Goal: Transaction & Acquisition: Obtain resource

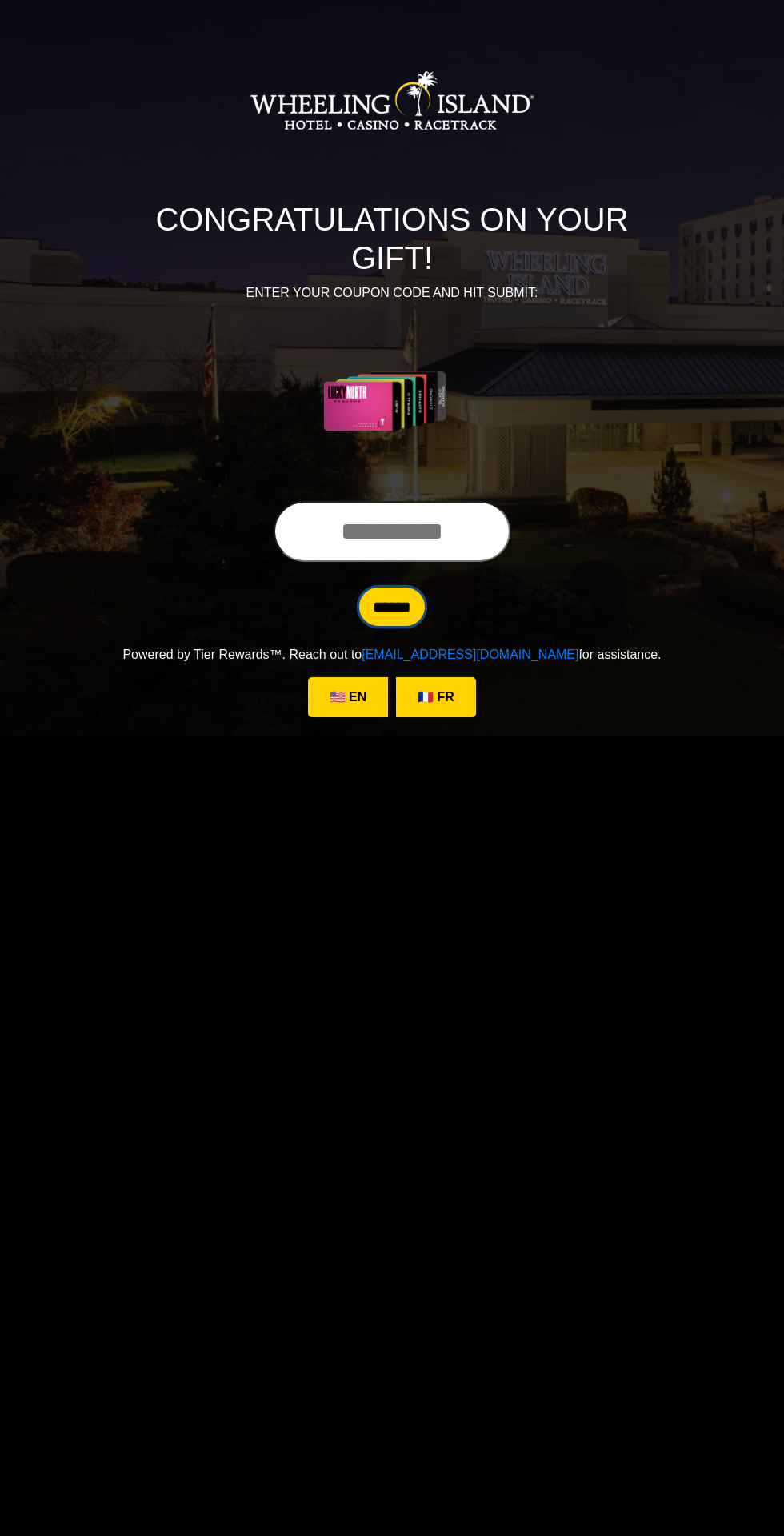
click at [396, 587] on input "******" at bounding box center [392, 606] width 66 height 38
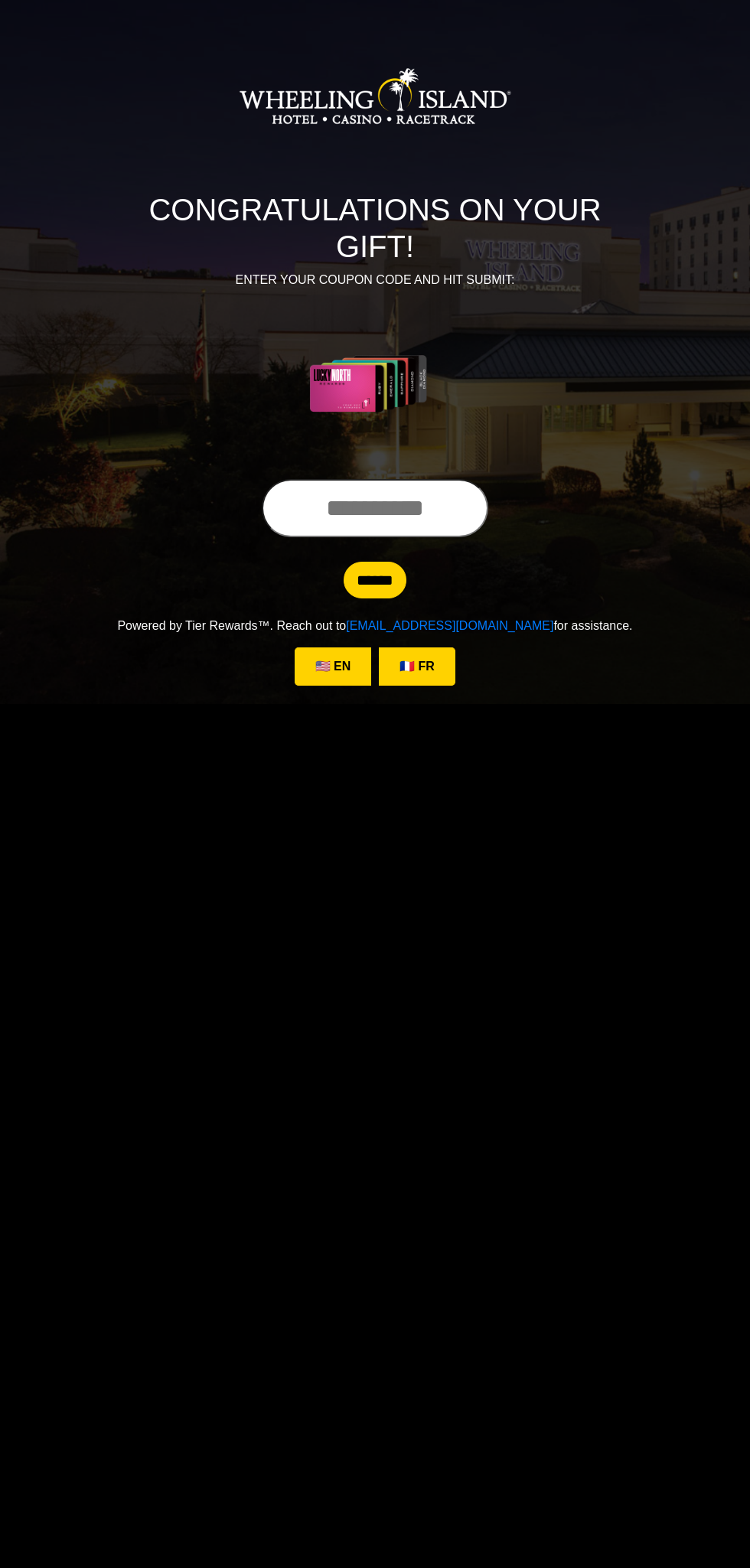
click at [447, 479] on input "text" at bounding box center [375, 508] width 227 height 58
type input "****"
click at [372, 561] on input "******" at bounding box center [375, 580] width 63 height 37
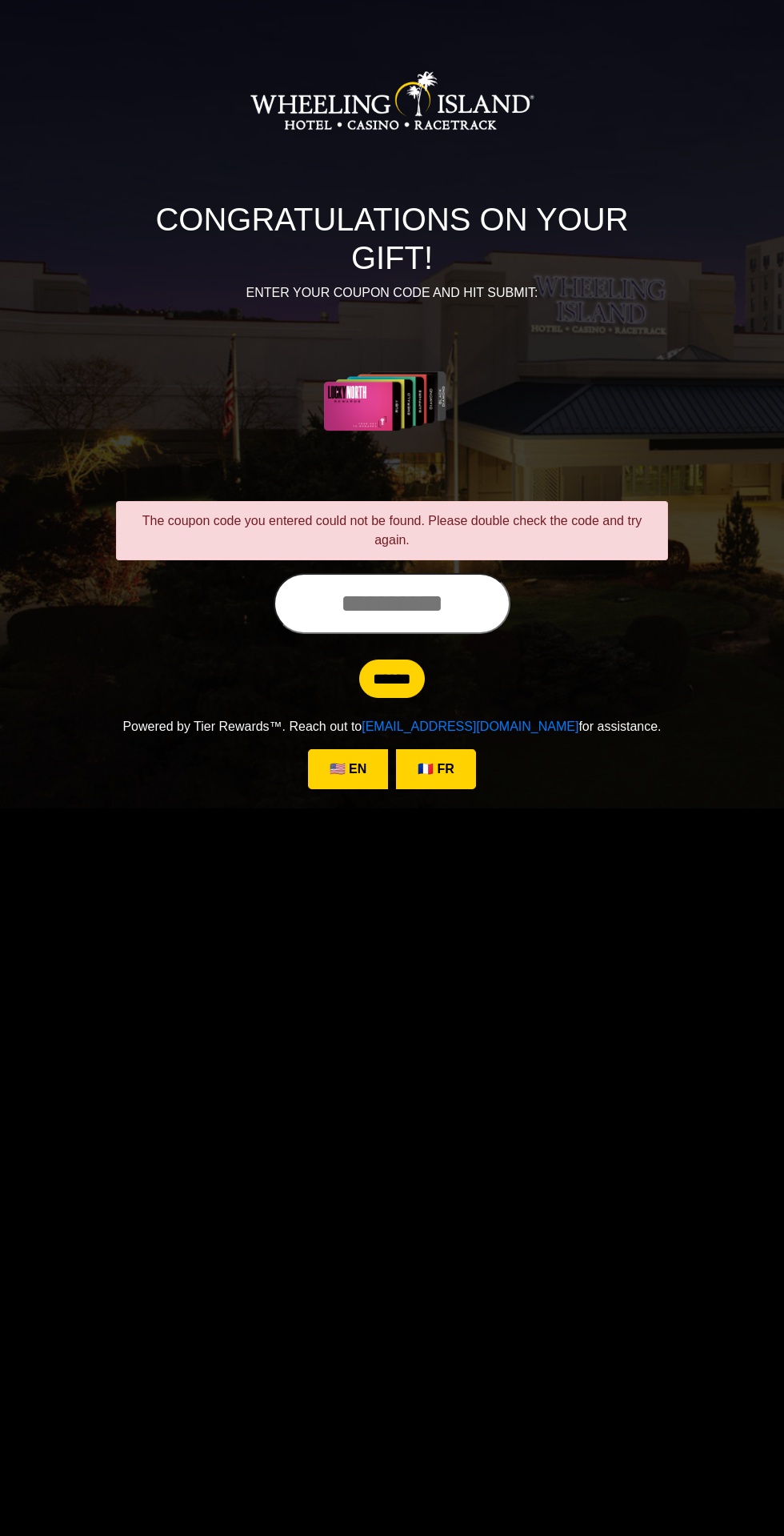
click at [424, 573] on input "text" at bounding box center [392, 603] width 237 height 61
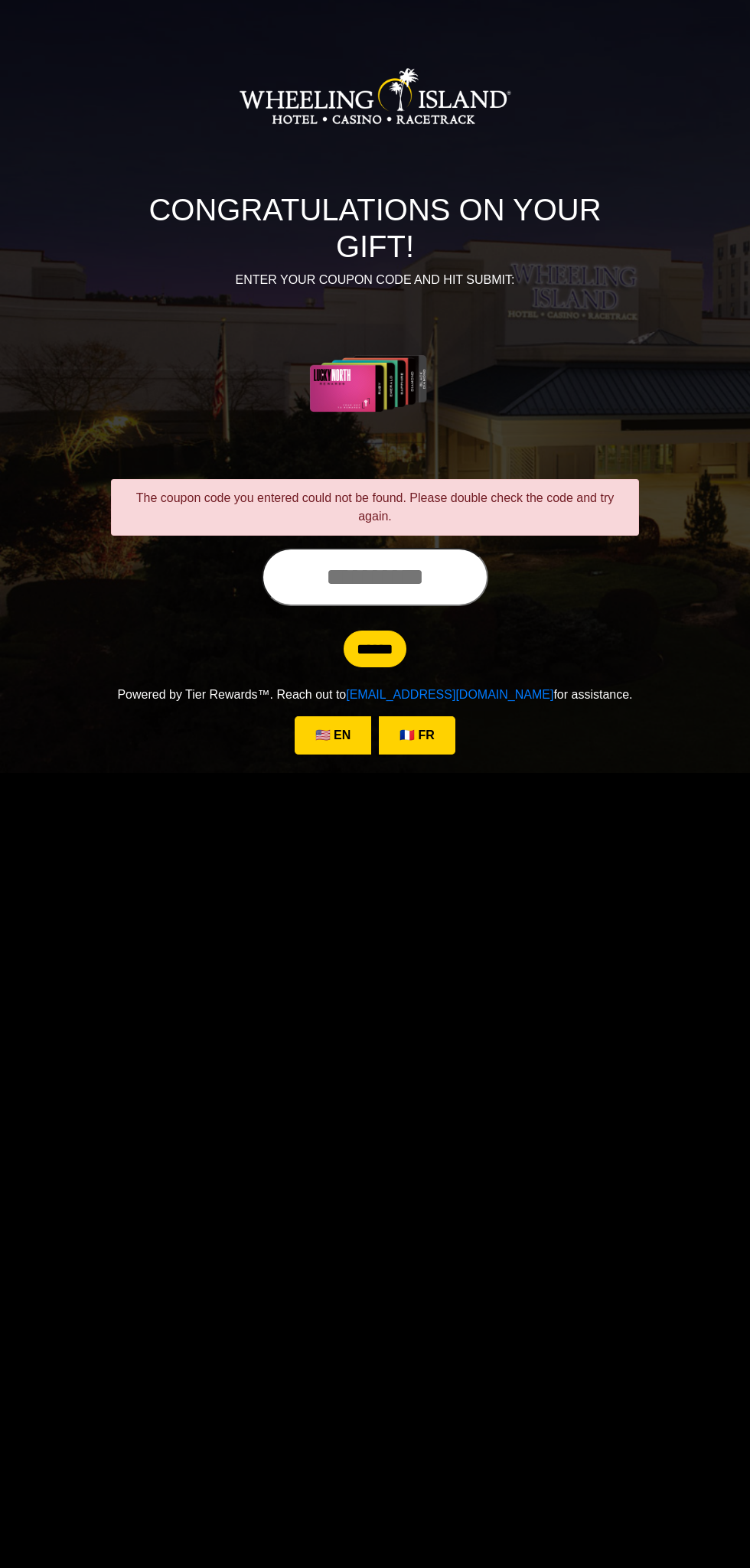
click at [351, 548] on input "text" at bounding box center [375, 576] width 227 height 58
click at [467, 548] on input "**********" at bounding box center [375, 576] width 227 height 58
type input "**********"
click at [373, 631] on input "******" at bounding box center [375, 649] width 63 height 37
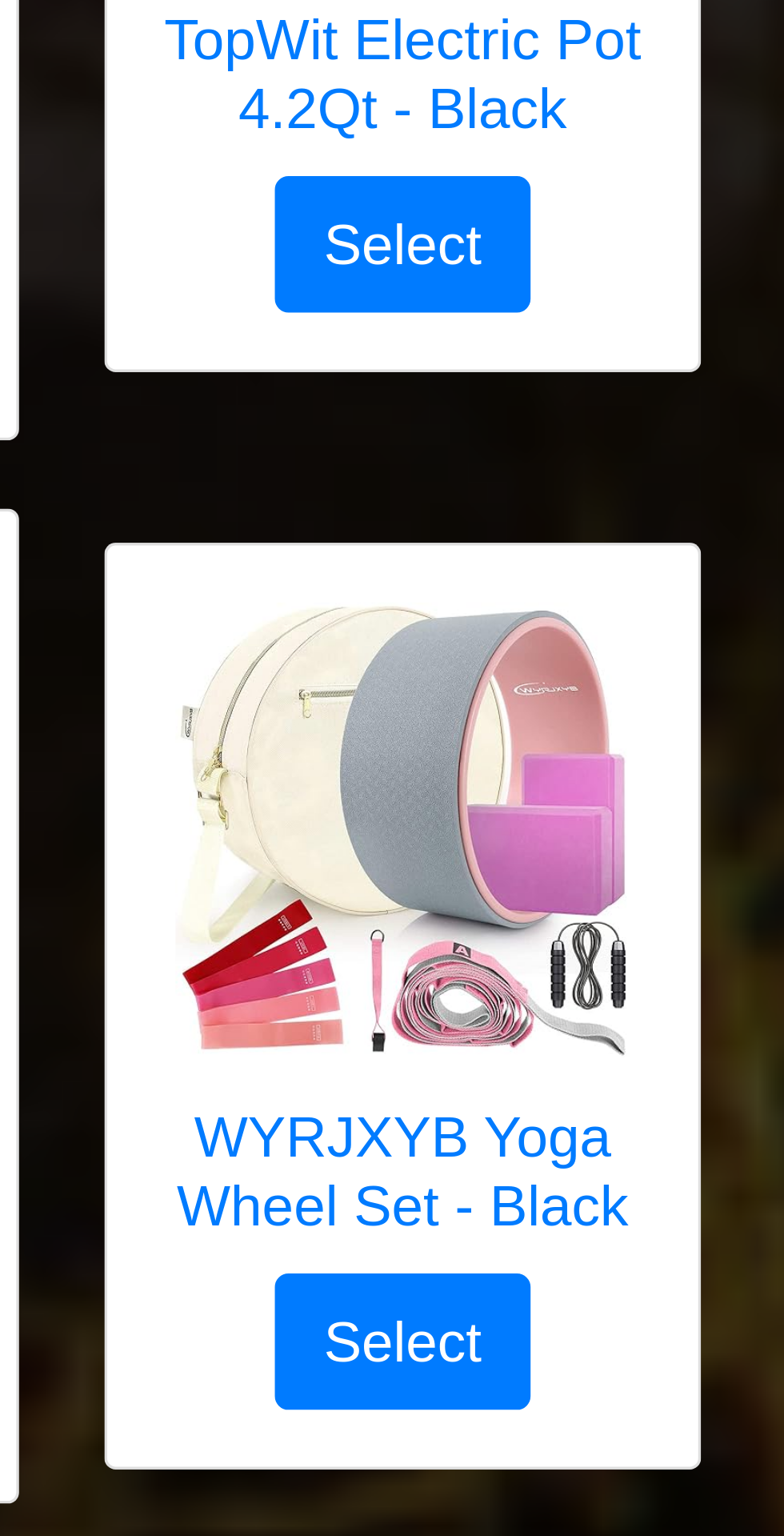
scroll to position [3031, 0]
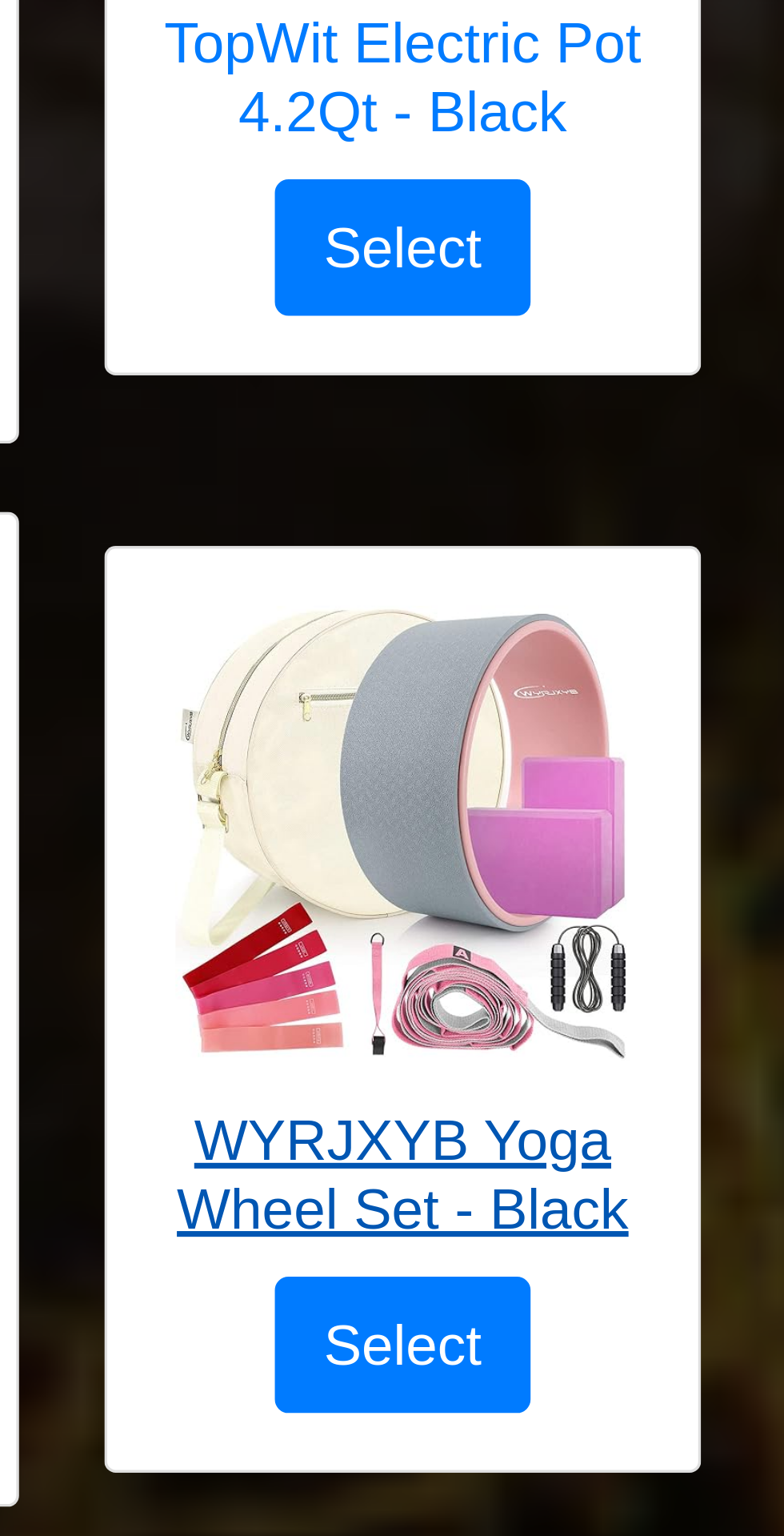
click at [418, 244] on img at bounding box center [392, 234] width 128 height 128
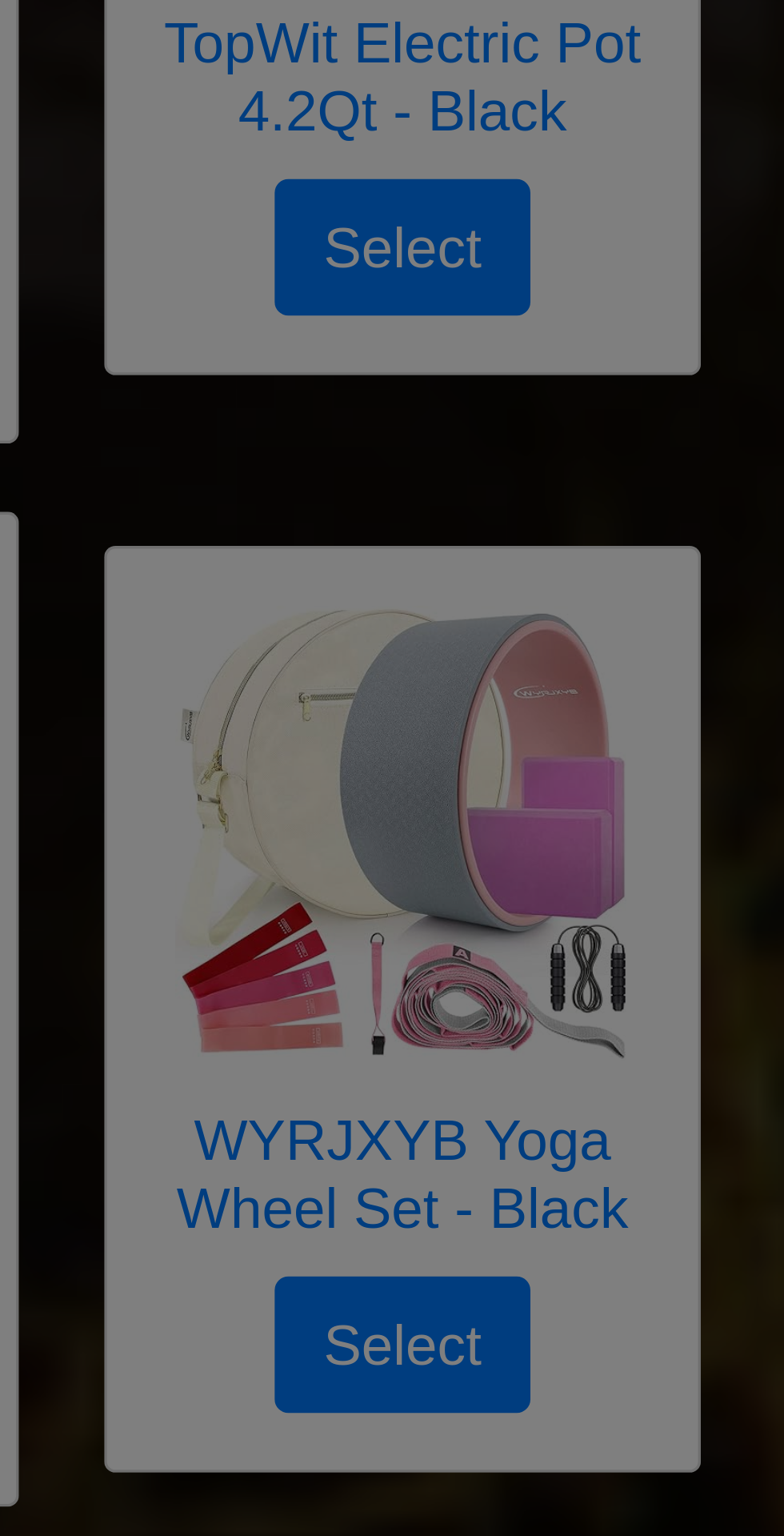
click at [429, 255] on div "X WYRJXYB Yoga Wheel Set - Black Yoga wheel set Select" at bounding box center [392, 768] width 784 height 1536
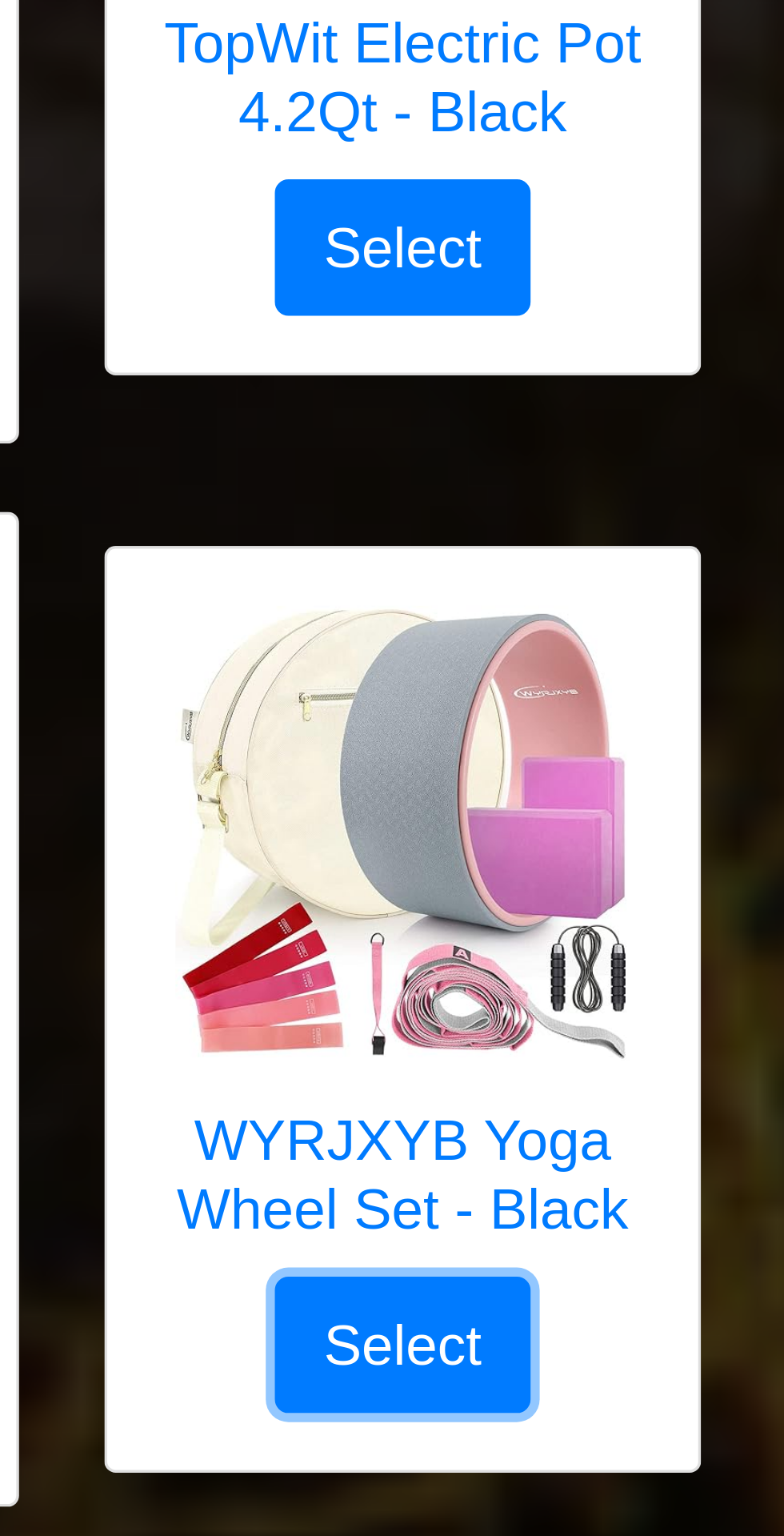
click at [406, 386] on button "Select" at bounding box center [392, 378] width 72 height 38
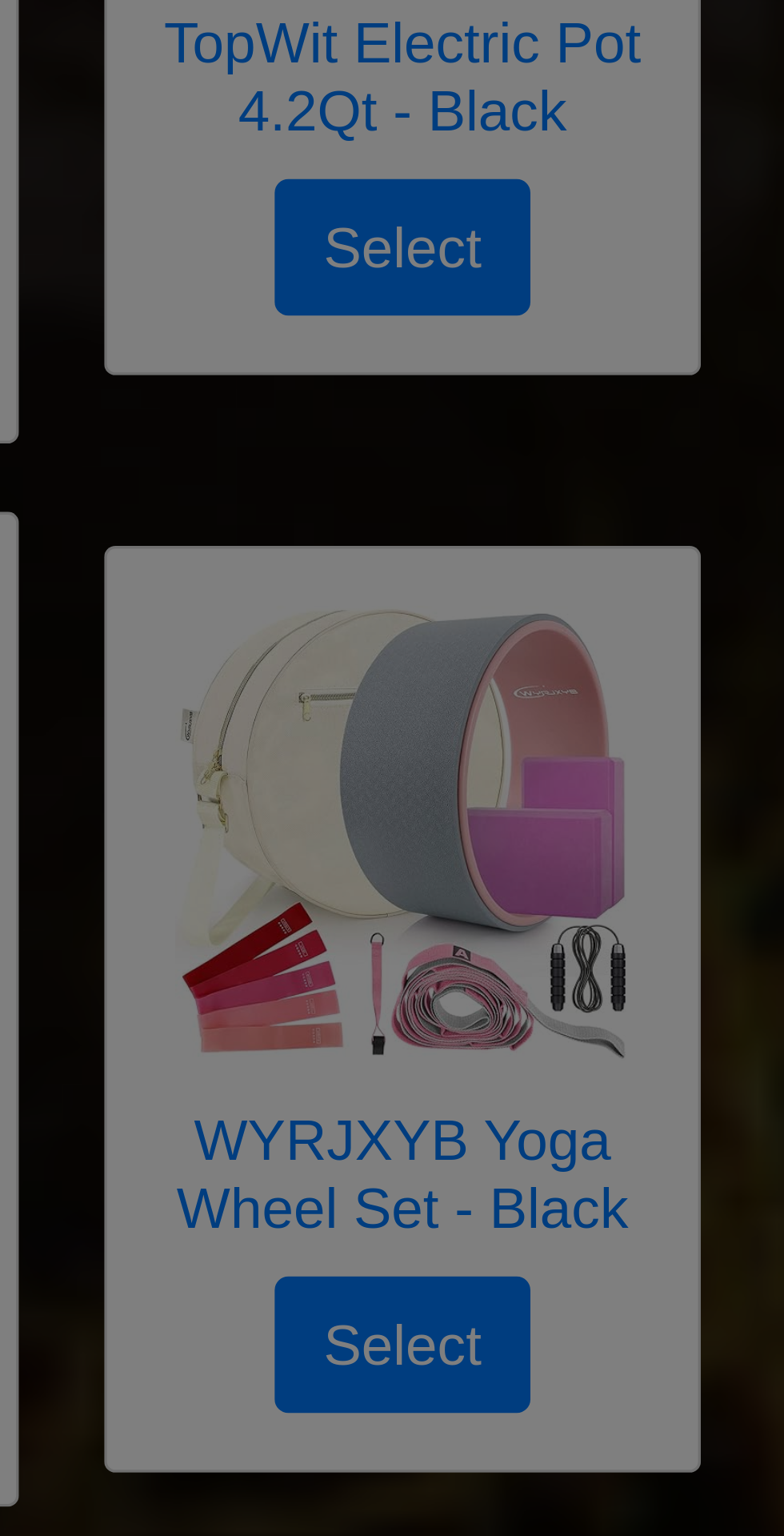
click at [441, 261] on div "Confirm Selection X Are you sure you want to select the below product? WYRJXYB …" at bounding box center [392, 768] width 784 height 1536
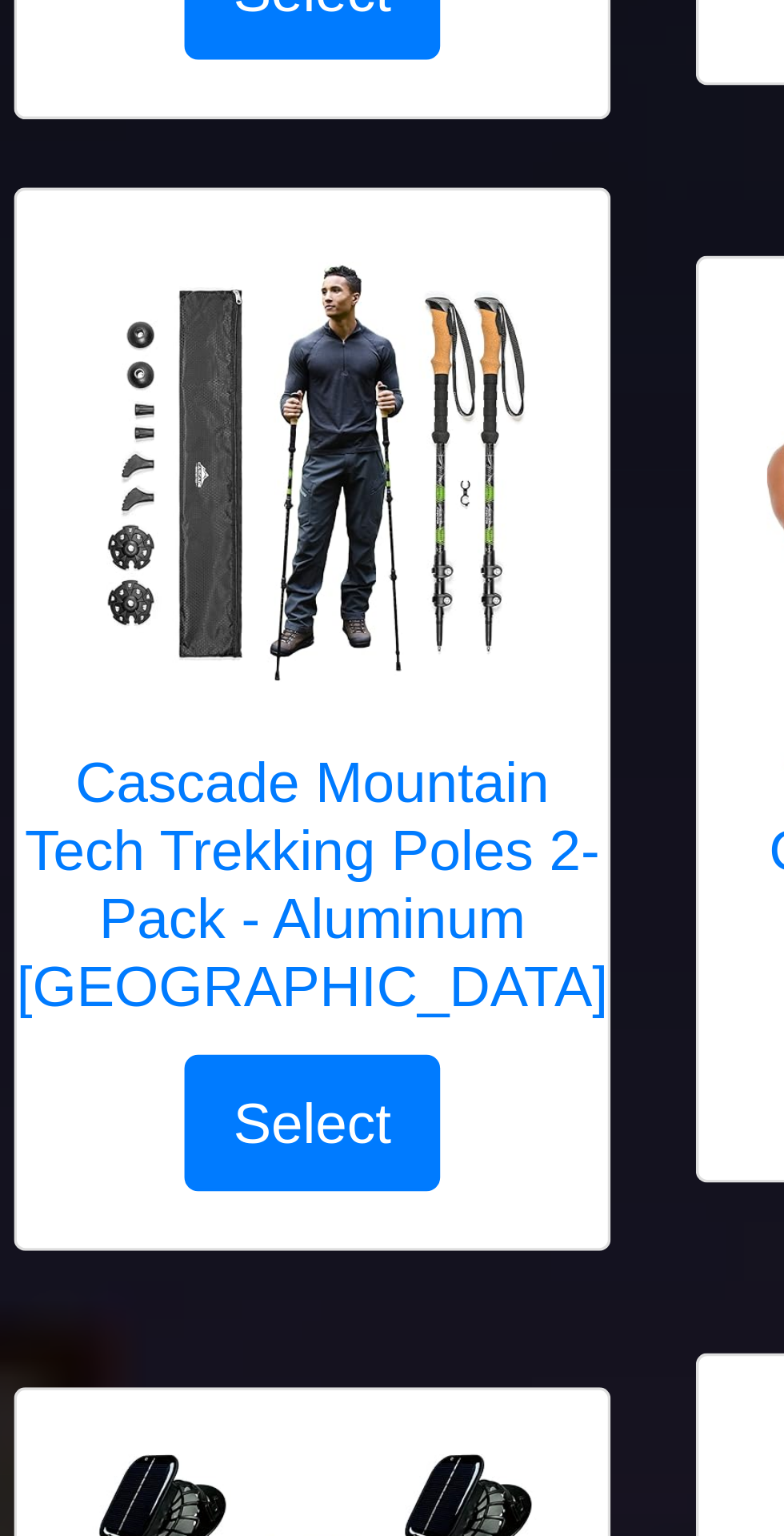
scroll to position [1528, 0]
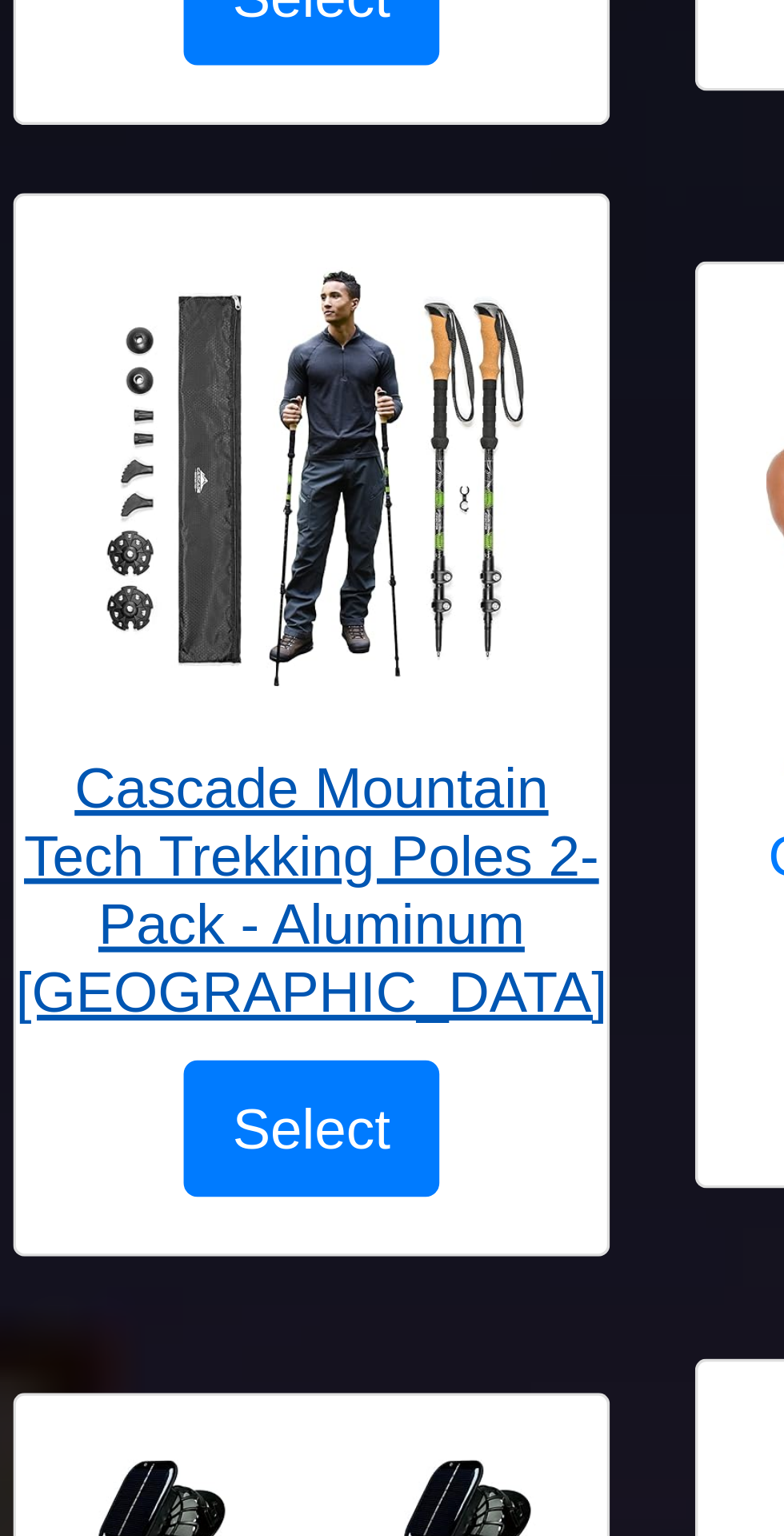
click at [413, 157] on img at bounding box center [392, 134] width 128 height 128
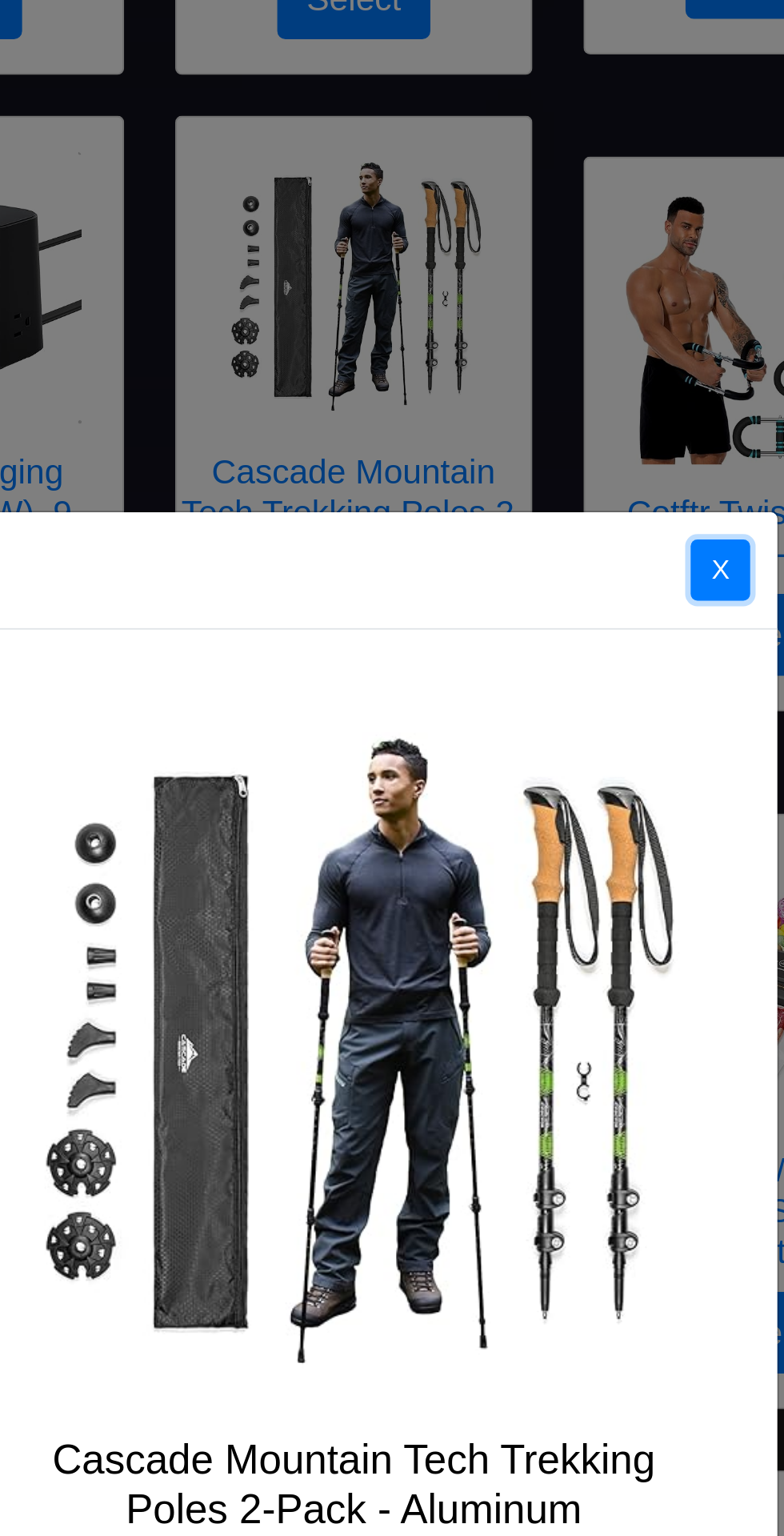
click at [564, 282] on button "X" at bounding box center [564, 268] width 28 height 29
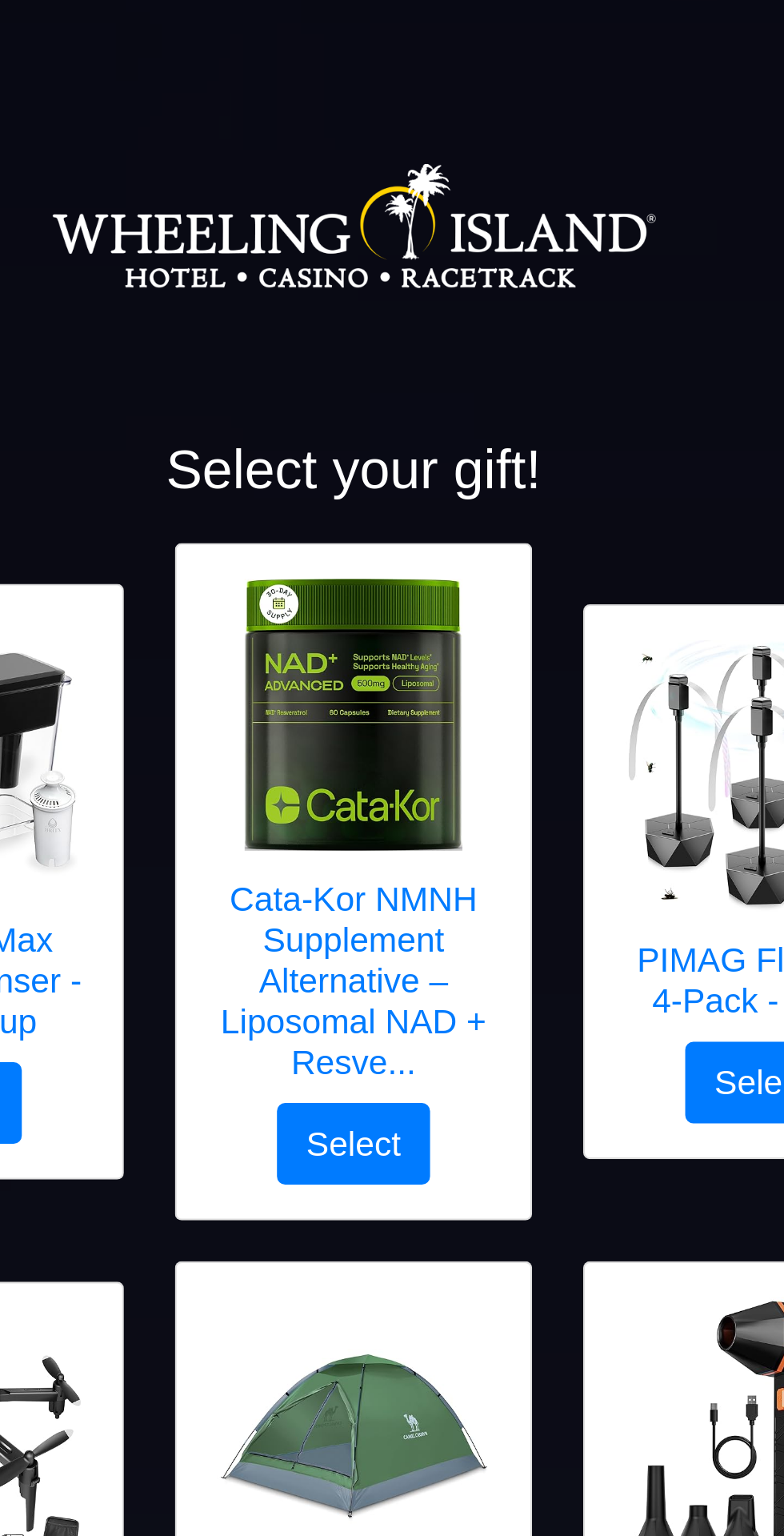
scroll to position [0, 0]
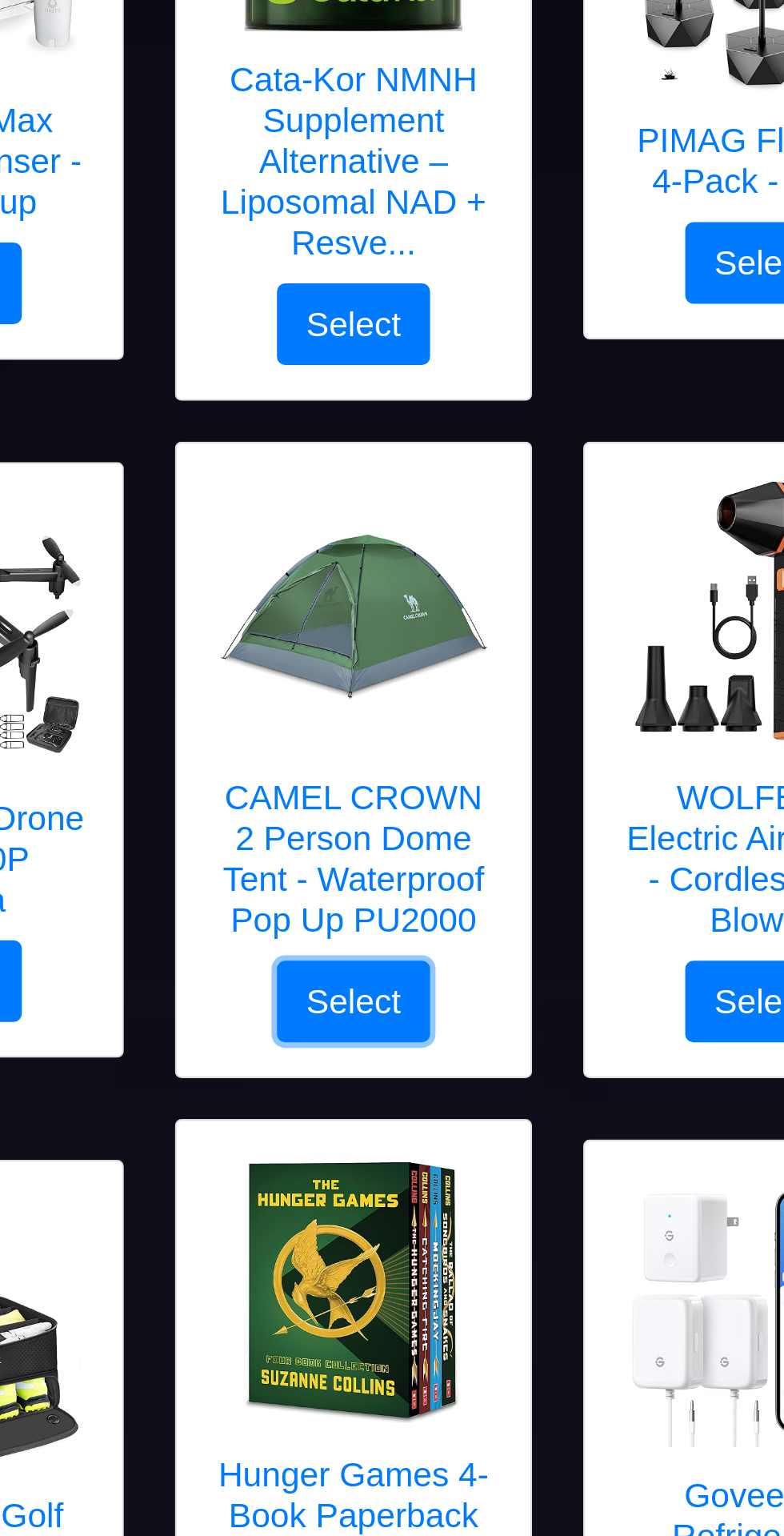
click at [402, 865] on button "Select" at bounding box center [392, 870] width 72 height 38
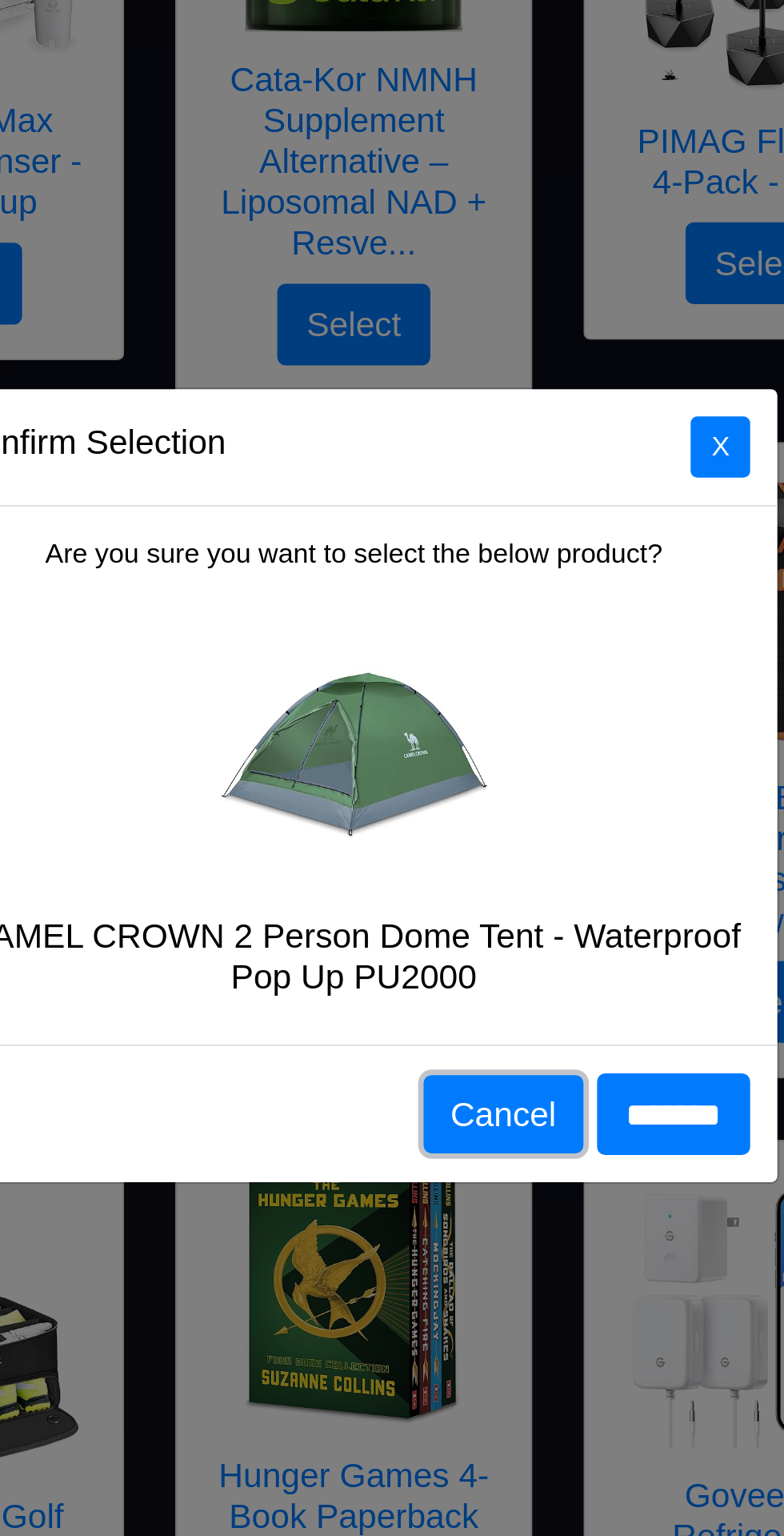
click at [446, 941] on button "Cancel" at bounding box center [463, 923] width 75 height 37
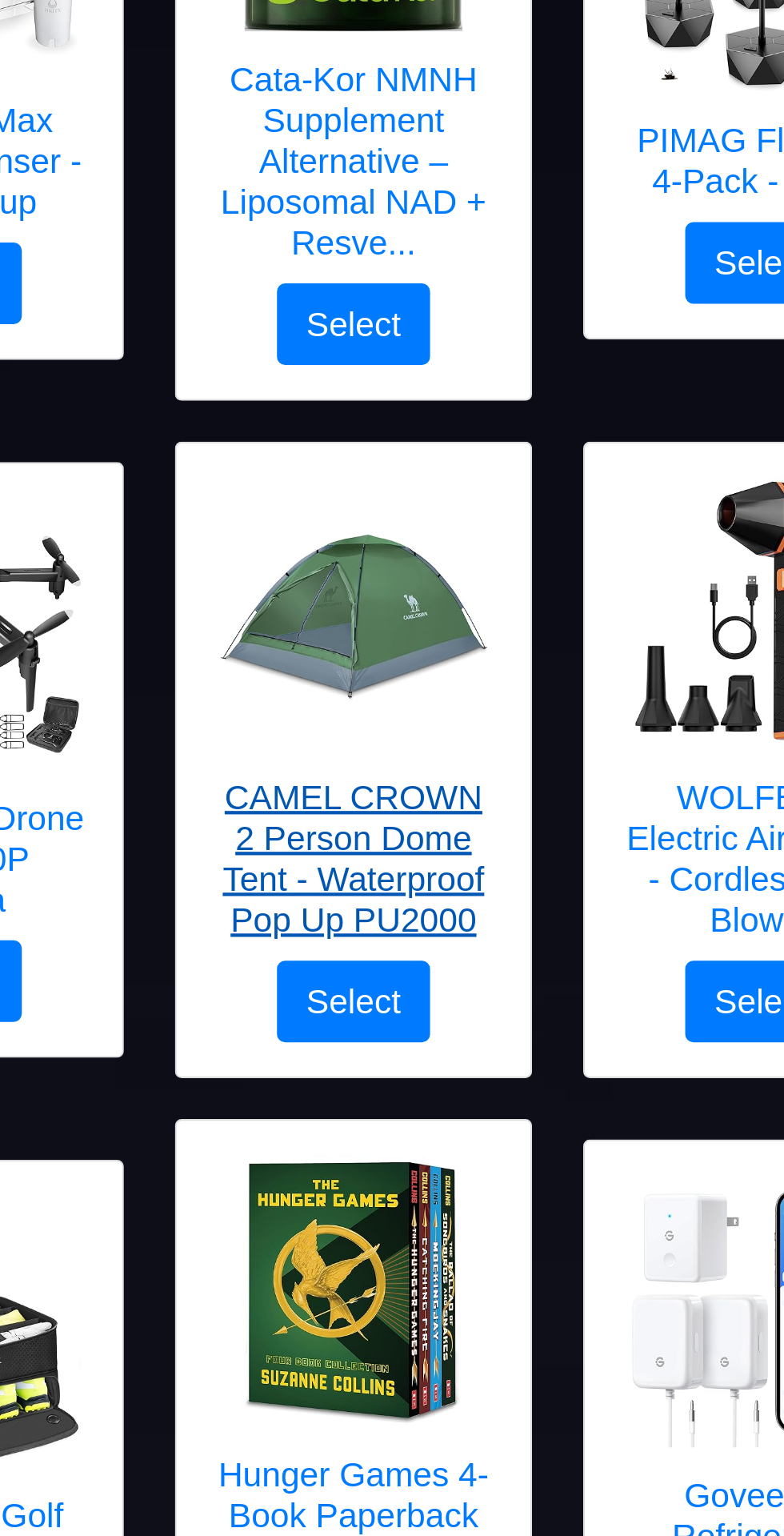
click at [399, 702] on img at bounding box center [392, 687] width 128 height 128
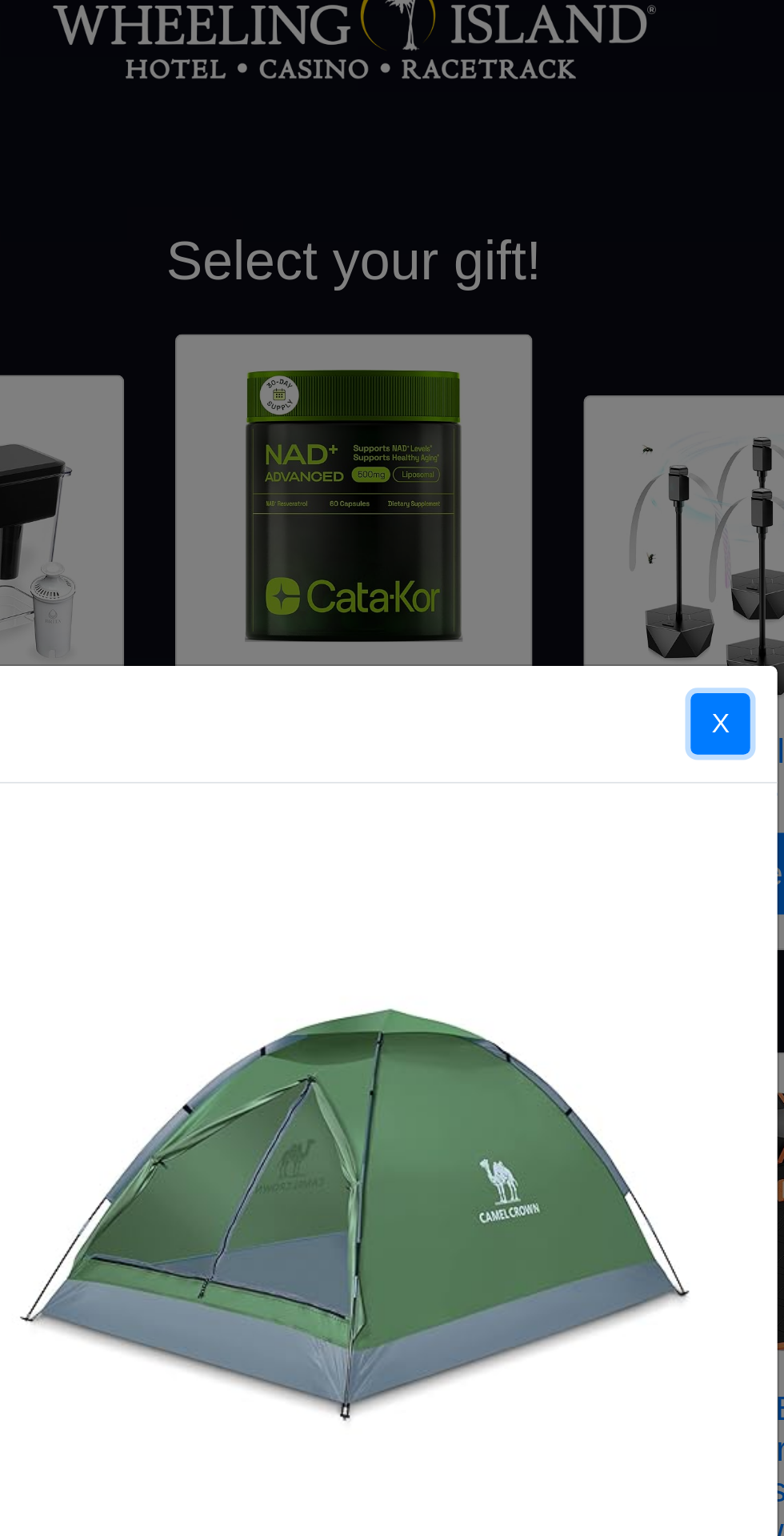
click at [564, 454] on button "X" at bounding box center [564, 452] width 28 height 29
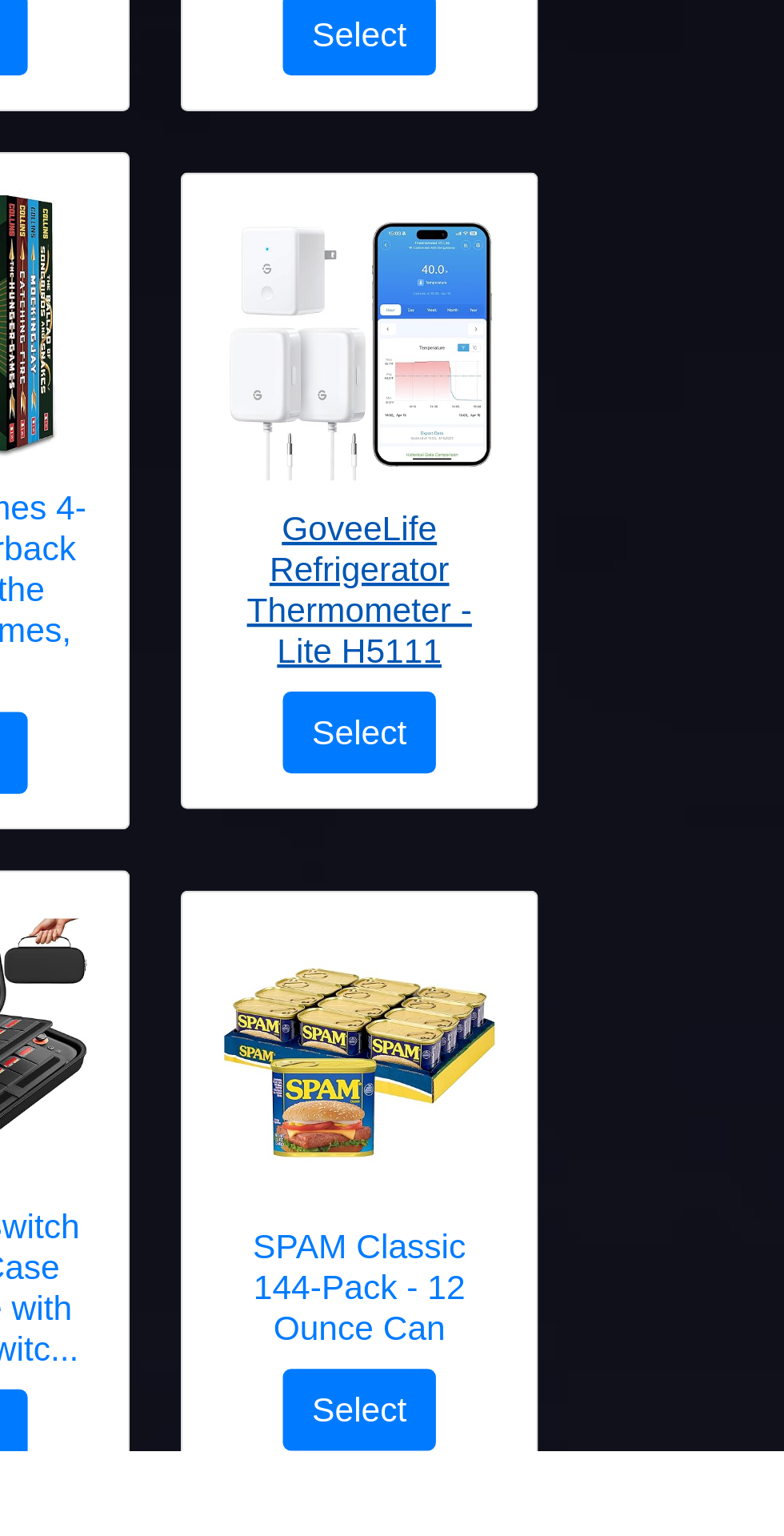
click at [594, 1084] on link "GoveeLife Refrigerator Thermometer - Lite H5111" at bounding box center [584, 1066] width 134 height 227
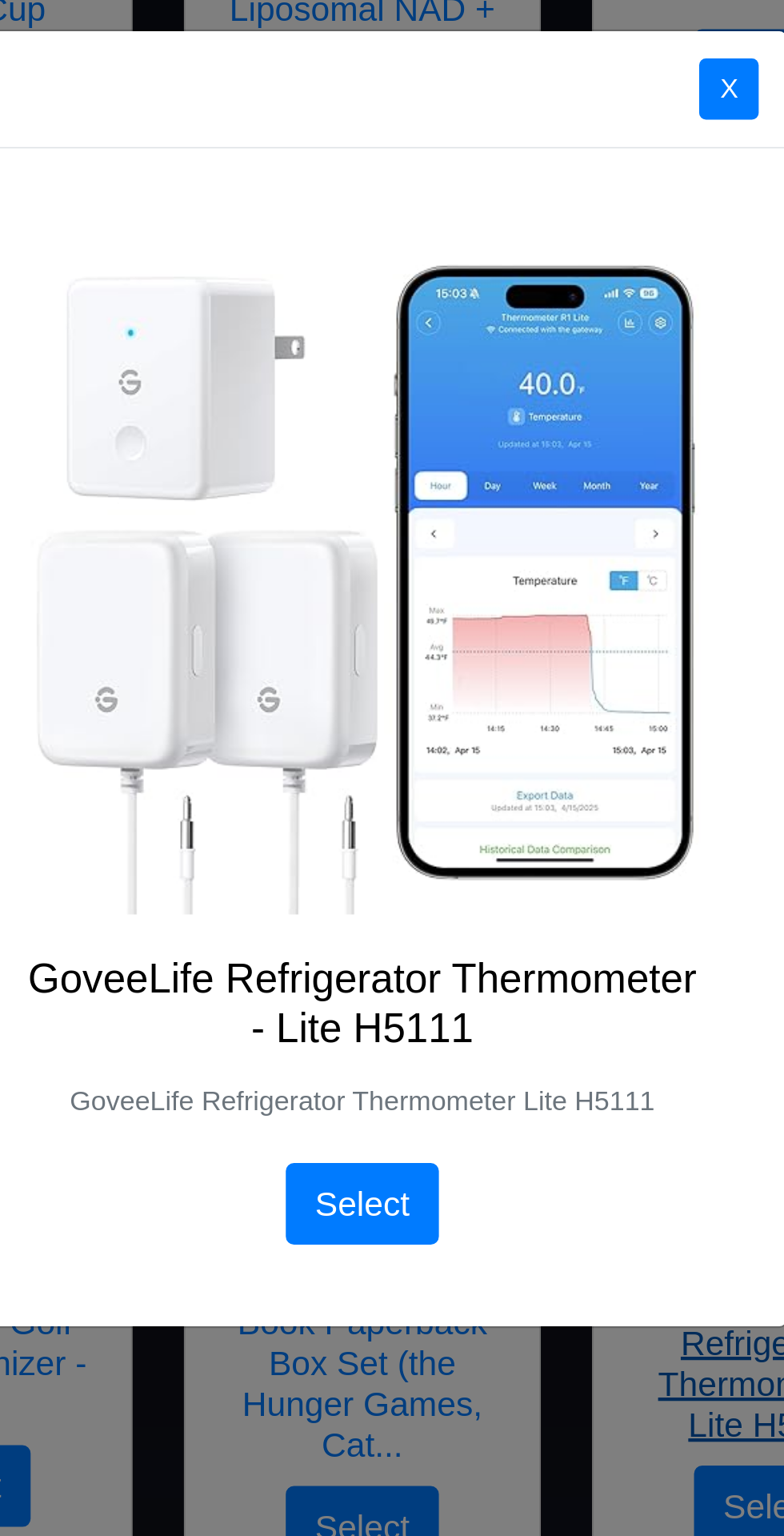
scroll to position [41, 0]
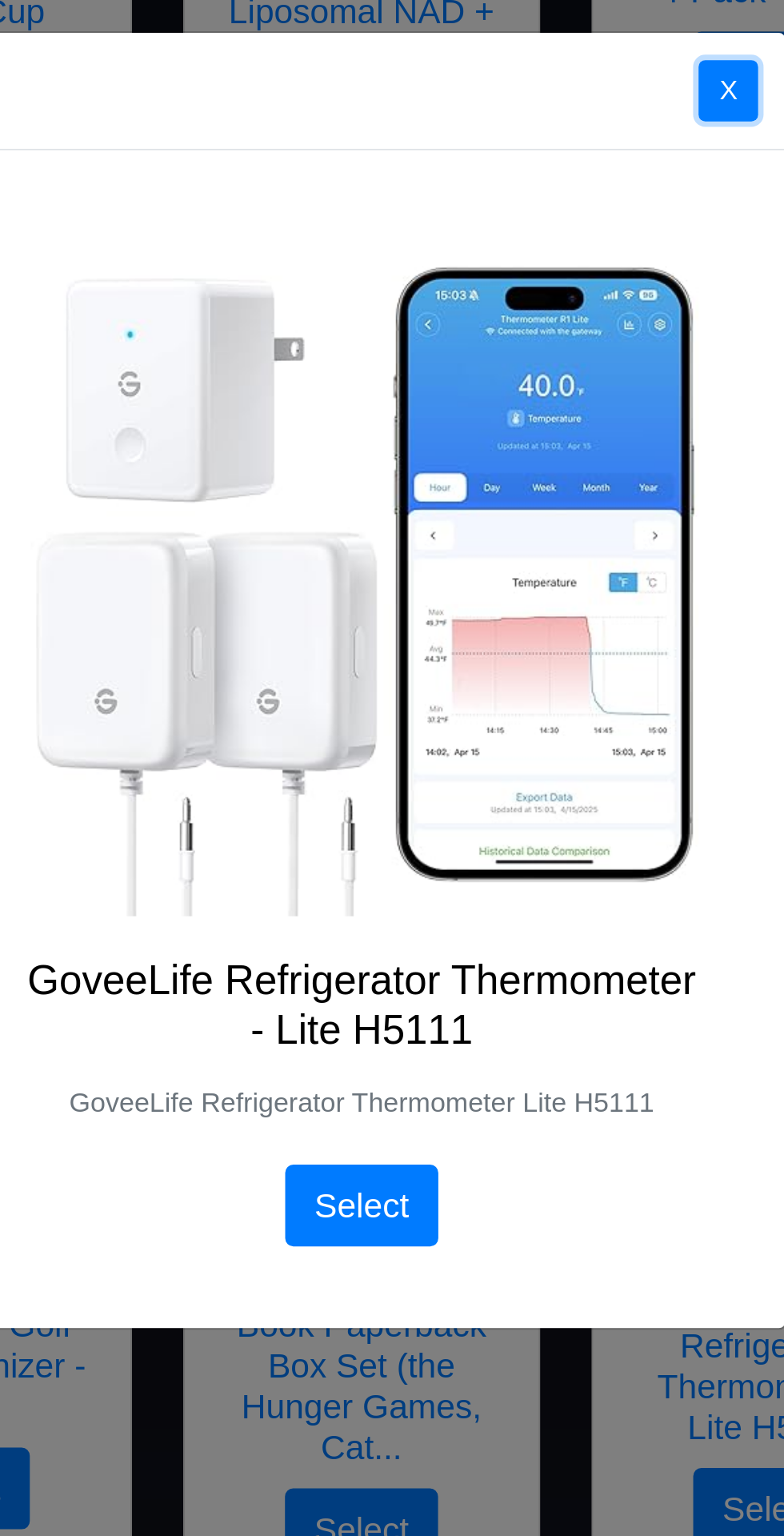
click at [564, 498] on button "X" at bounding box center [564, 490] width 28 height 29
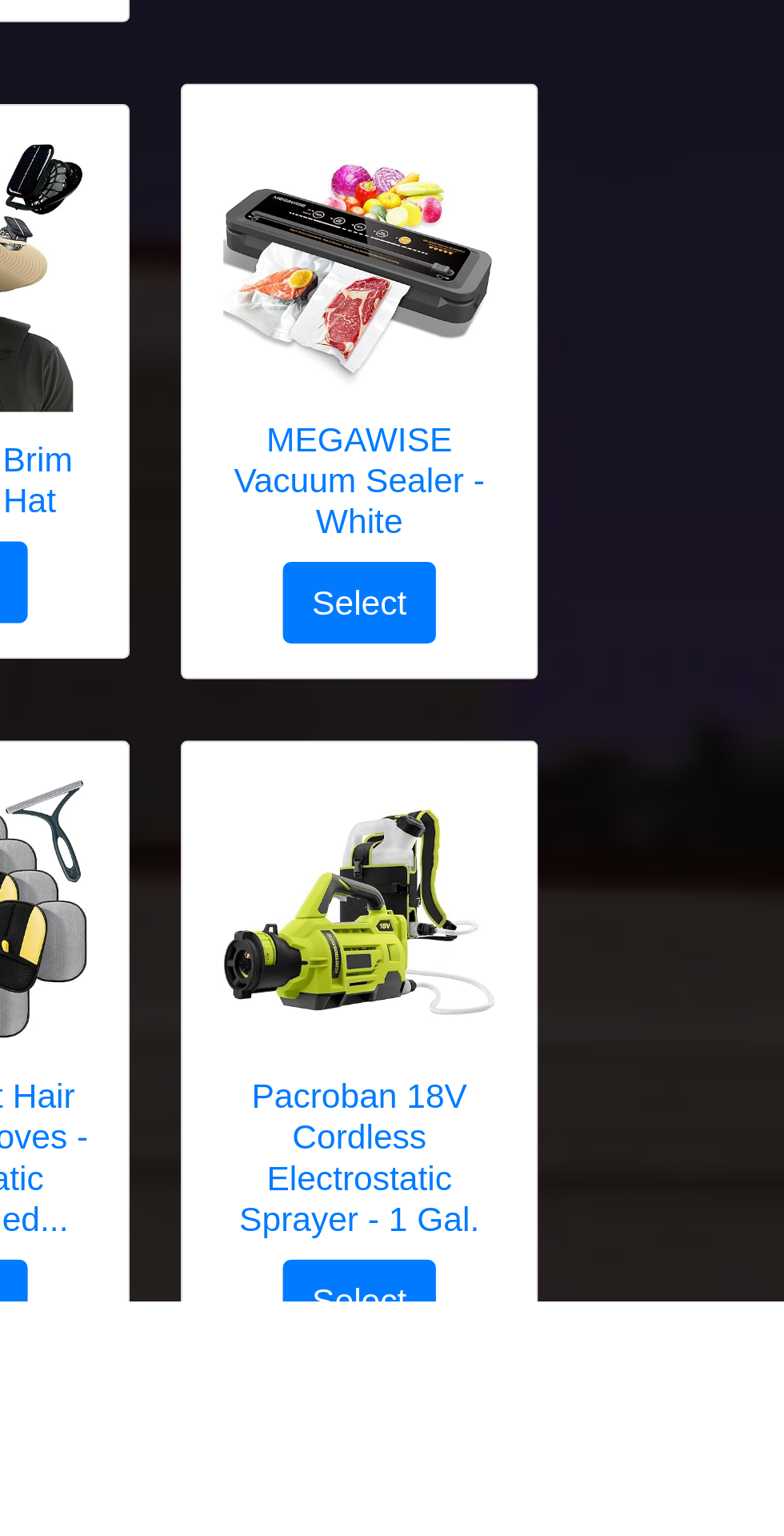
scroll to position [950, 0]
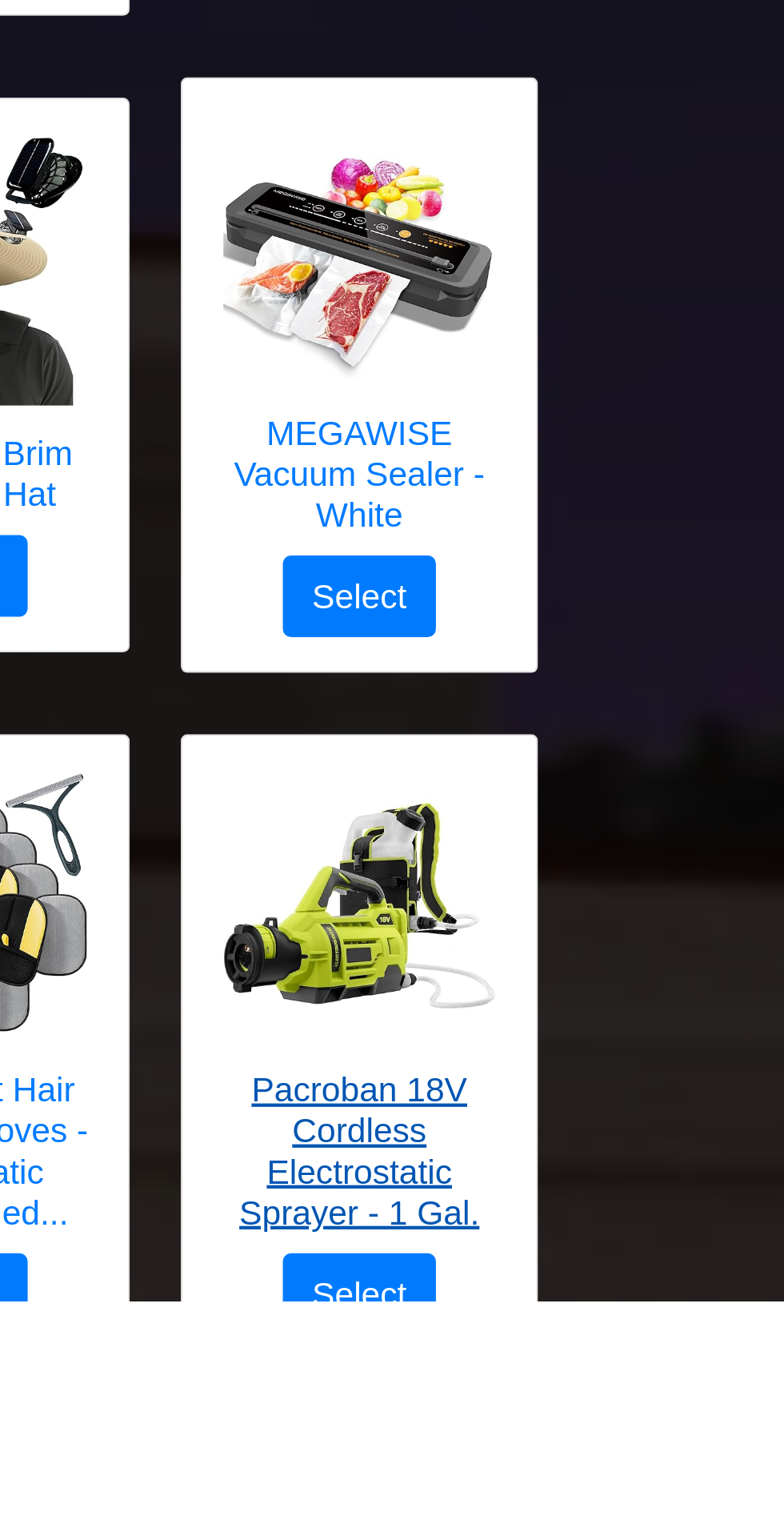
click at [587, 1376] on img at bounding box center [584, 1350] width 128 height 128
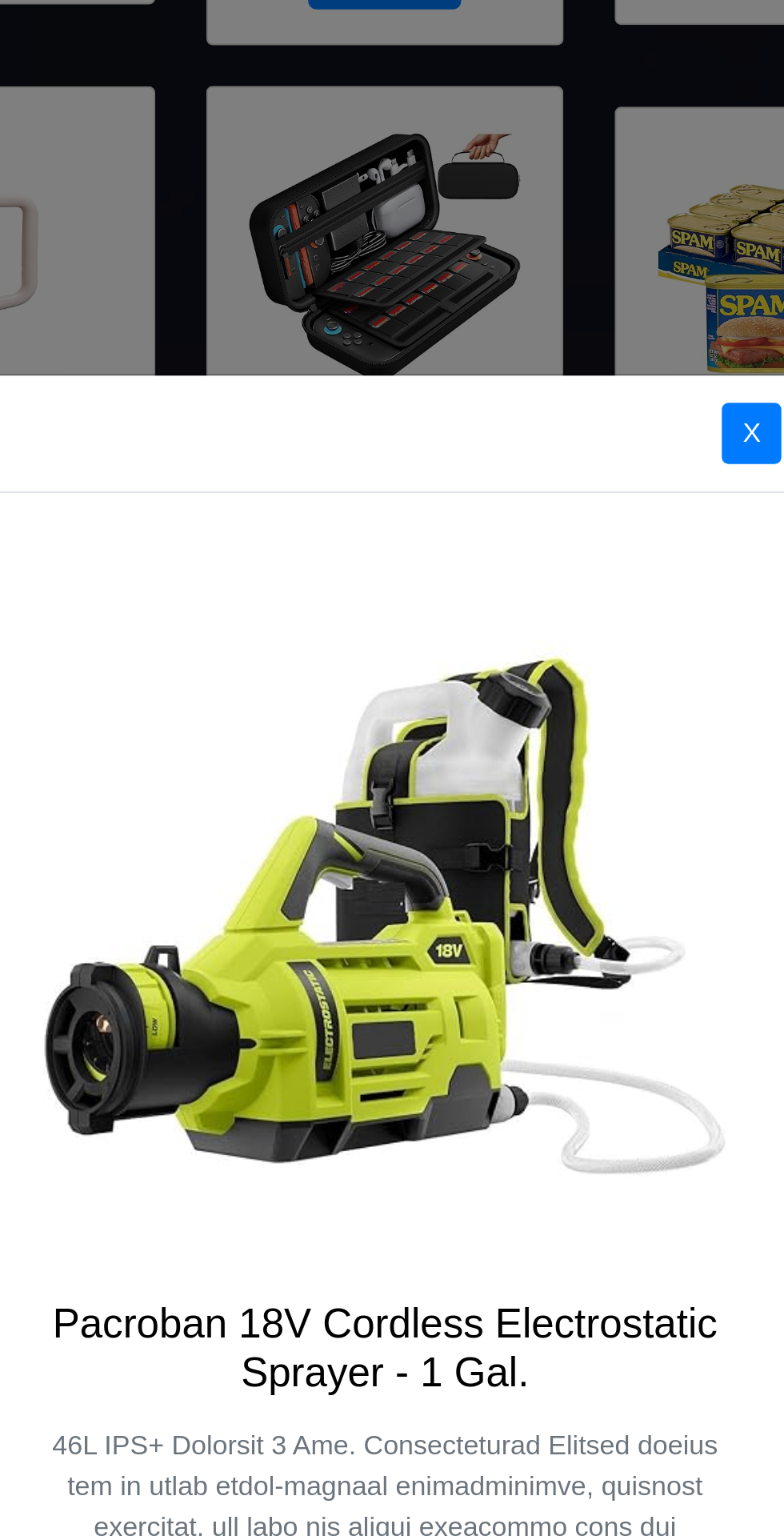
scroll to position [1176, 0]
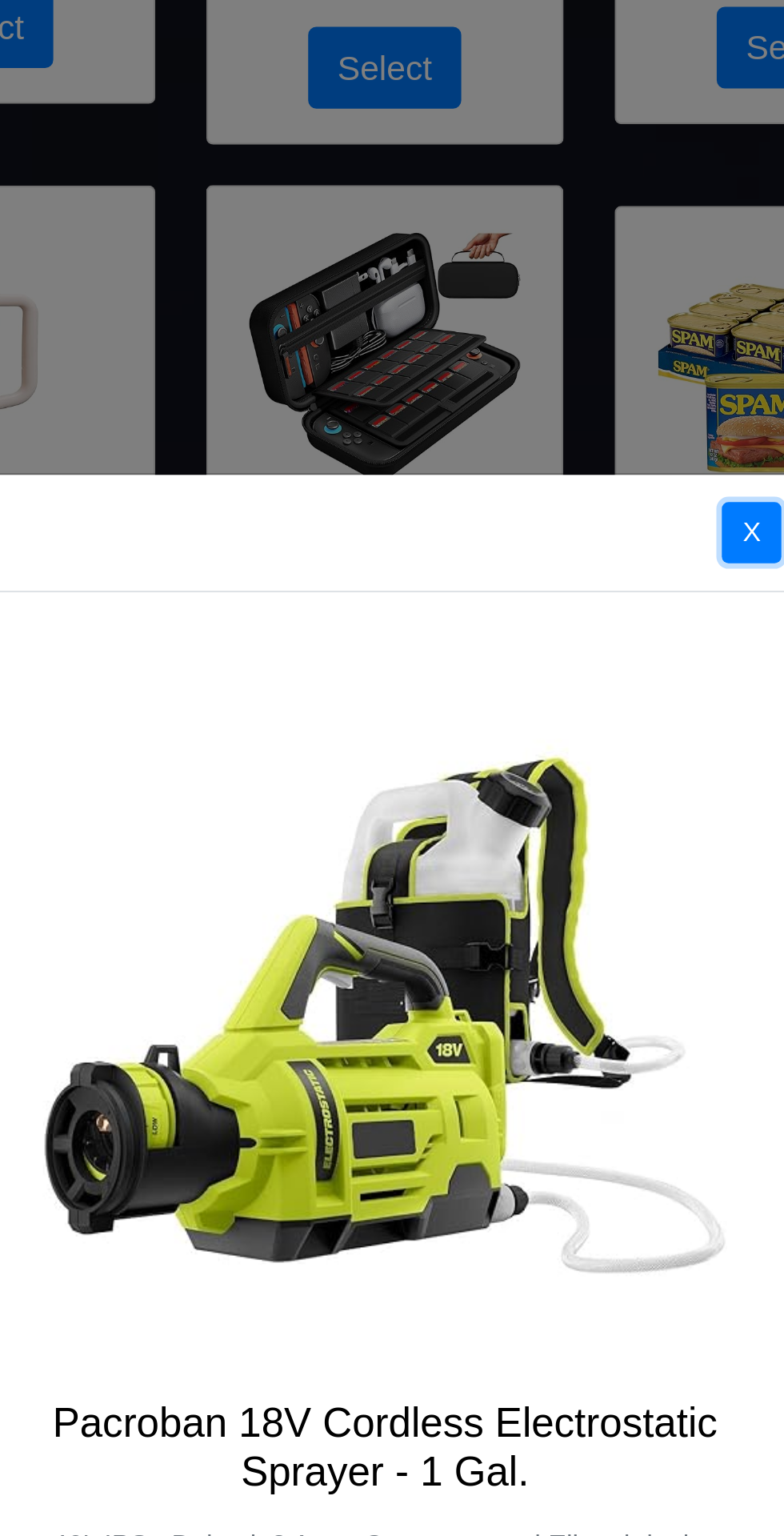
click at [564, 253] on button "X" at bounding box center [564, 251] width 28 height 29
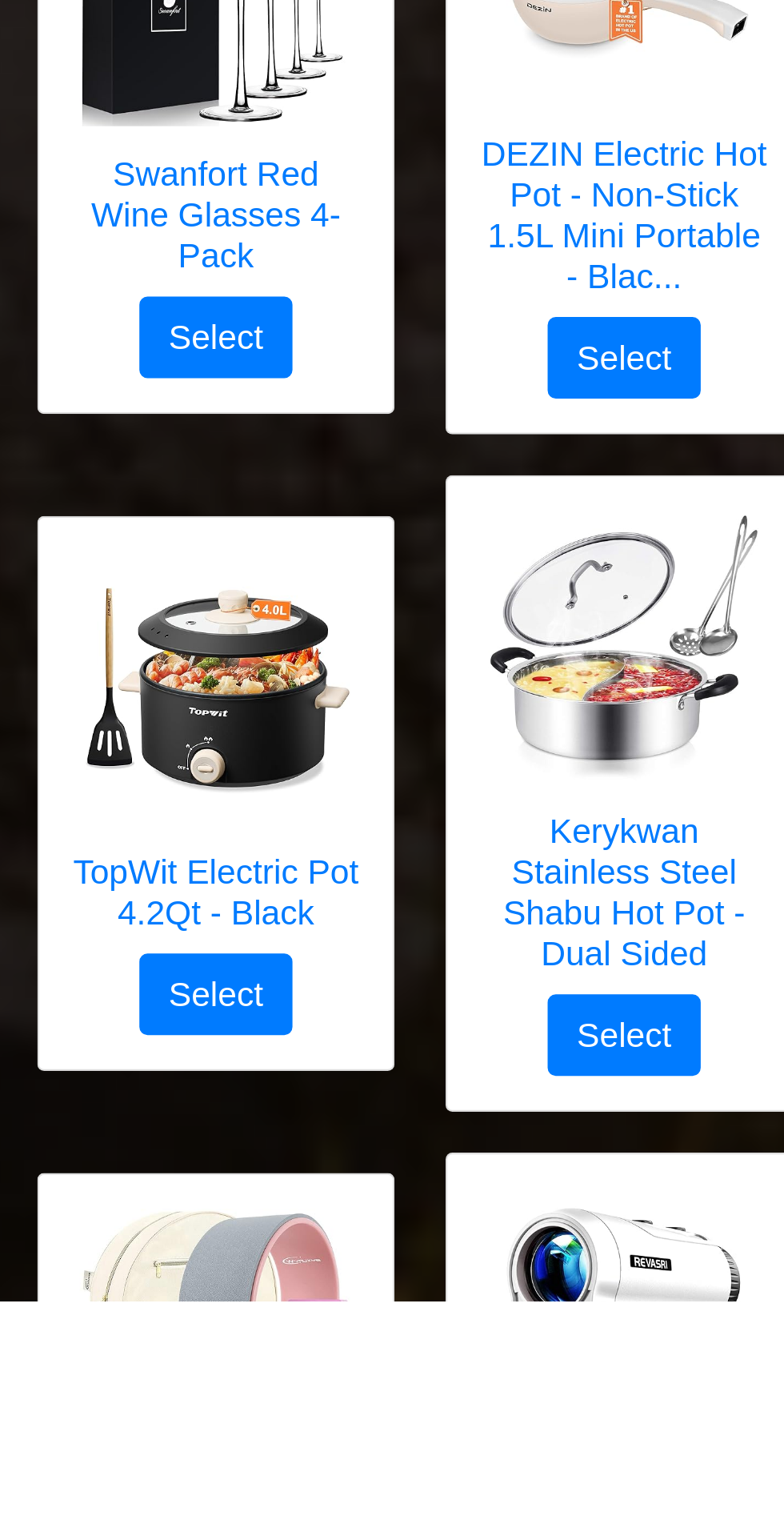
scroll to position [1711, 0]
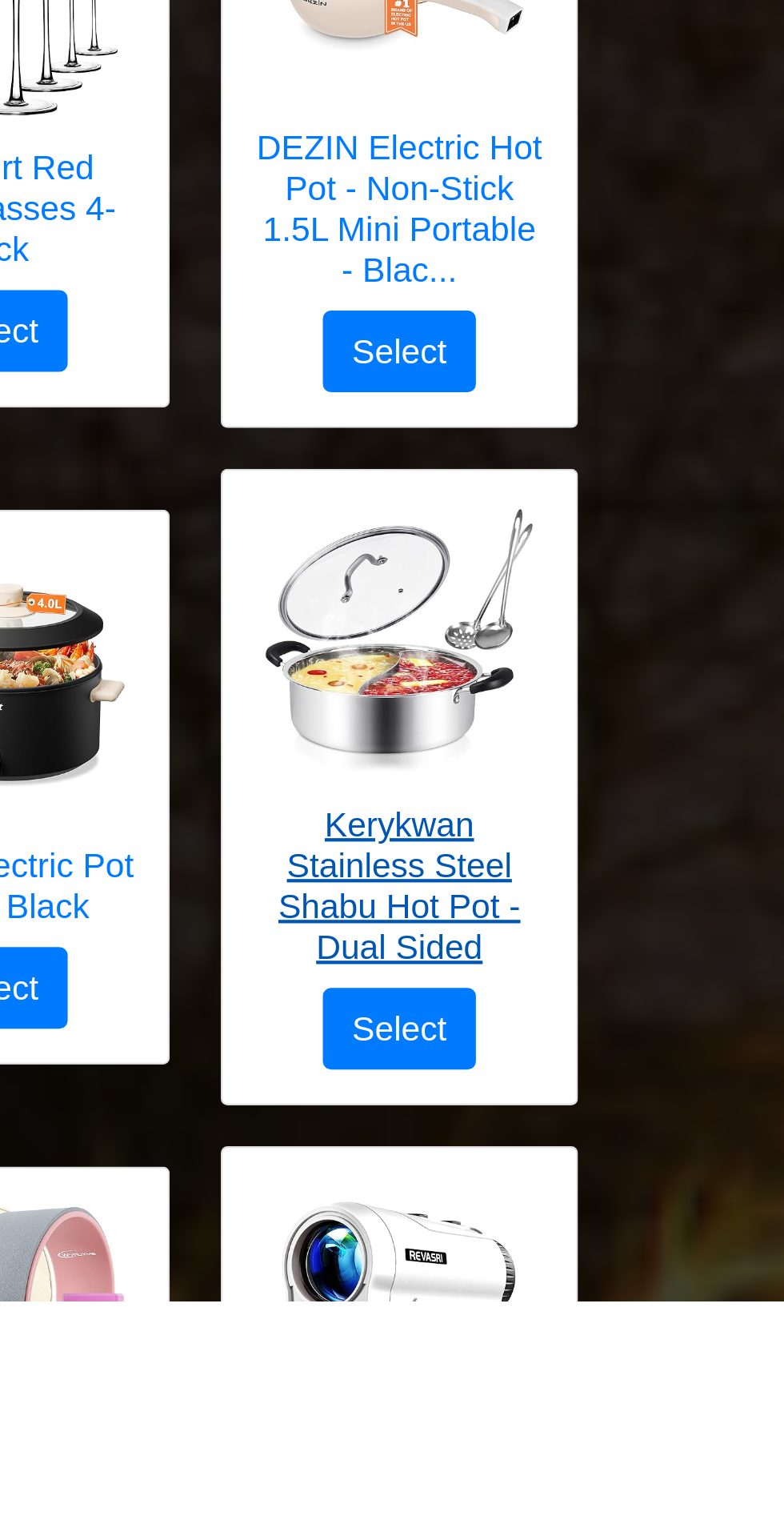
click at [599, 1269] on img at bounding box center [584, 1225] width 128 height 128
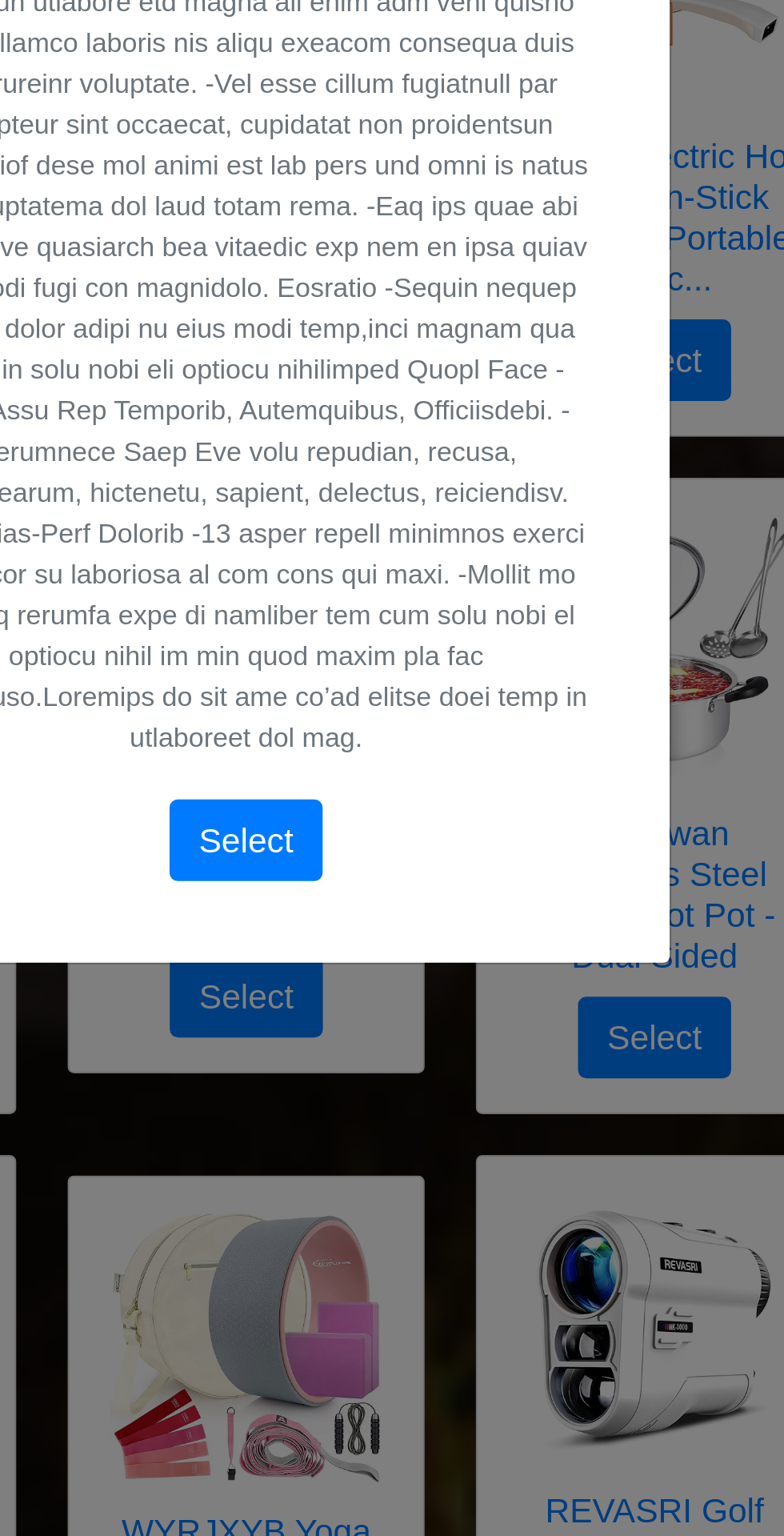
click at [521, 1219] on div "Kerykwan Stainless Steel Shabu Hot Pot - Dual Sided Select" at bounding box center [392, 796] width 398 height 919
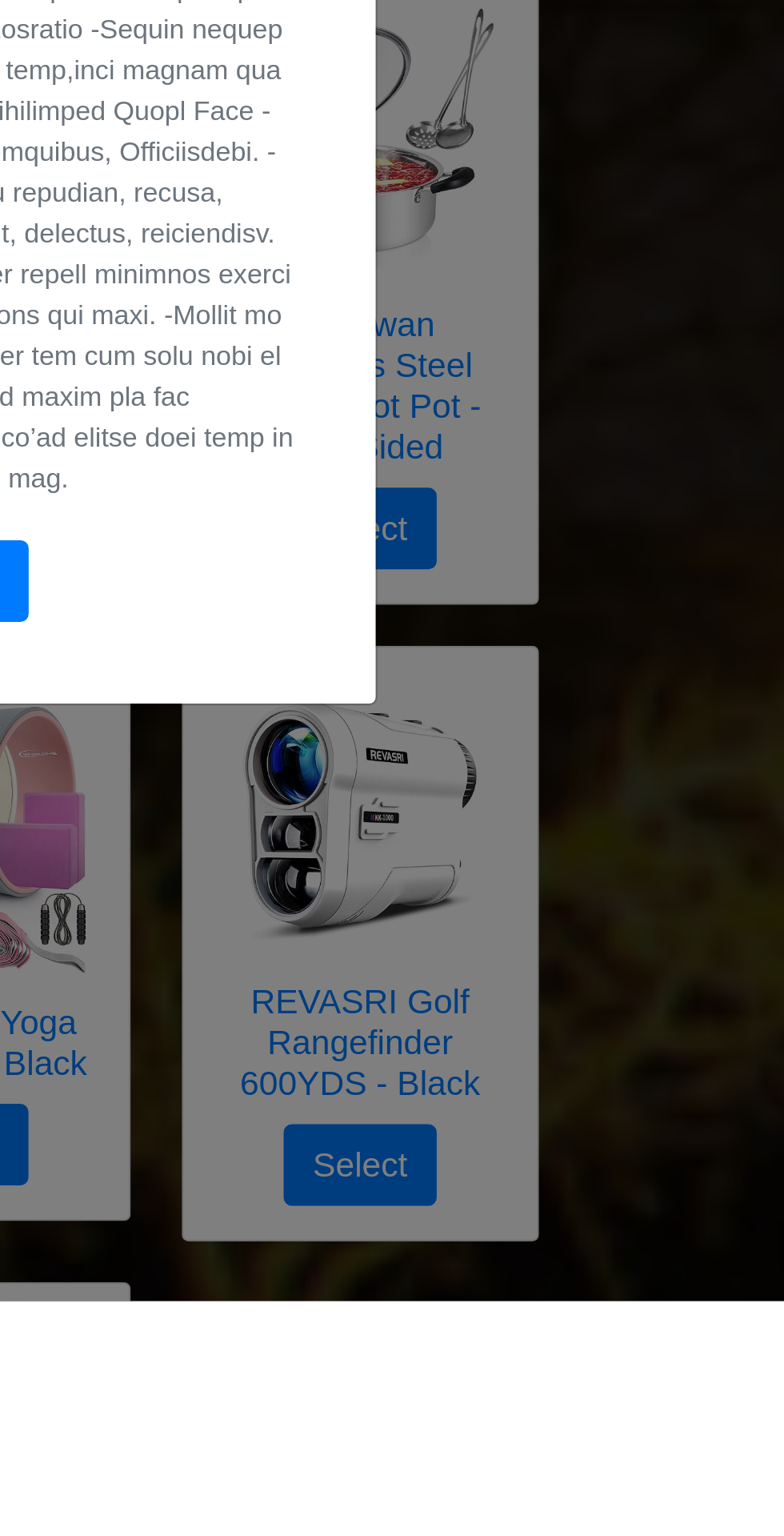
scroll to position [1947, 0]
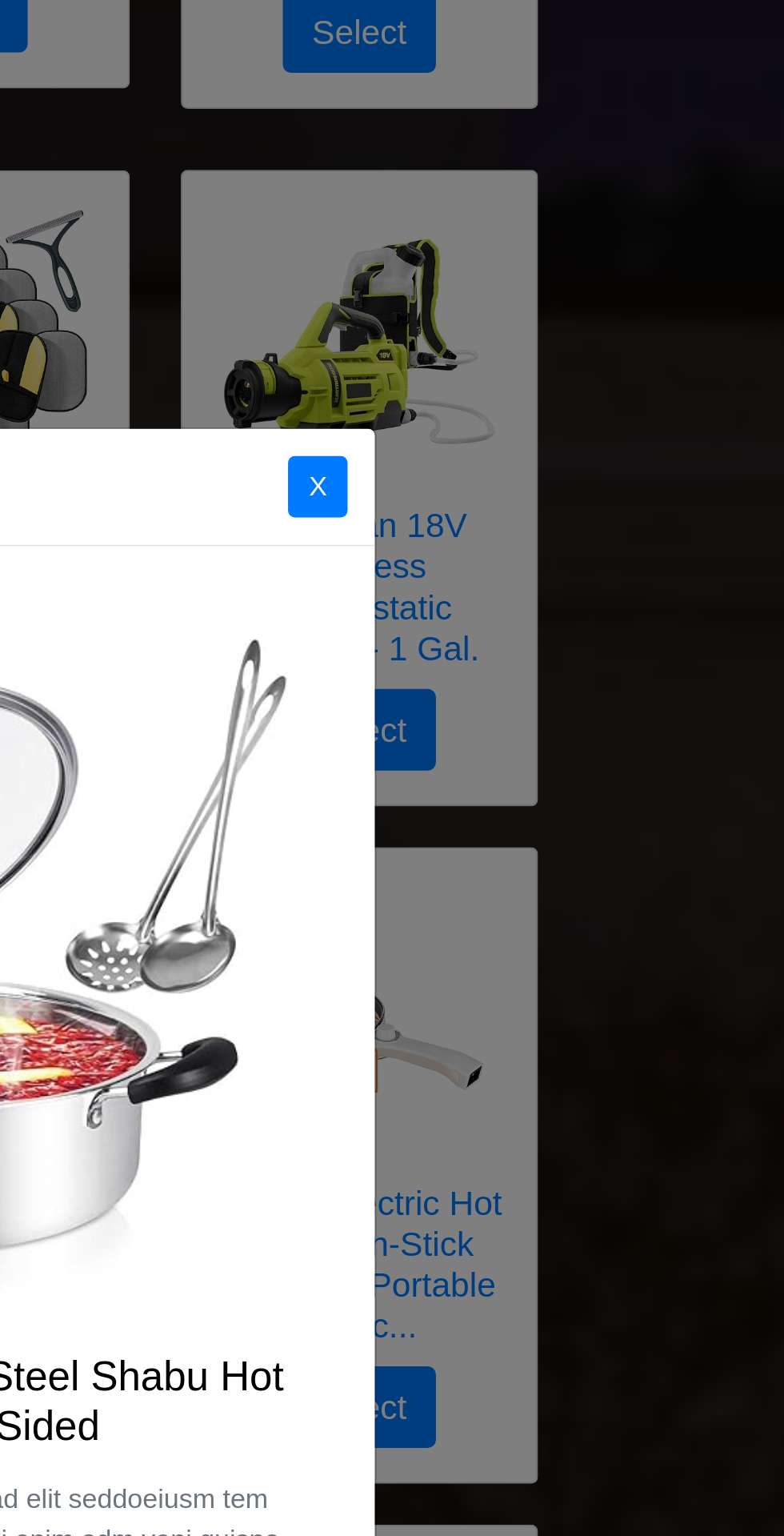
click at [566, 319] on button "X" at bounding box center [564, 308] width 28 height 29
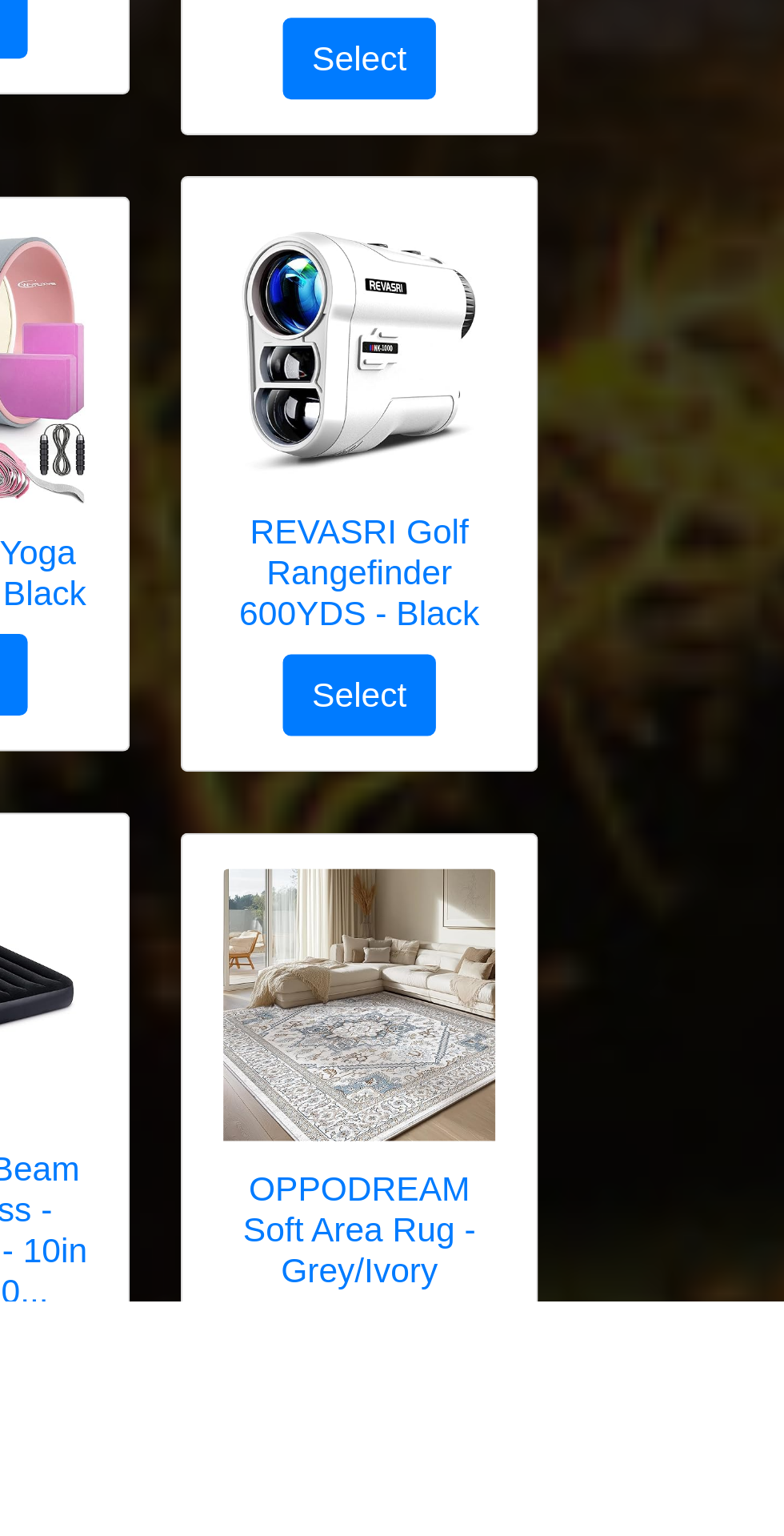
scroll to position [2169, 0]
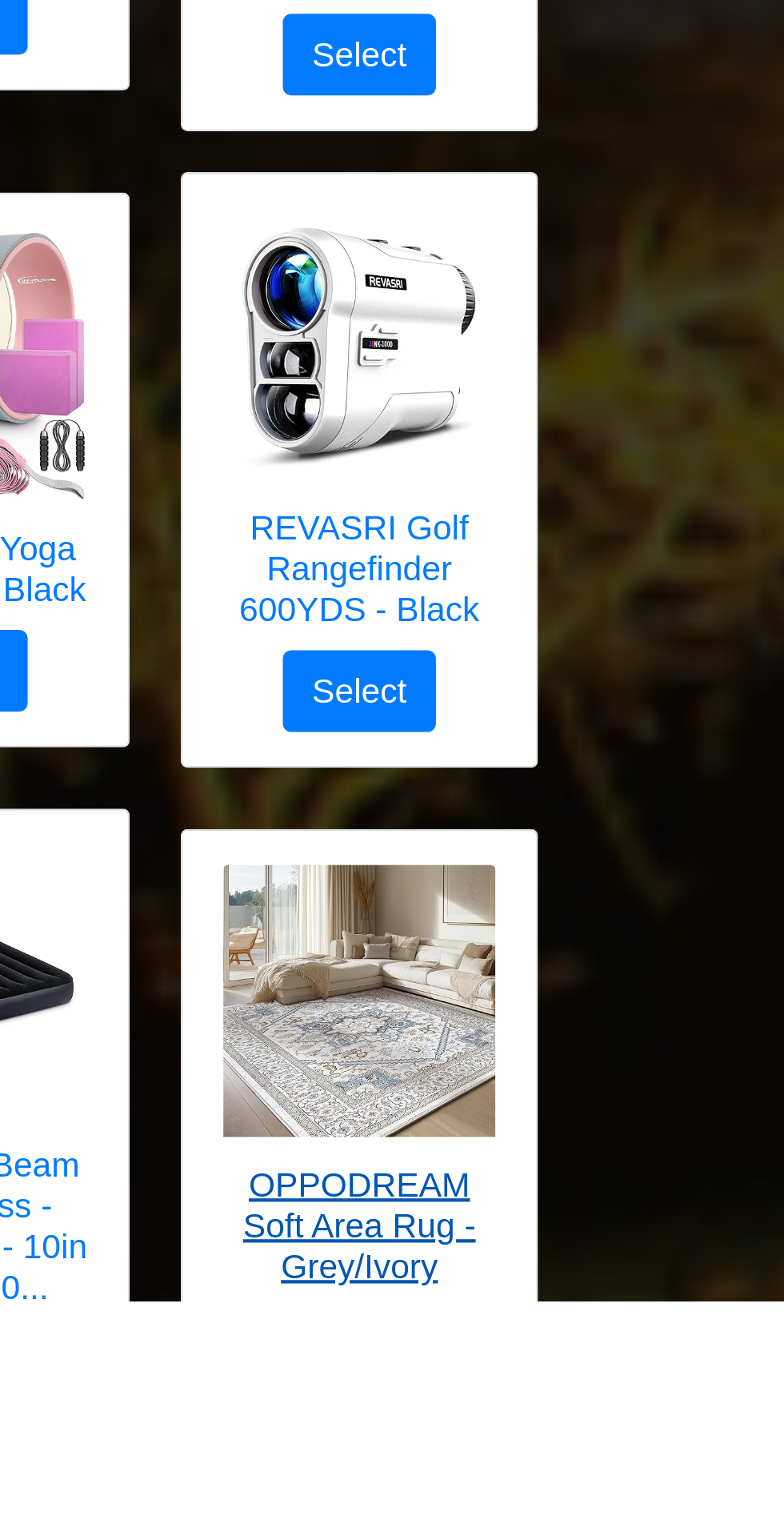
click at [602, 1417] on img at bounding box center [584, 1395] width 128 height 128
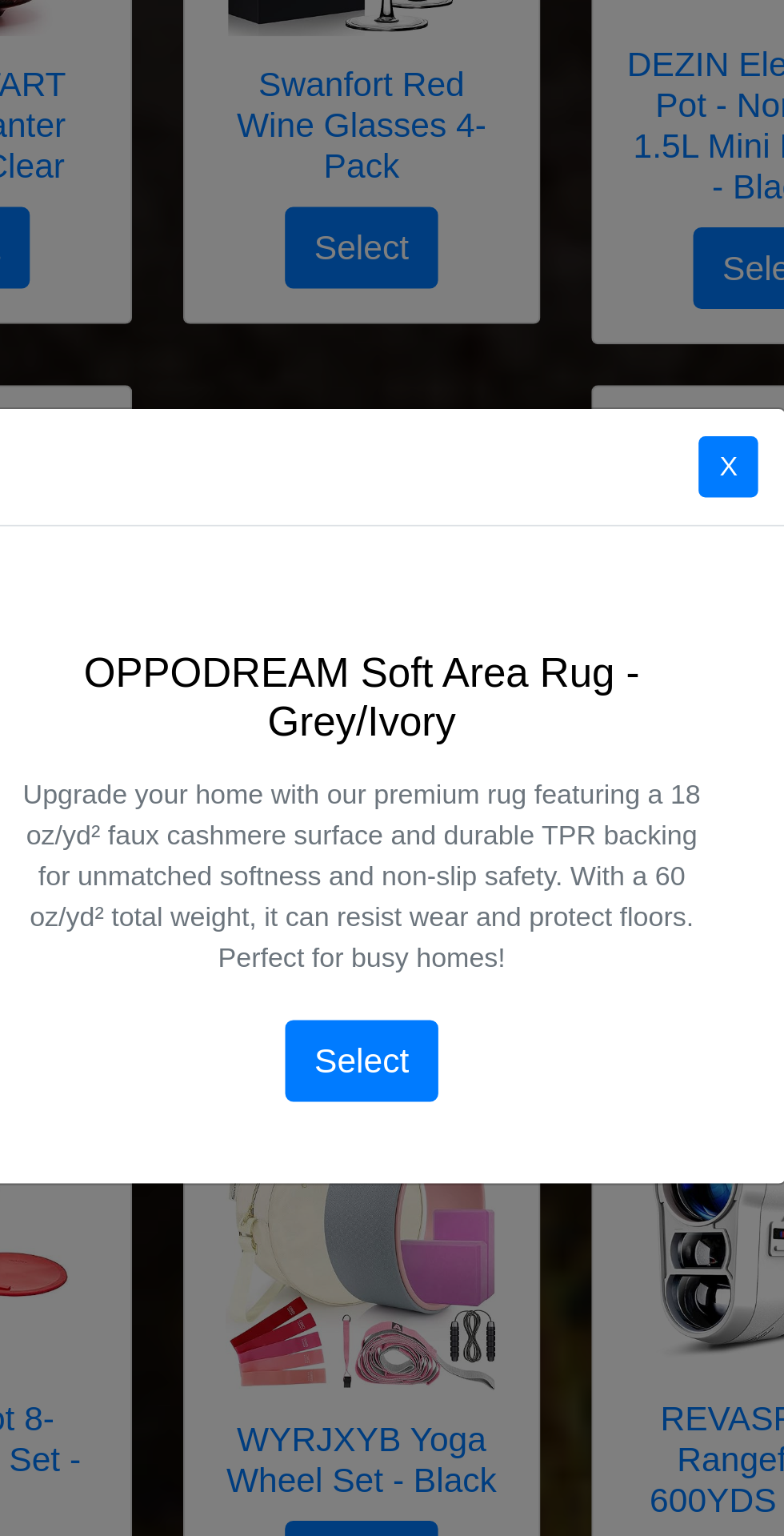
scroll to position [2281, 0]
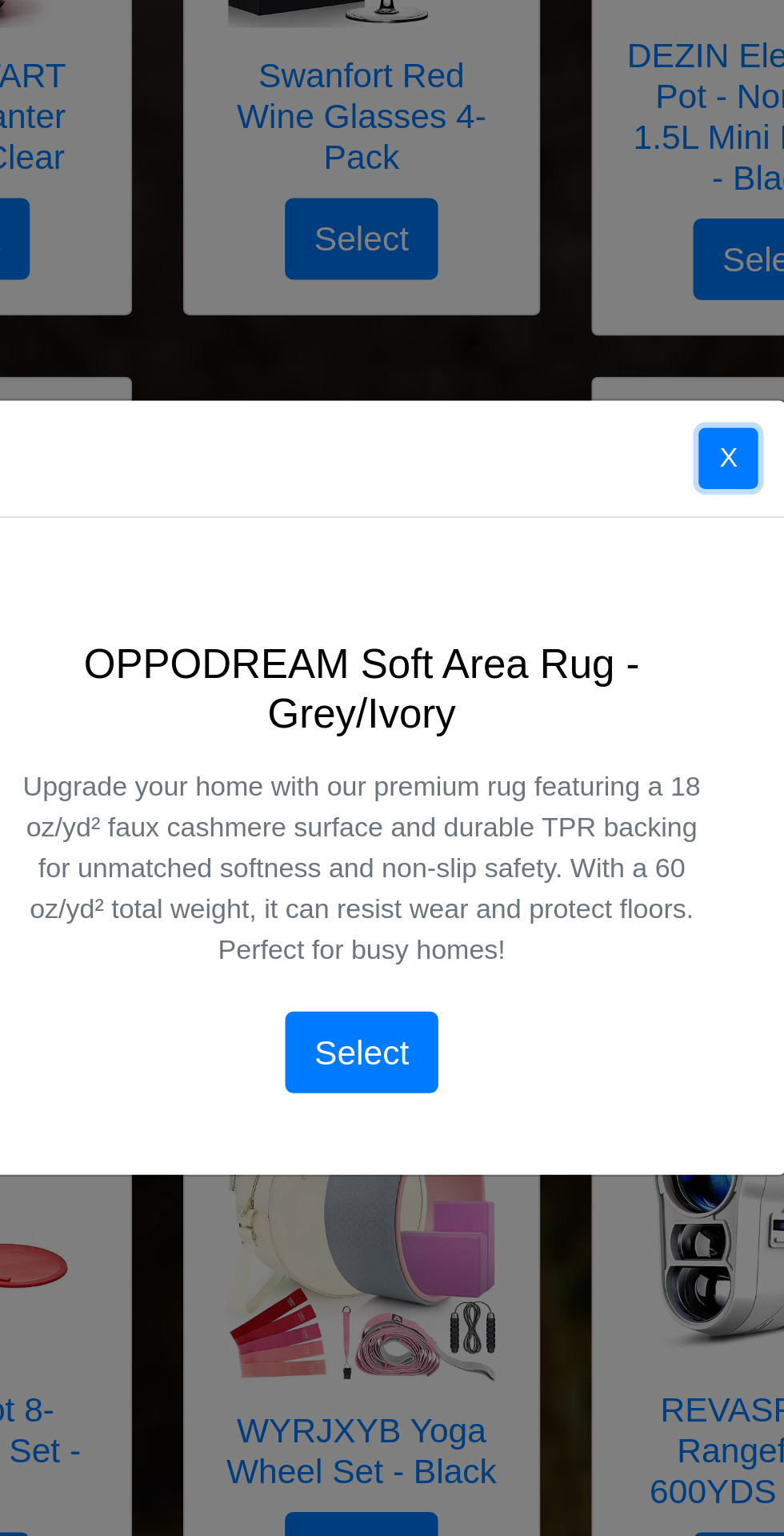
click at [561, 627] on button "X" at bounding box center [564, 613] width 28 height 29
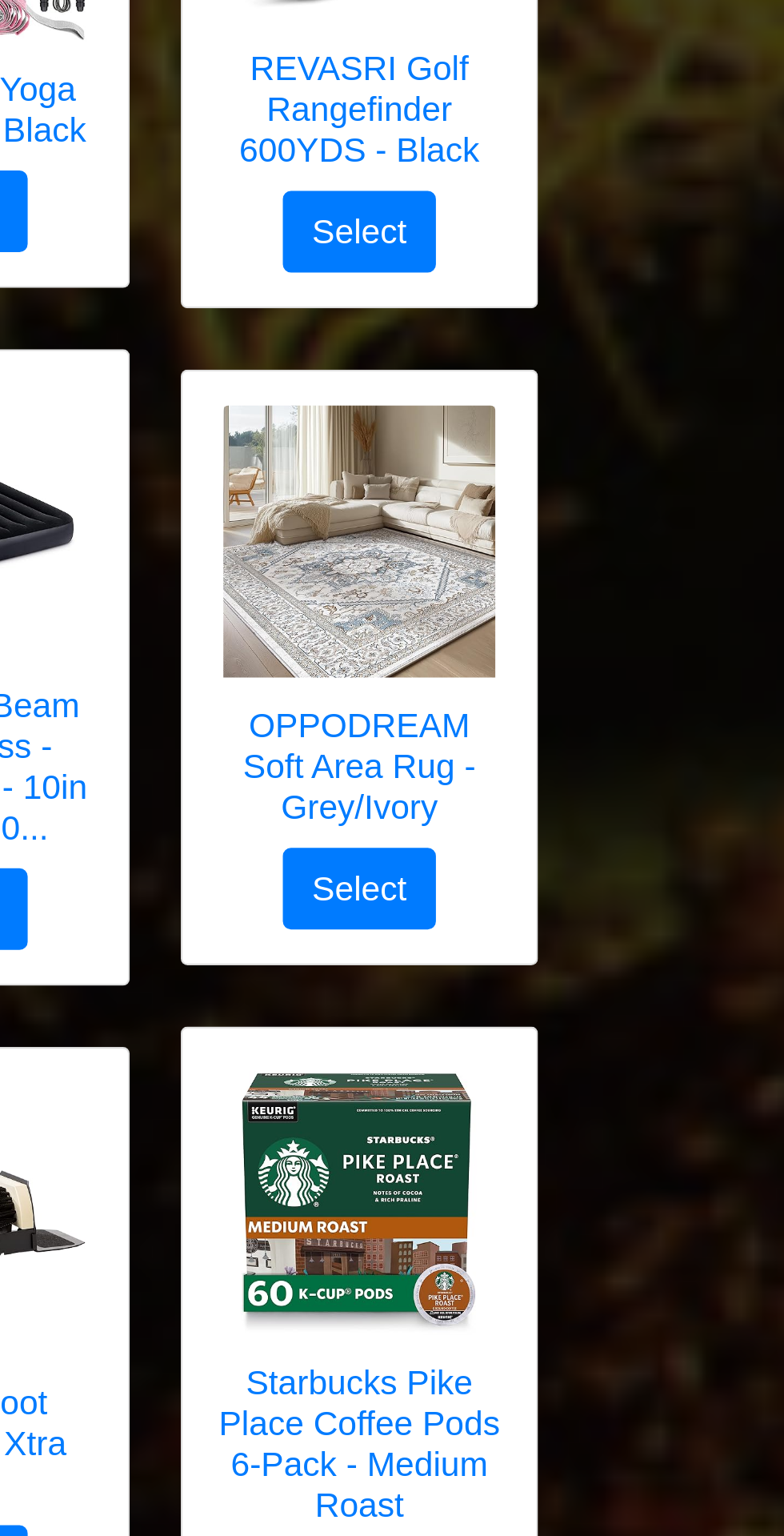
scroll to position [2790, 0]
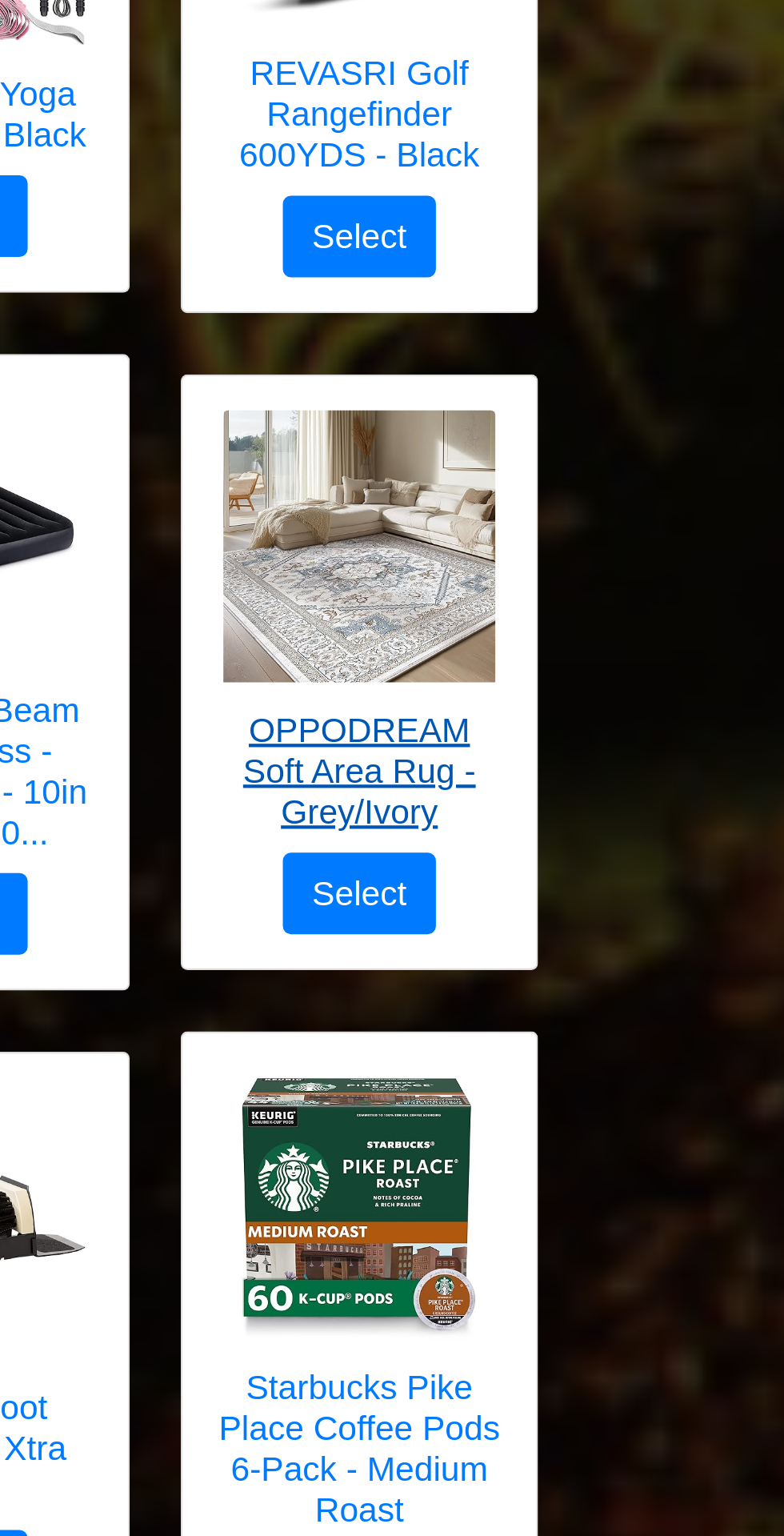
click at [575, 824] on img at bounding box center [584, 774] width 128 height 128
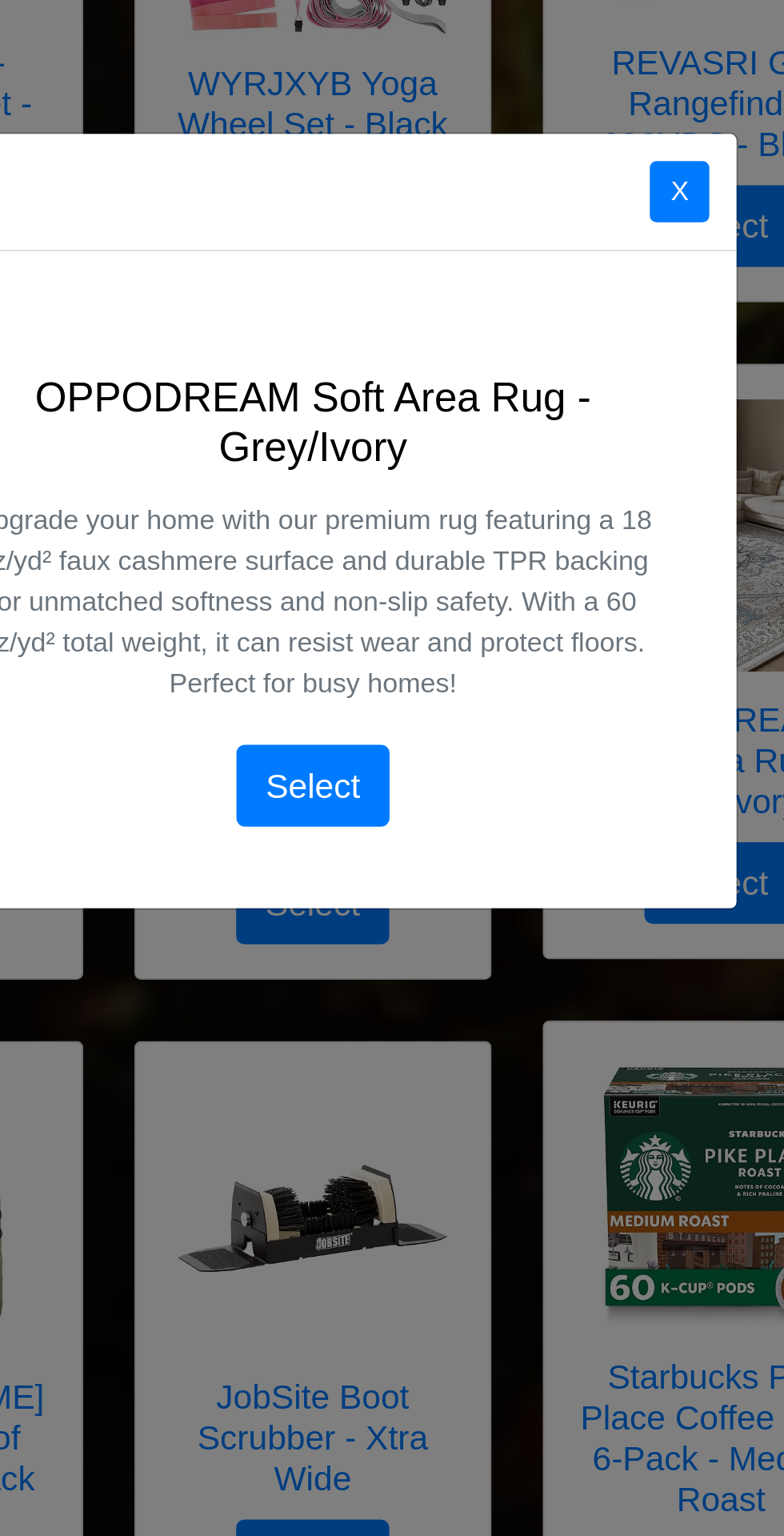
click at [564, 618] on div "X OPPODREAM Soft Area Rug - Grey/Ivory Upgrade your home with our premium rug f…" at bounding box center [392, 768] width 784 height 1536
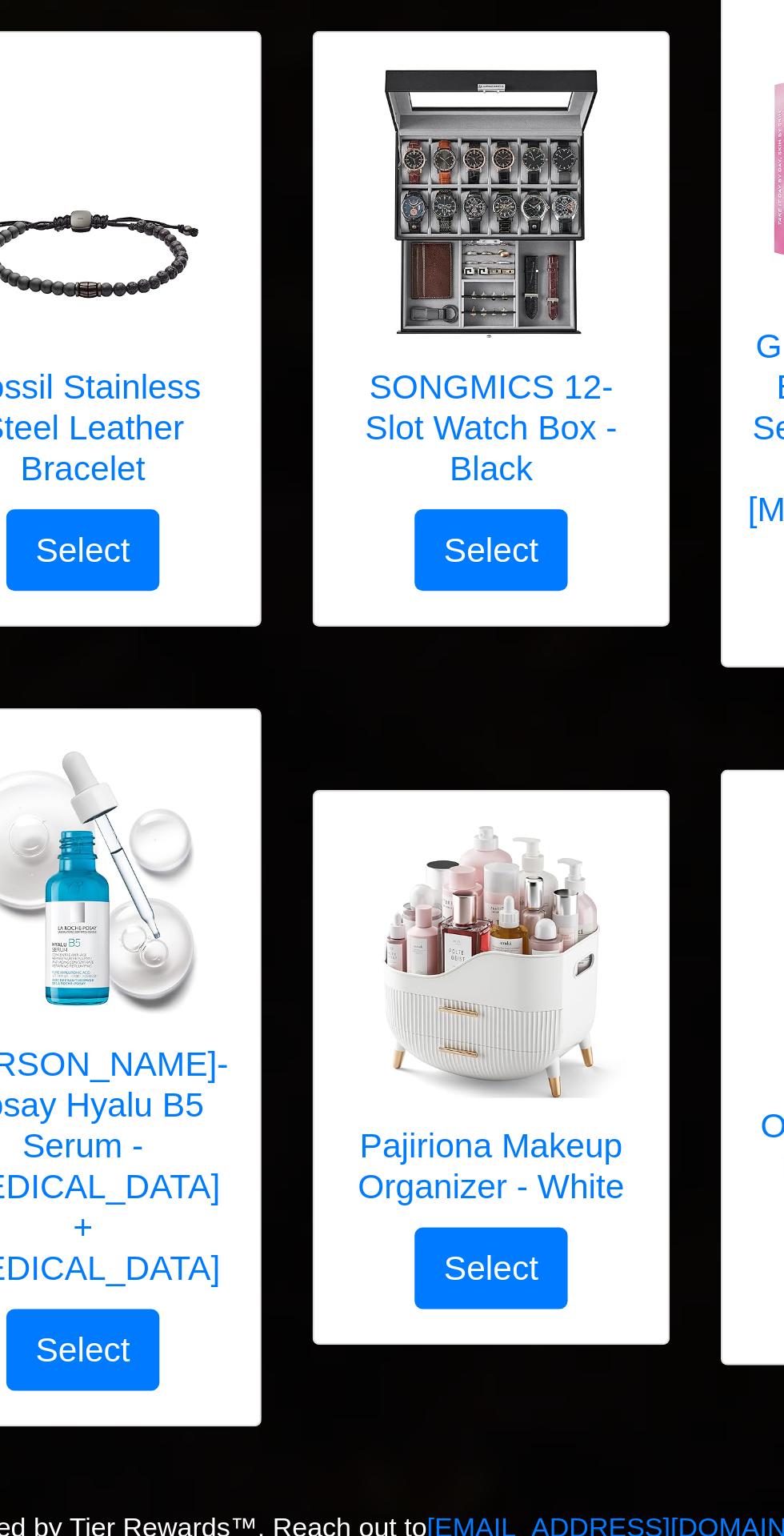
scroll to position [4278, 0]
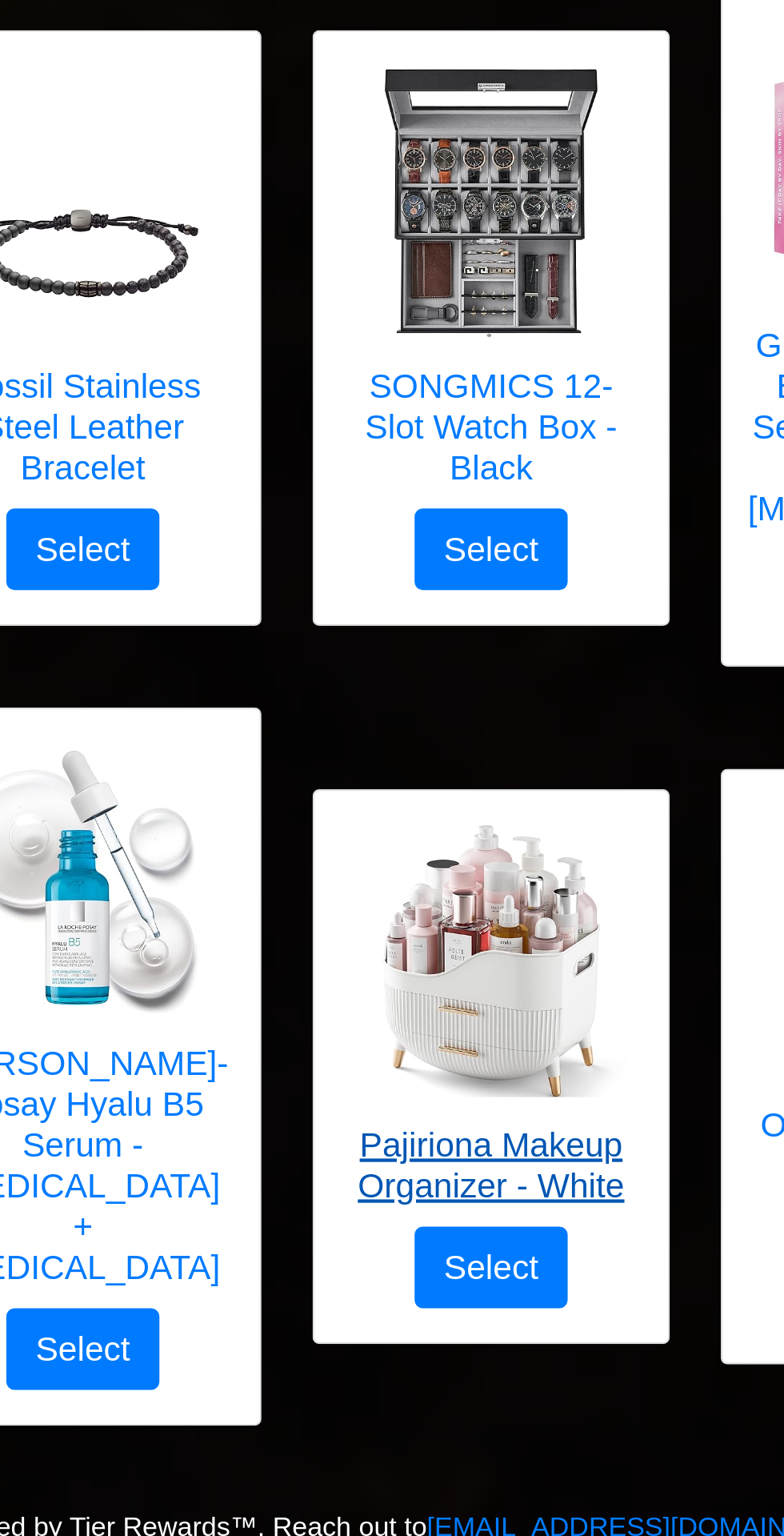
click at [400, 1214] on img at bounding box center [392, 1246] width 128 height 128
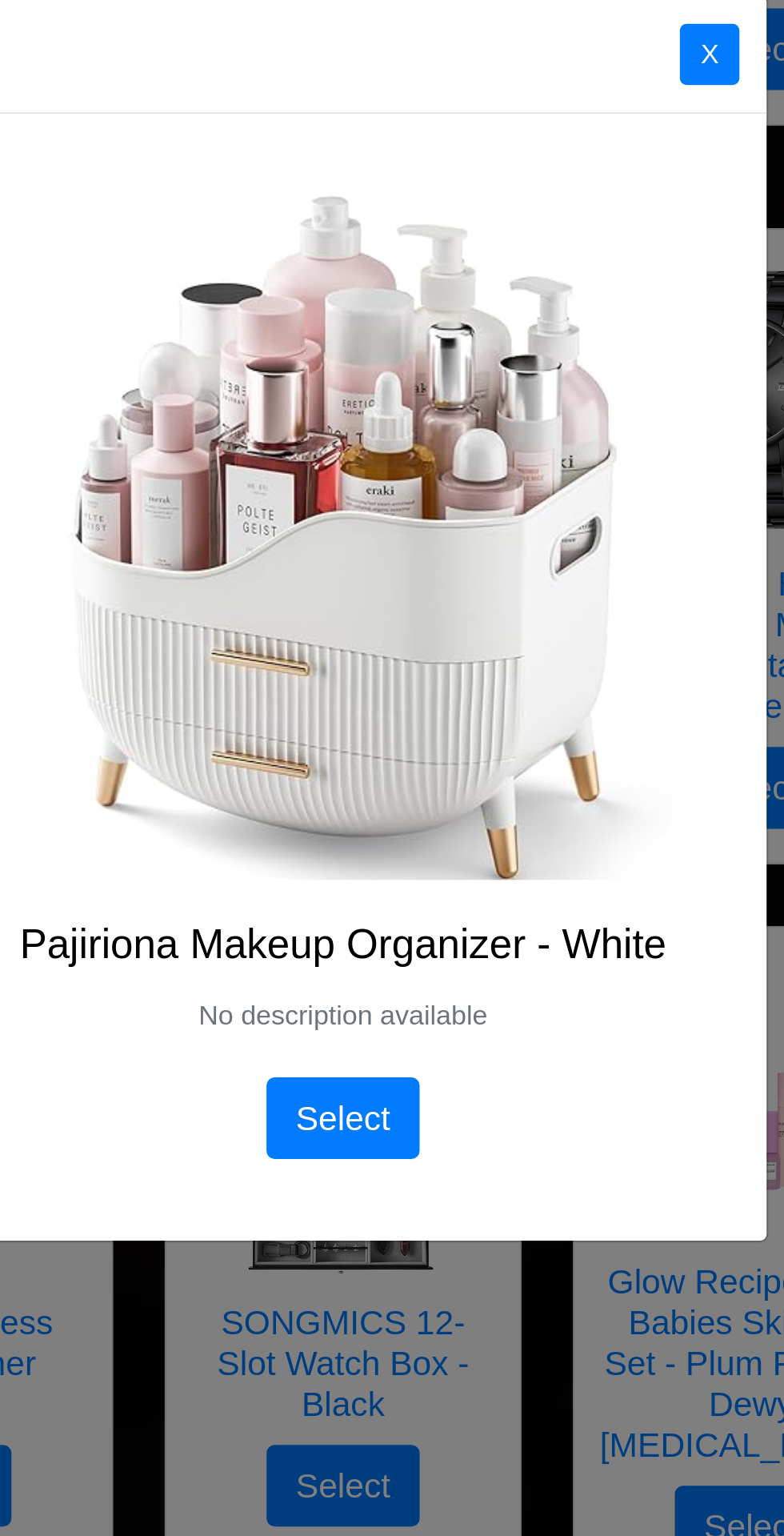
scroll to position [4069, 0]
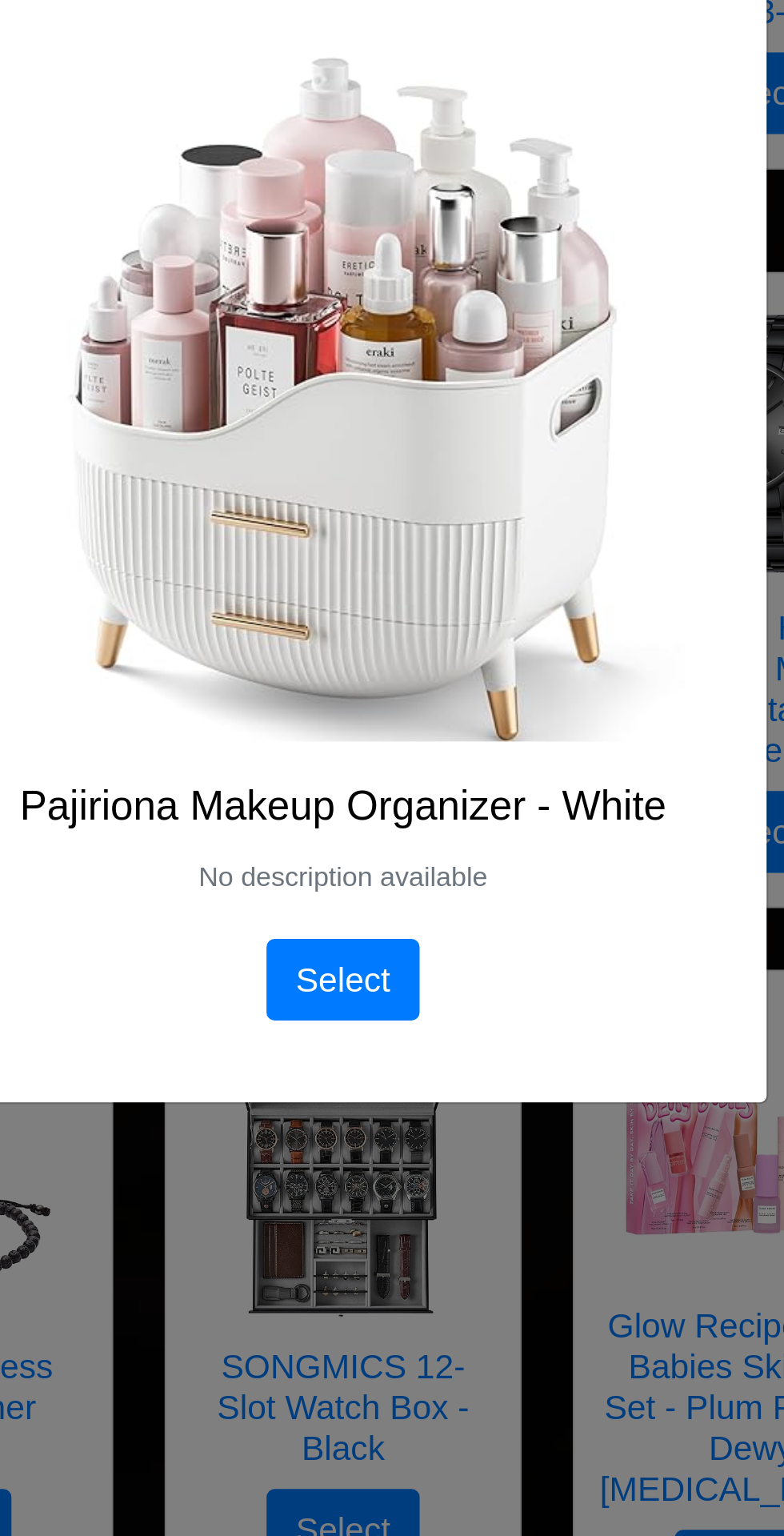
click at [564, 517] on button "X" at bounding box center [564, 503] width 28 height 29
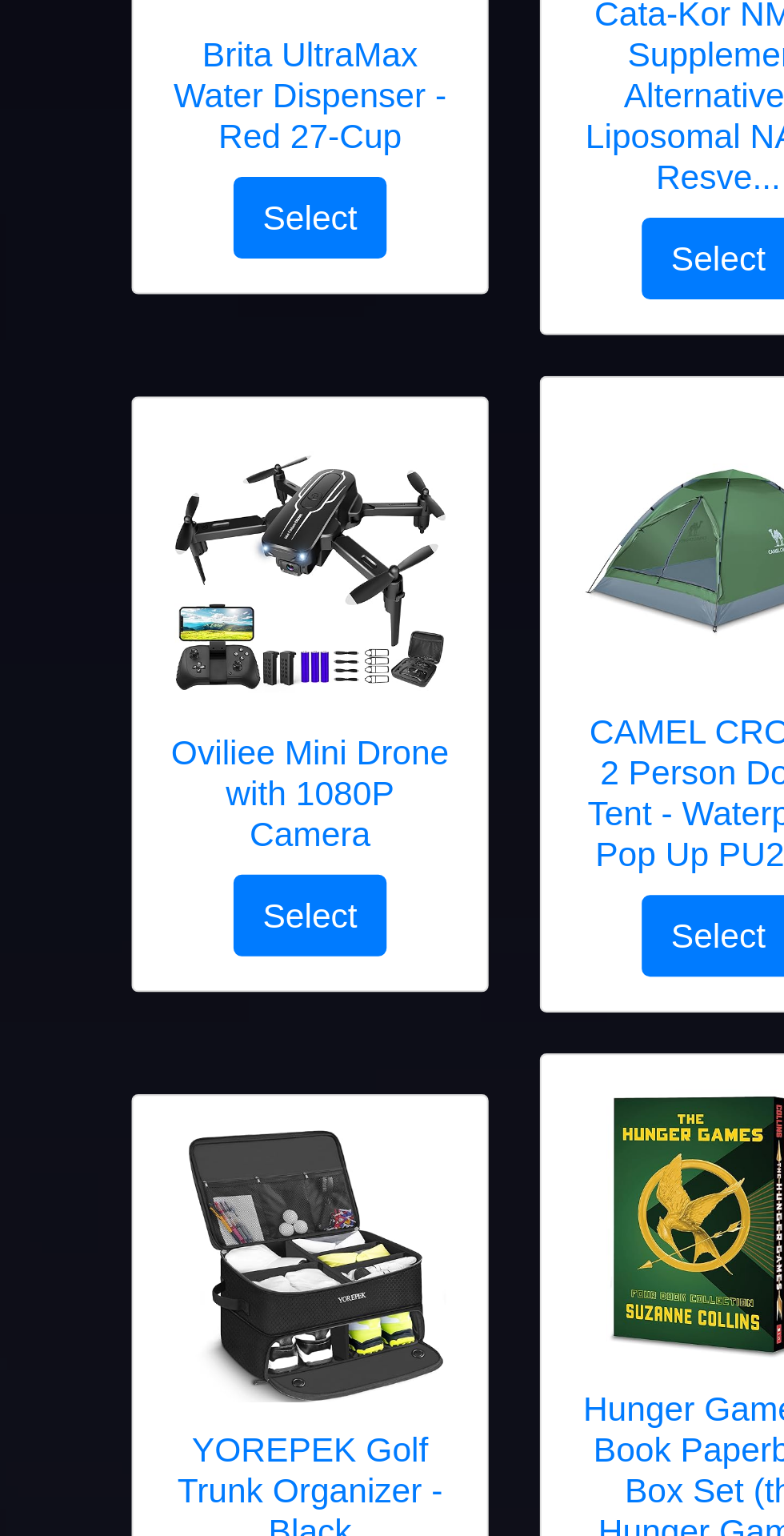
scroll to position [429, 0]
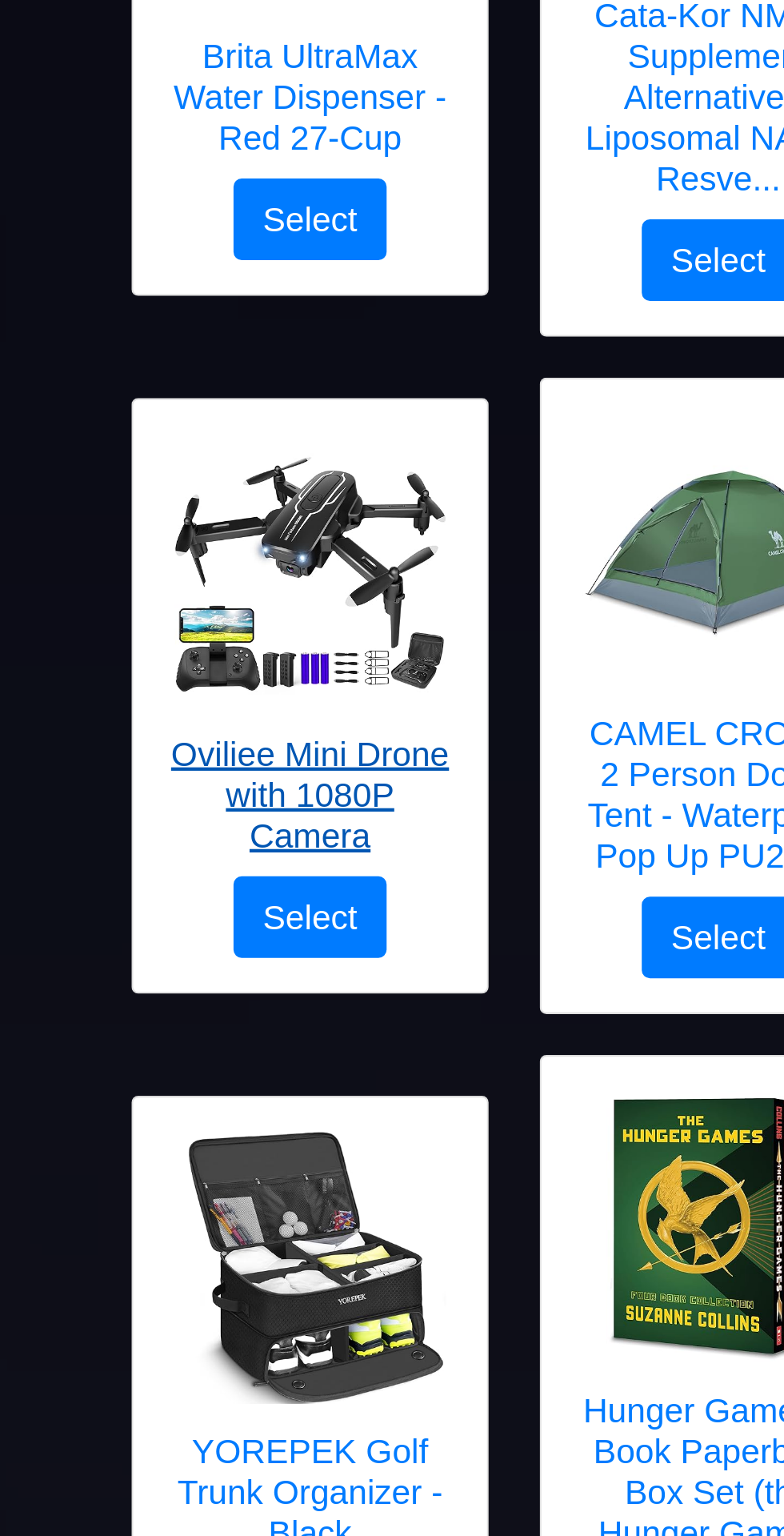
click at [197, 298] on img at bounding box center [200, 268] width 128 height 117
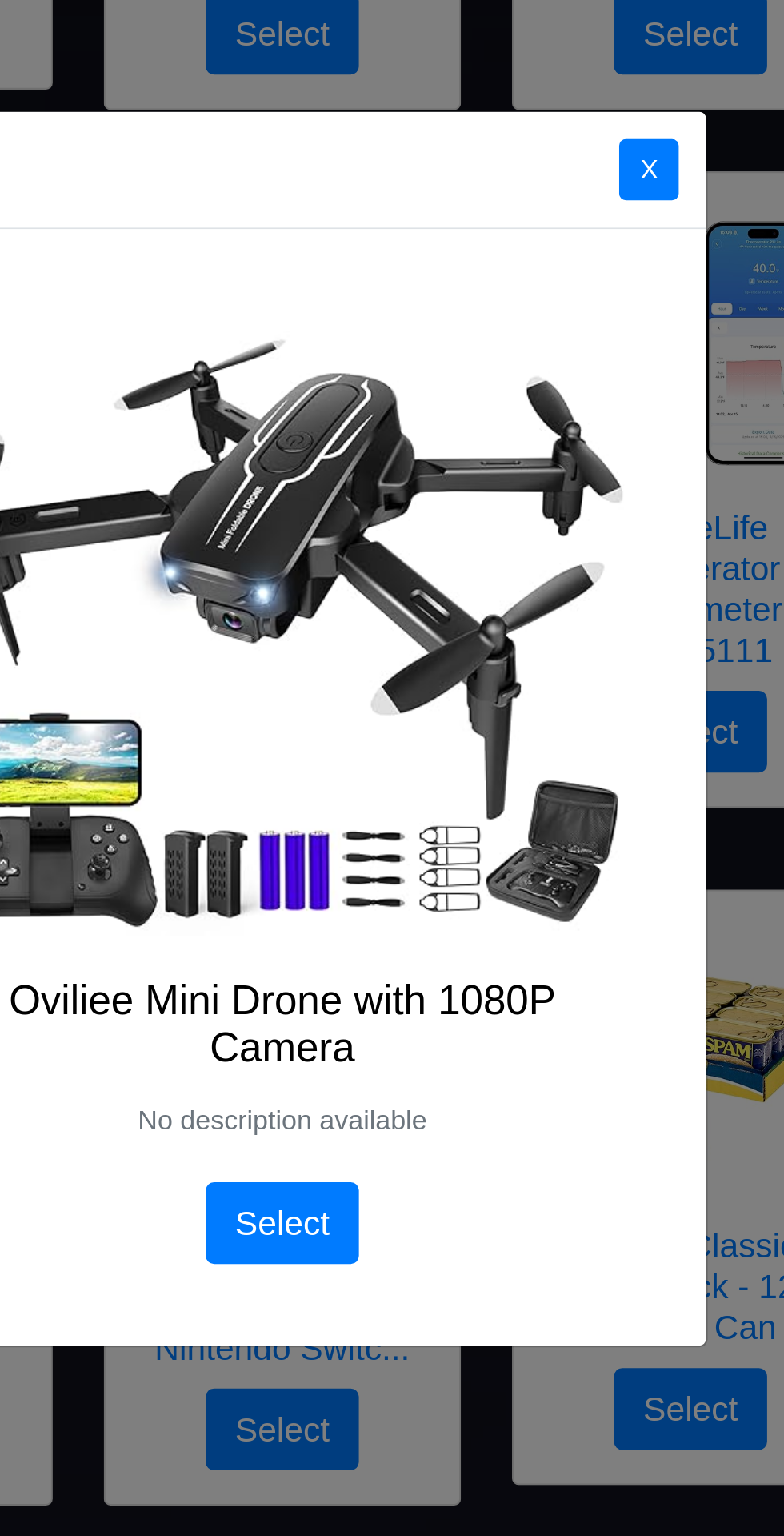
click at [567, 619] on div "Oviliee Mini Drone with 1080P Camera No description available Select" at bounding box center [392, 795] width 398 height 525
click at [567, 508] on button "X" at bounding box center [564, 505] width 28 height 29
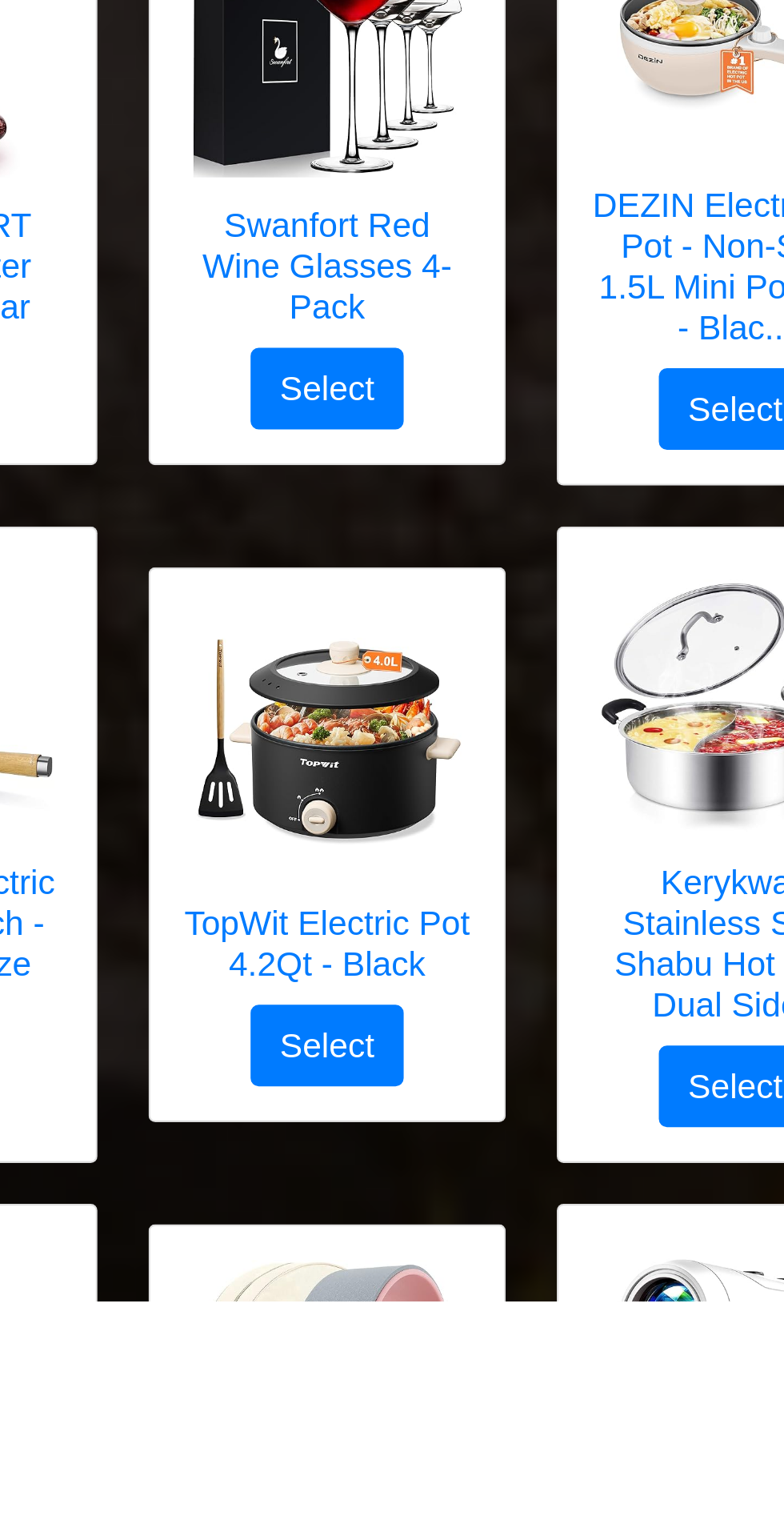
scroll to position [1685, 0]
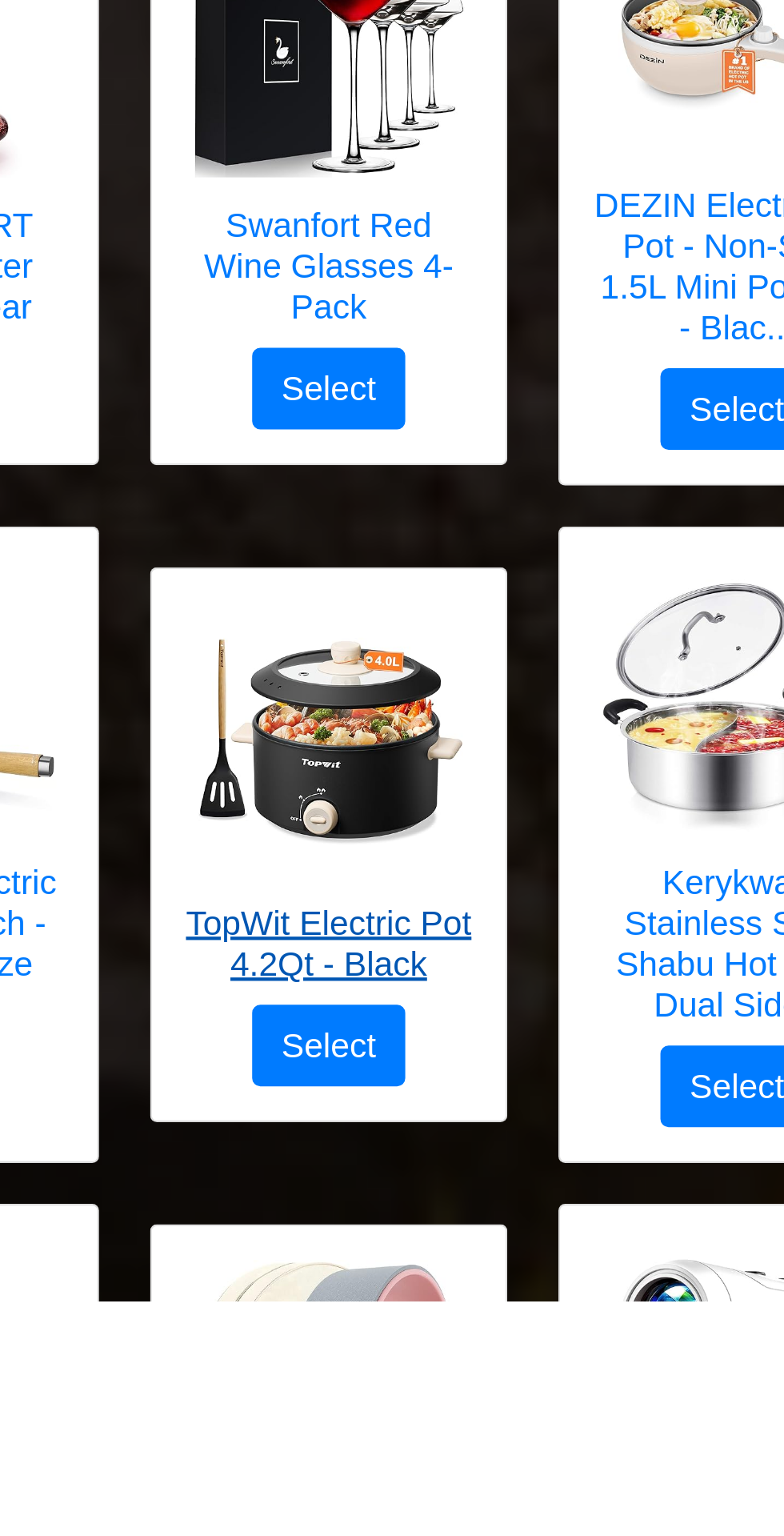
click at [418, 1295] on img at bounding box center [392, 1271] width 128 height 128
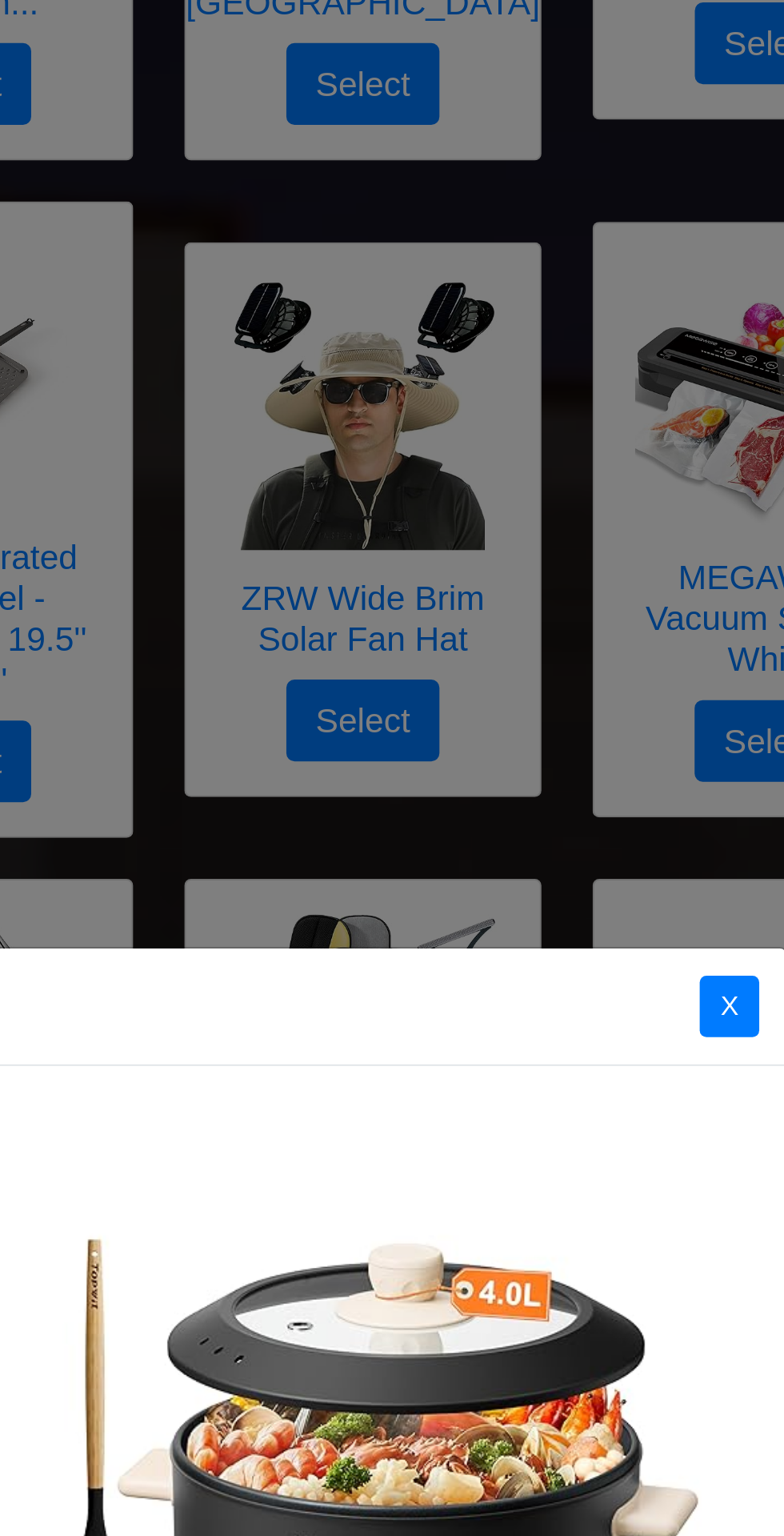
scroll to position [1805, 0]
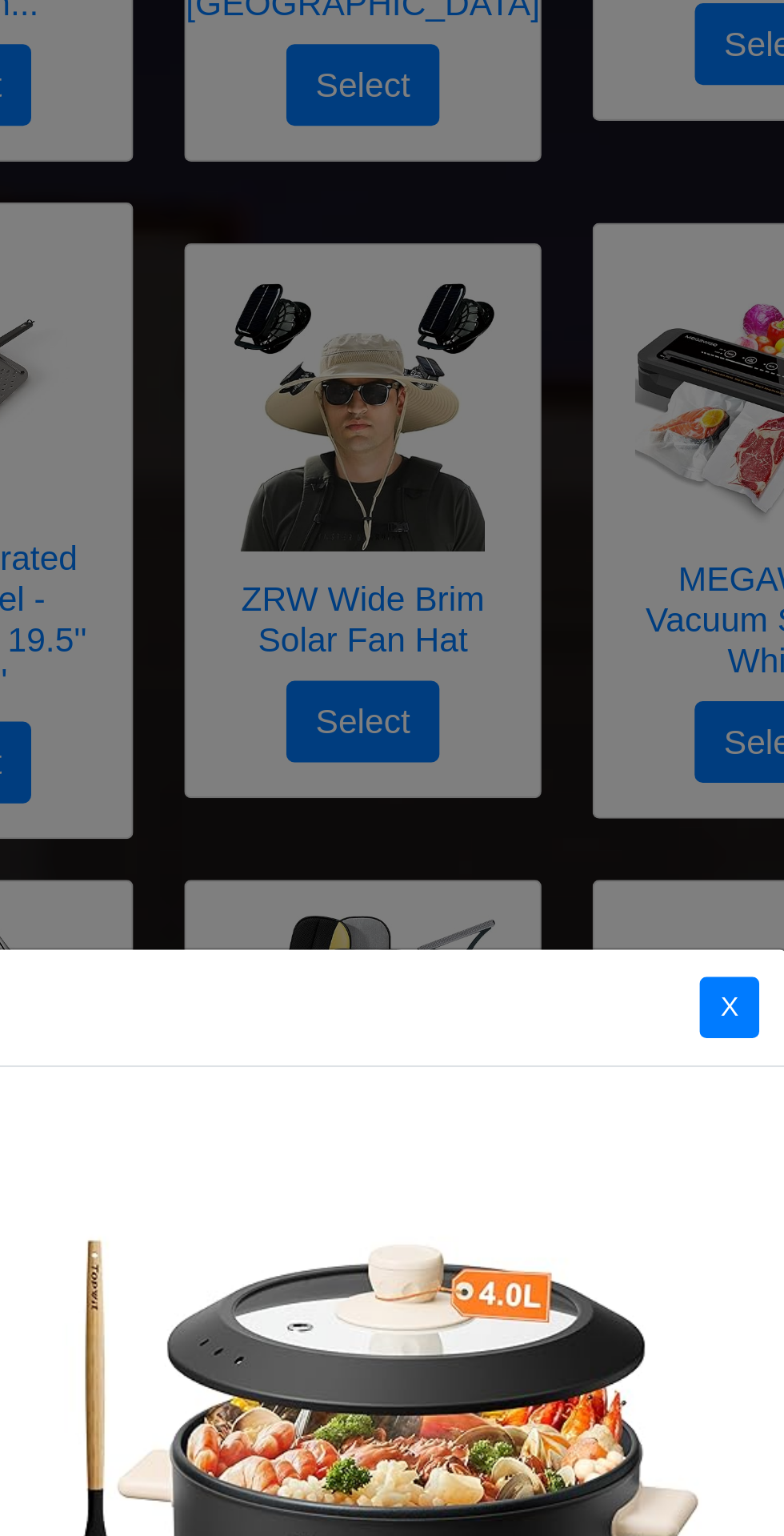
click at [399, 268] on div "X TopWit Electric Pot 4.2Qt - Black TOPWIT Hot Pot Electric, 4.2Qt Electric Pot…" at bounding box center [392, 768] width 784 height 1536
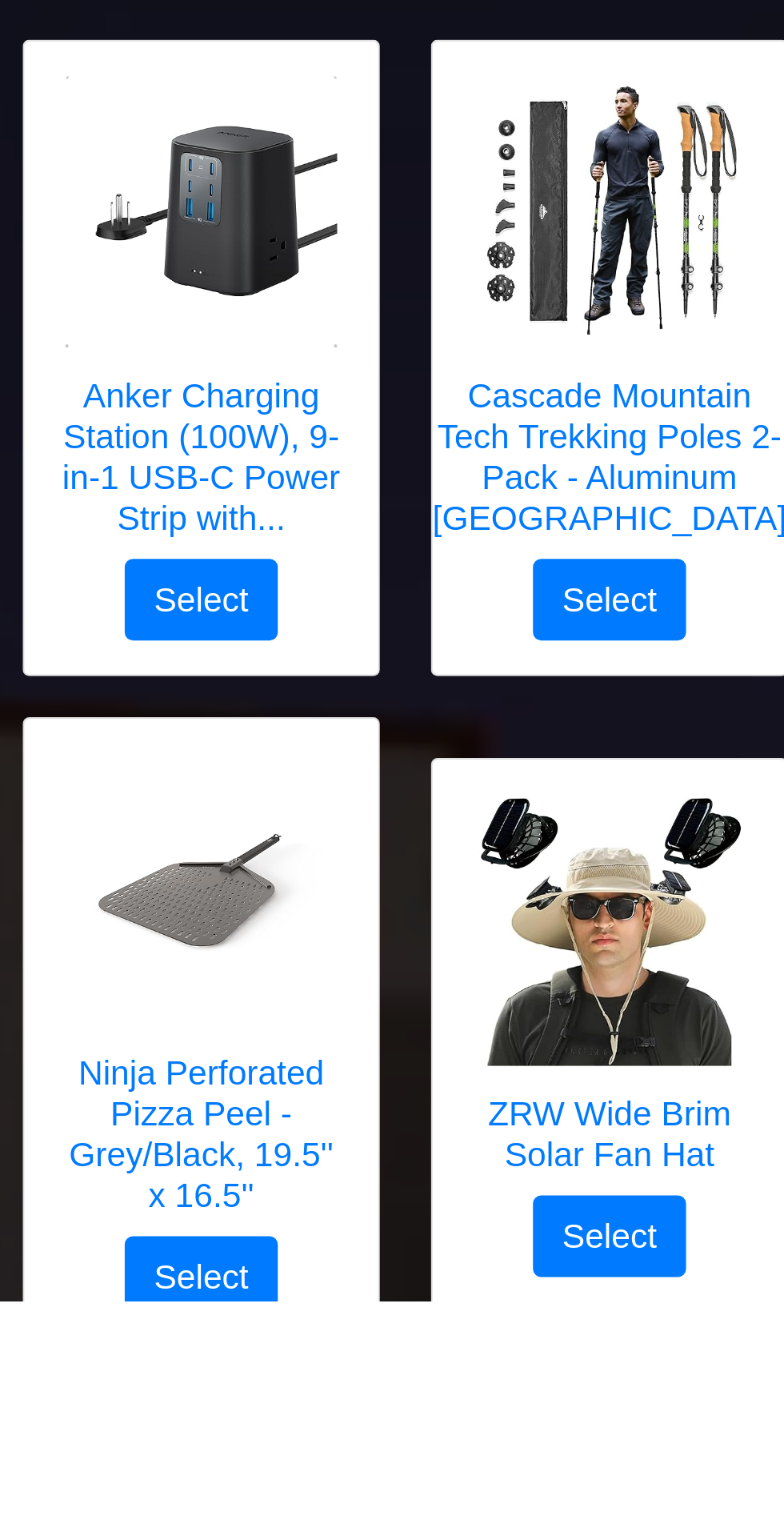
scroll to position [640, 0]
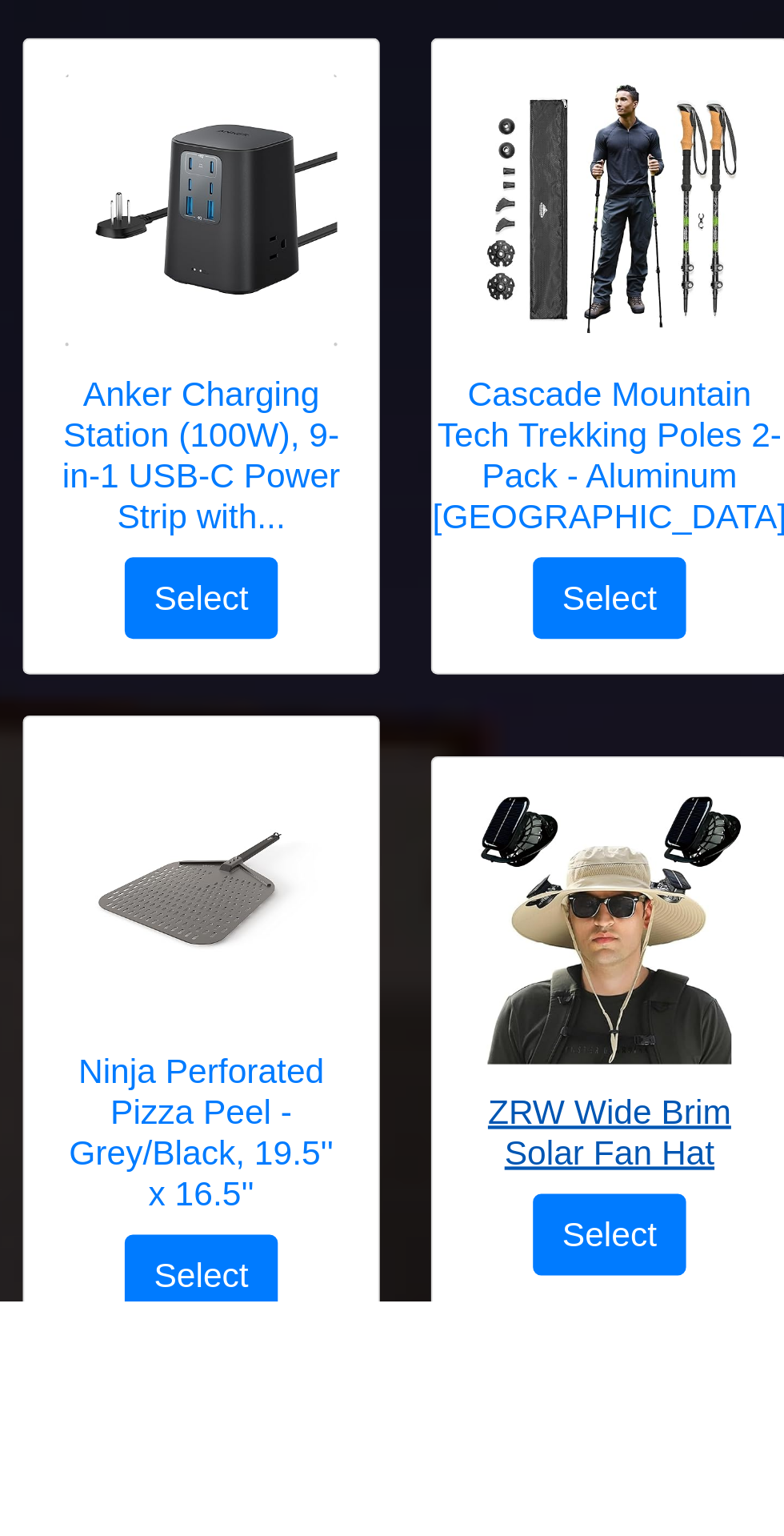
click at [408, 1392] on img at bounding box center [392, 1361] width 128 height 128
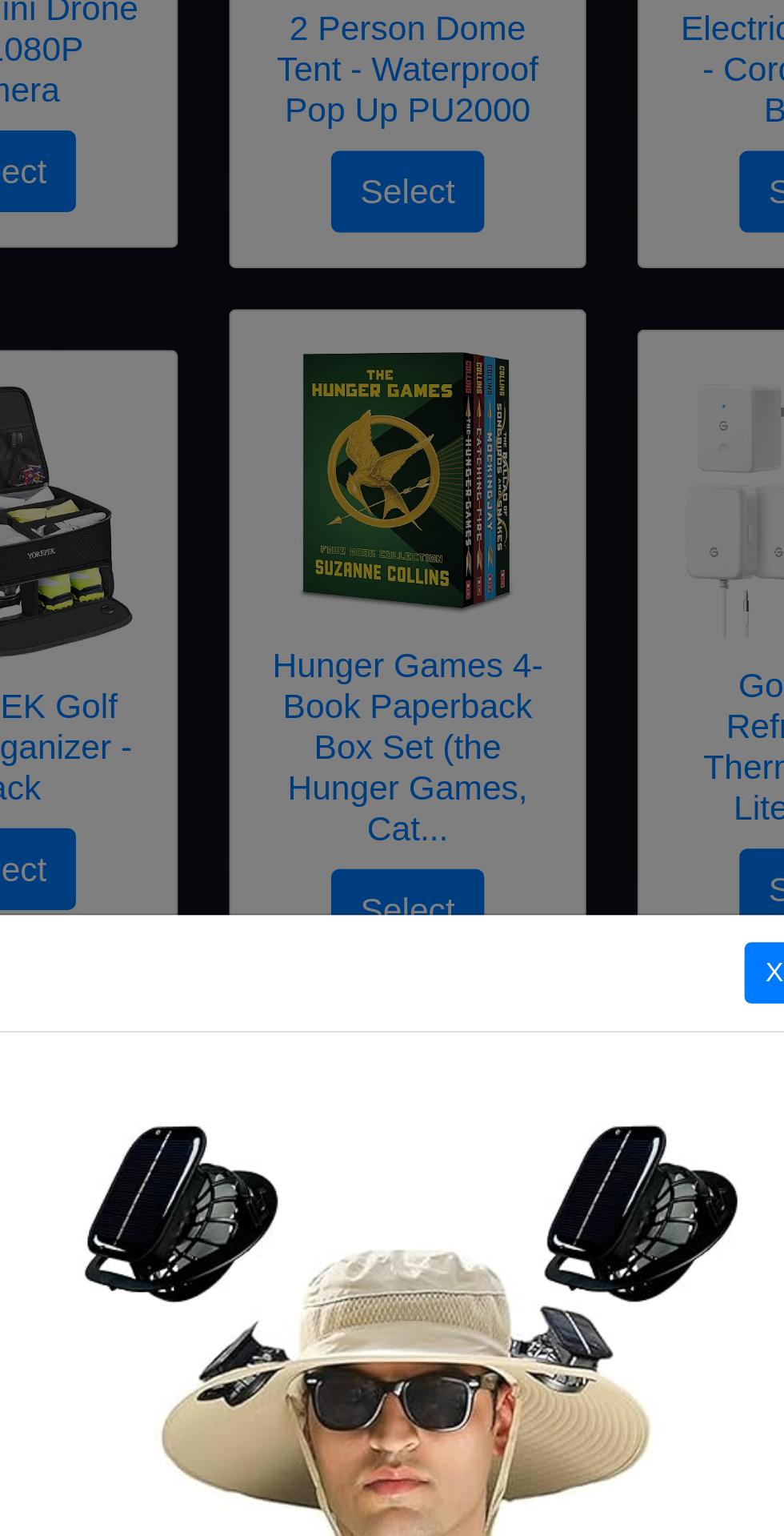
scroll to position [754, 0]
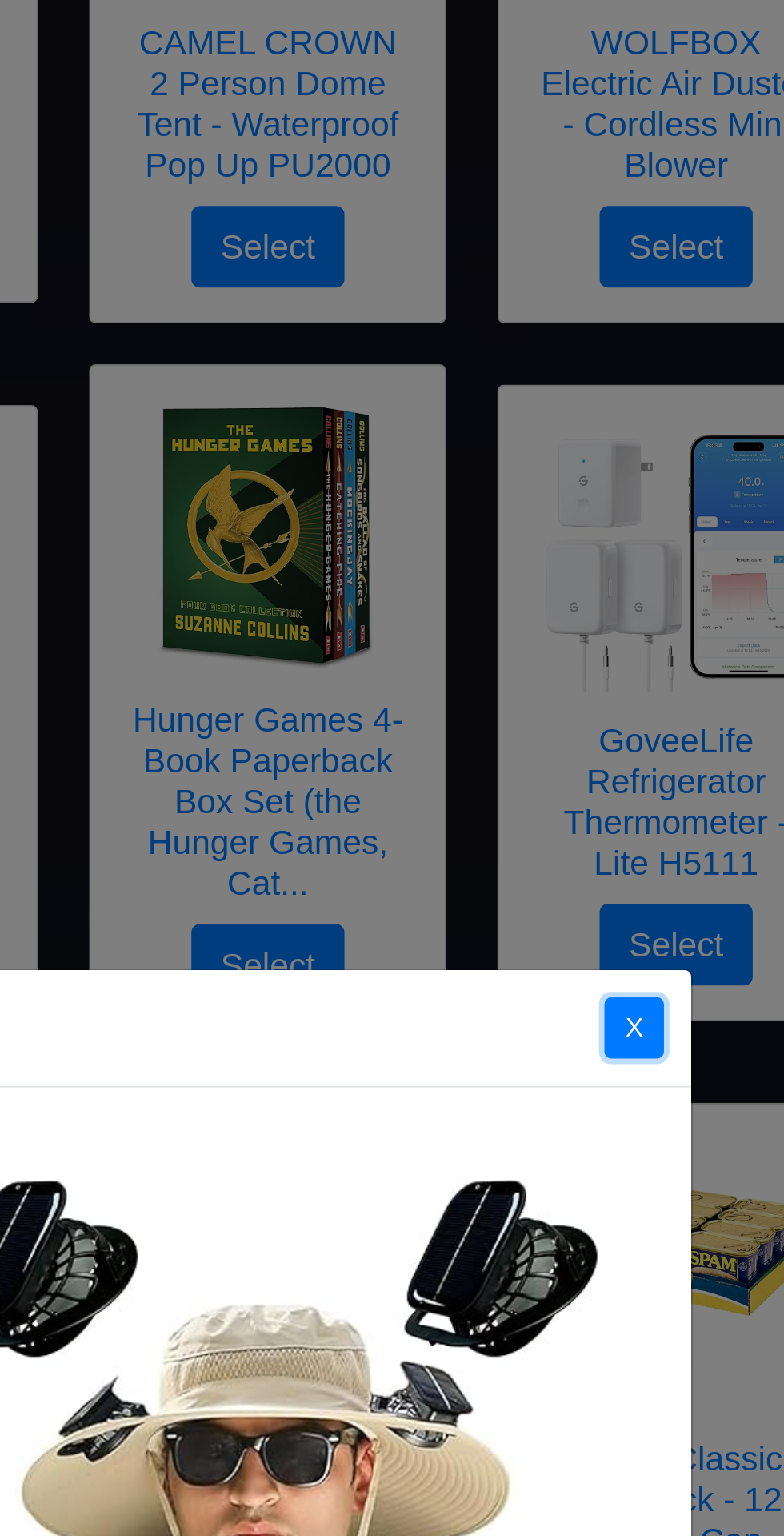
click at [568, 479] on button "X" at bounding box center [564, 484] width 28 height 29
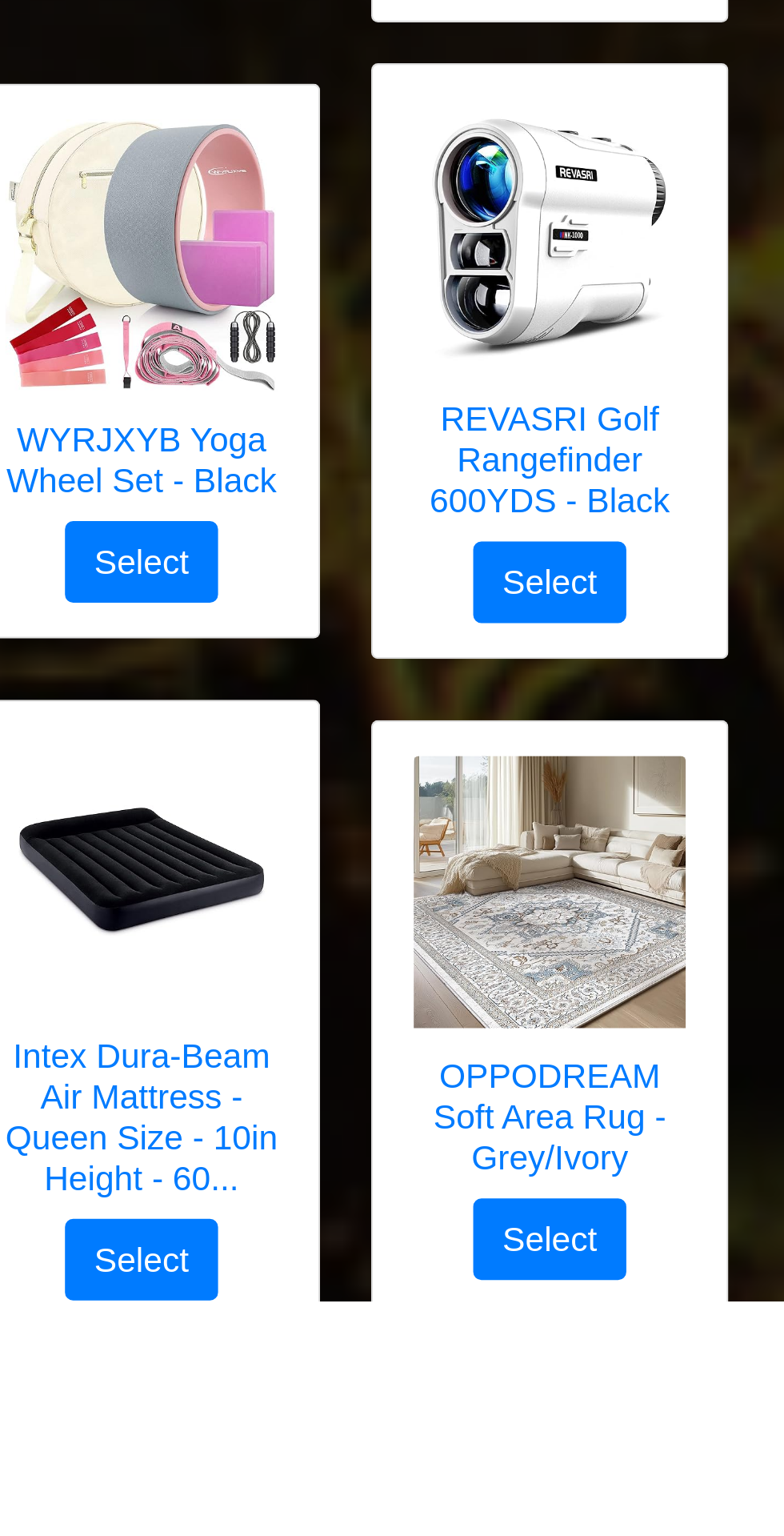
scroll to position [2222, 0]
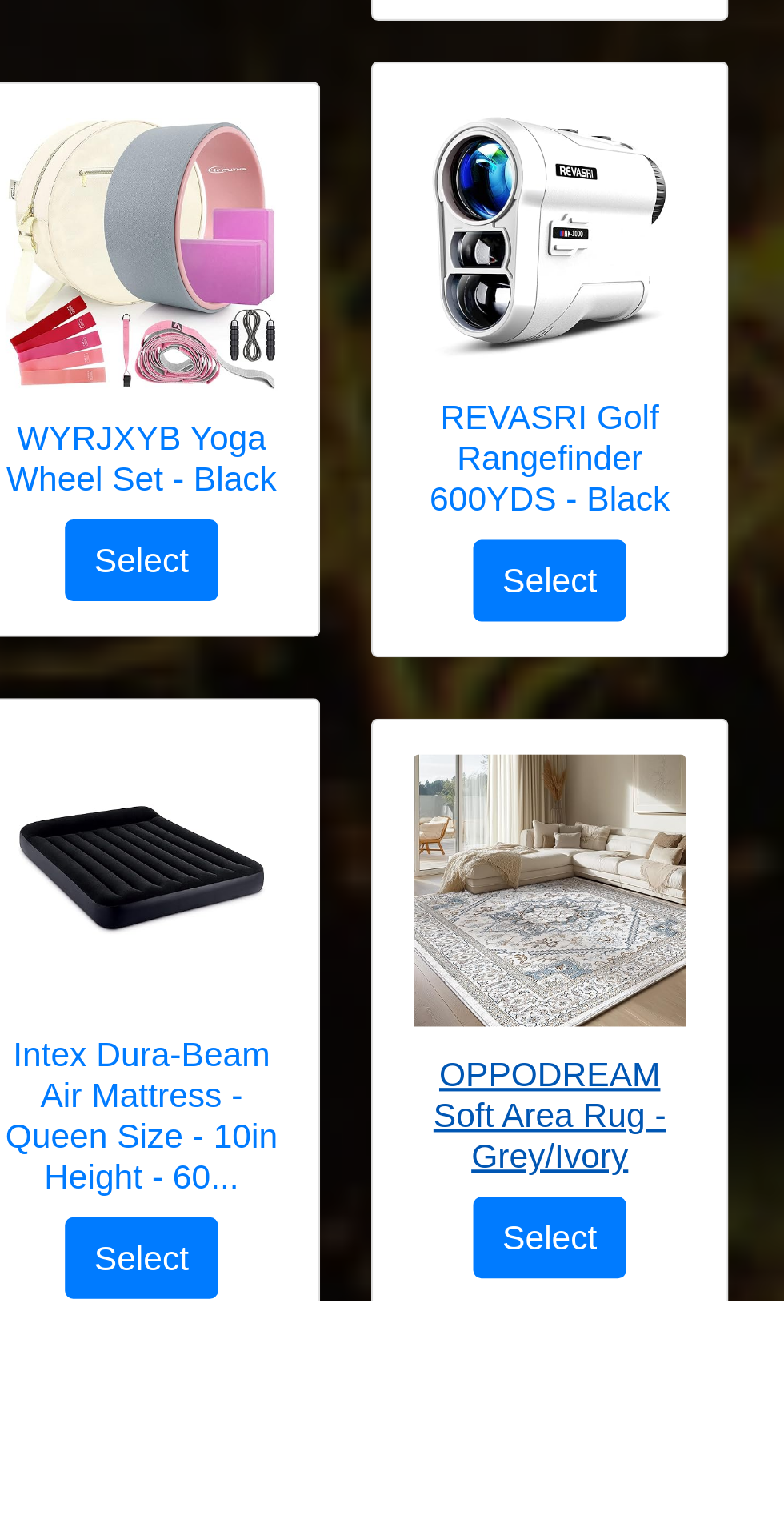
click at [595, 1381] on img at bounding box center [584, 1343] width 128 height 128
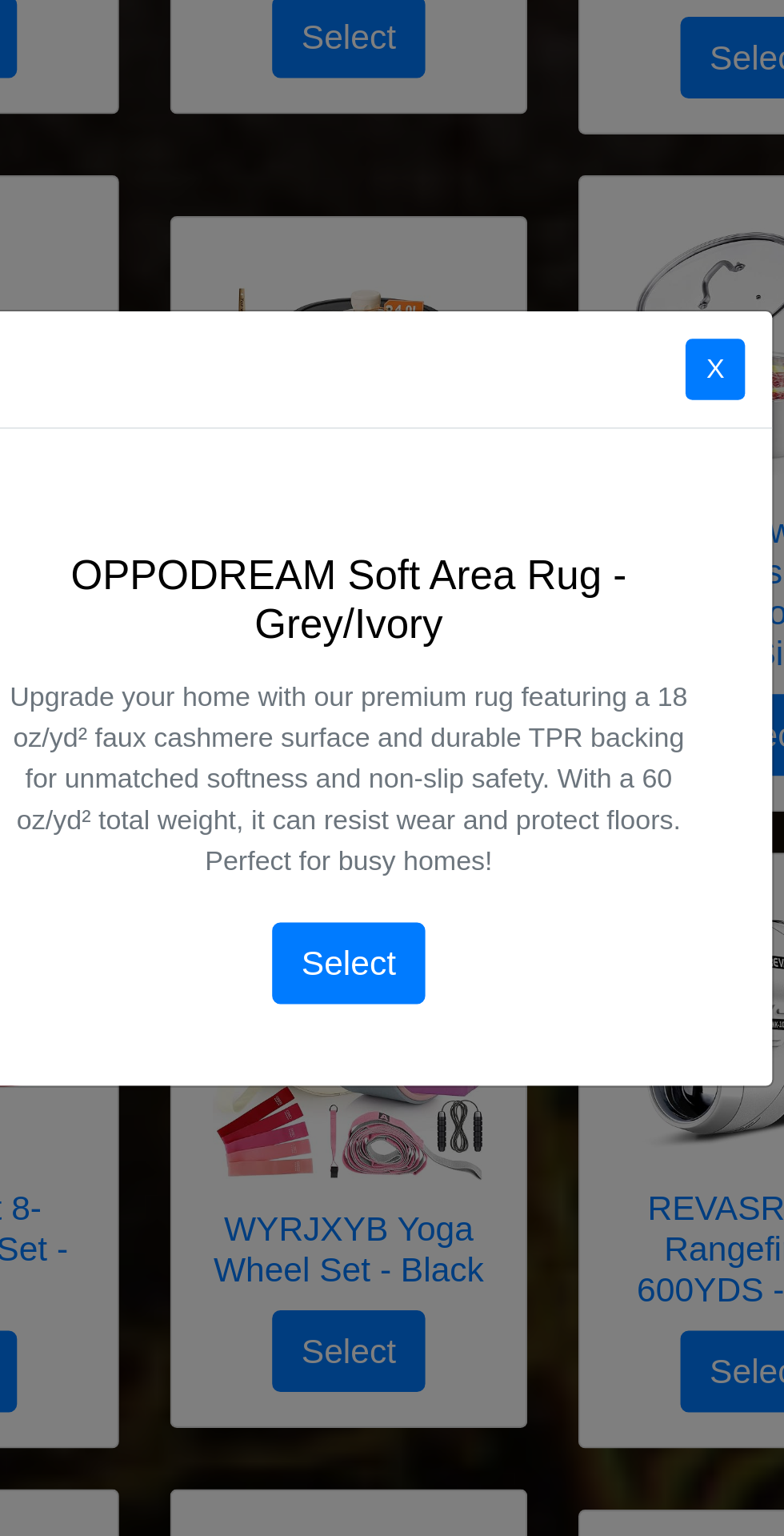
scroll to position [2334, 0]
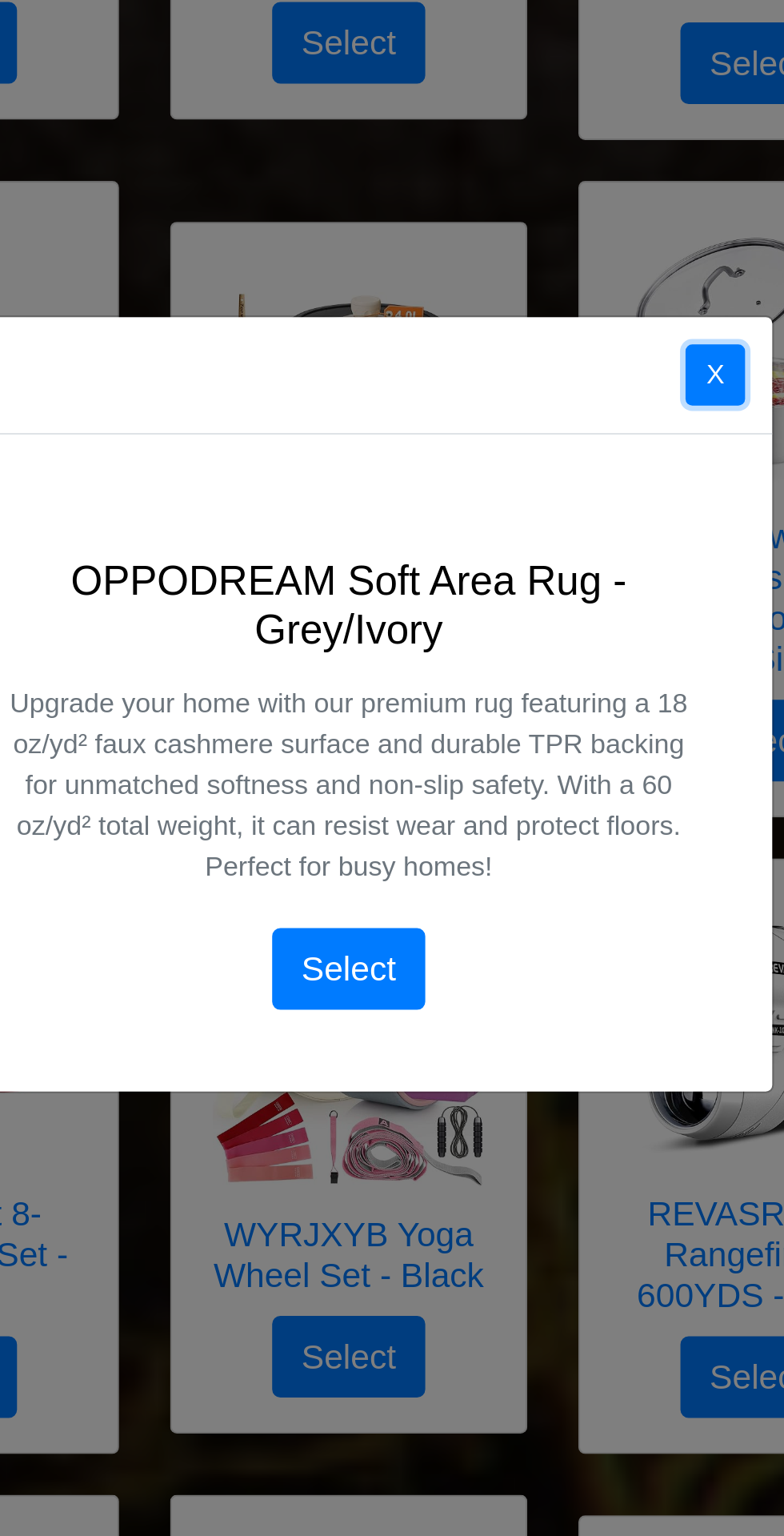
click at [564, 613] on button "X" at bounding box center [564, 613] width 28 height 29
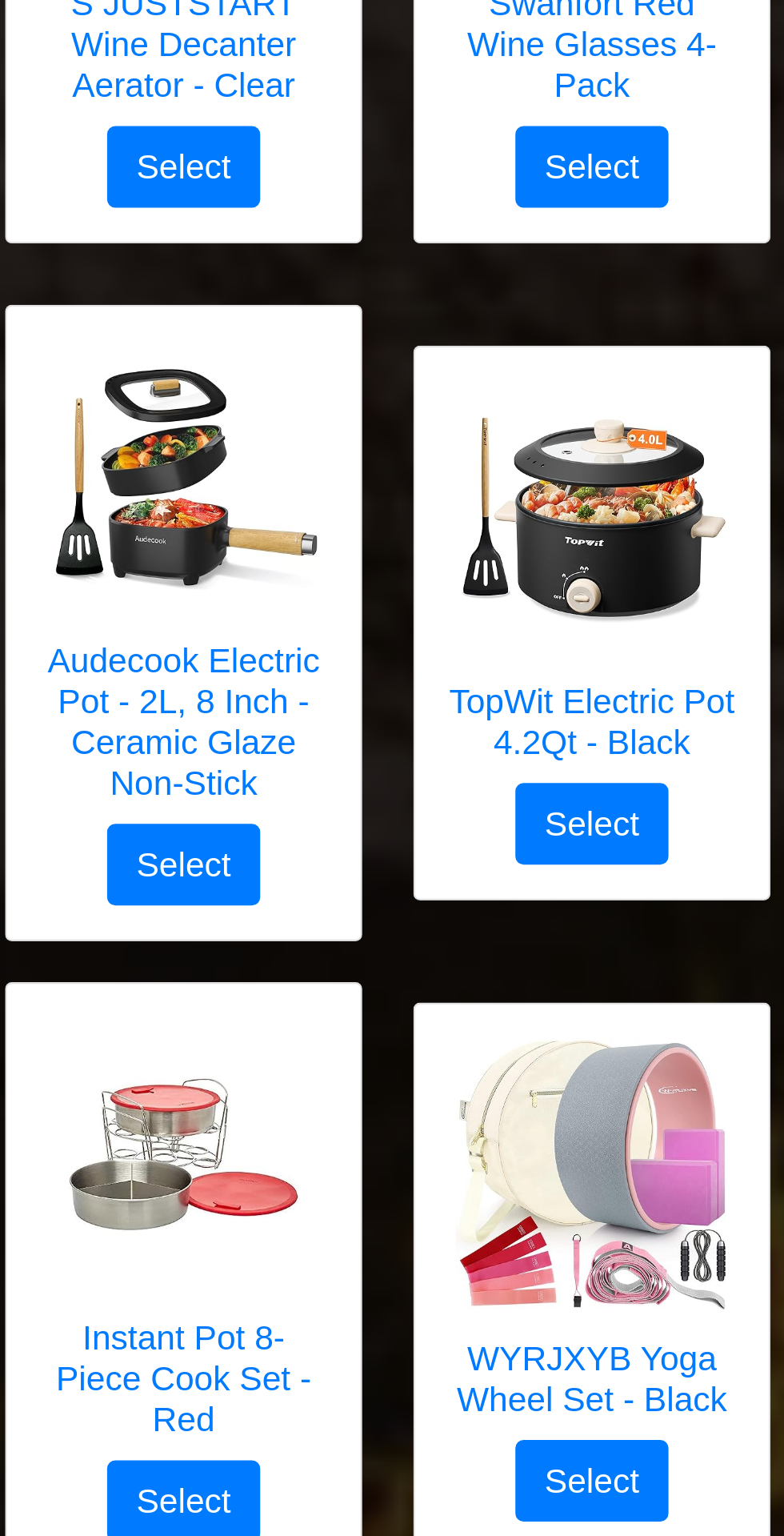
scroll to position [2710, 0]
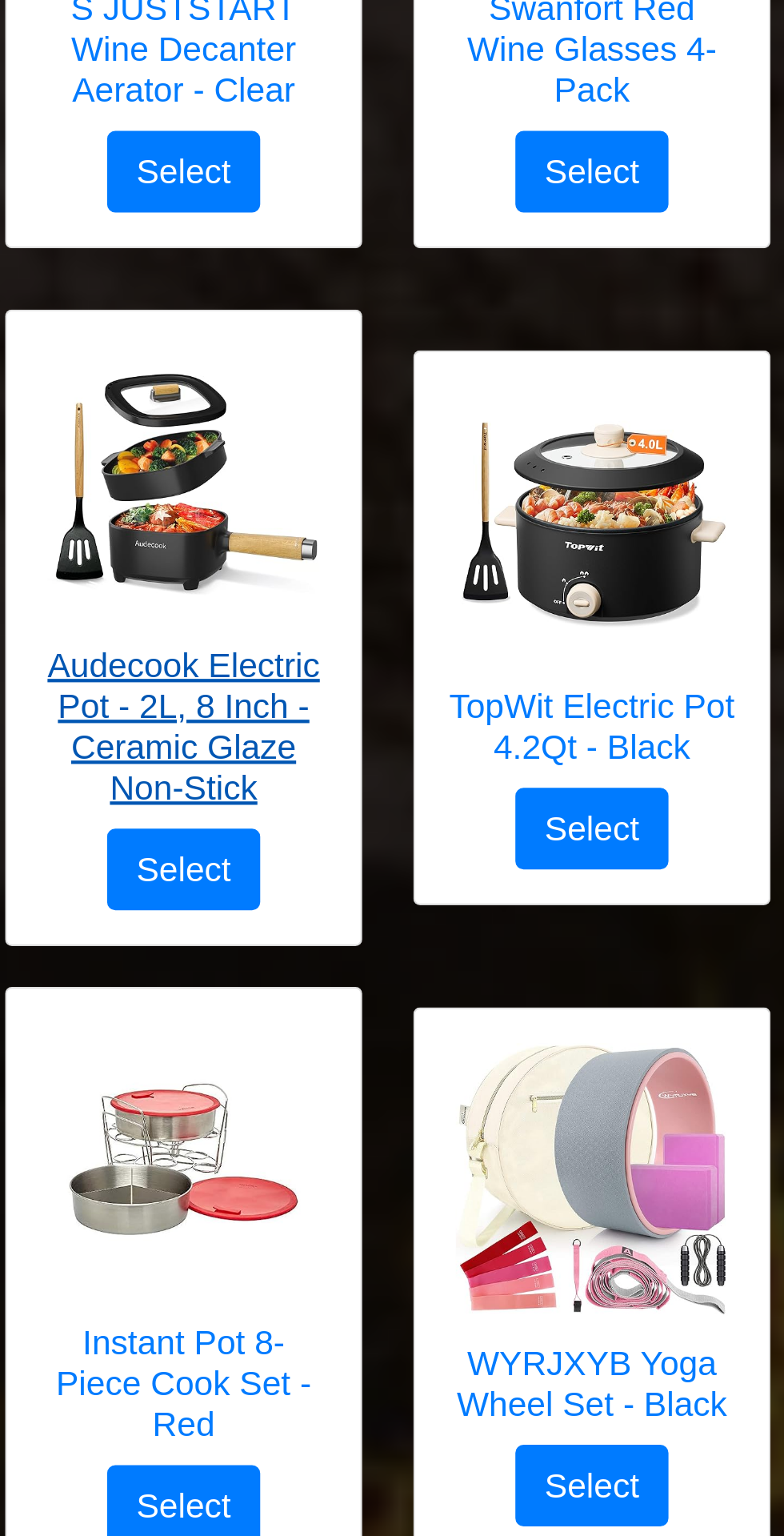
click at [210, 281] on img at bounding box center [200, 226] width 128 height 128
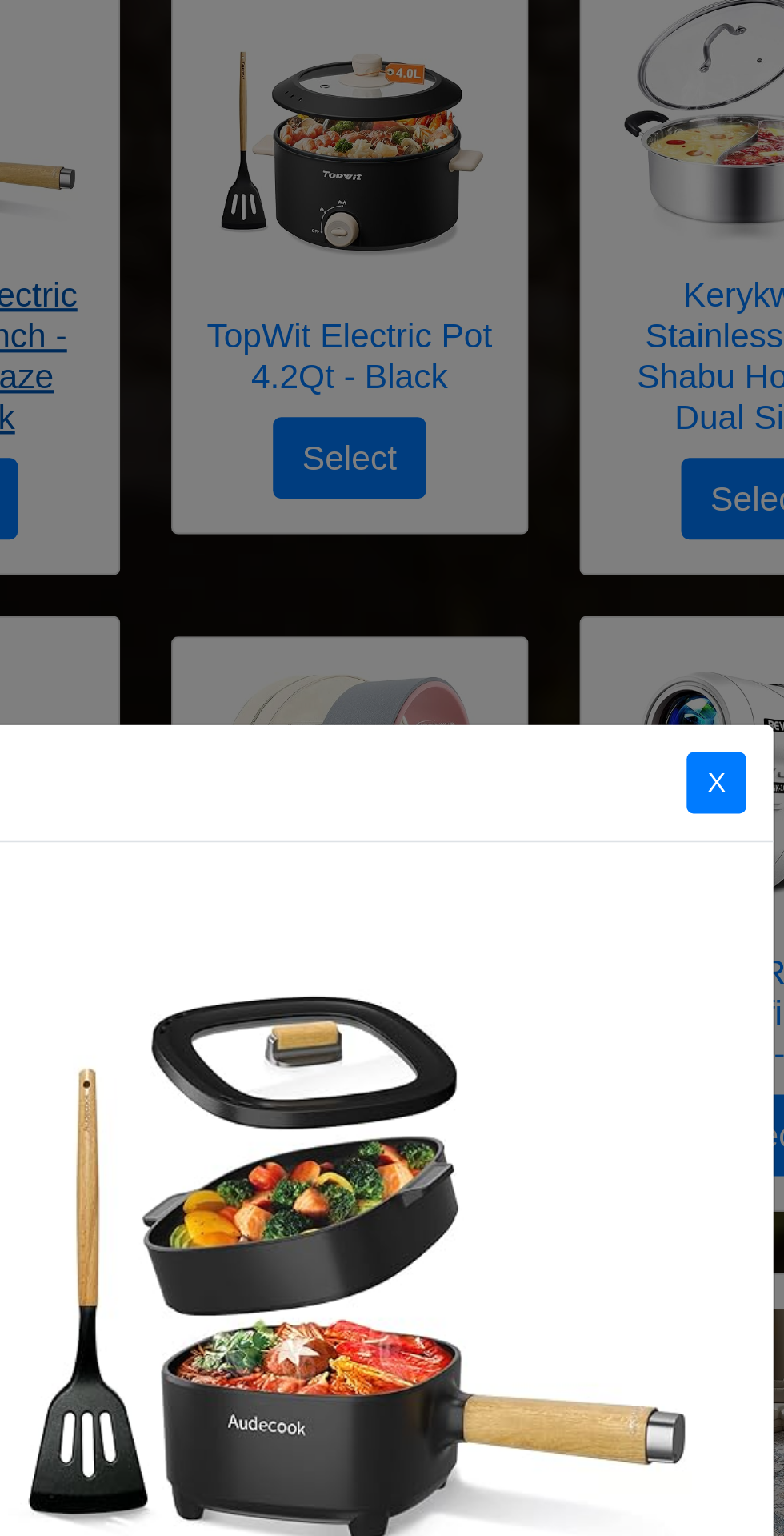
scroll to position [2801, 0]
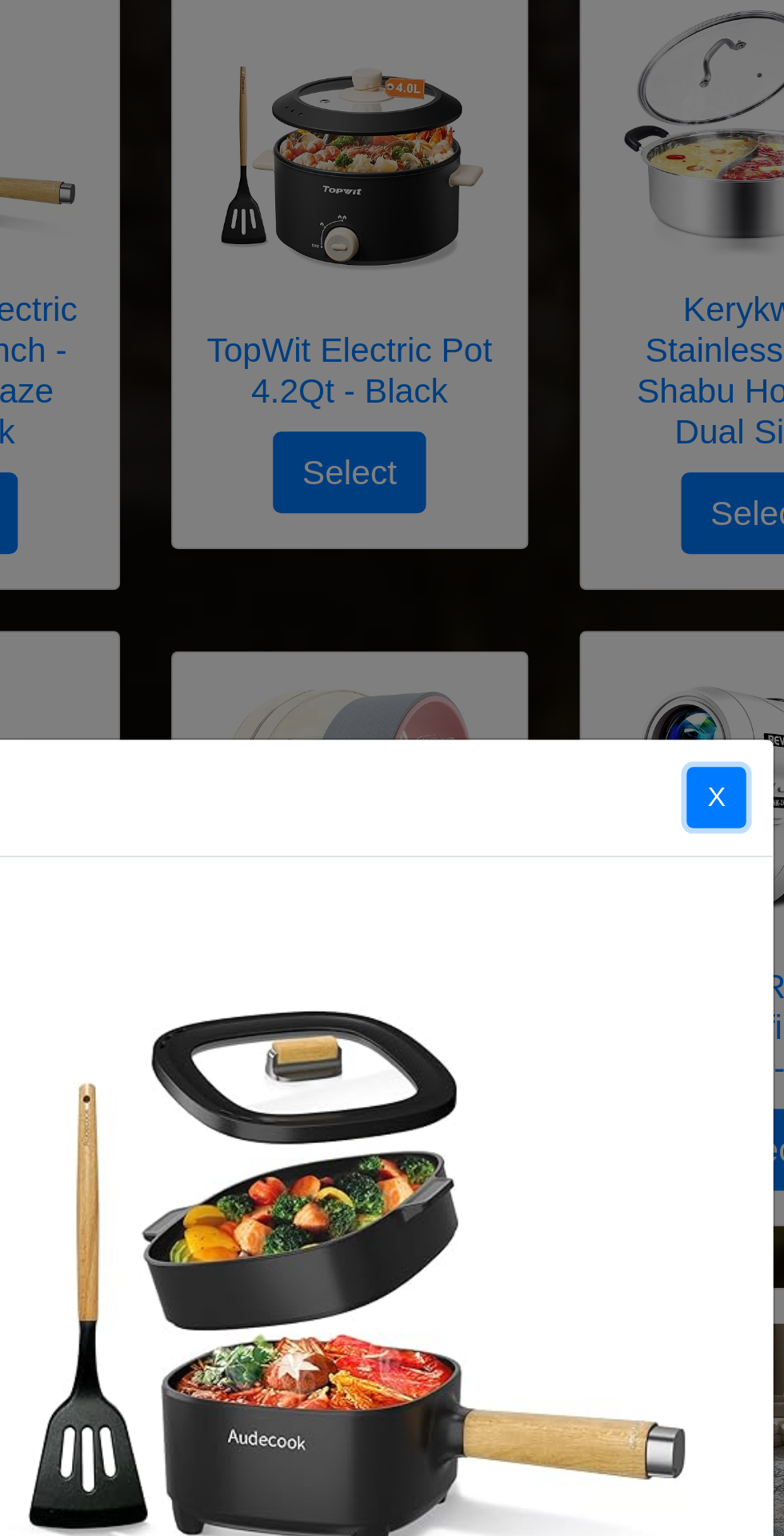
click at [564, 467] on button "X" at bounding box center [564, 452] width 28 height 29
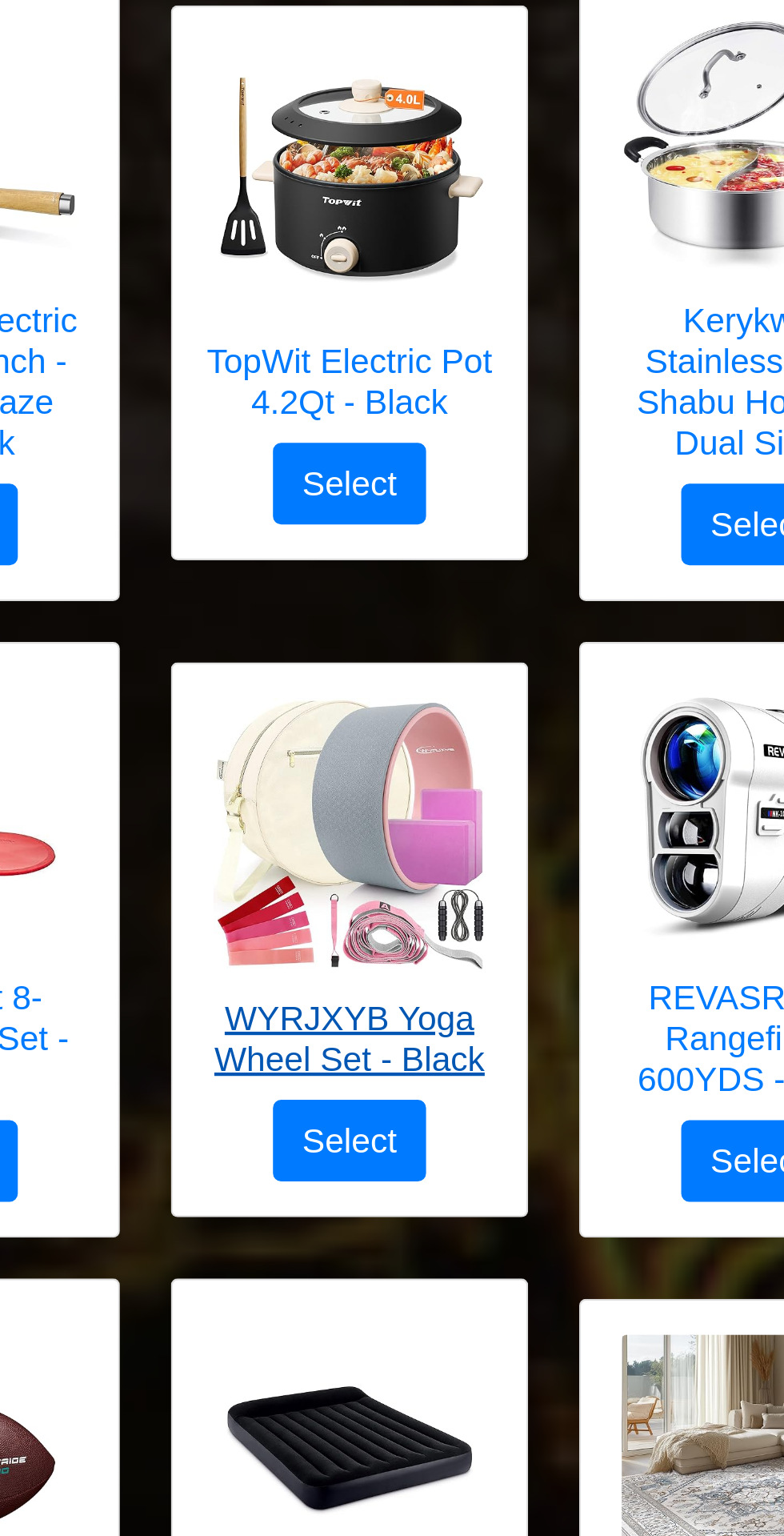
click at [408, 479] on img at bounding box center [392, 464] width 128 height 128
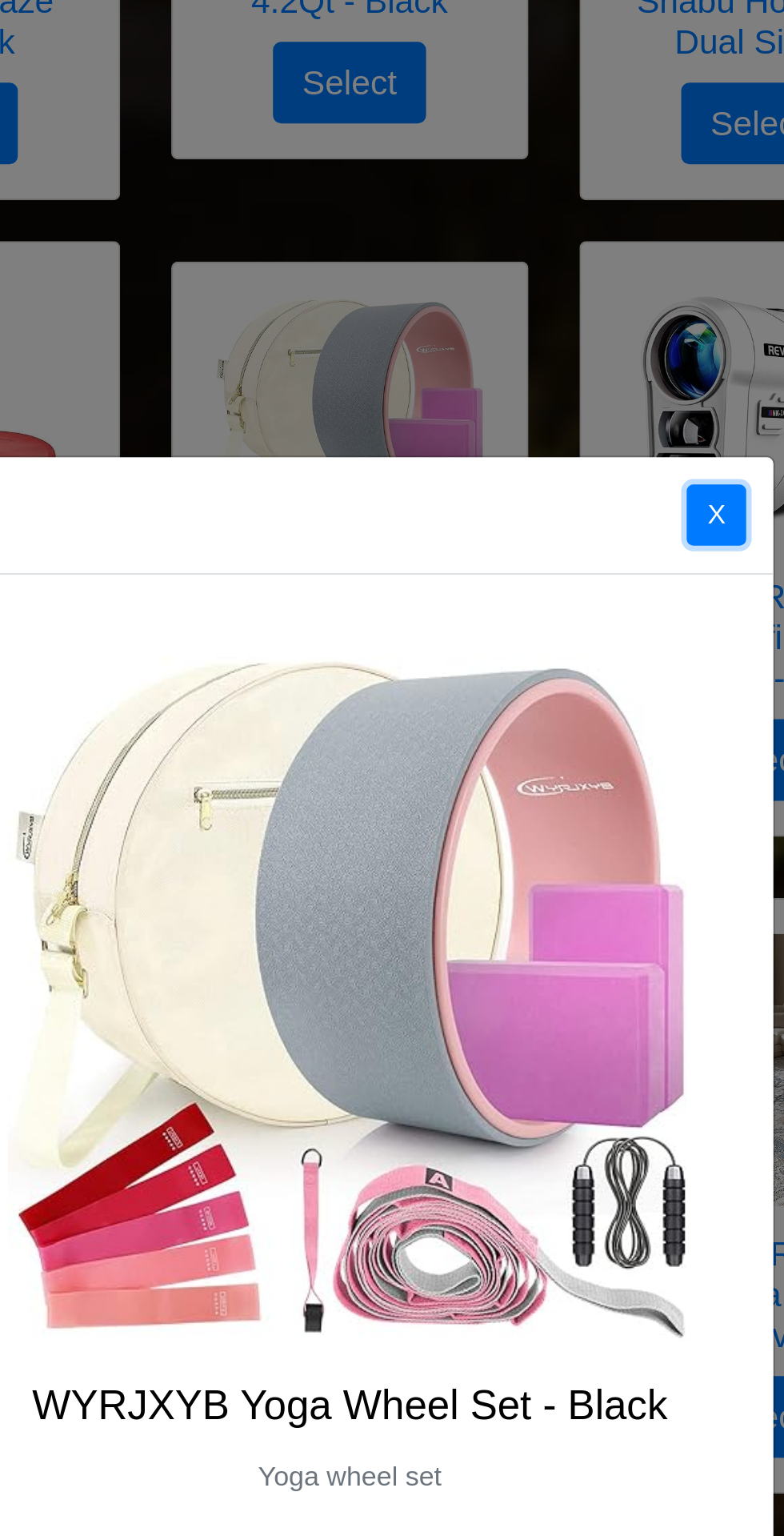
click at [563, 505] on button "X" at bounding box center [564, 503] width 28 height 29
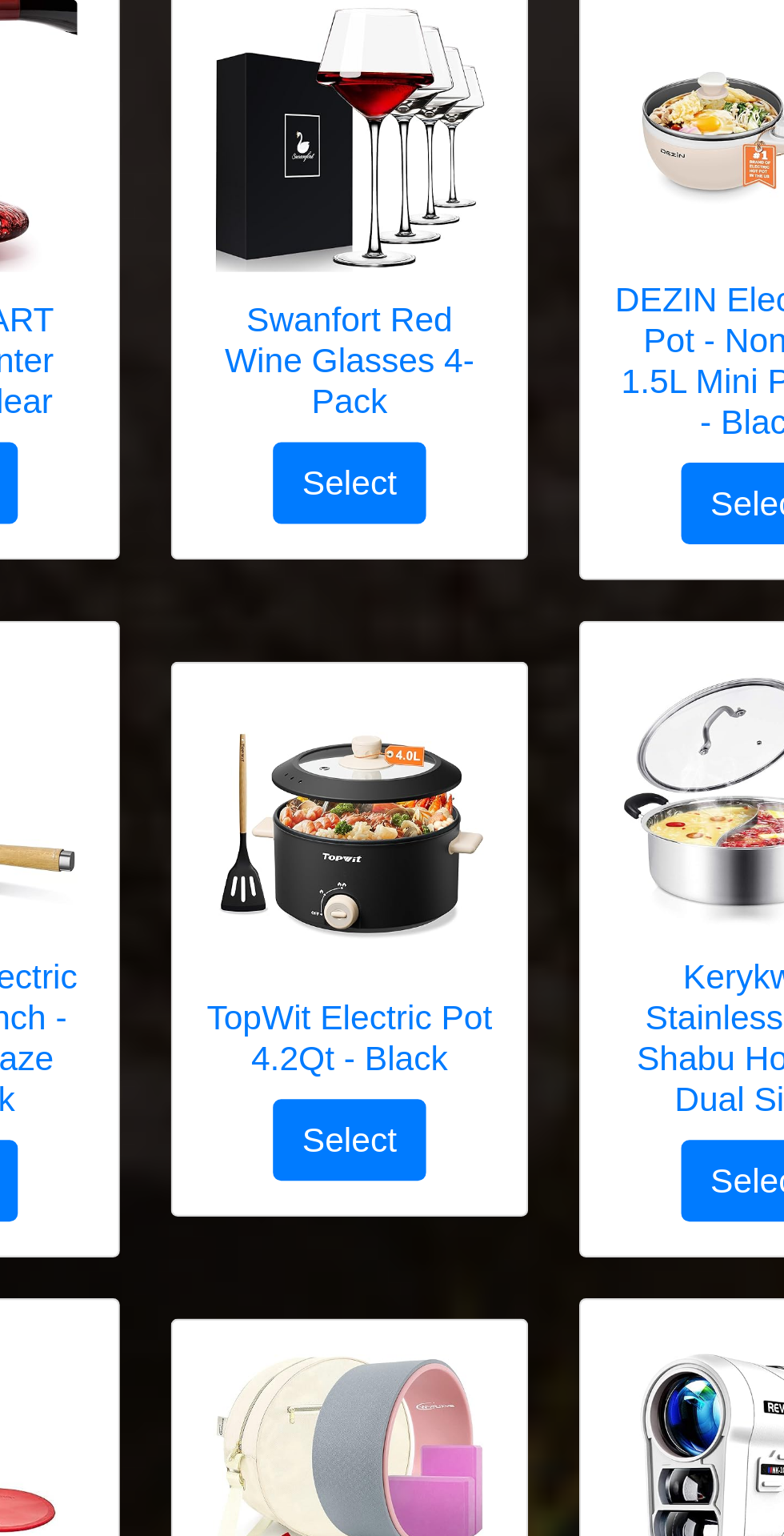
scroll to position [2564, 0]
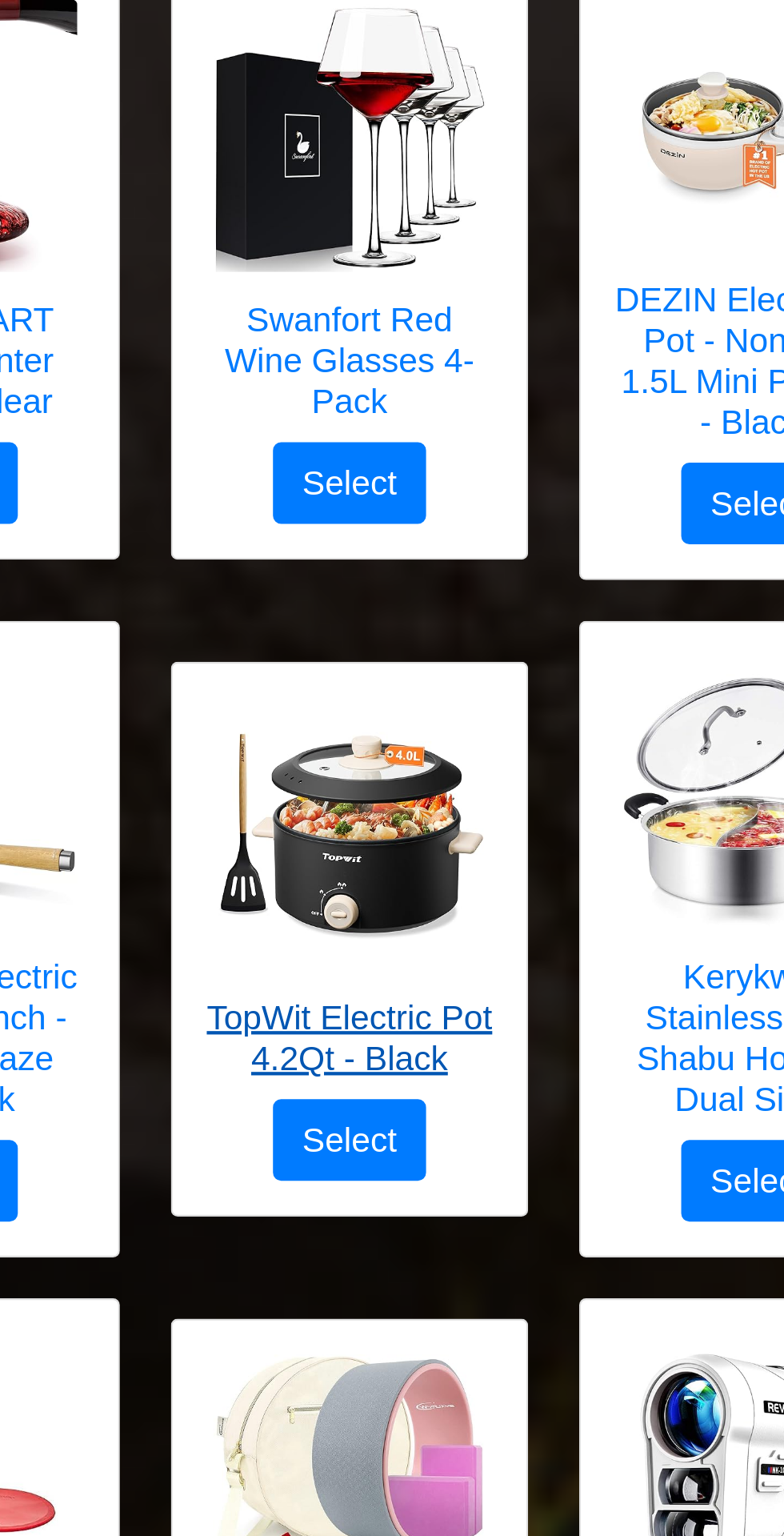
click at [438, 418] on img at bounding box center [392, 392] width 128 height 128
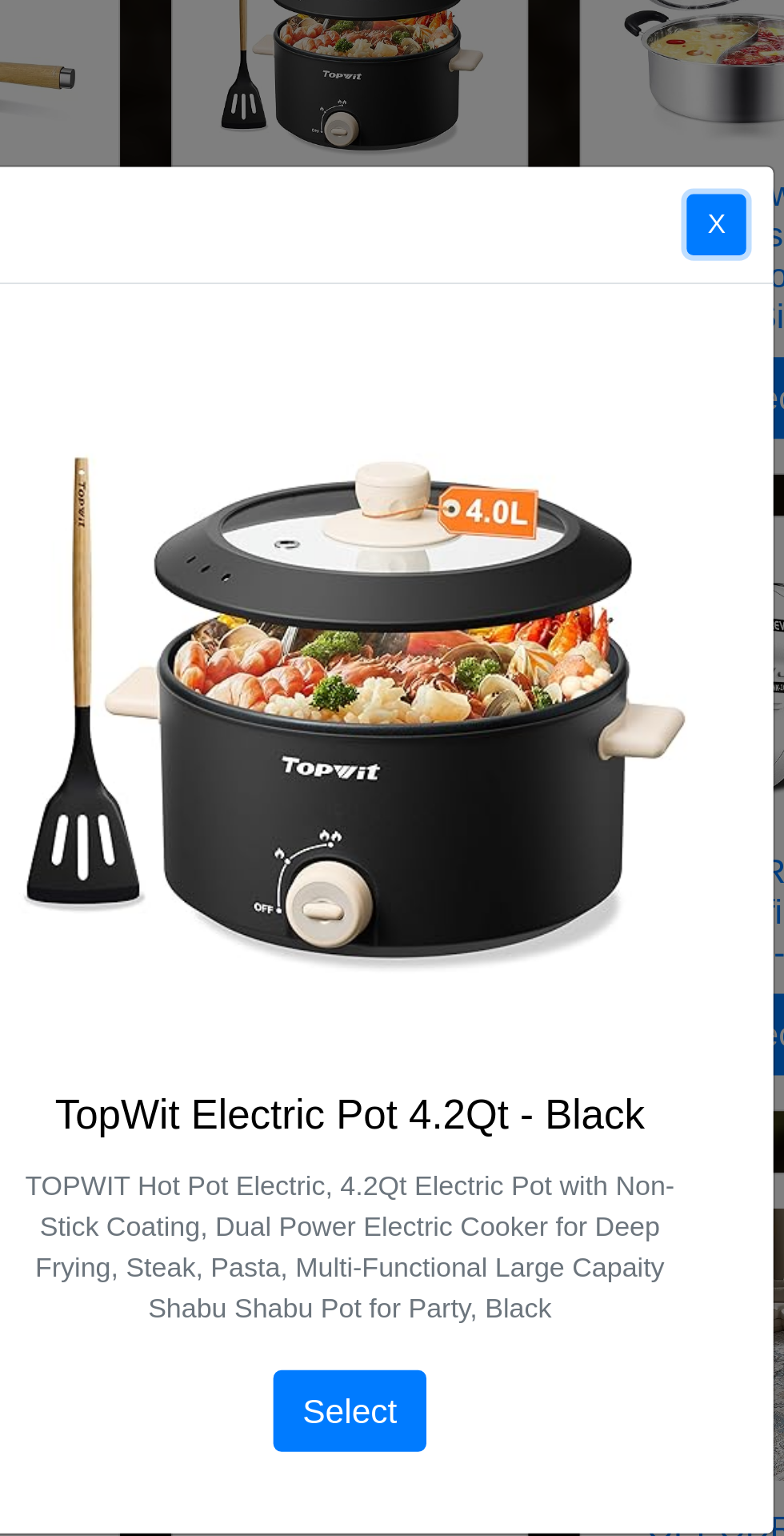
click at [564, 484] on button "X" at bounding box center [564, 474] width 28 height 29
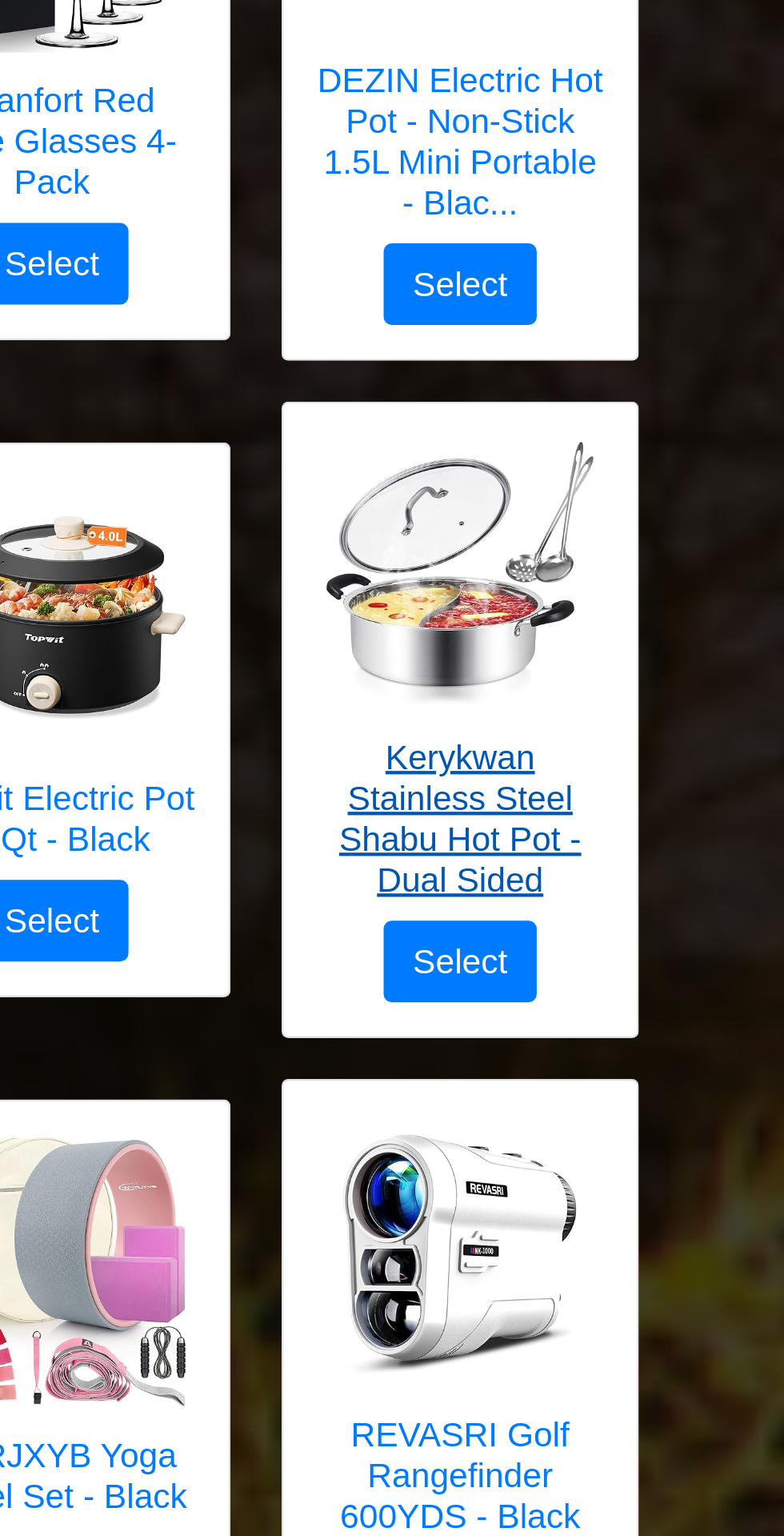
click at [619, 445] on link "Kerykwan Stainless Steel Shabu Hot Pot - Dual Sided" at bounding box center [584, 423] width 134 height 227
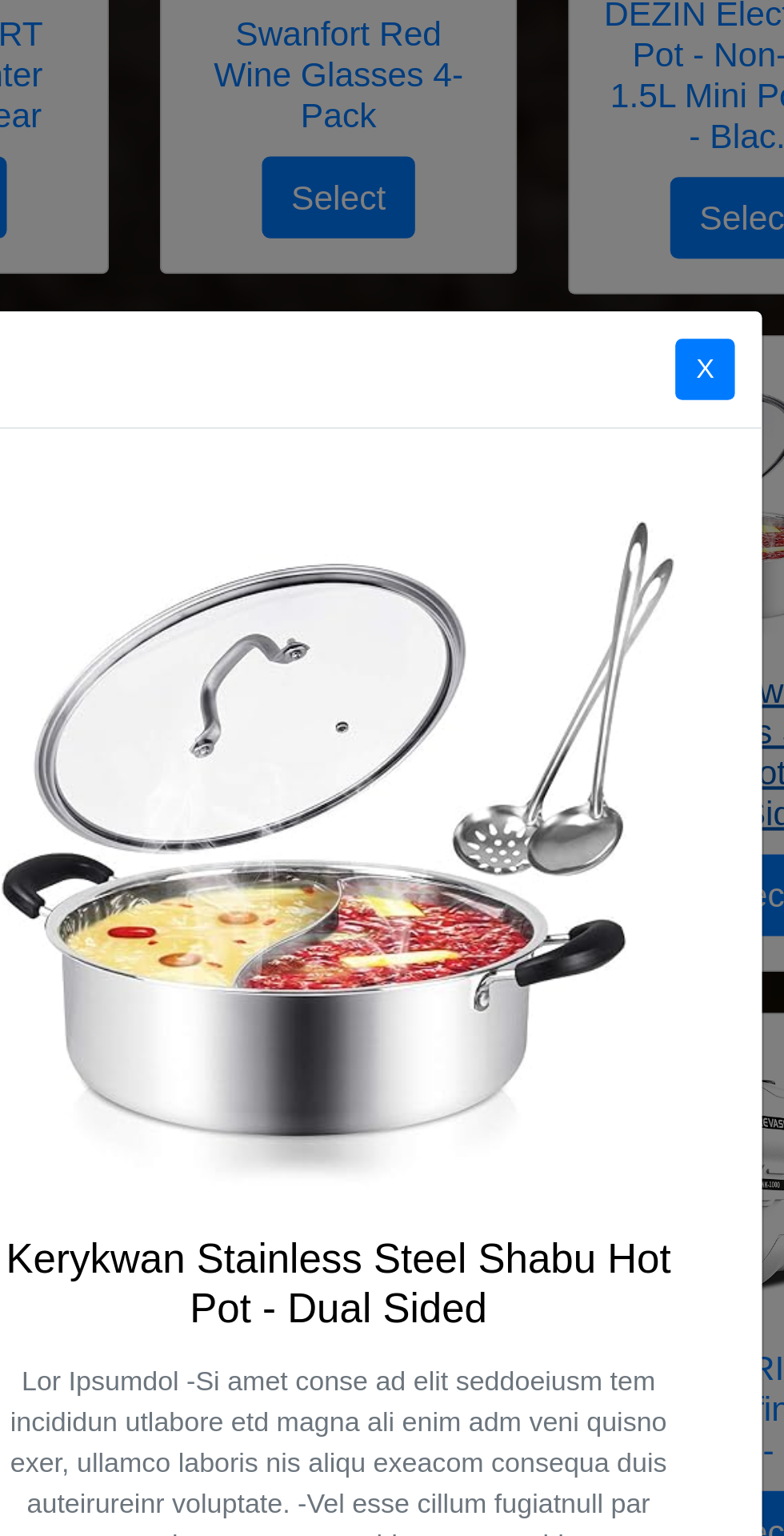
scroll to position [2563, 0]
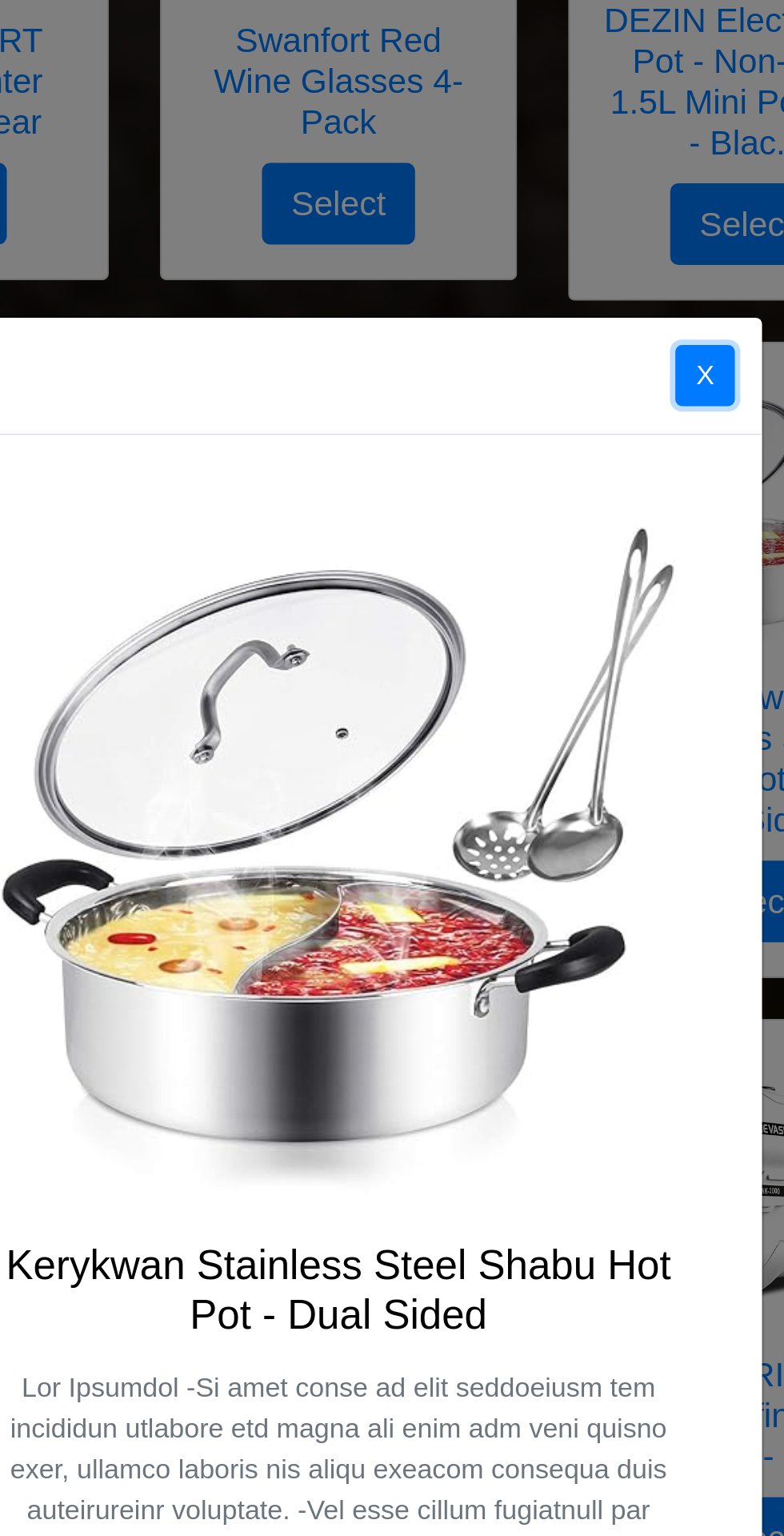
click at [564, 322] on button "X" at bounding box center [564, 308] width 28 height 29
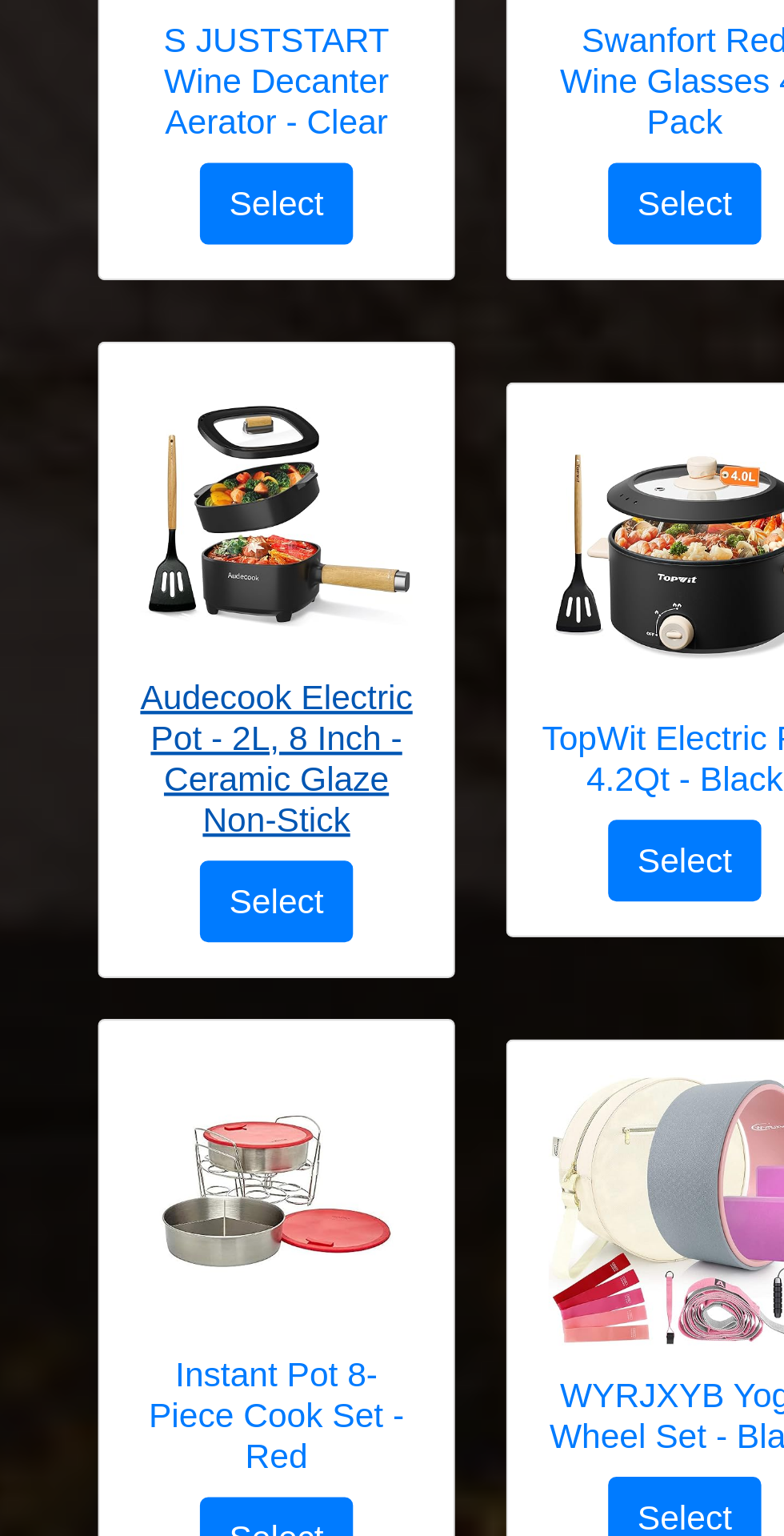
click at [239, 528] on link "Audecook Electric Pot - 2L, 8 Inch - Ceramic Glaze Non-Stick" at bounding box center [200, 423] width 134 height 227
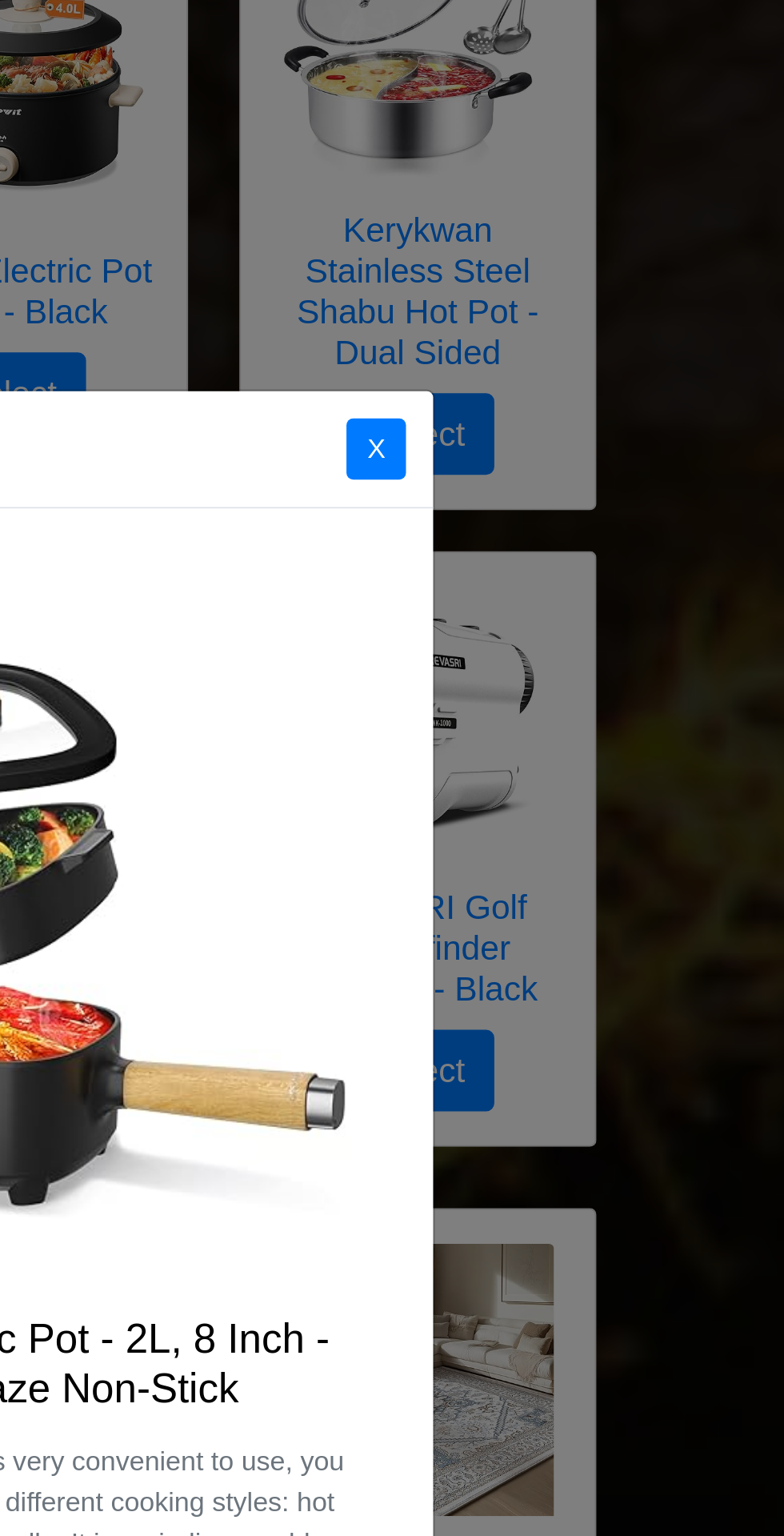
scroll to position [2675, 0]
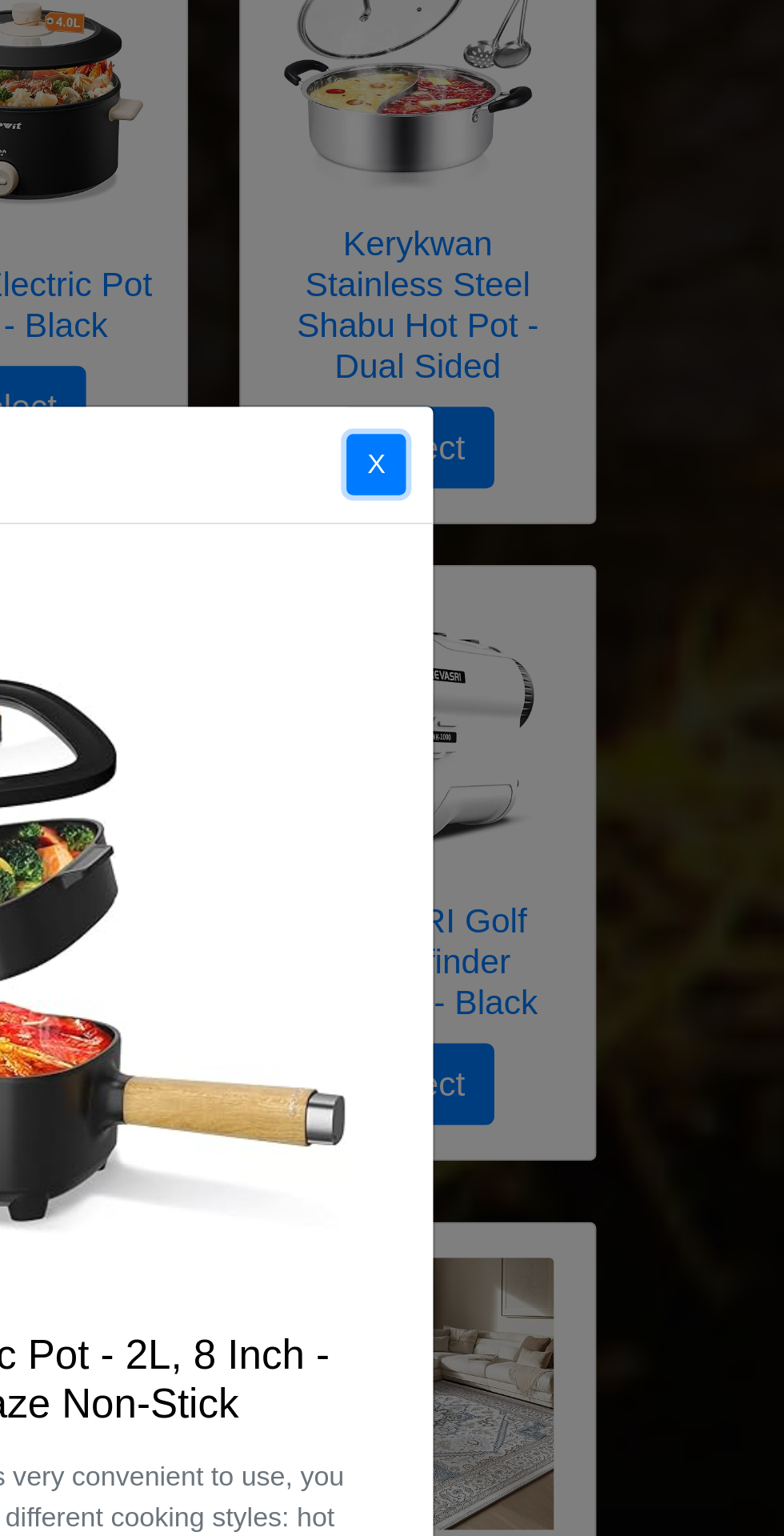
click at [562, 459] on button "X" at bounding box center [564, 452] width 28 height 29
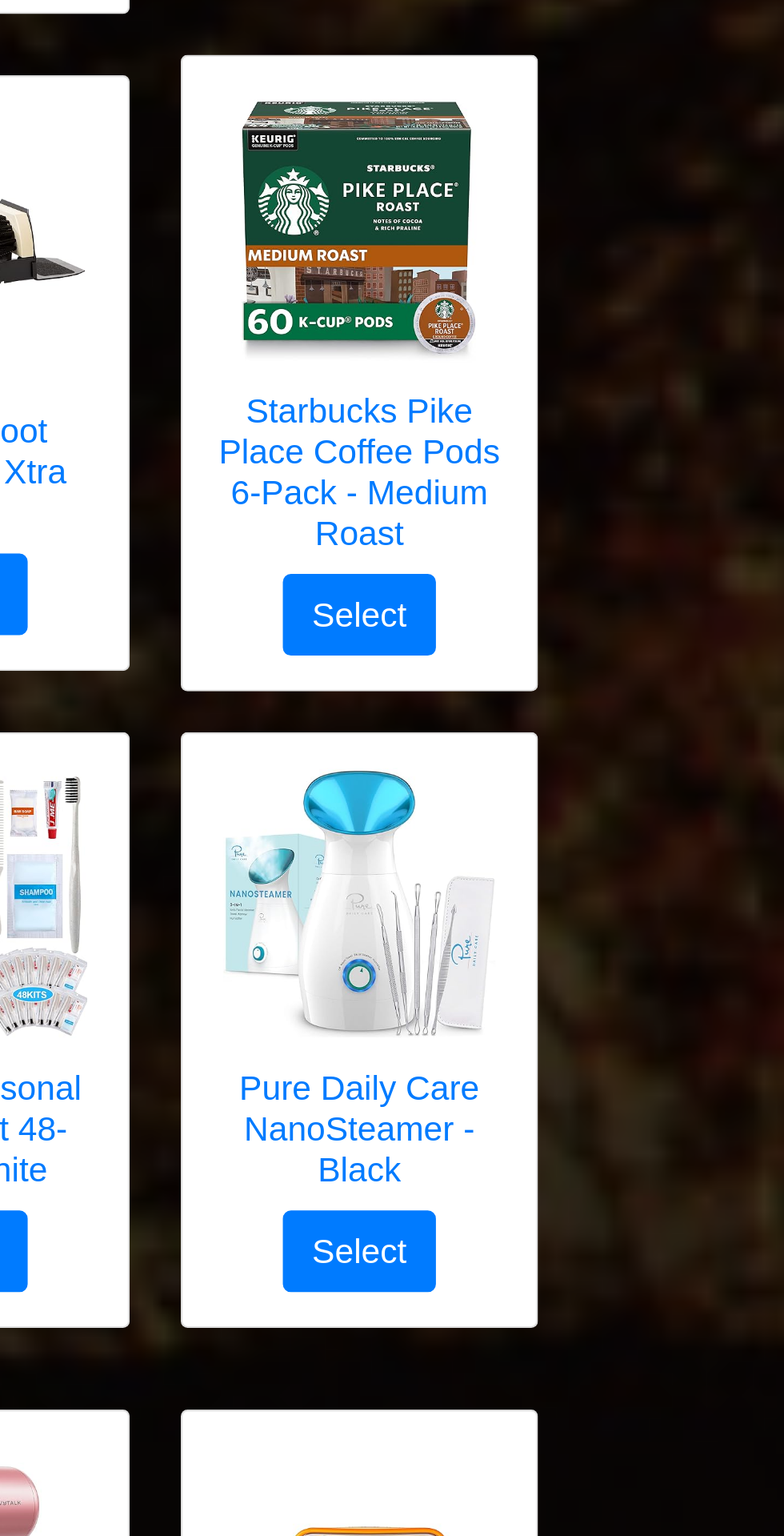
scroll to position [3765, 0]
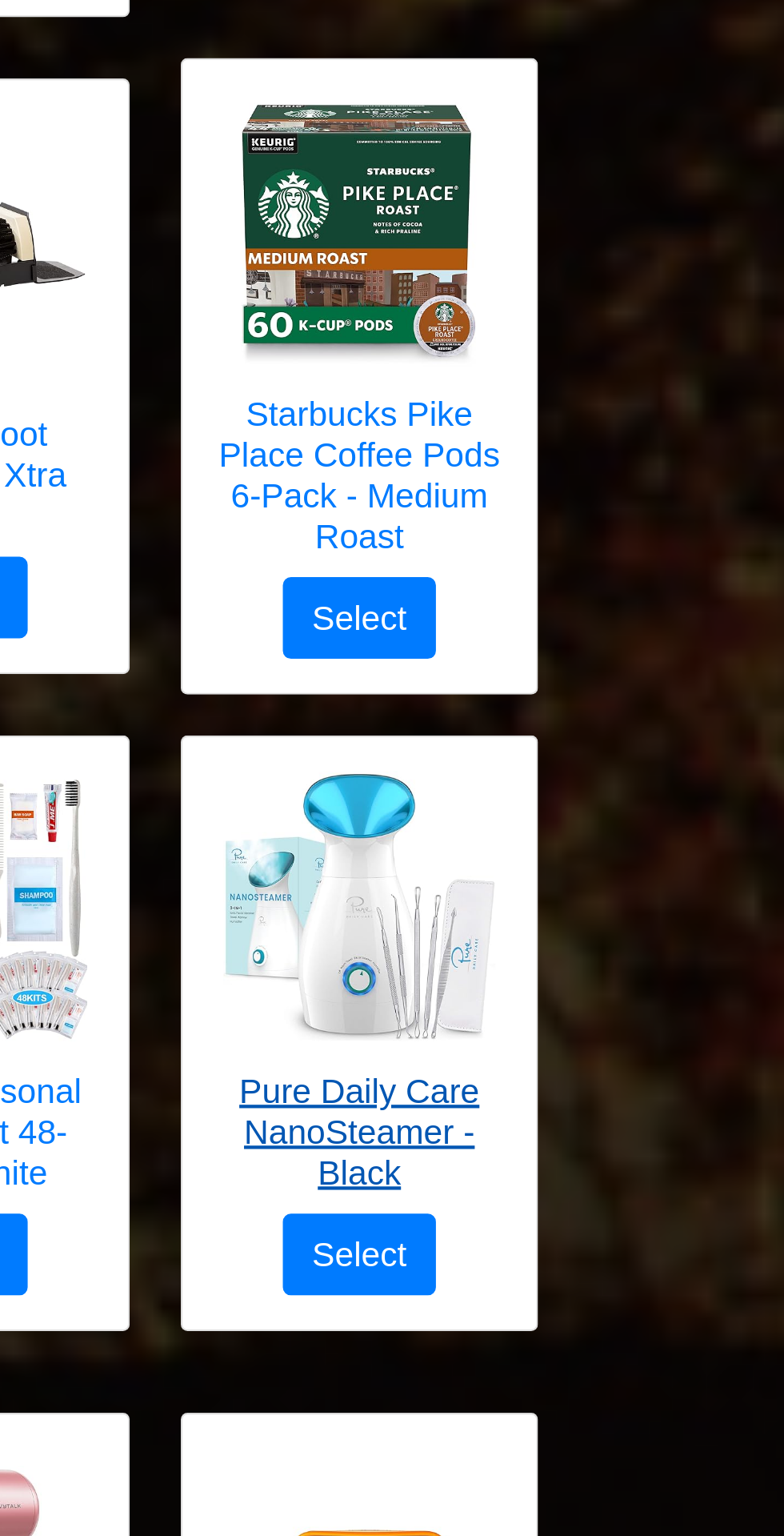
click at [594, 463] on img at bounding box center [584, 426] width 128 height 128
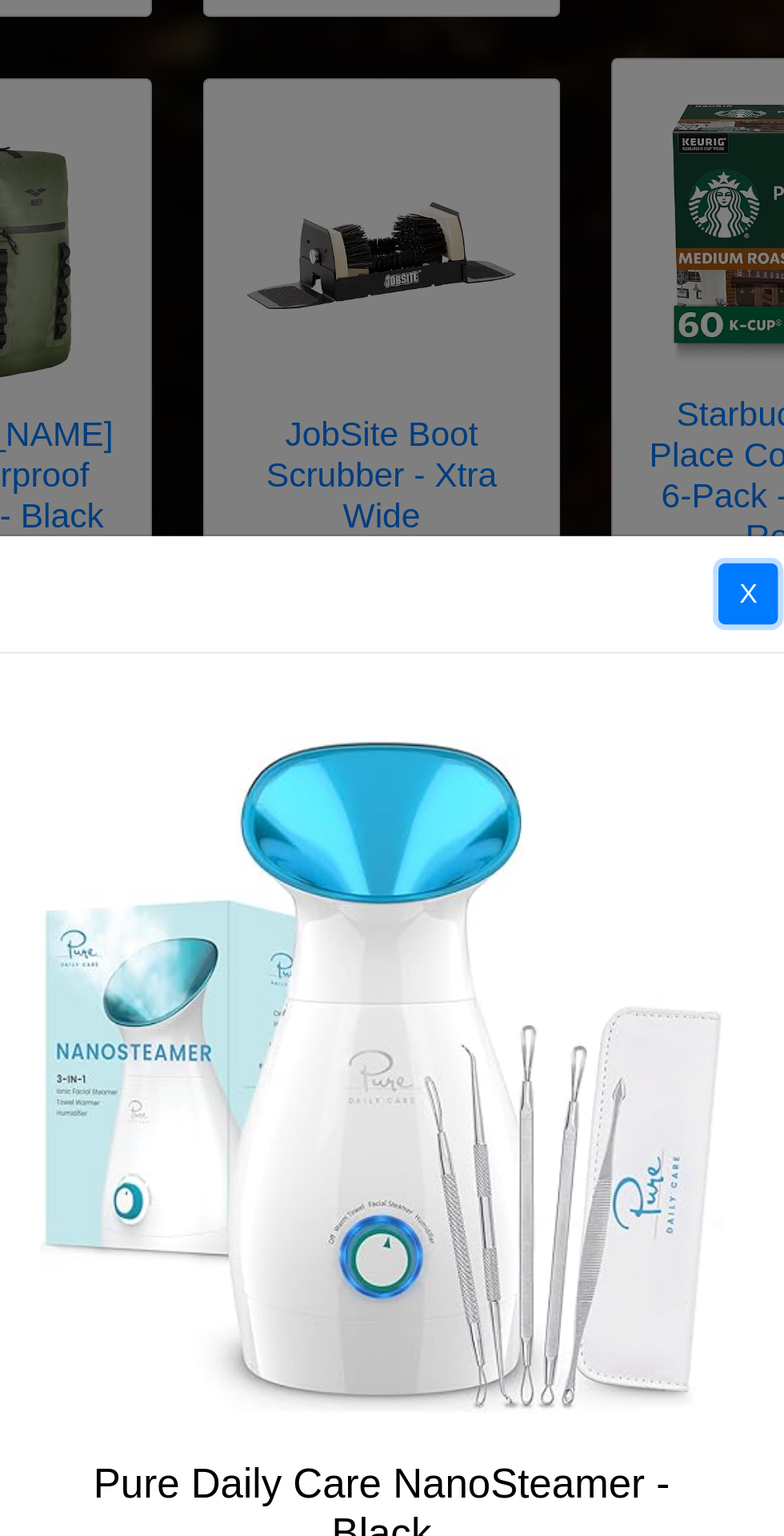
click at [564, 294] on button "X" at bounding box center [564, 279] width 28 height 29
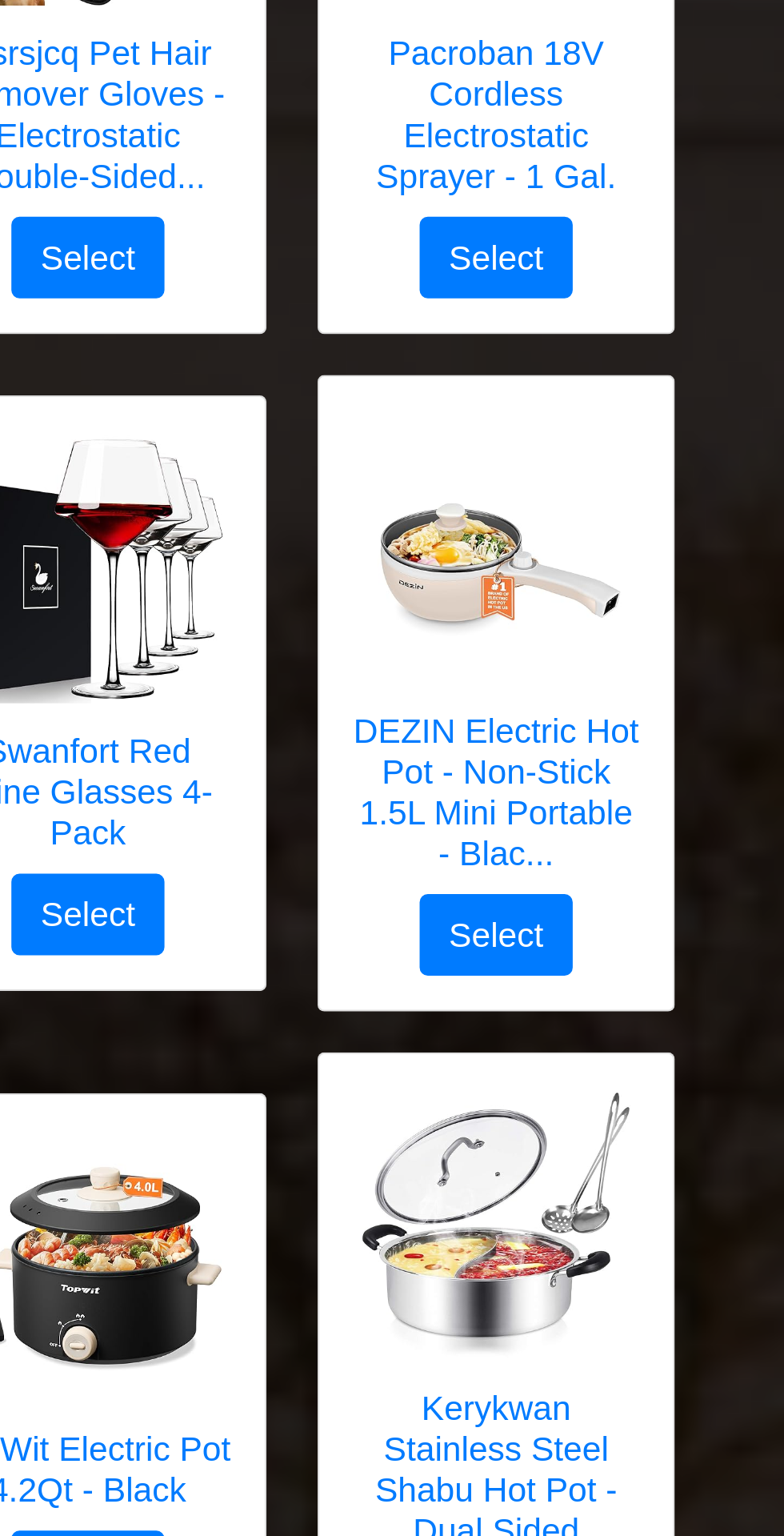
scroll to position [2351, 0]
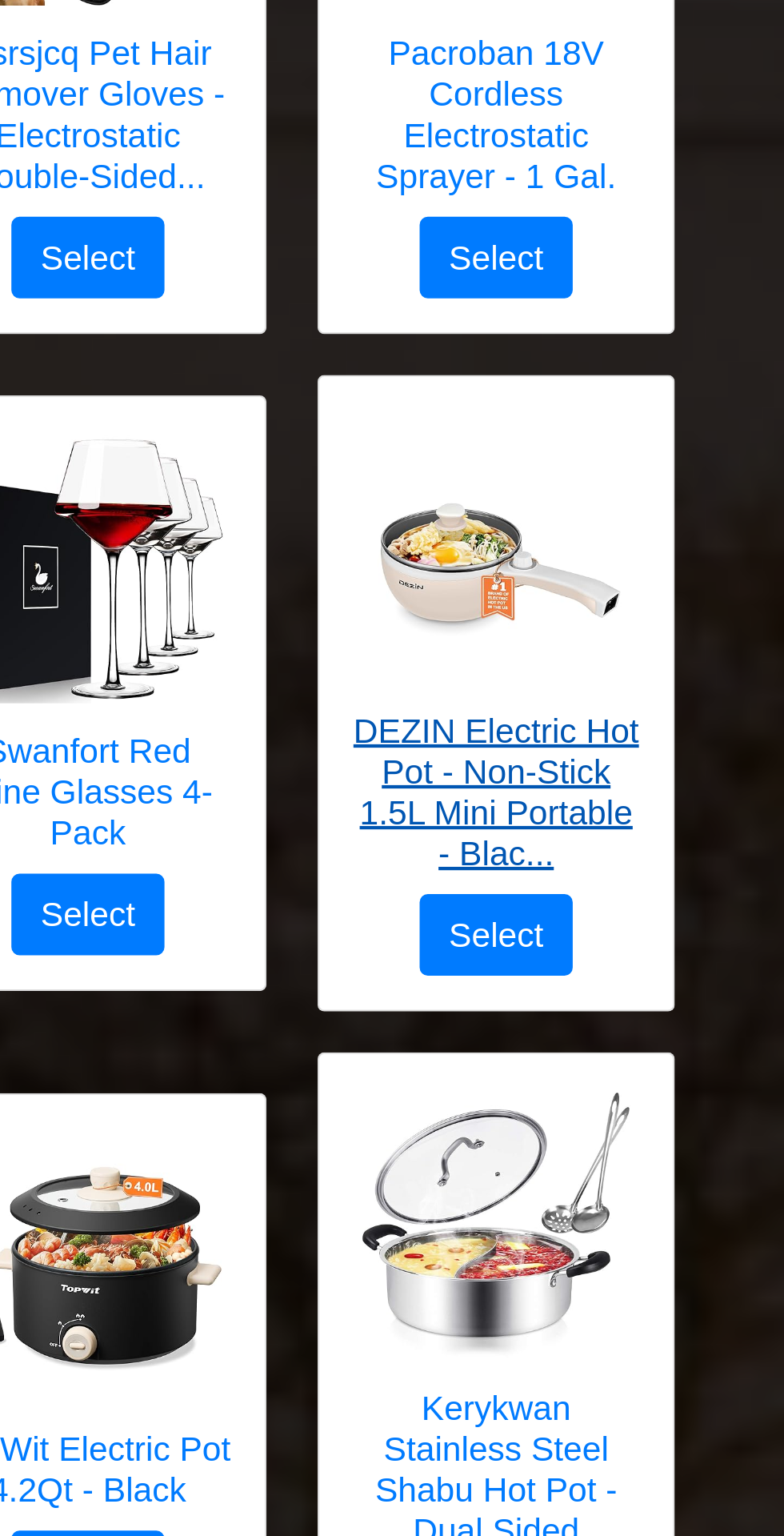
click at [594, 313] on img at bounding box center [584, 266] width 128 height 128
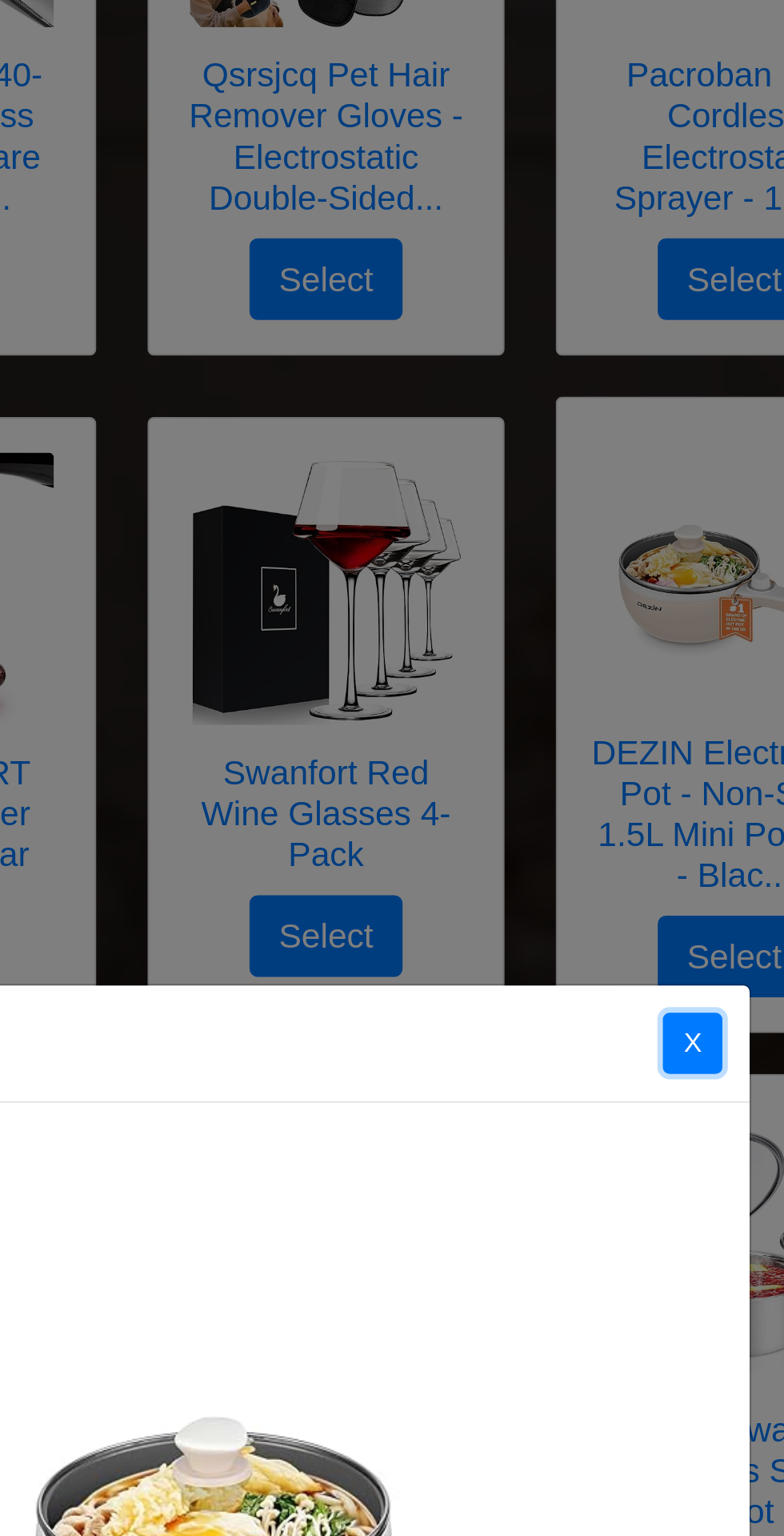
click at [565, 490] on button "X" at bounding box center [564, 490] width 28 height 29
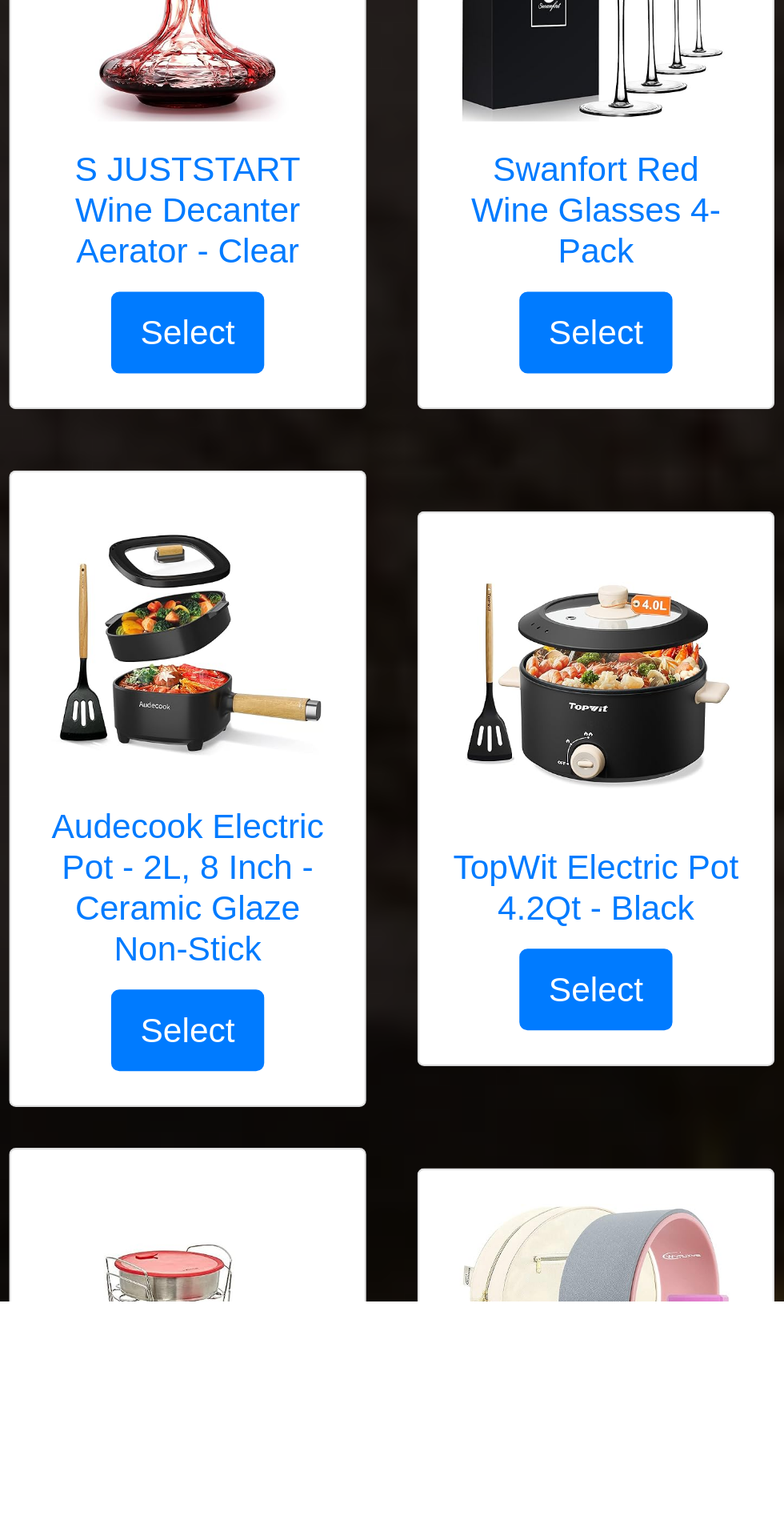
scroll to position [1712, 0]
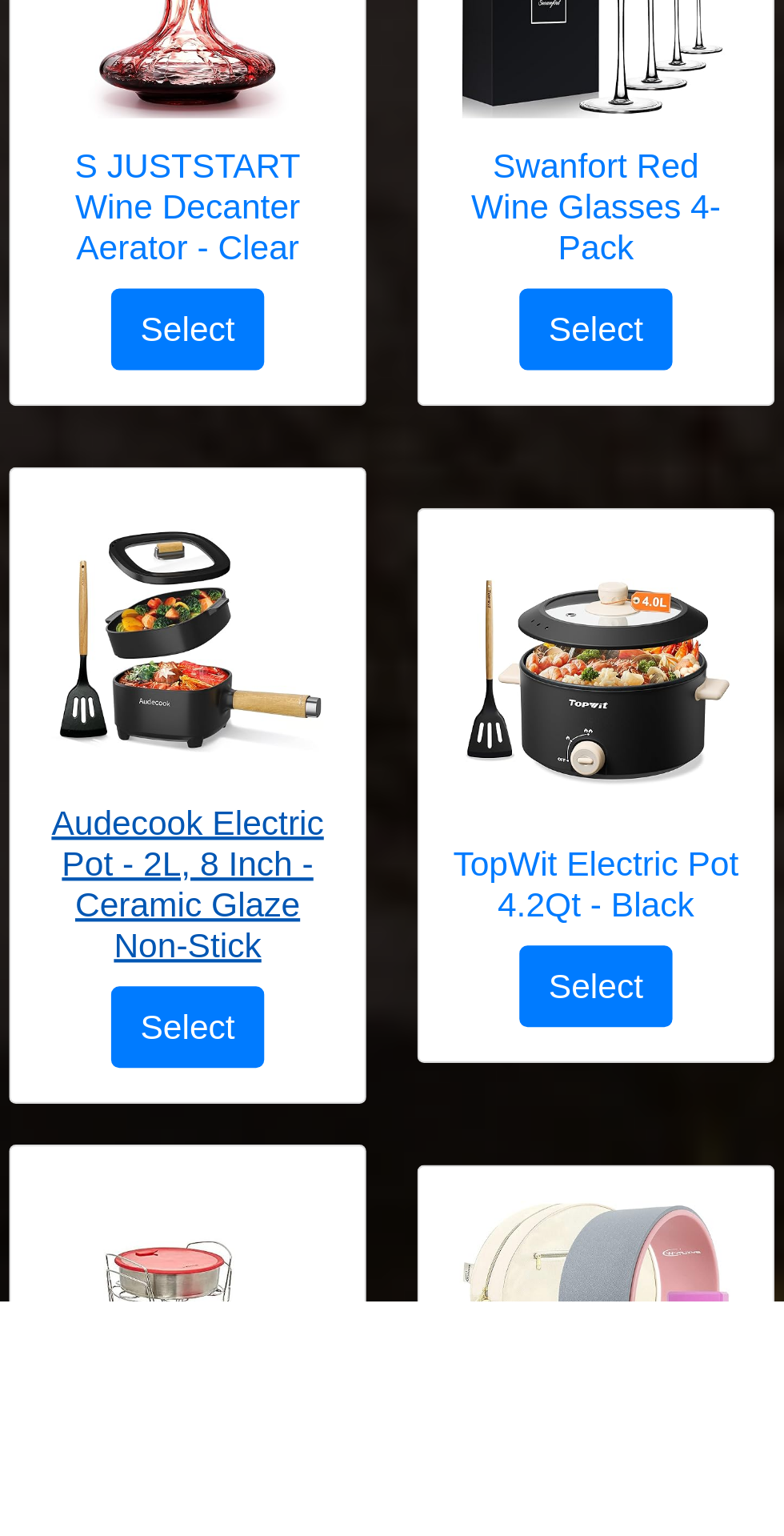
click at [204, 1288] on img at bounding box center [200, 1224] width 128 height 128
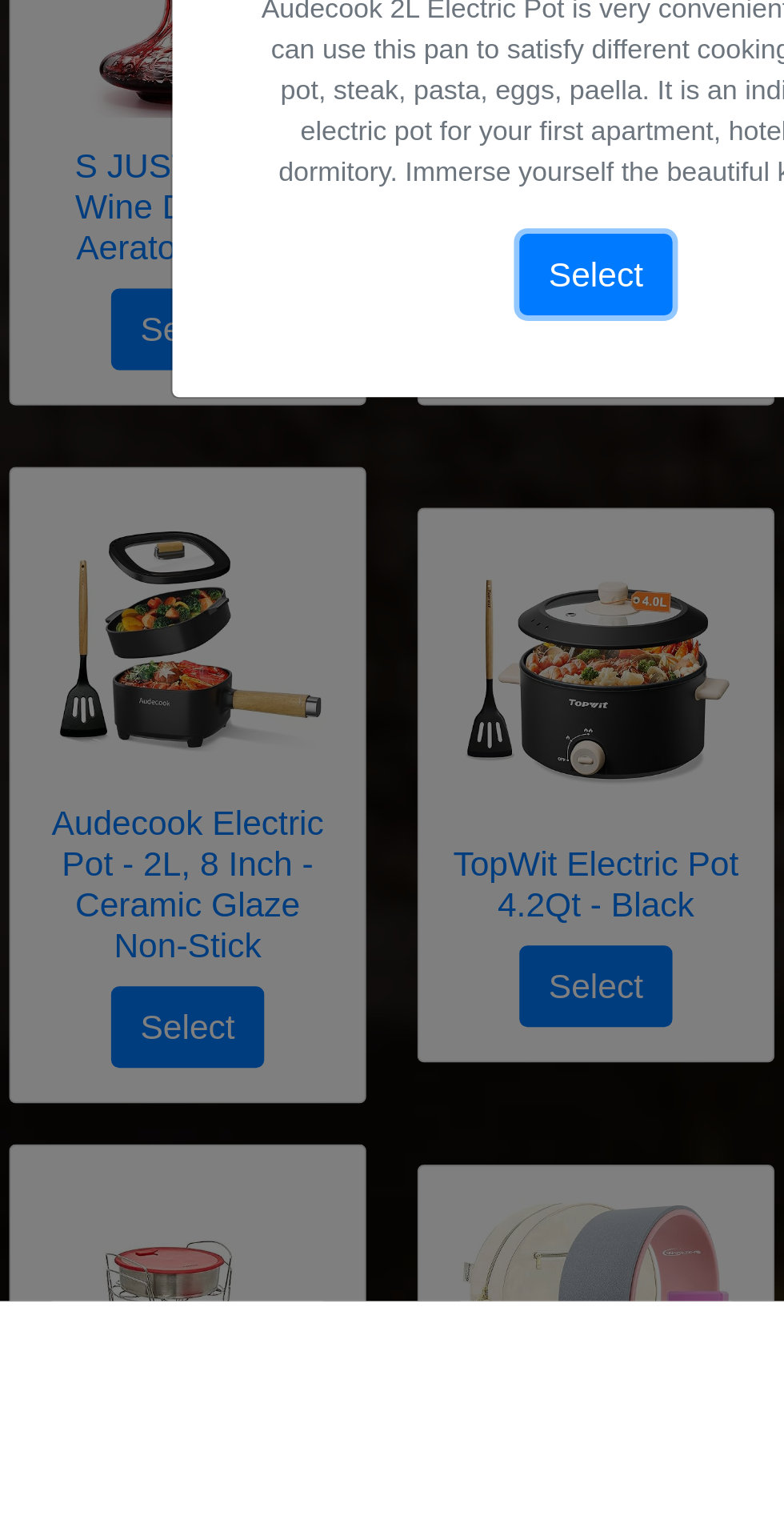
click at [398, 1072] on button "Select" at bounding box center [392, 1053] width 72 height 38
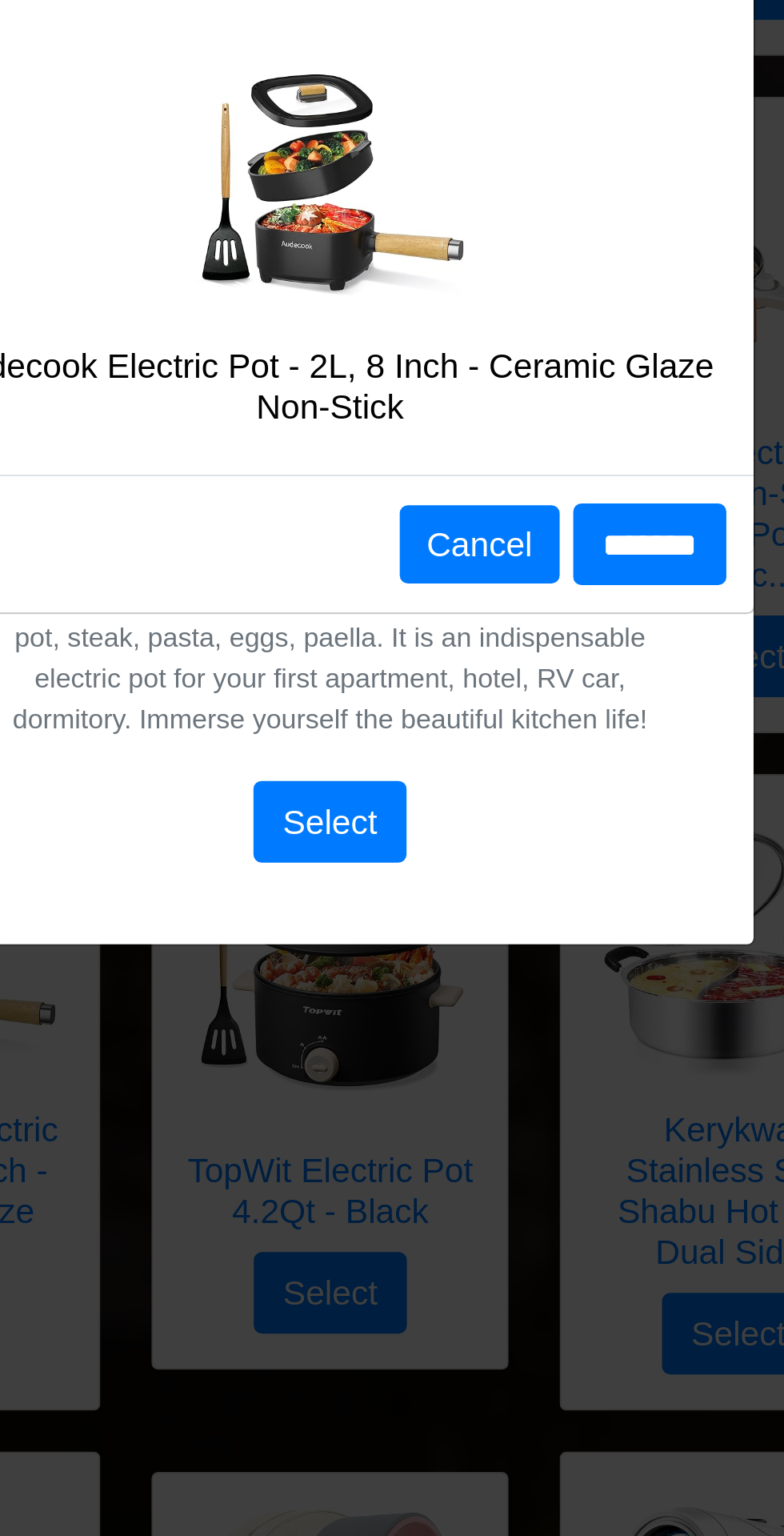
scroll to position [1827, 0]
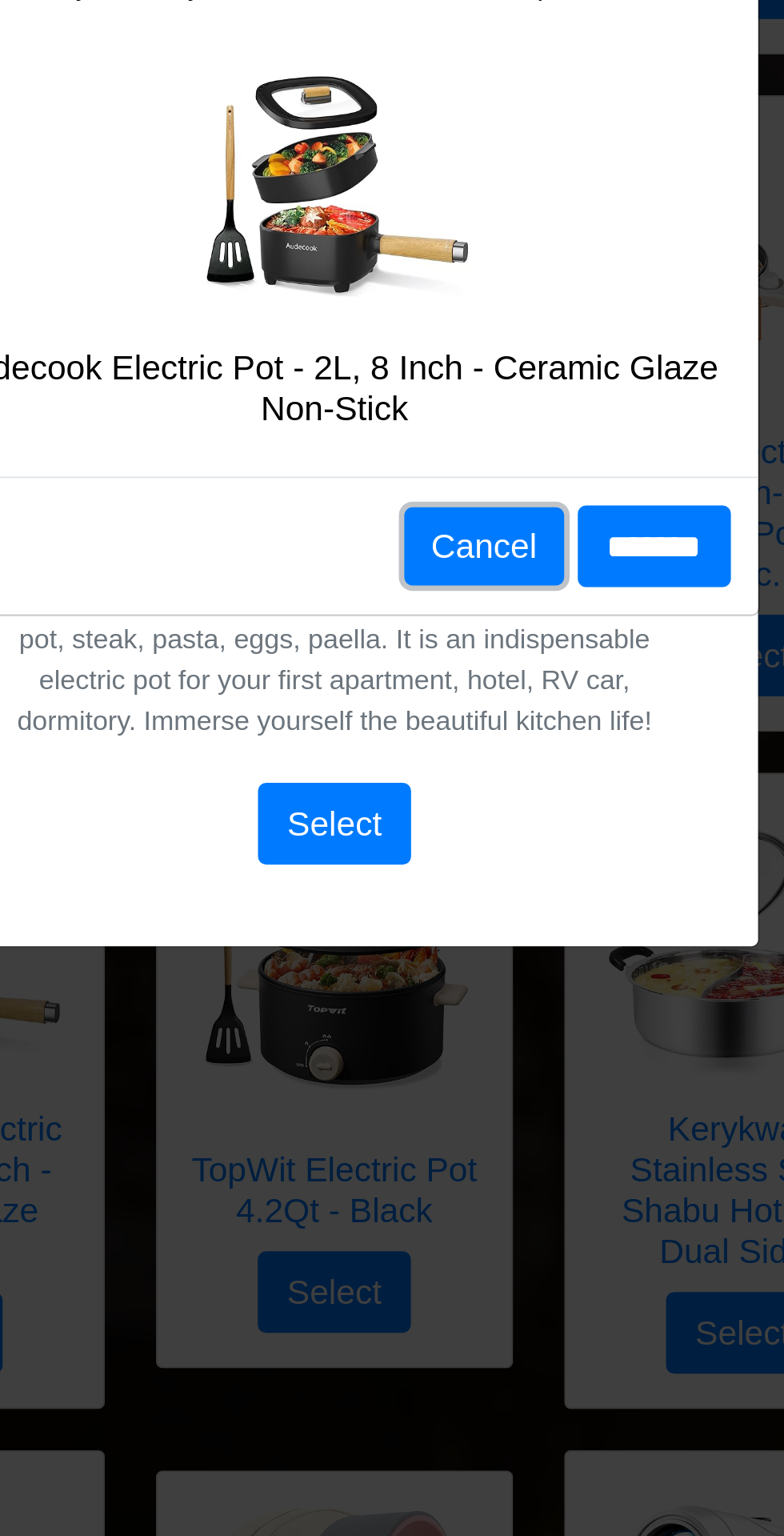
click at [452, 927] on button "Cancel" at bounding box center [463, 923] width 75 height 37
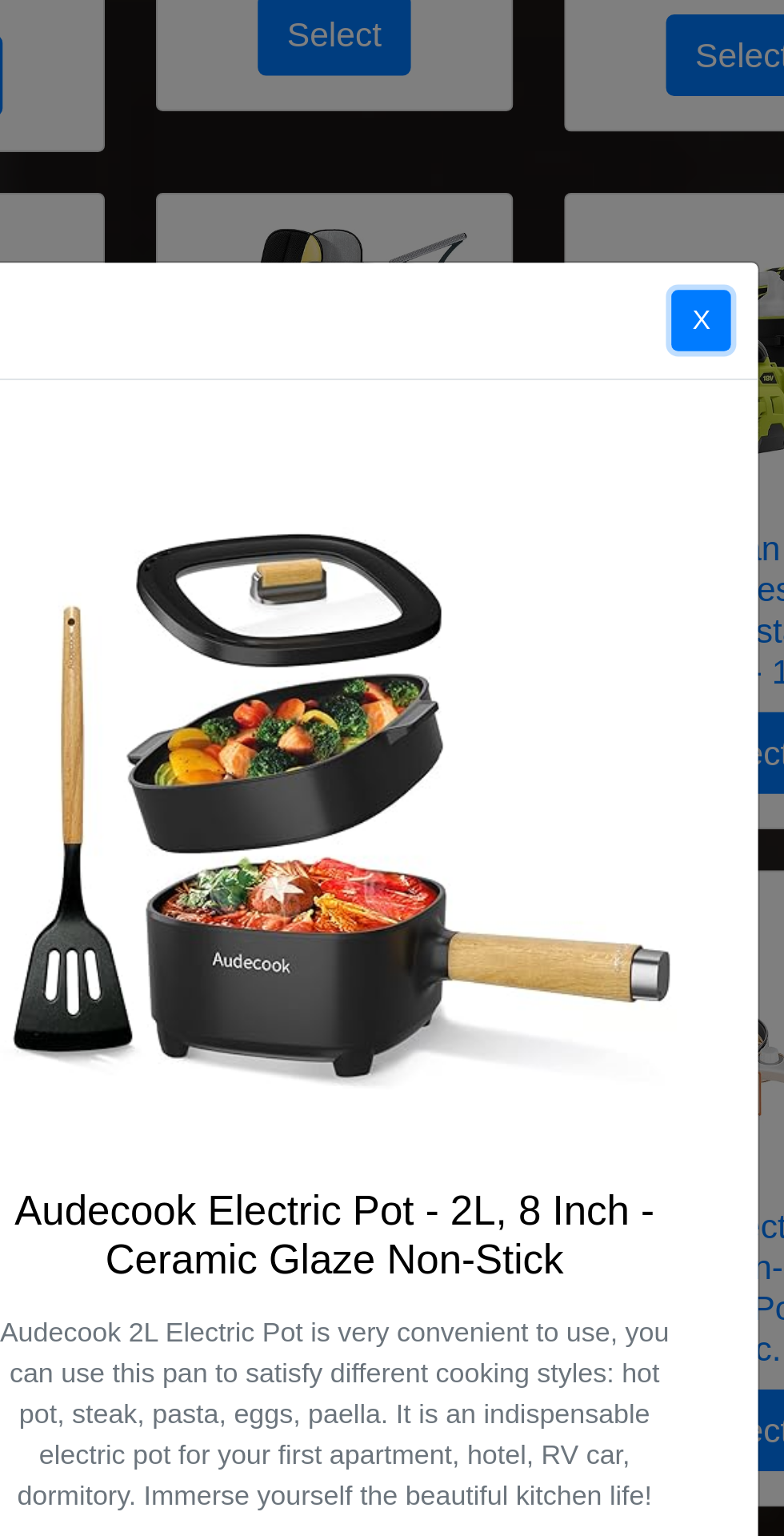
click at [565, 456] on button "X" at bounding box center [564, 452] width 28 height 29
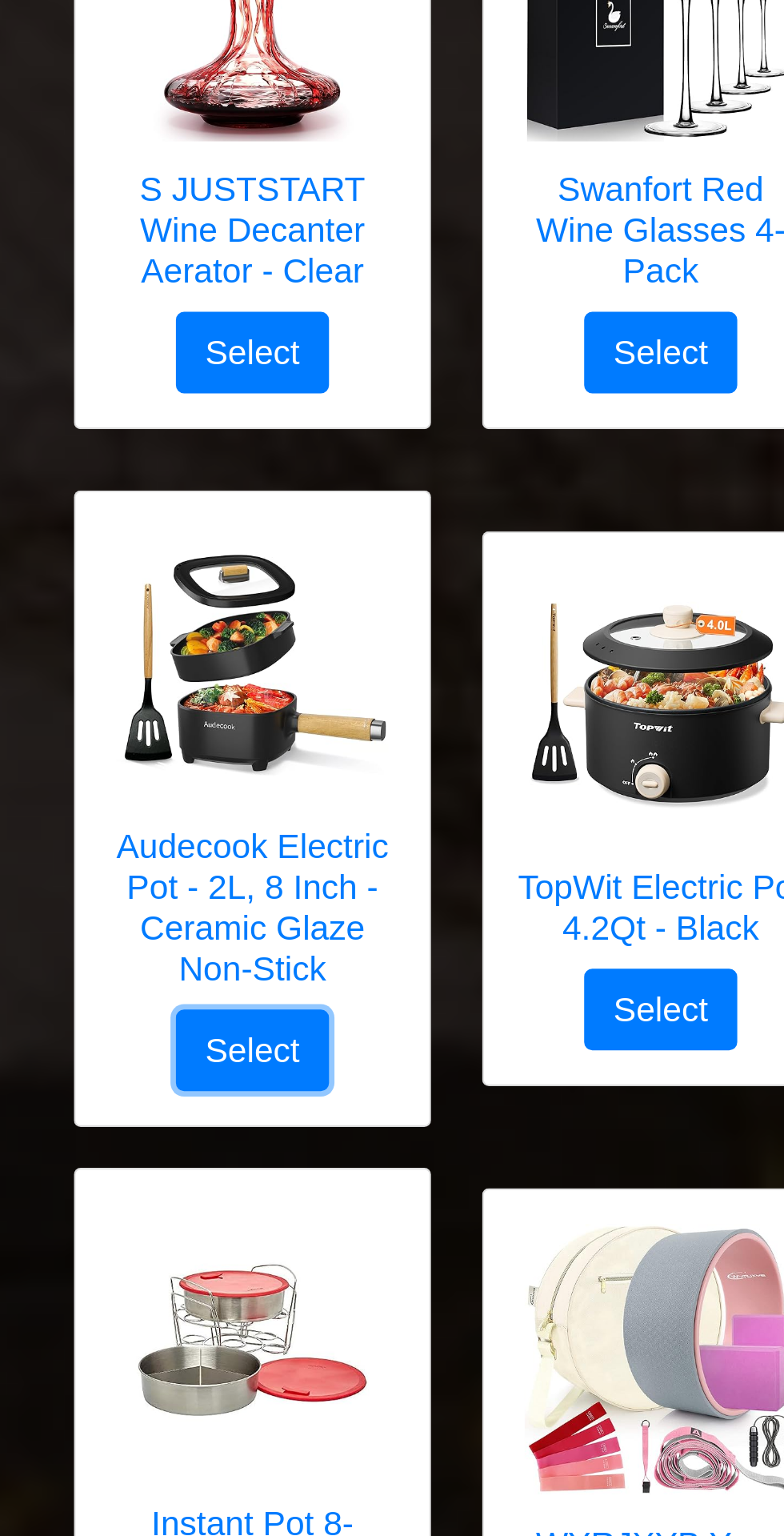
click at [208, 1294] on button "Select" at bounding box center [200, 1293] width 72 height 38
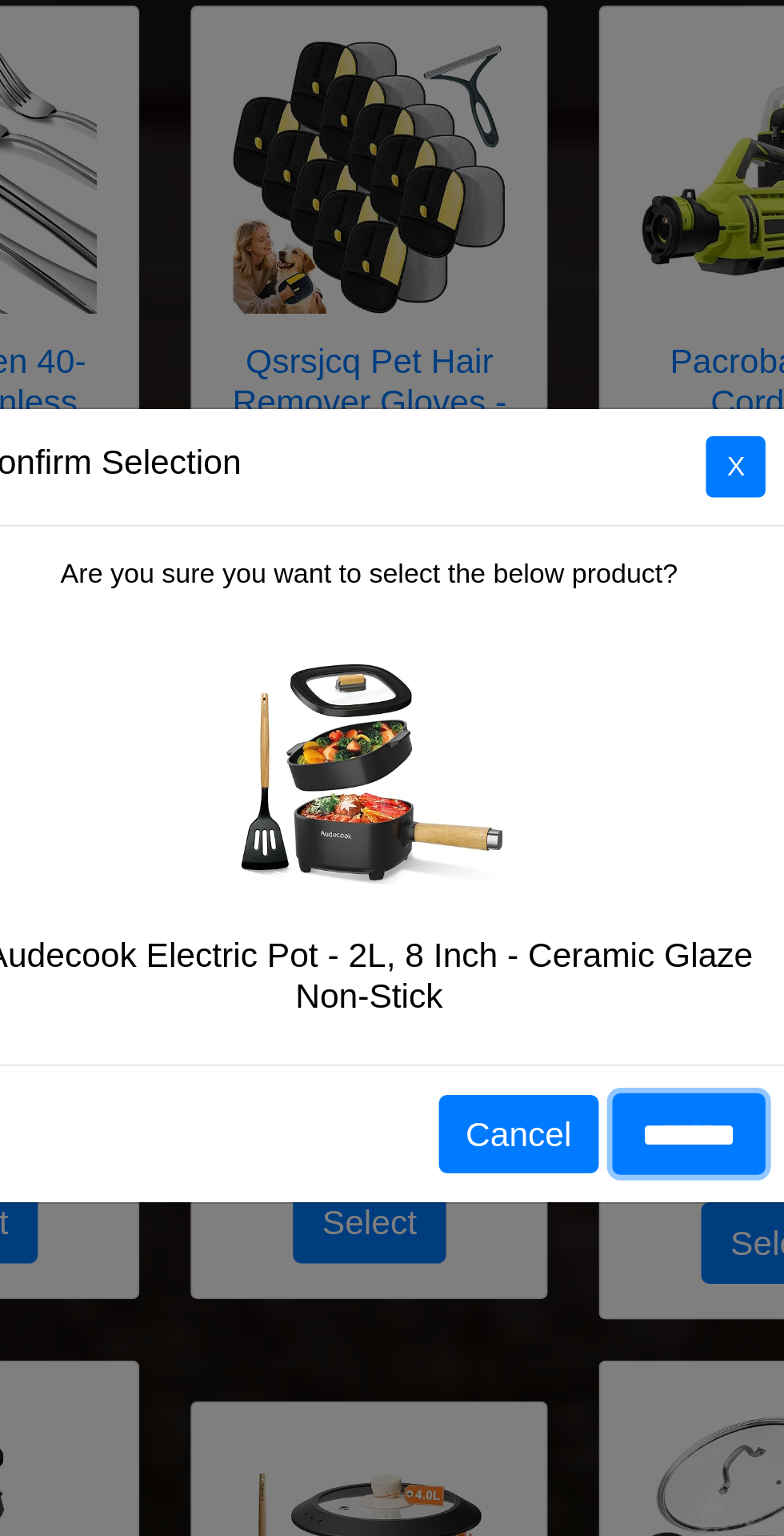
click at [530, 930] on input "*******" at bounding box center [543, 923] width 72 height 38
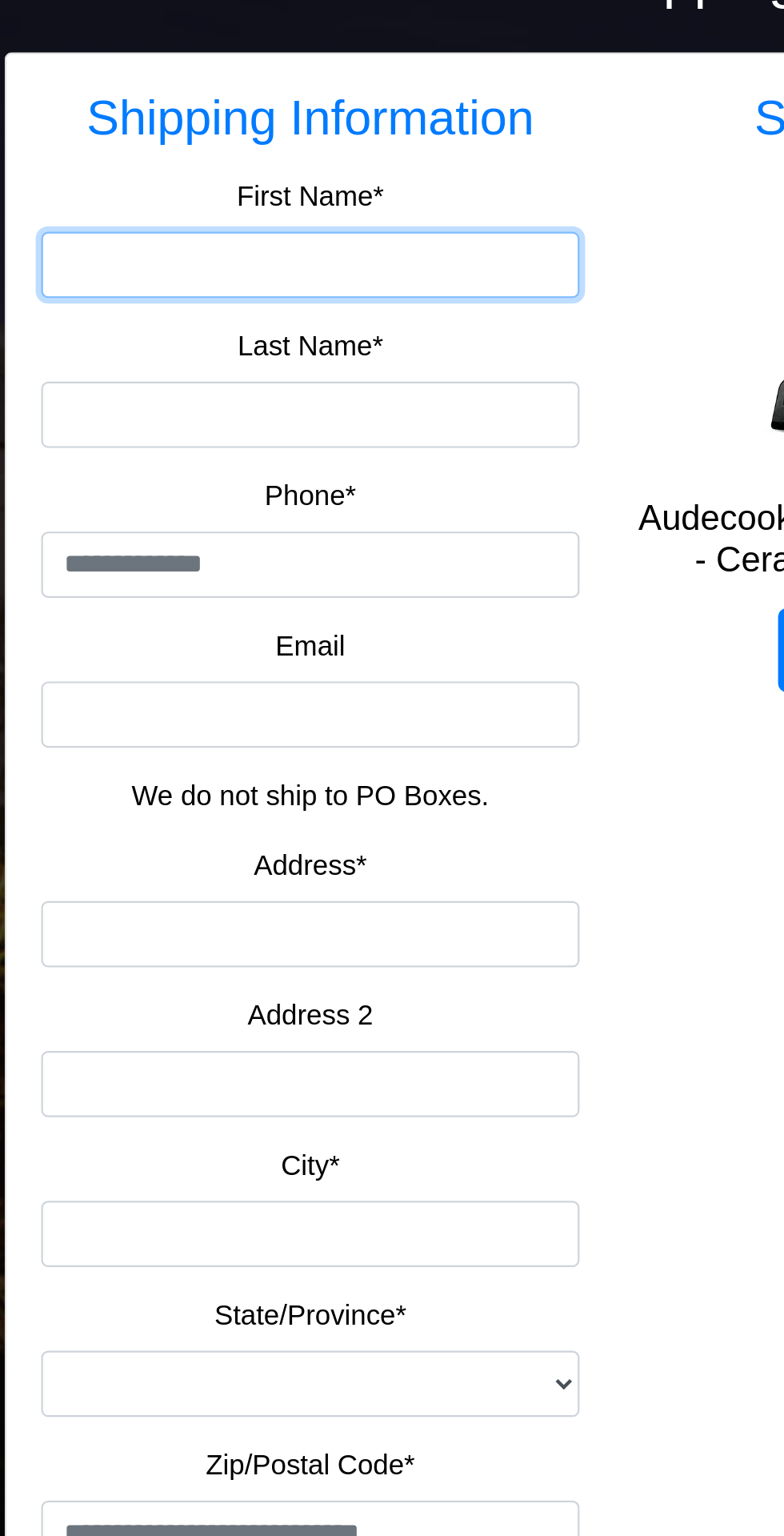
click at [289, 368] on input "First Name*" at bounding box center [256, 367] width 247 height 30
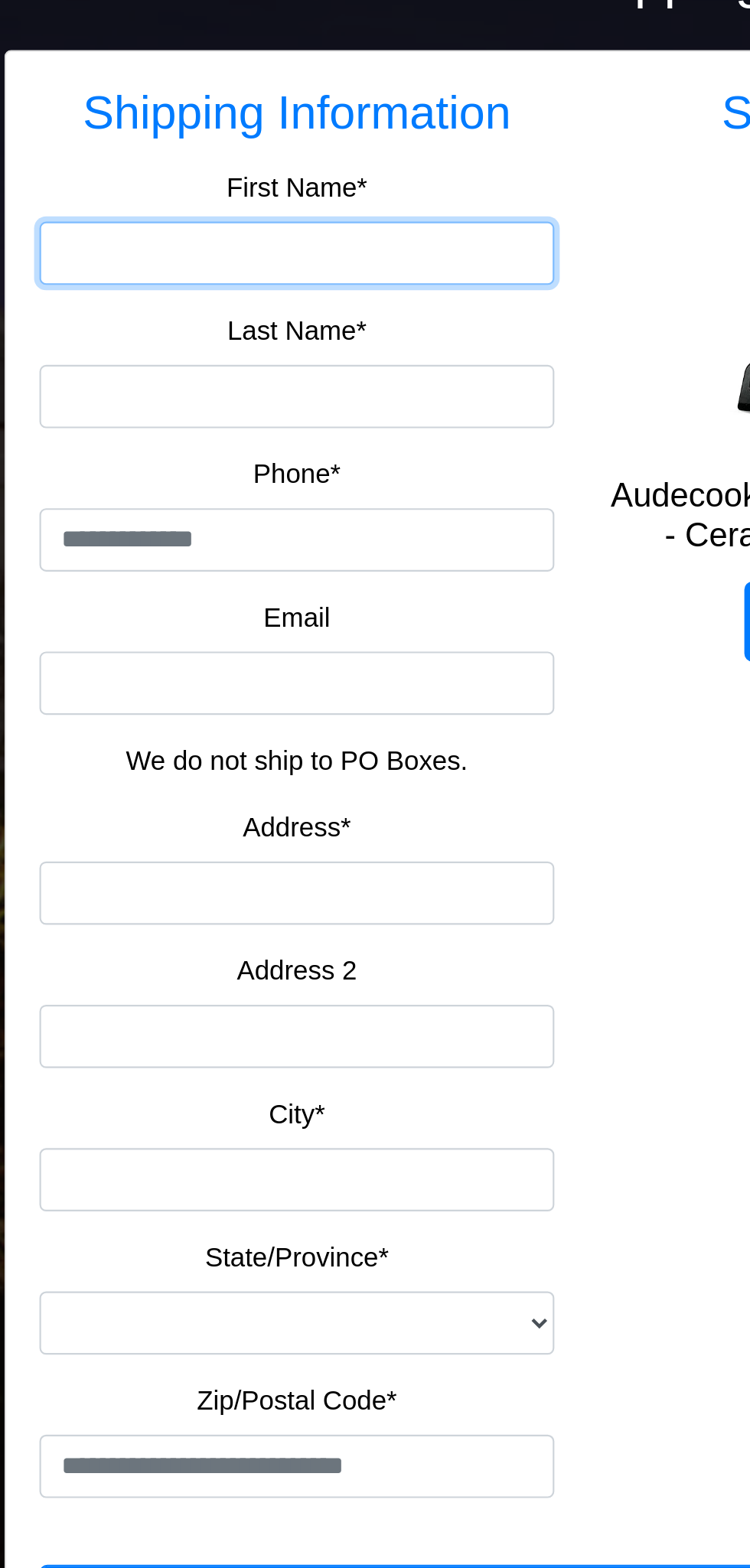
click at [259, 356] on input "First Name*" at bounding box center [245, 350] width 236 height 29
type input "********"
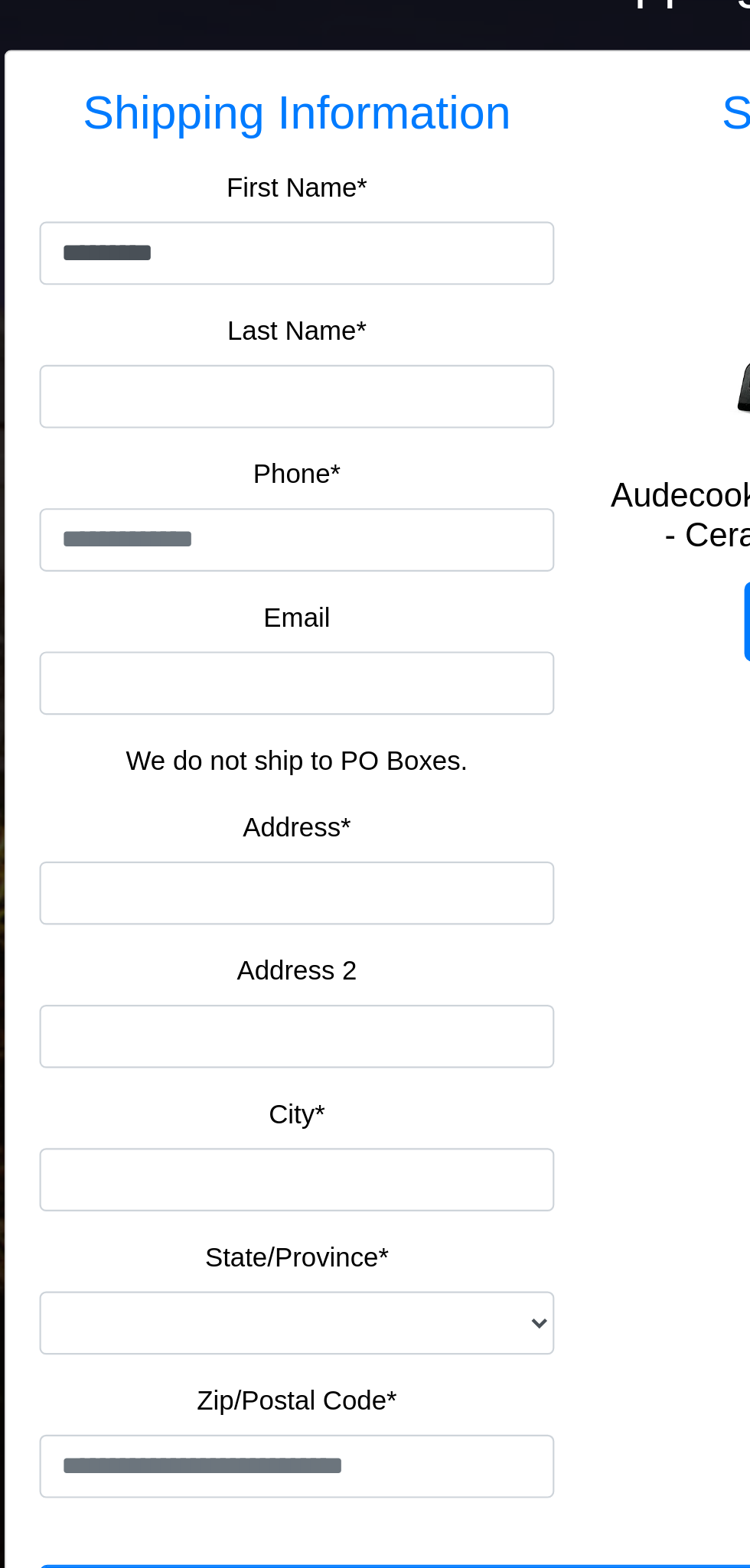
click at [251, 391] on label "Last Name*" at bounding box center [245, 386] width 65 height 18
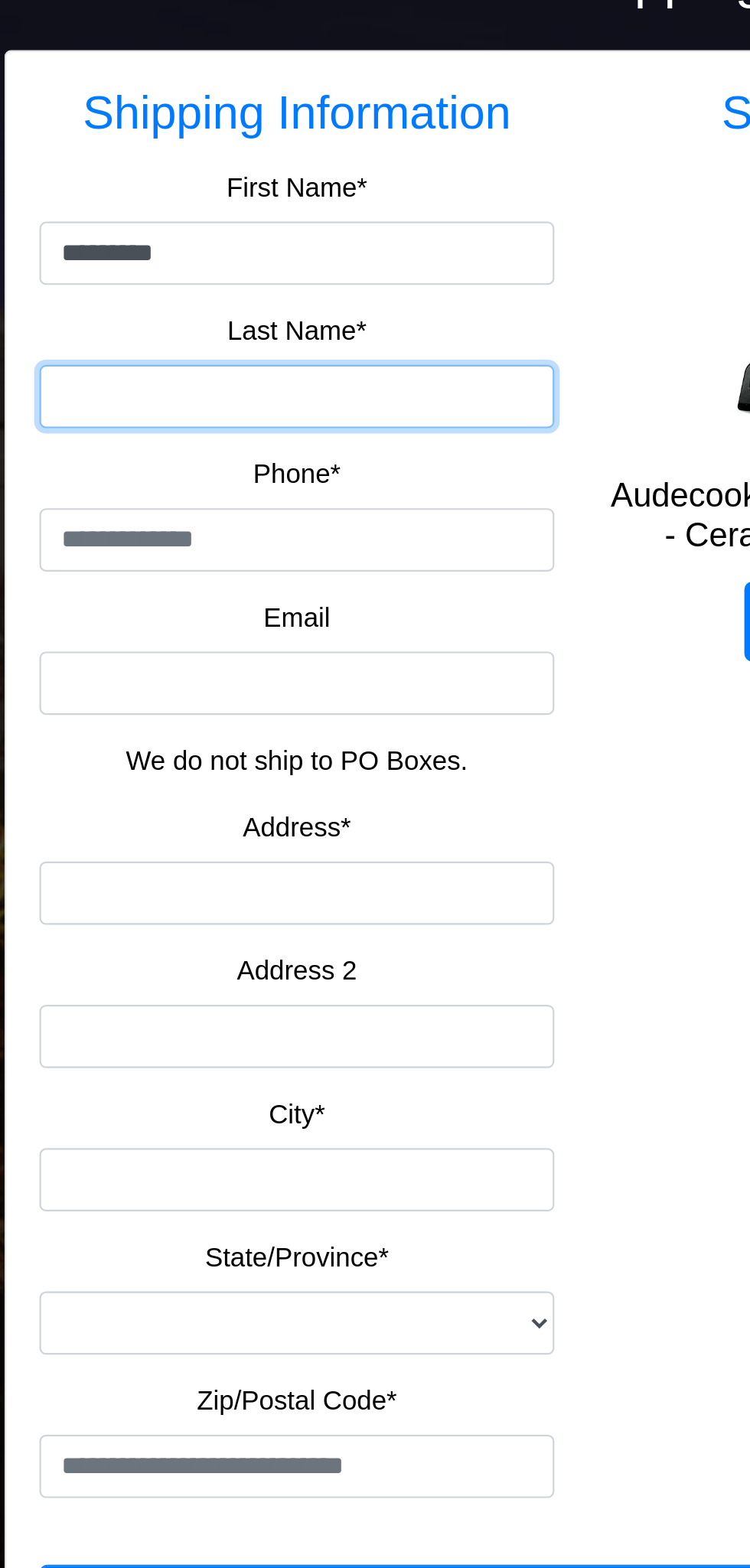
click at [251, 402] on input "Last Name*" at bounding box center [245, 416] width 236 height 29
type input "******"
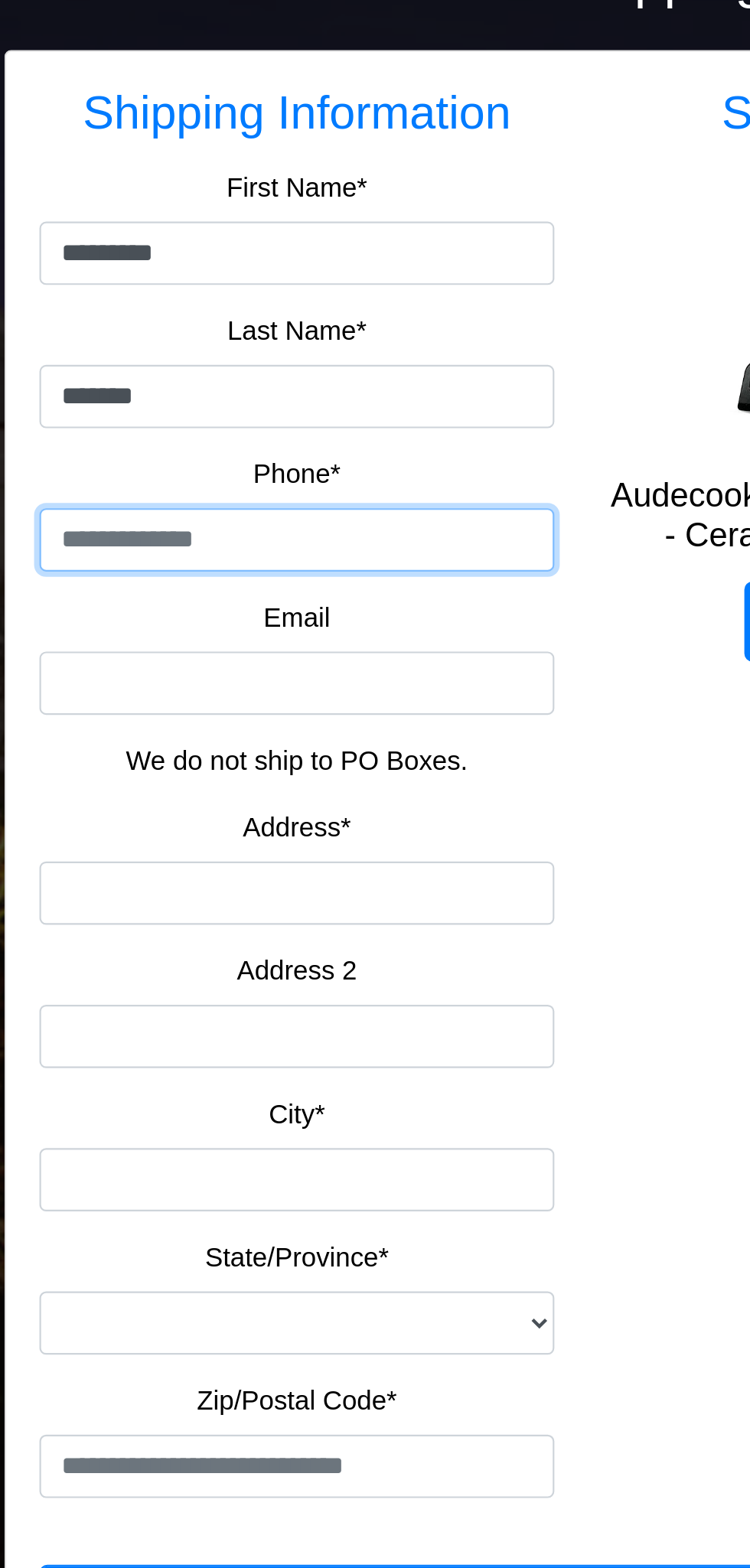
click at [265, 483] on input "tel" at bounding box center [245, 482] width 236 height 29
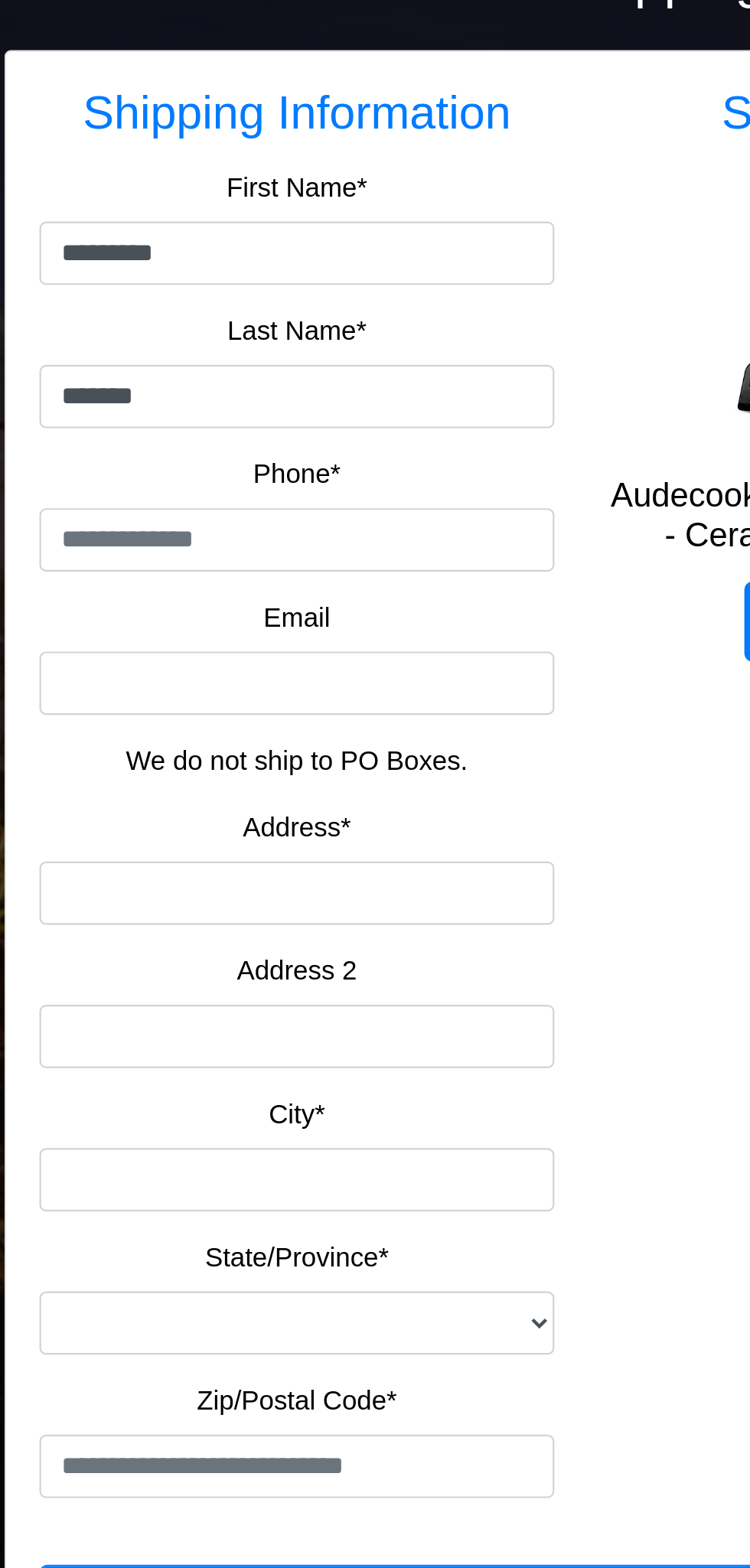
click at [252, 523] on label "Email" at bounding box center [245, 517] width 30 height 18
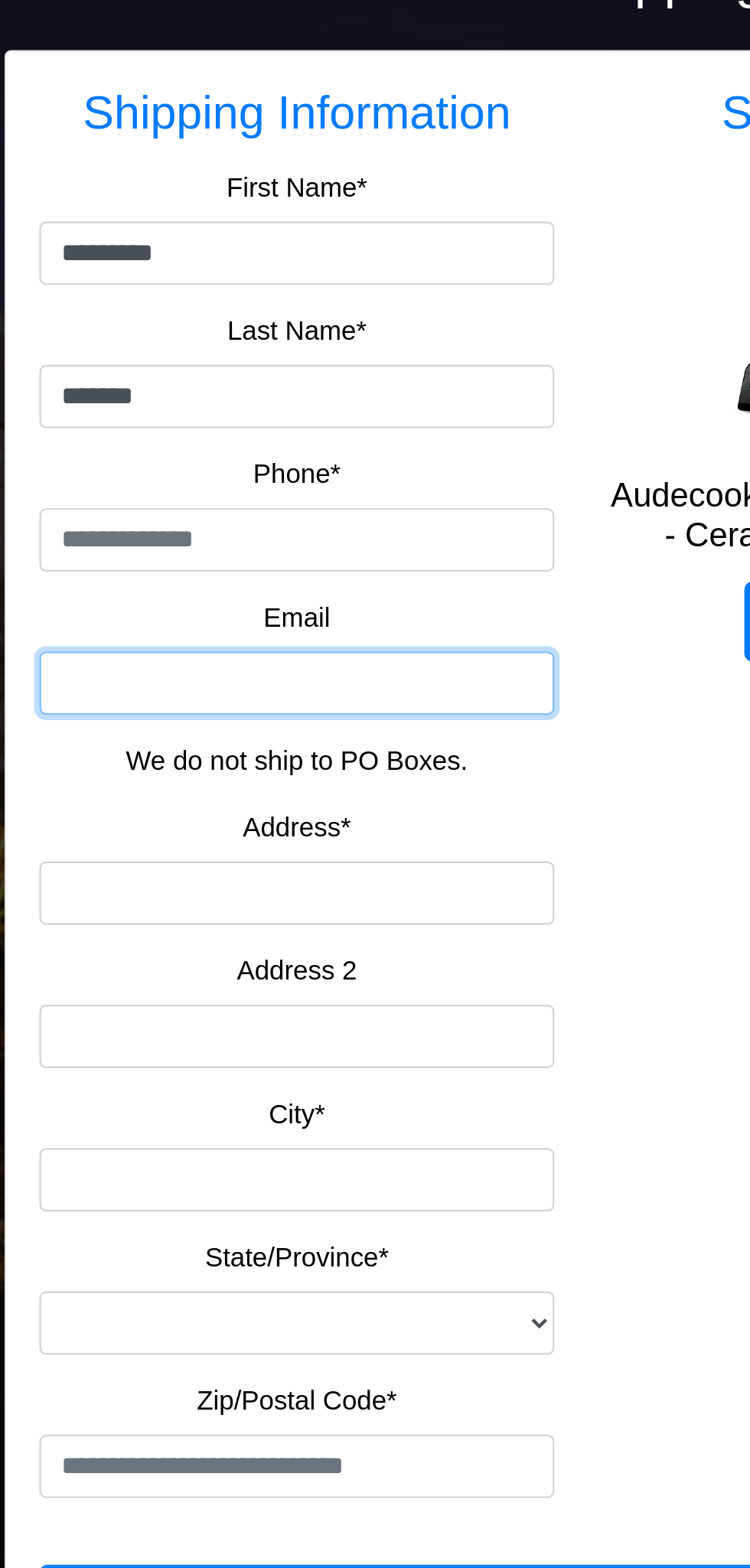
click at [252, 533] on input "Email" at bounding box center [245, 548] width 236 height 29
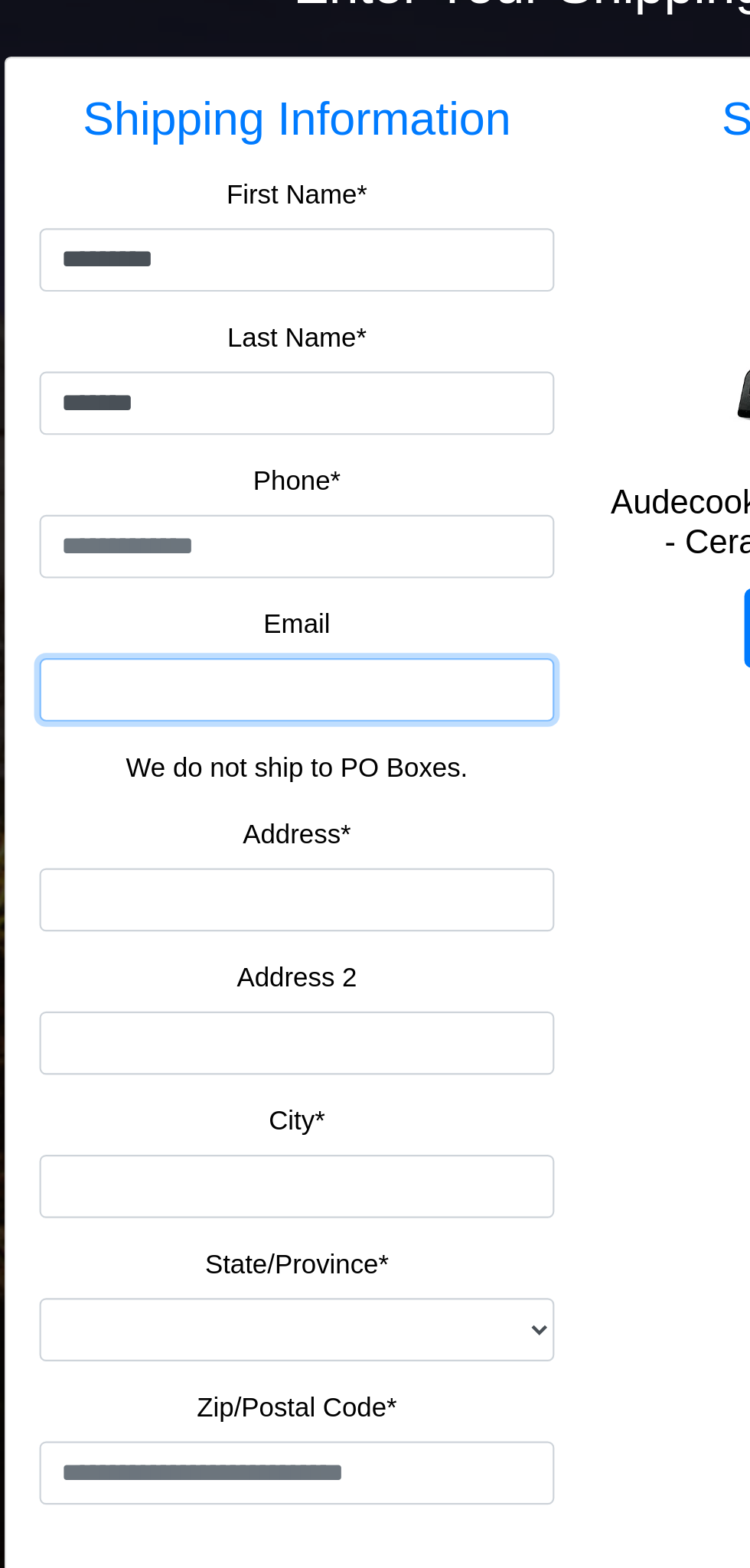
click at [264, 550] on input "Email" at bounding box center [245, 548] width 236 height 29
type input "**********"
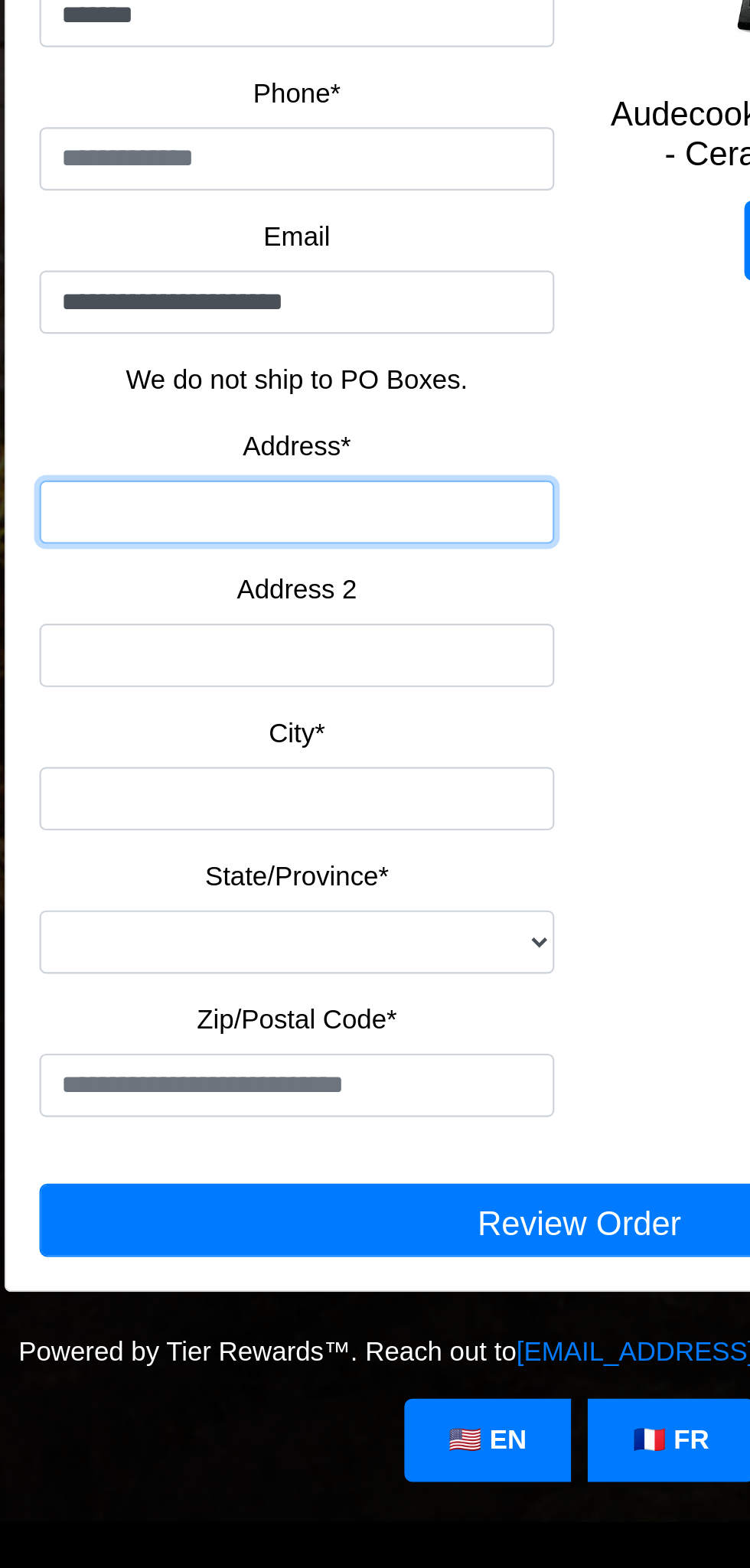
click at [212, 644] on input "Address*" at bounding box center [245, 644] width 236 height 29
type input "**********"
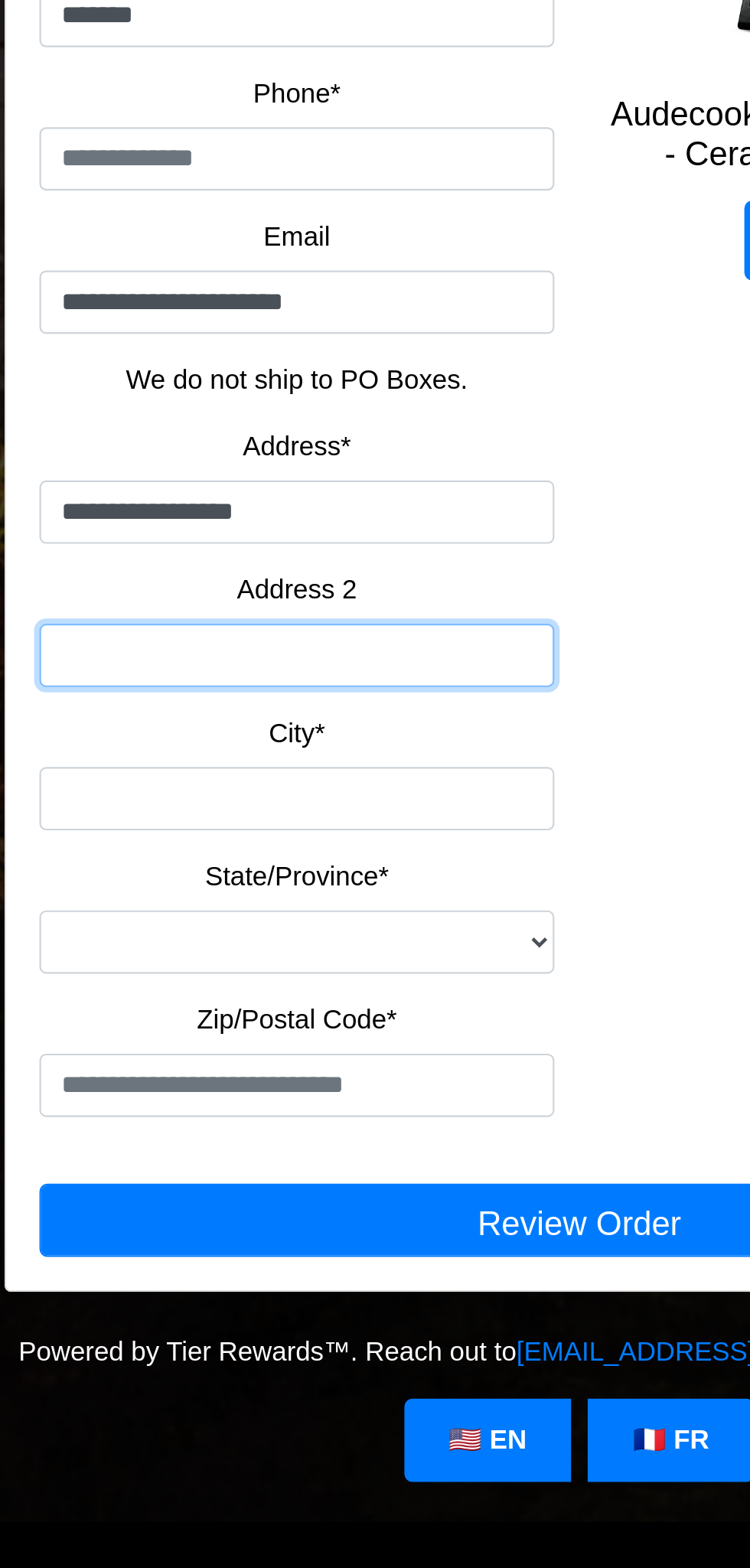
click at [269, 714] on input "Address 2" at bounding box center [245, 710] width 236 height 29
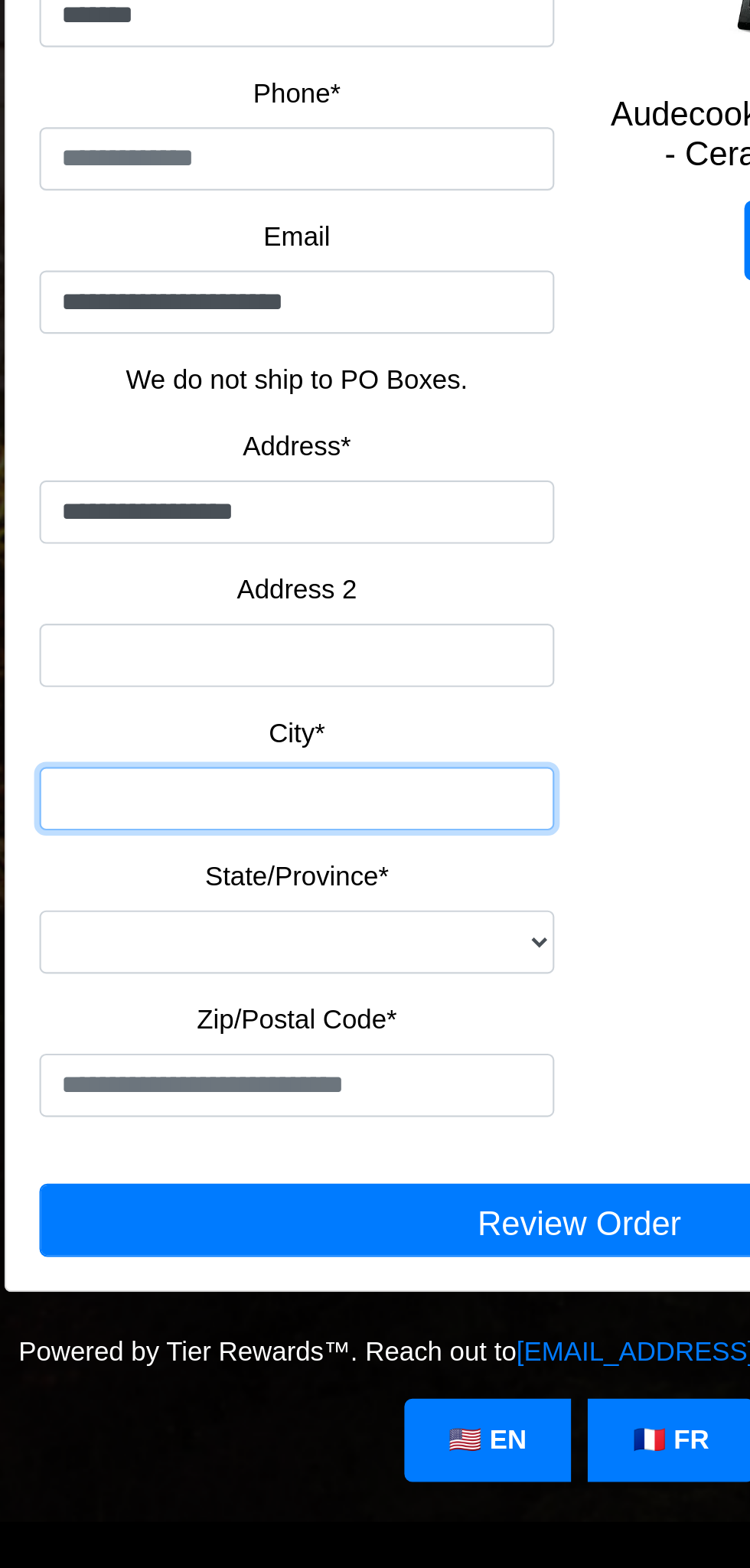
click at [259, 764] on input "City*" at bounding box center [245, 776] width 236 height 29
type input "*********"
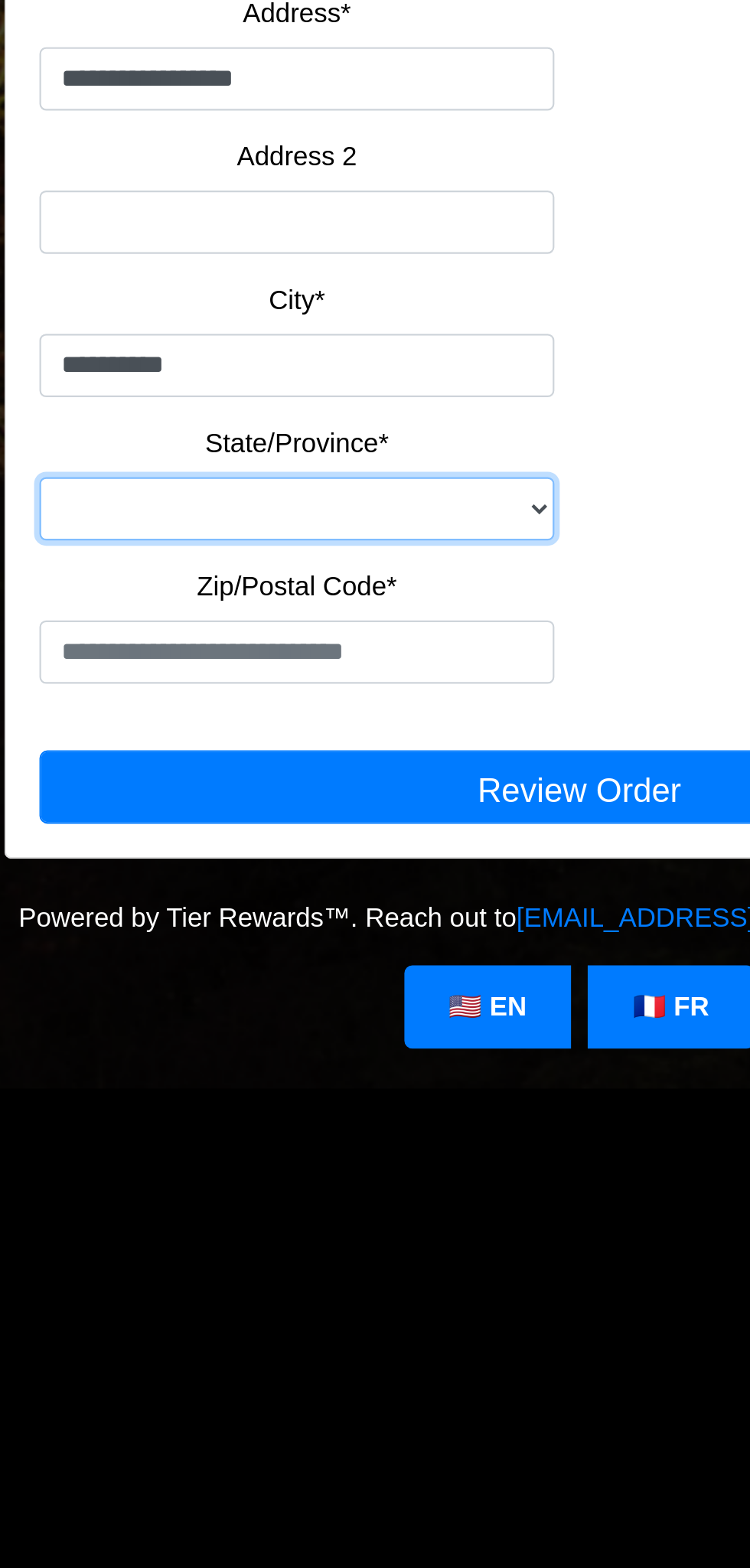
click at [273, 844] on select "**********" at bounding box center [245, 841] width 236 height 29
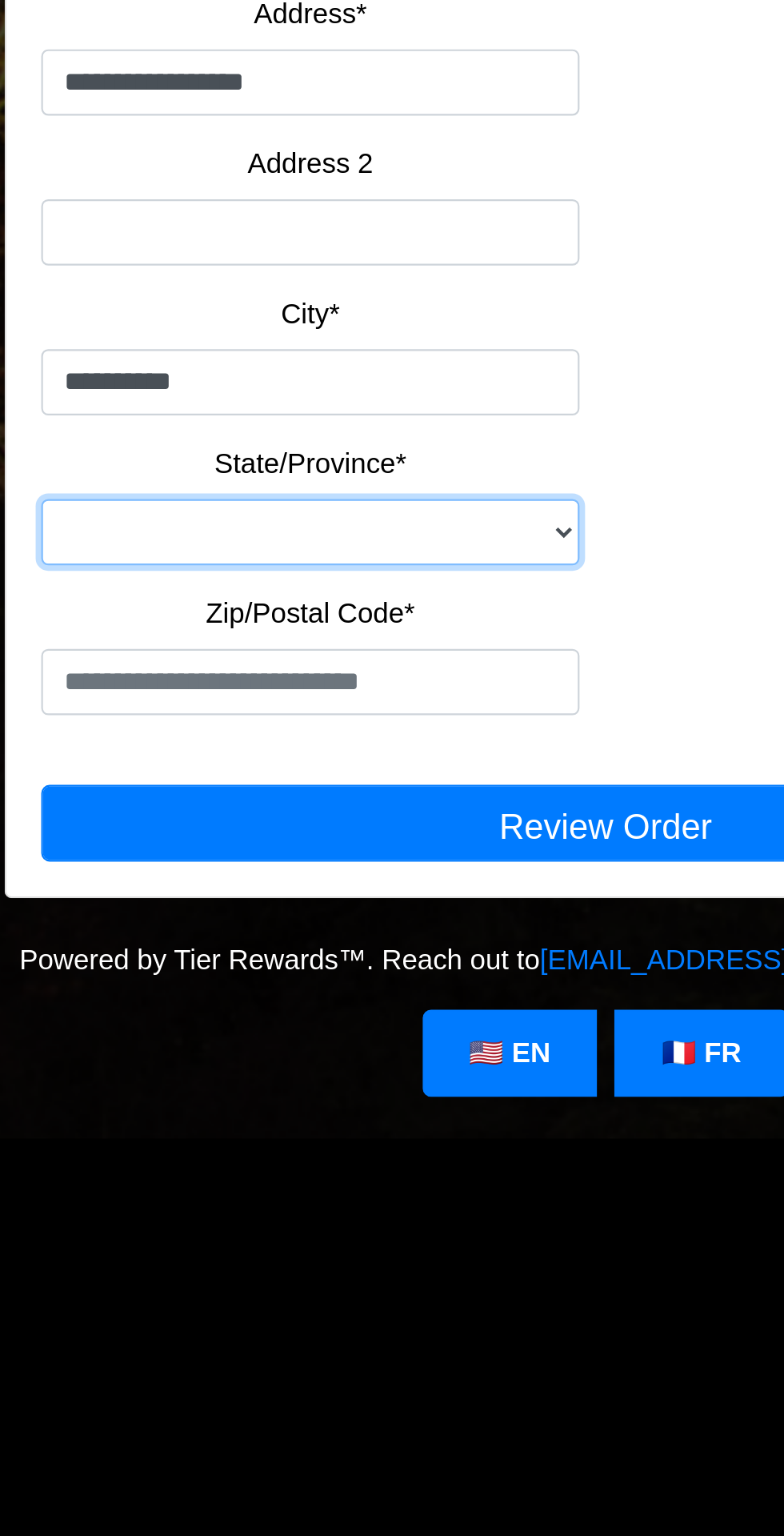
select select "**"
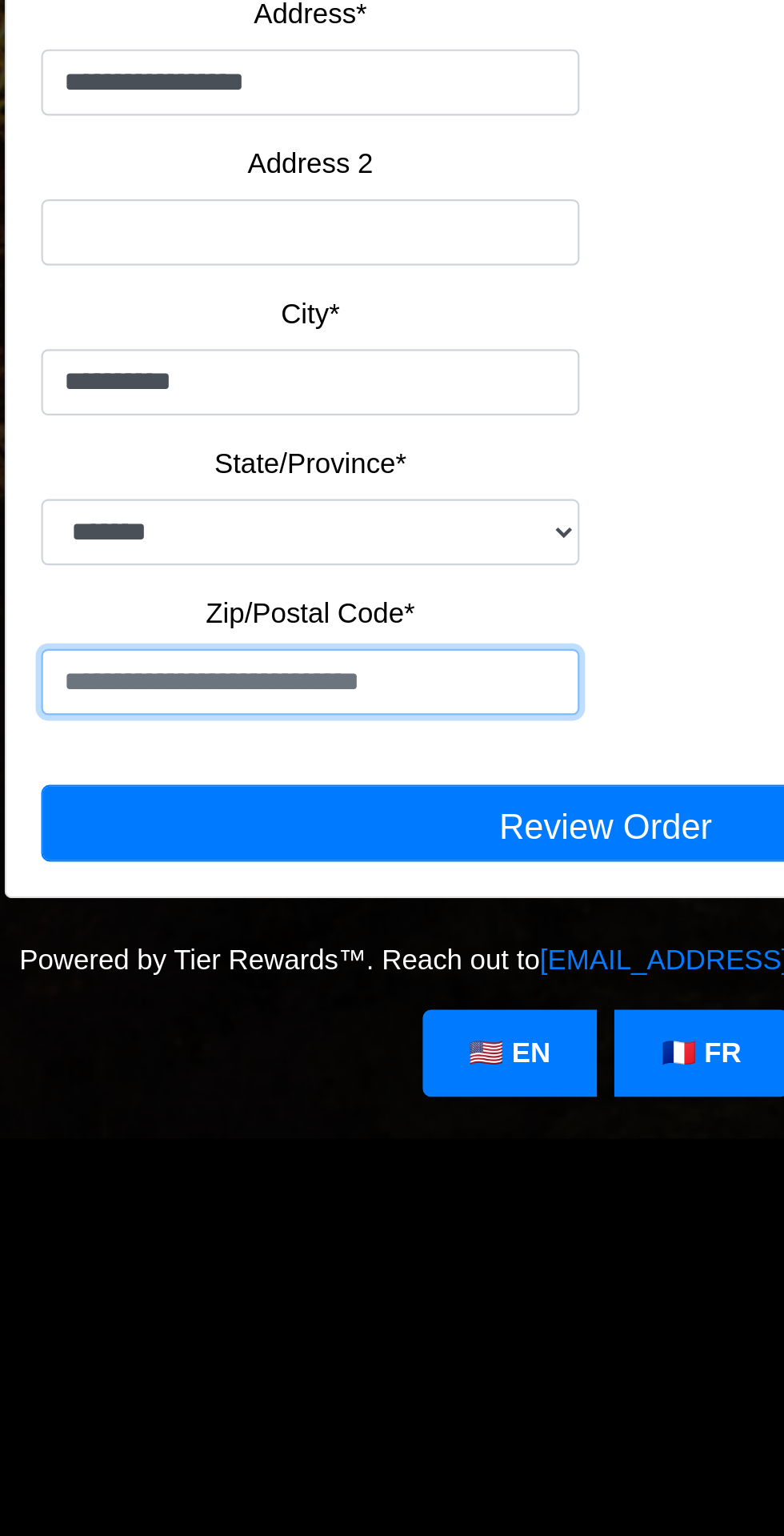
click at [281, 936] on input "text" at bounding box center [256, 949] width 247 height 30
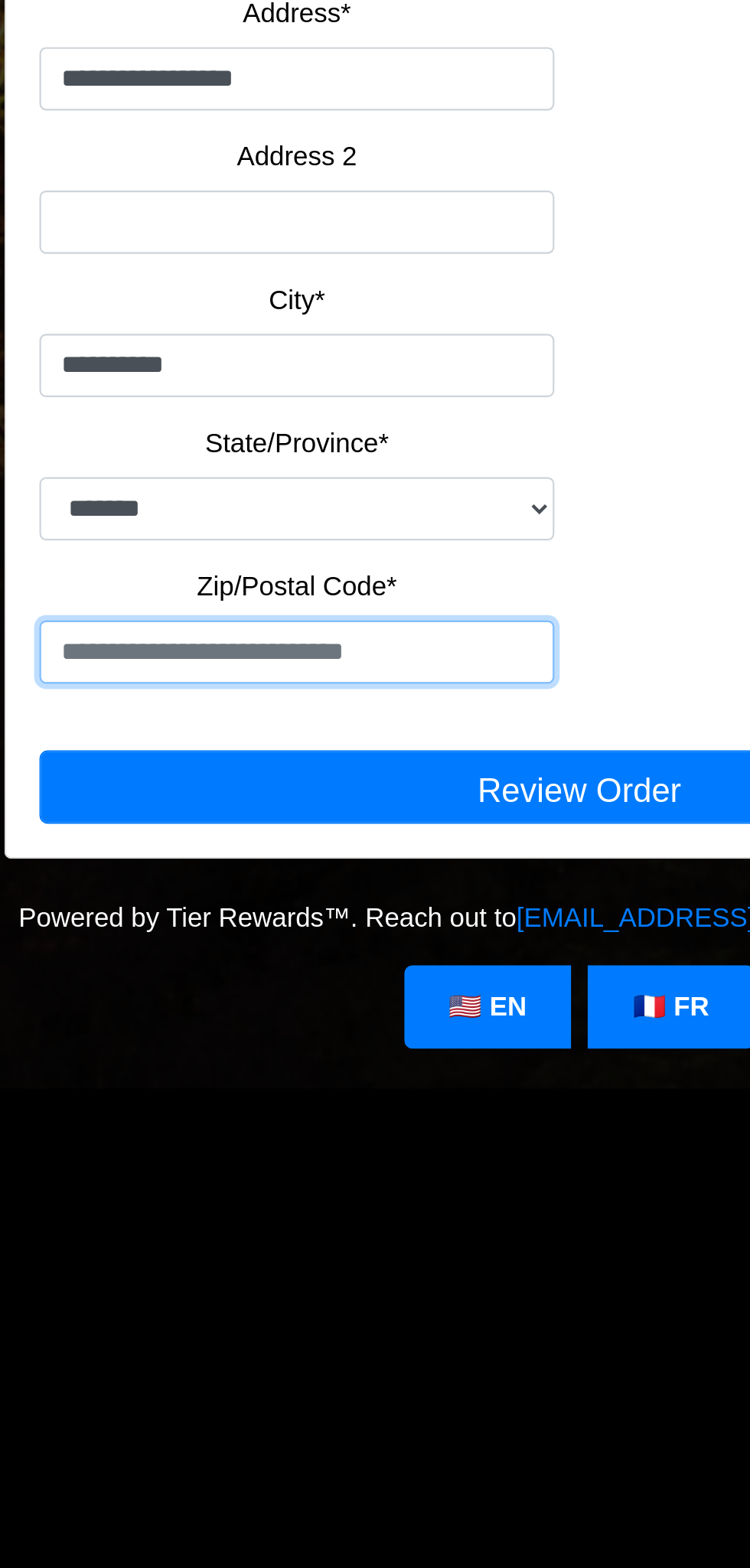
type input "*****"
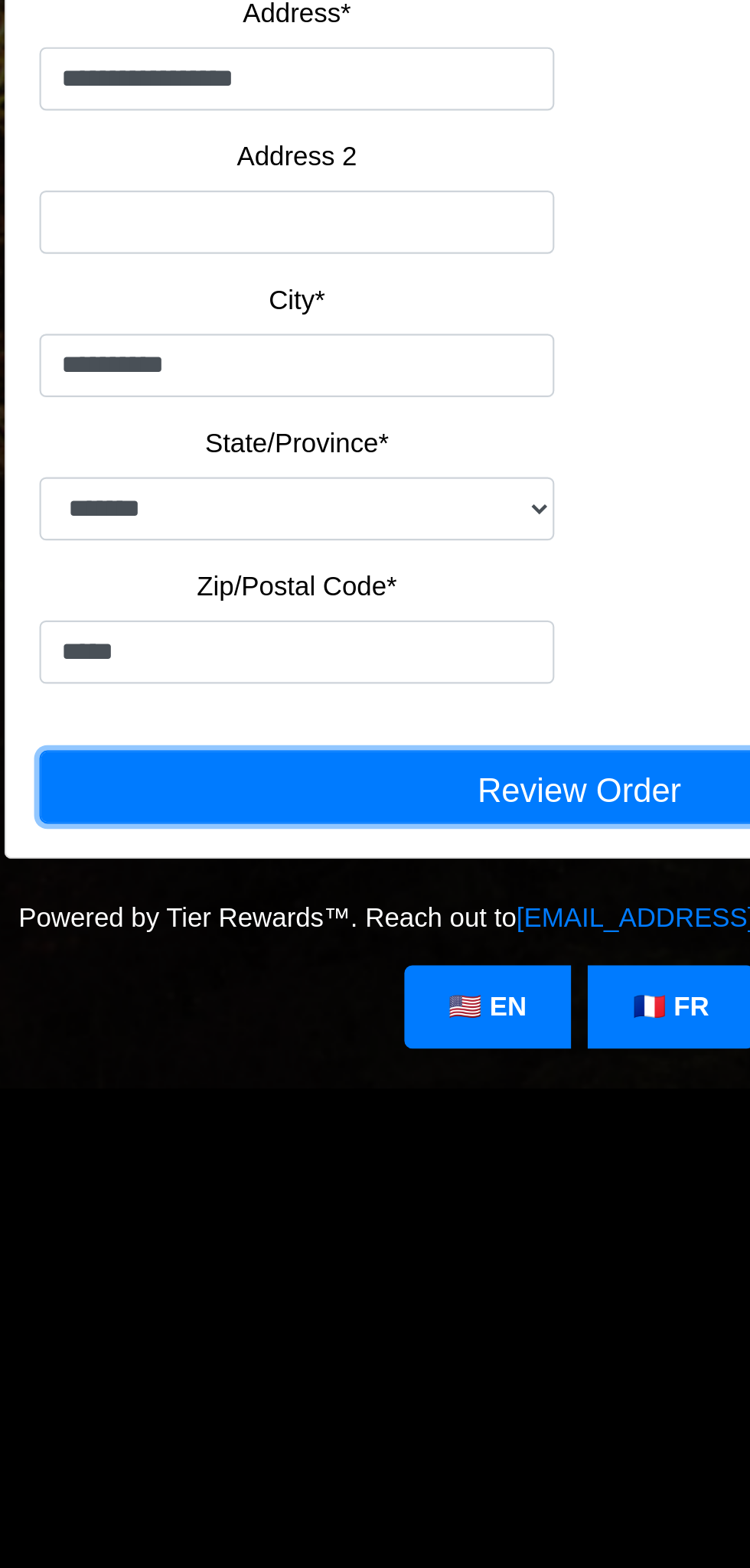
click at [391, 976] on button "Review Order" at bounding box center [375, 969] width 496 height 34
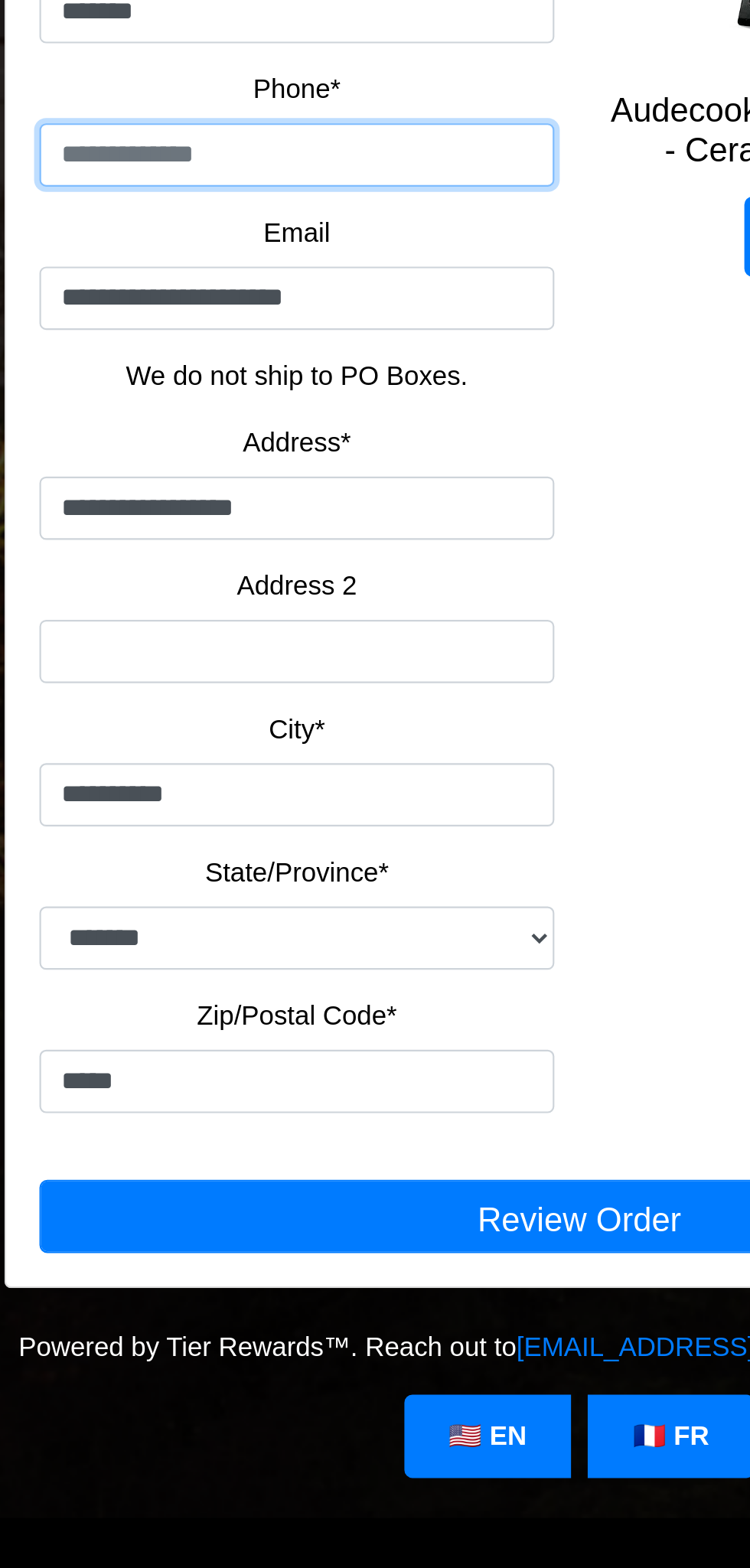
click at [231, 481] on input "tel" at bounding box center [245, 482] width 236 height 29
type input "**********"
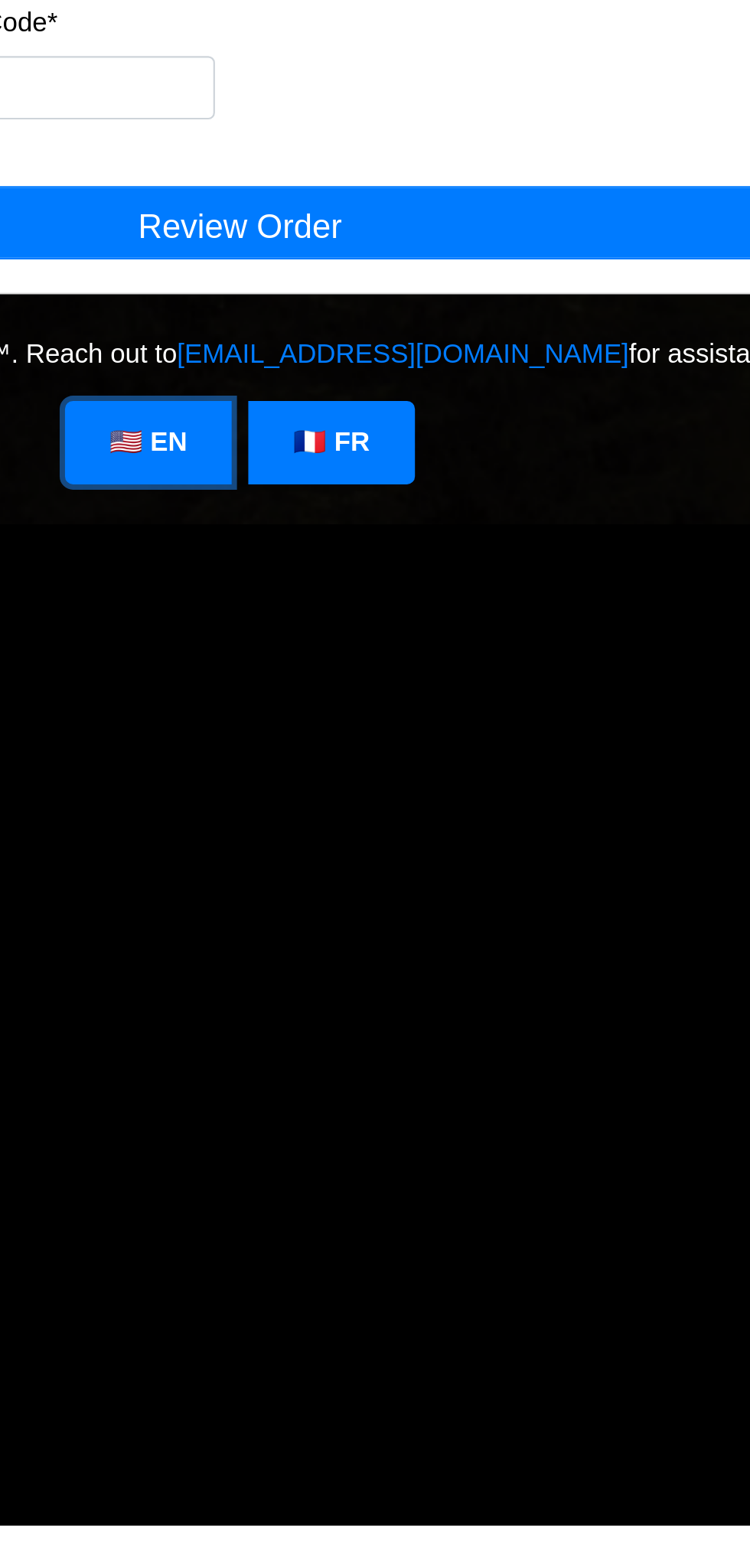
click at [336, 1074] on link "🇺🇸 EN" at bounding box center [333, 1071] width 77 height 38
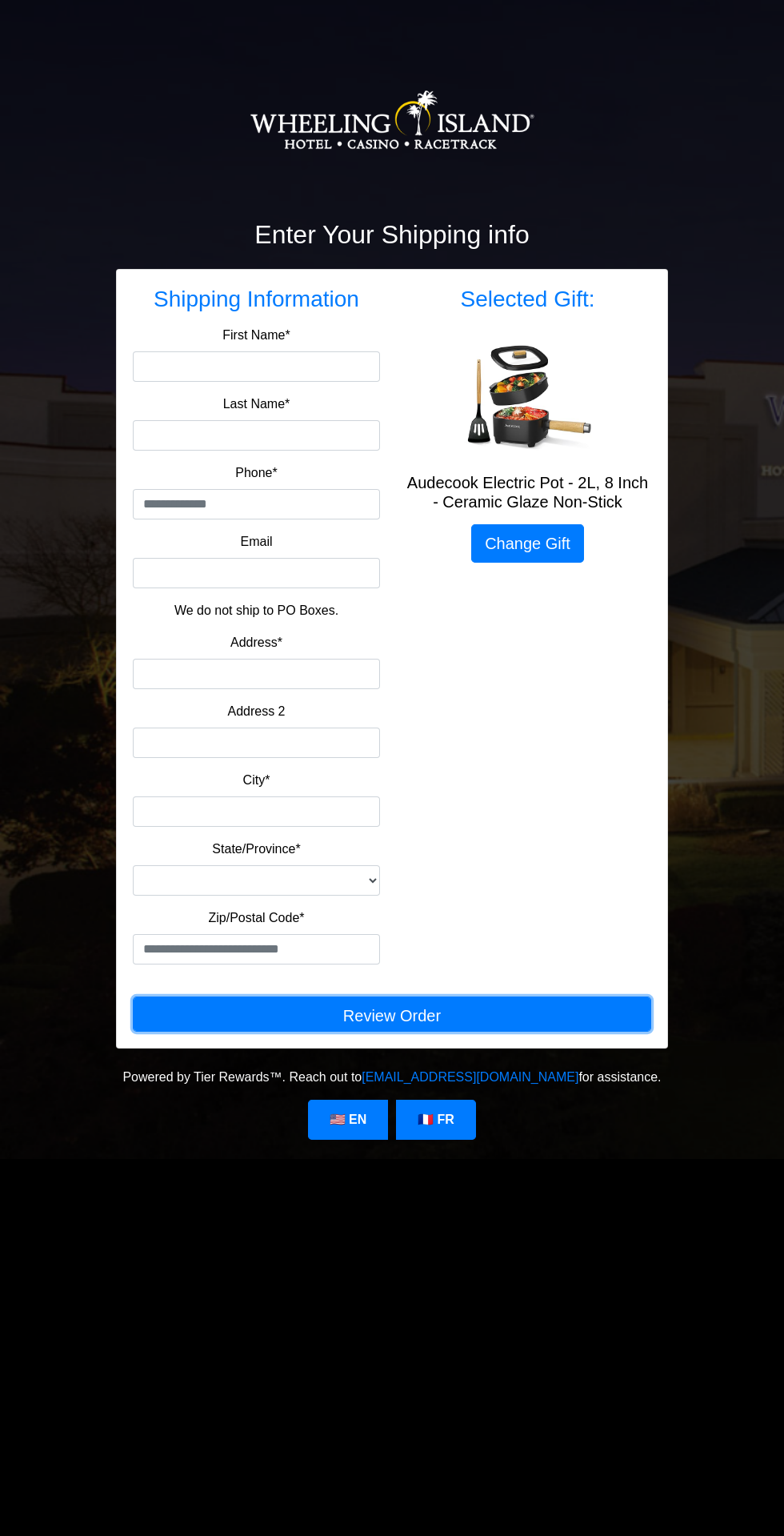
click at [415, 1016] on button "Review Order" at bounding box center [392, 1014] width 518 height 35
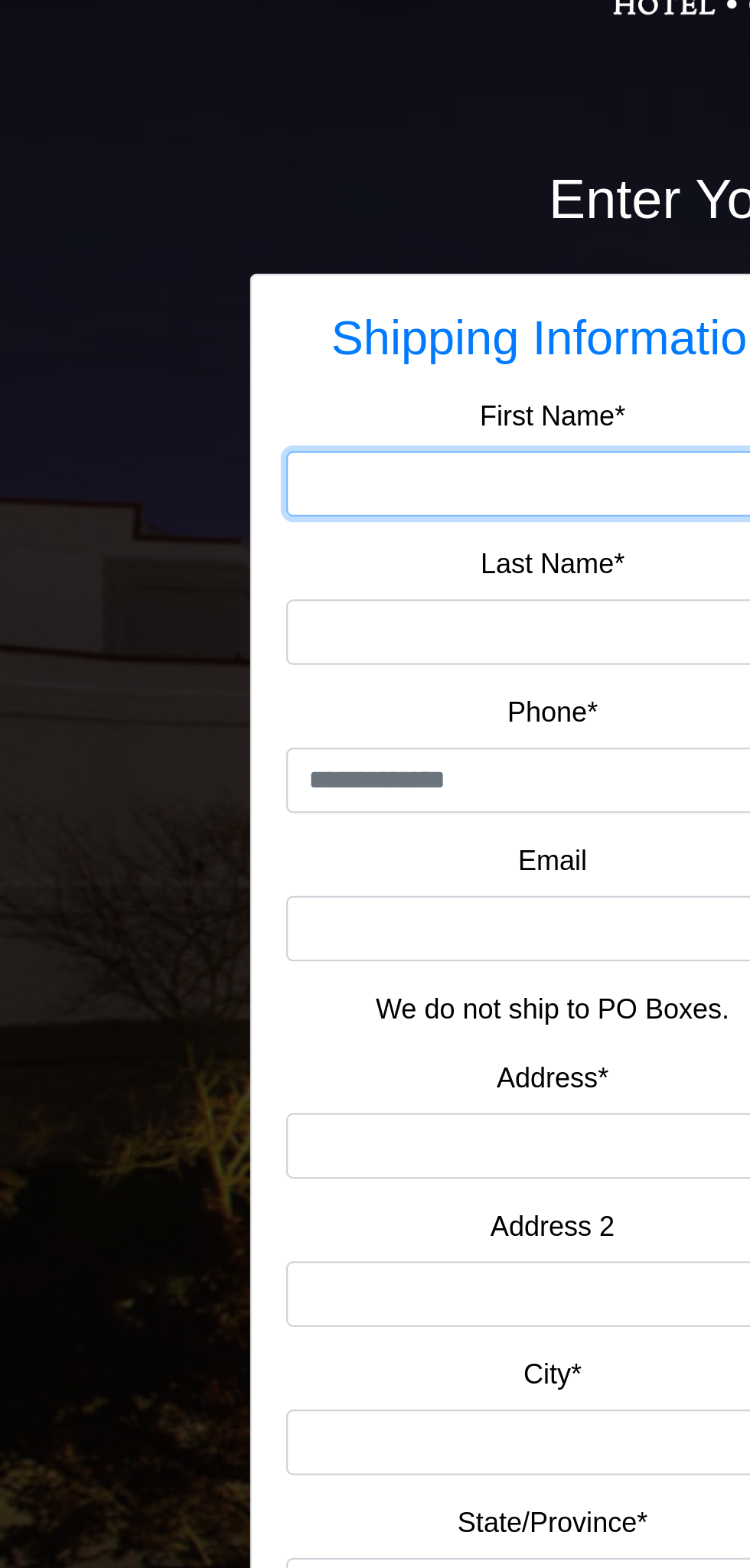
click at [222, 357] on input "First Name*" at bounding box center [245, 350] width 236 height 29
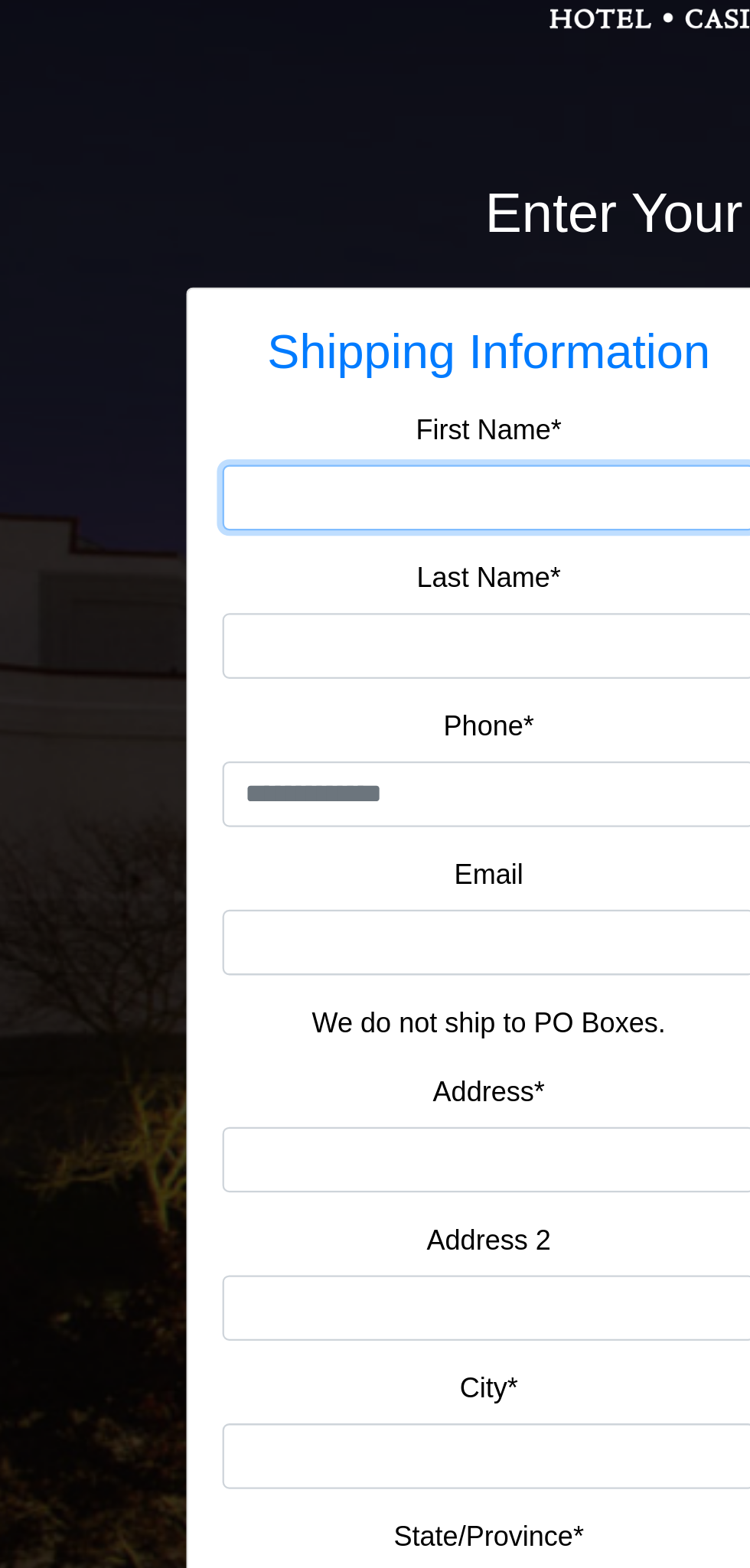
click at [247, 353] on input "First Name*" at bounding box center [245, 350] width 236 height 29
type input "********"
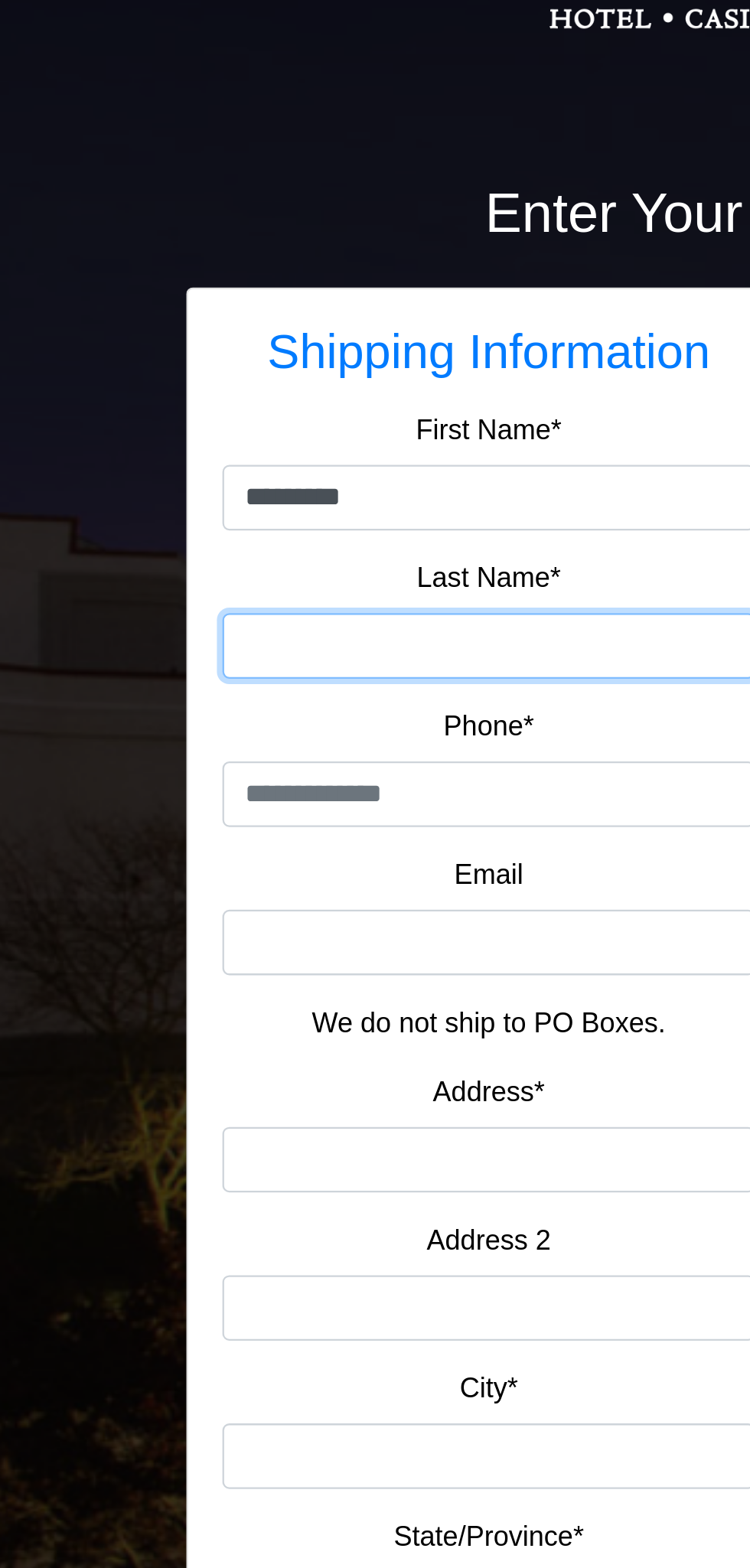
click at [216, 414] on input "Last Name*" at bounding box center [245, 416] width 236 height 29
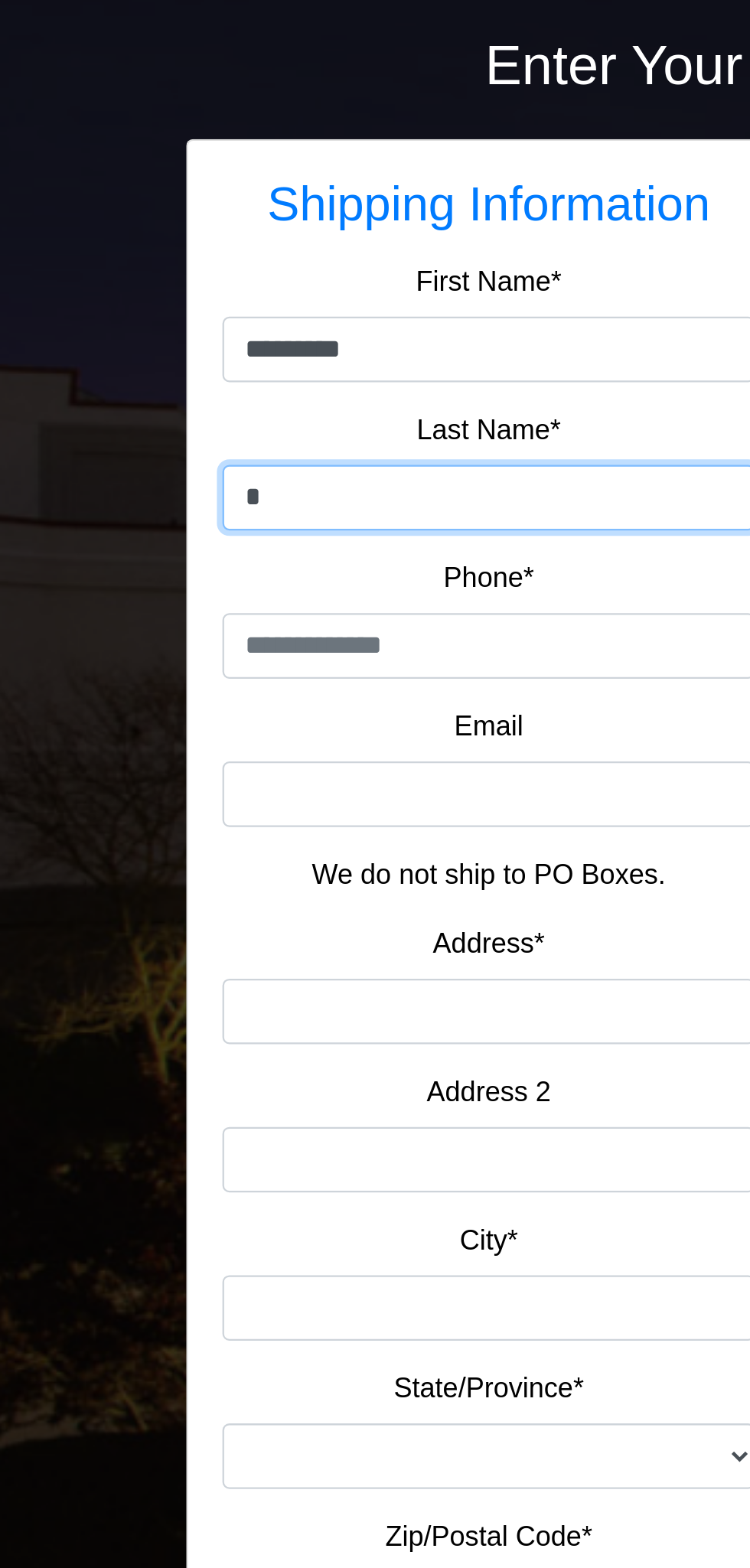
type input "******"
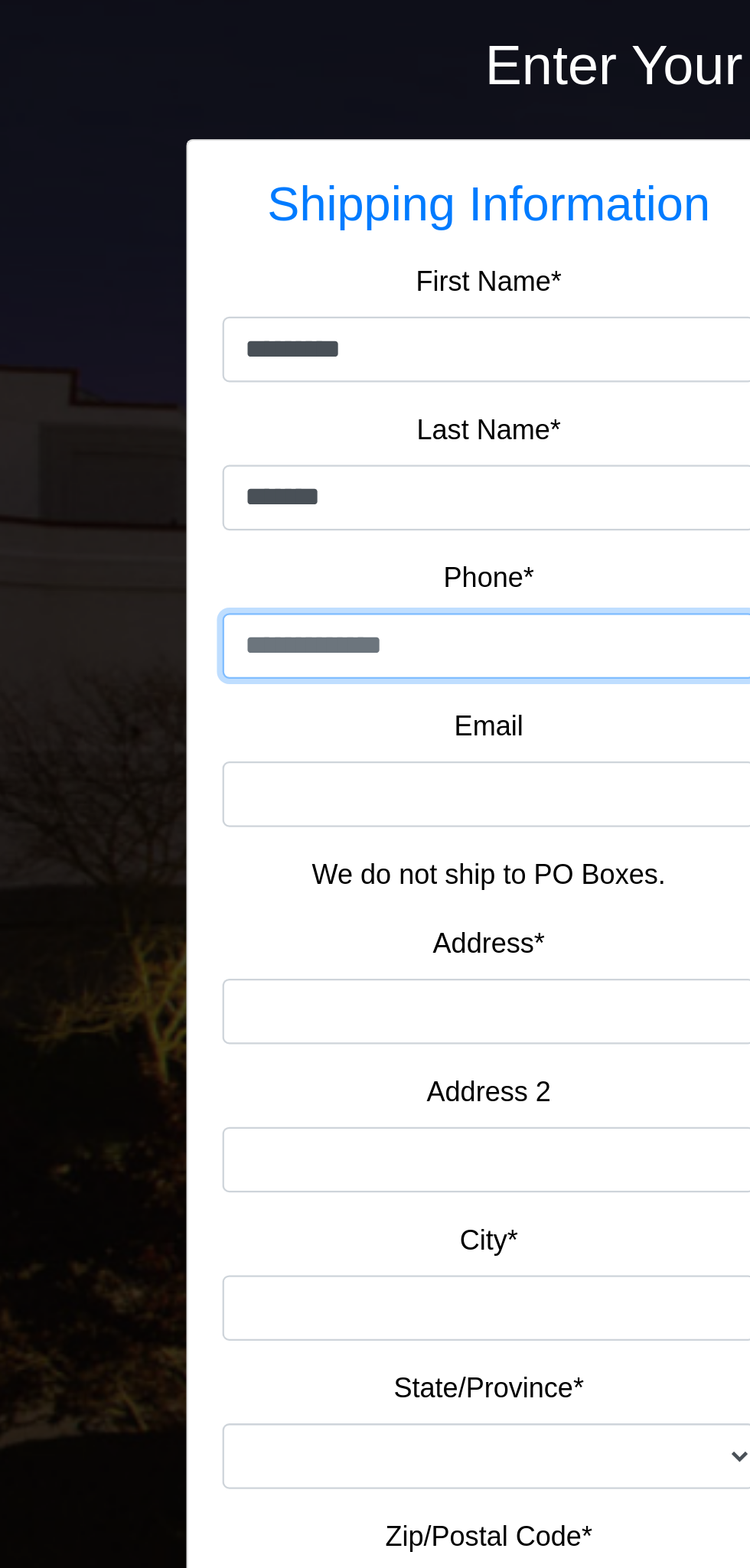
click at [196, 488] on input "tel" at bounding box center [245, 482] width 236 height 29
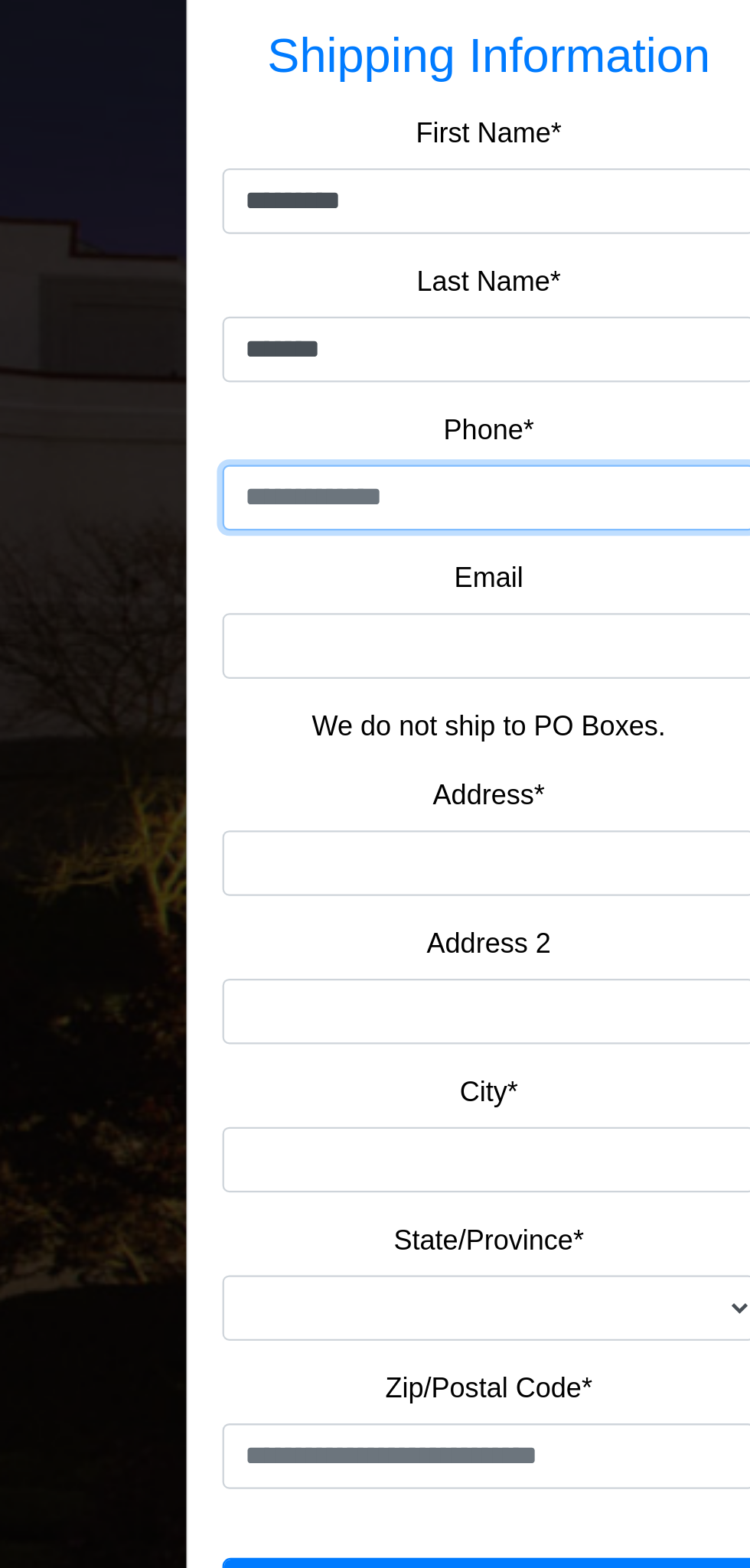
click at [208, 485] on input "tel" at bounding box center [245, 482] width 236 height 29
type input "**********"
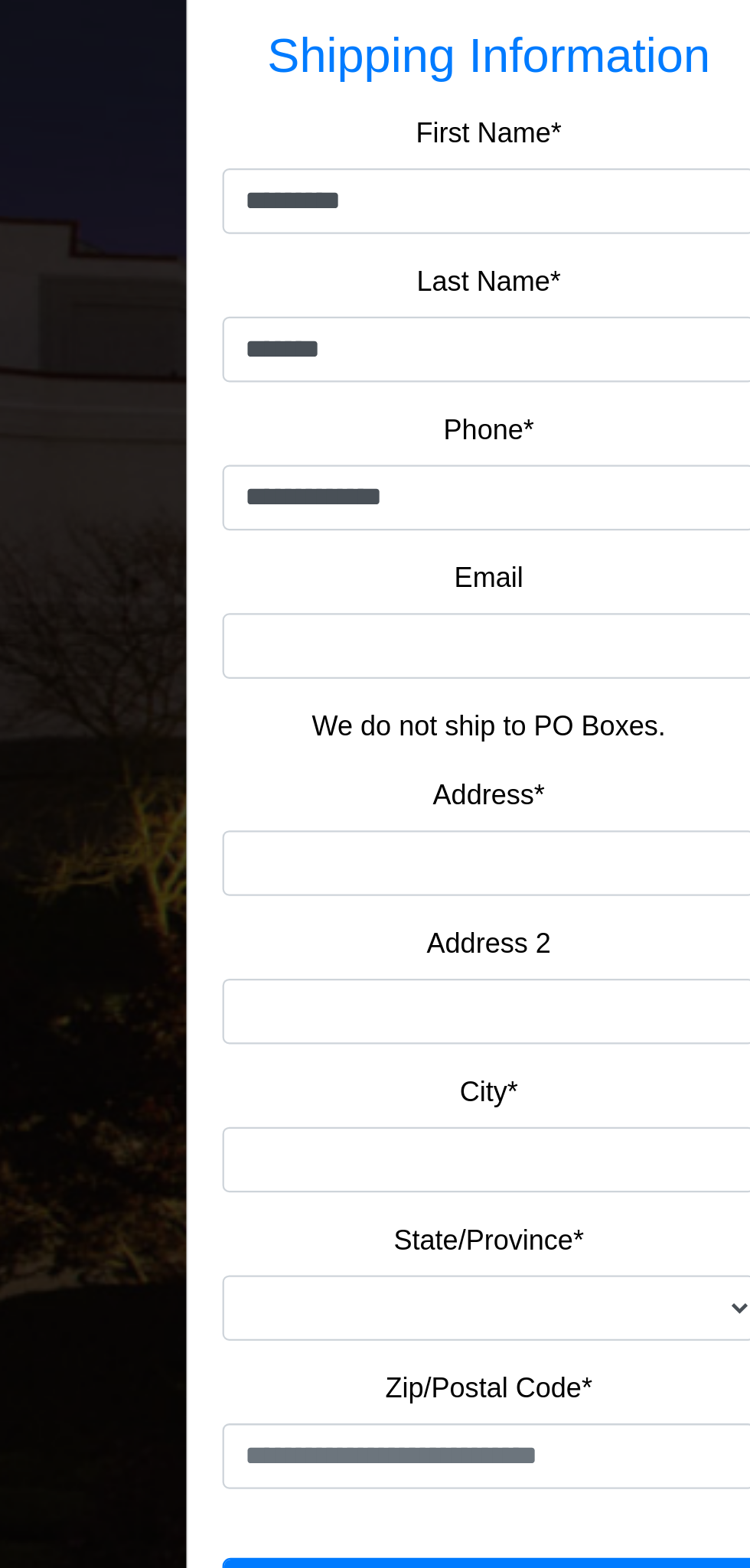
click at [256, 522] on label "Email" at bounding box center [245, 517] width 30 height 18
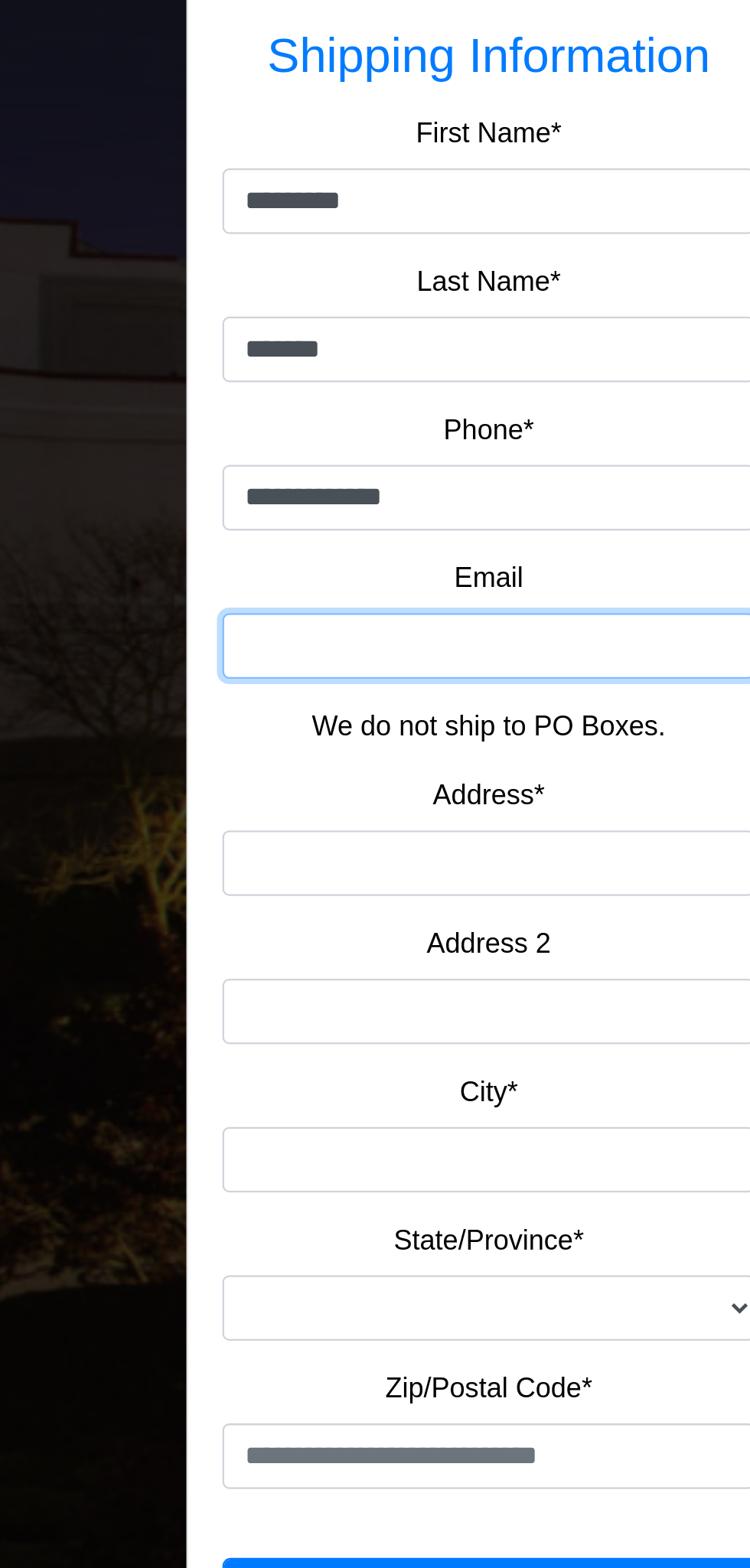
click at [256, 533] on input "Email" at bounding box center [245, 548] width 236 height 29
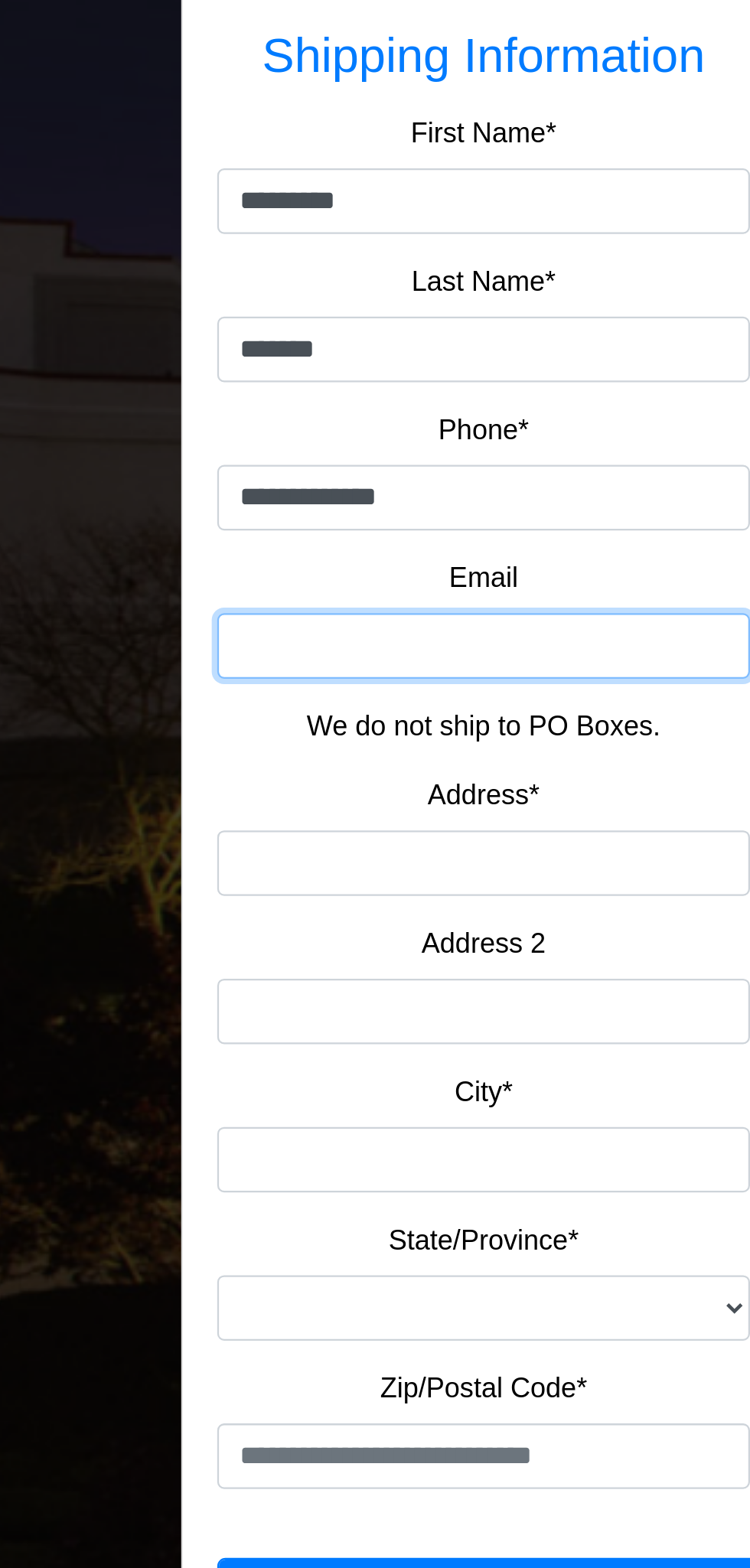
click at [214, 550] on input "Email" at bounding box center [245, 548] width 236 height 29
type input "**********"
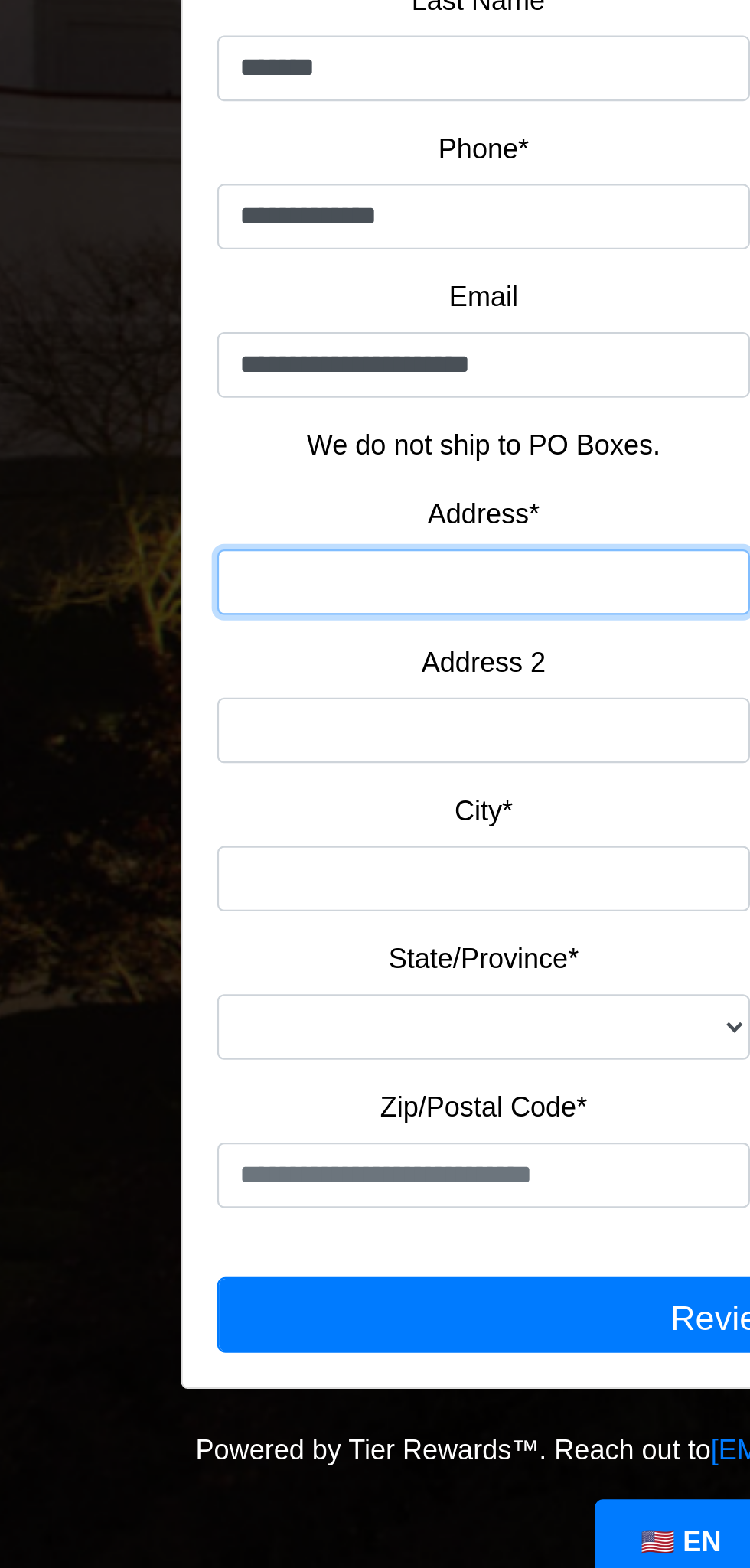
click at [256, 640] on input "Address*" at bounding box center [245, 644] width 236 height 29
type input "**********"
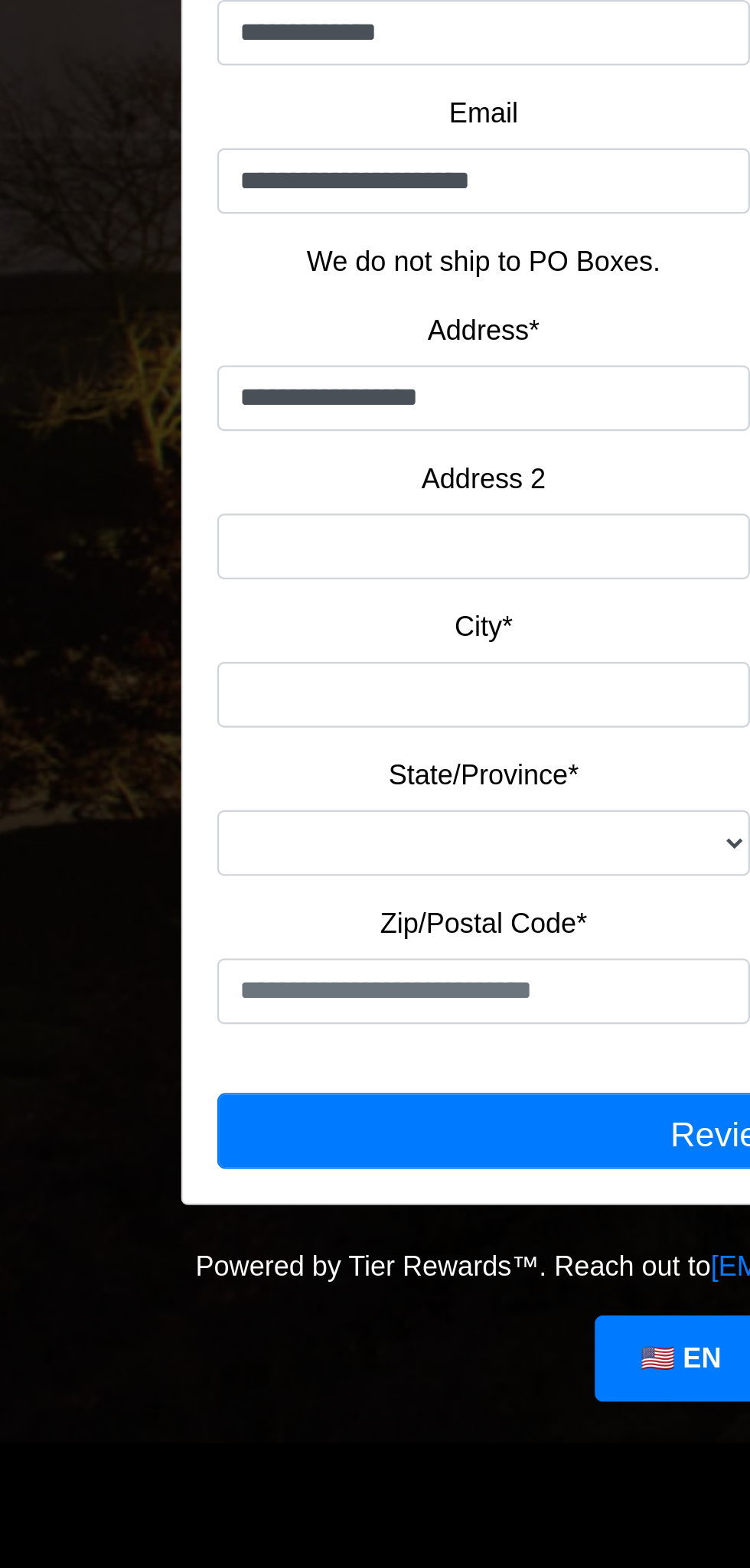
click at [251, 750] on label "City*" at bounding box center [245, 746] width 26 height 18
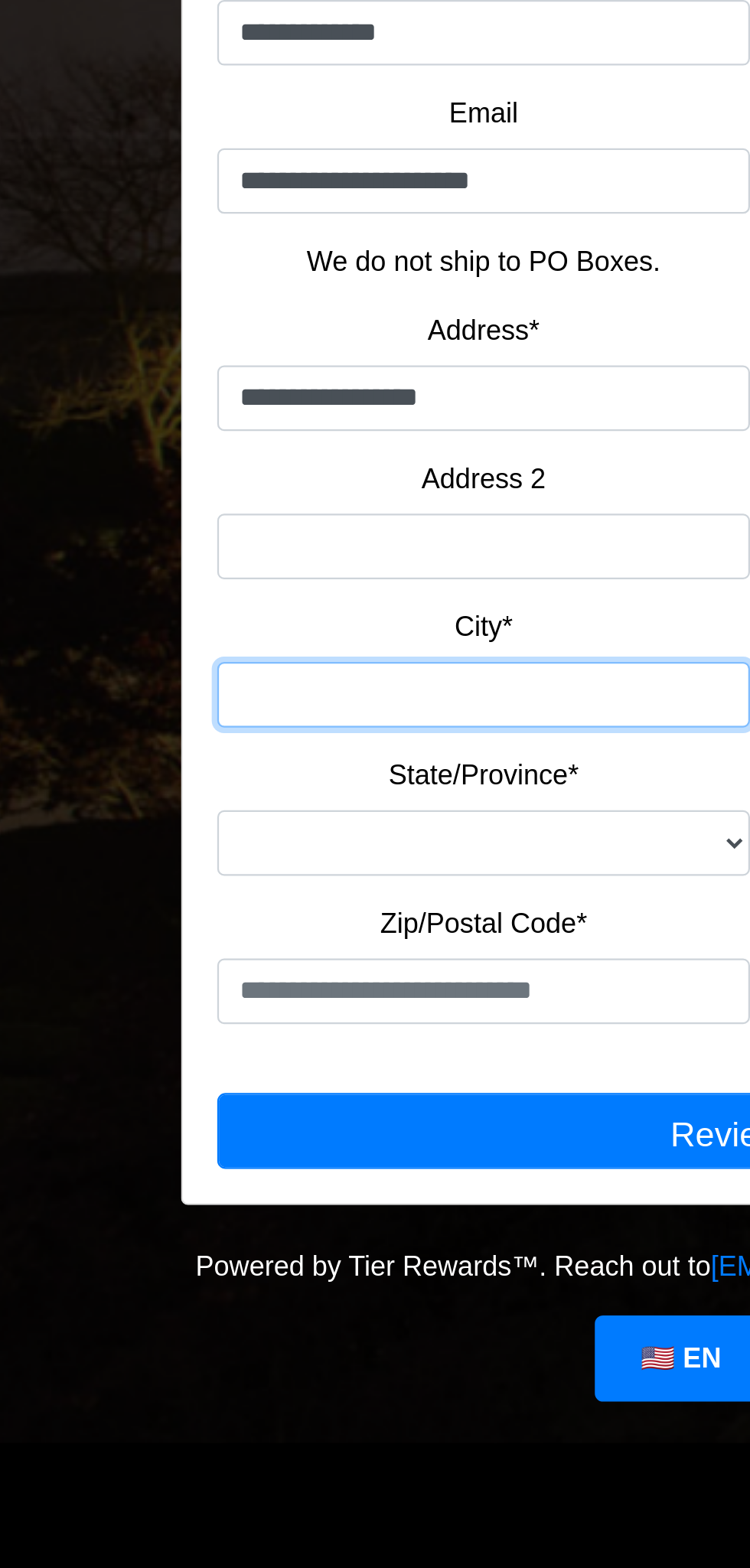
click at [251, 762] on input "City*" at bounding box center [245, 776] width 236 height 29
click at [221, 780] on input "City*" at bounding box center [245, 776] width 236 height 29
type input "*********"
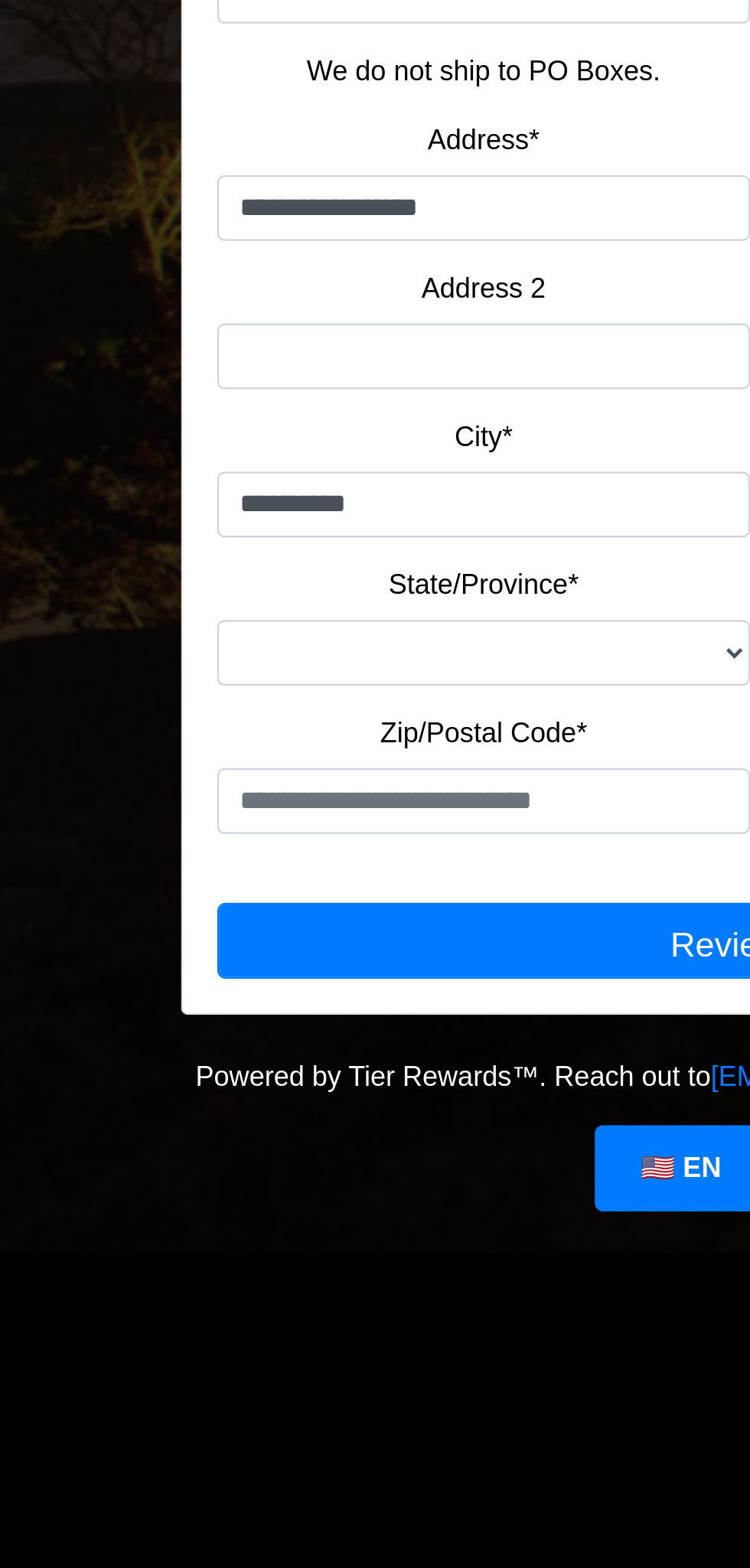
click at [261, 817] on label "State/Province*" at bounding box center [244, 811] width 84 height 18
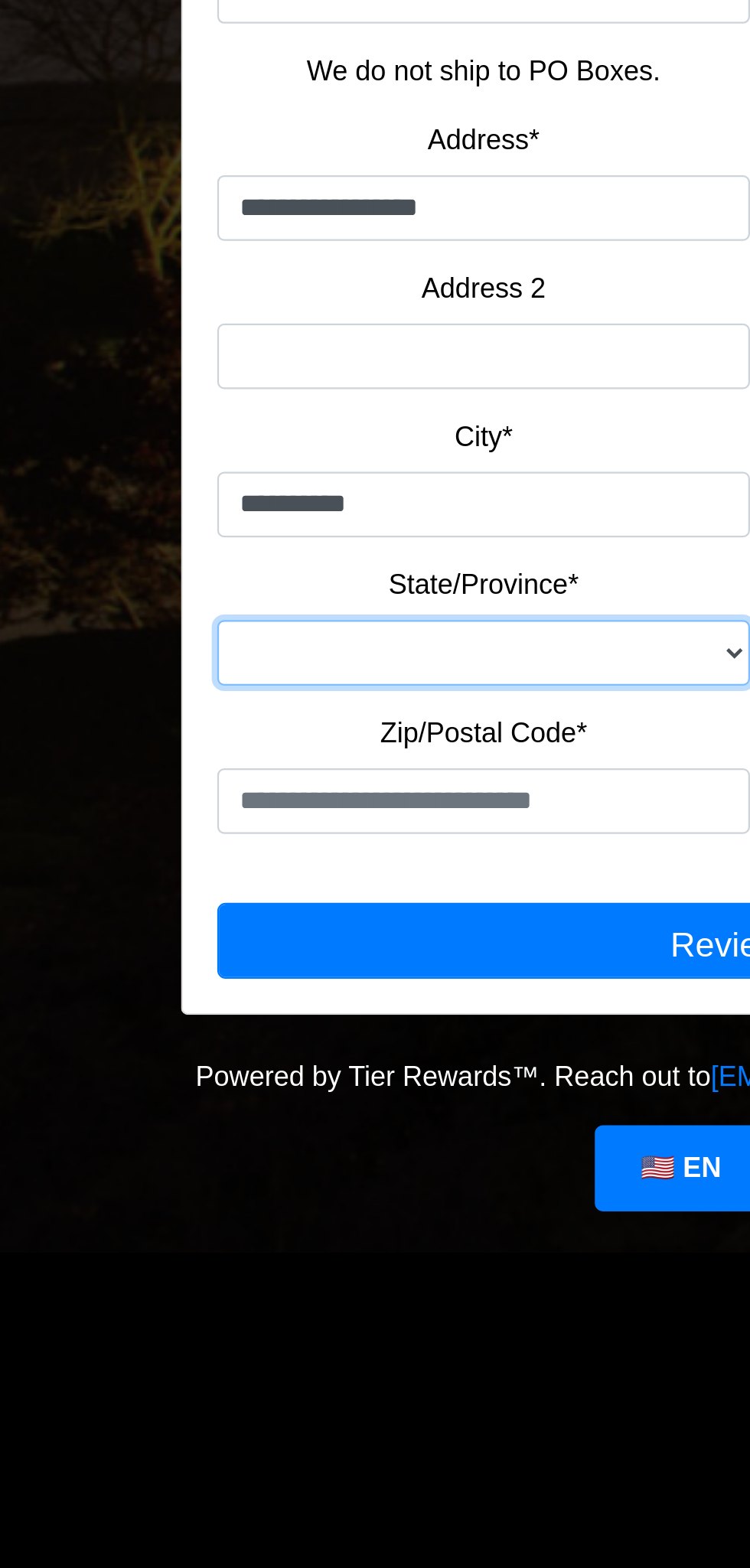
click at [261, 827] on select "**********" at bounding box center [245, 841] width 236 height 29
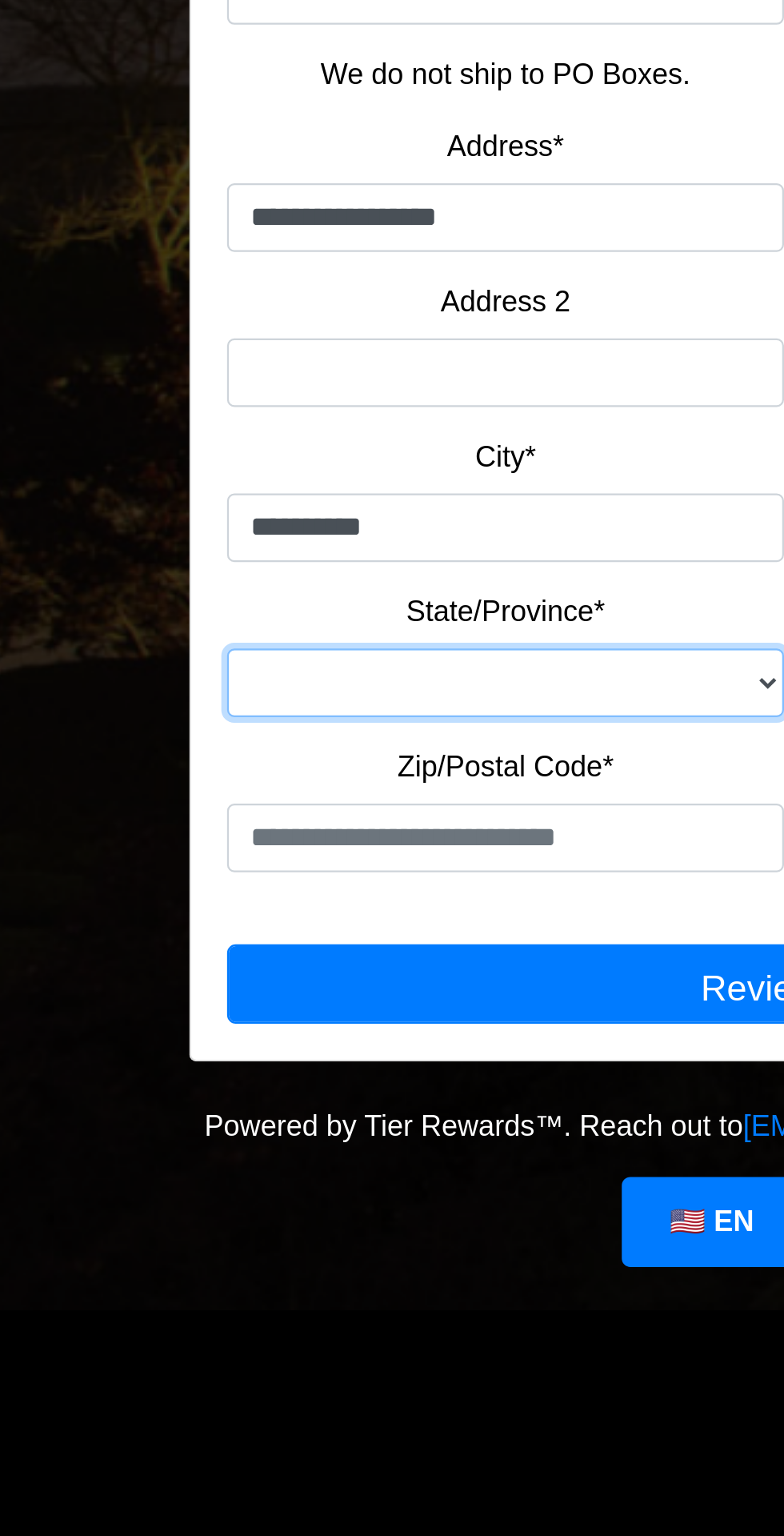
click at [266, 883] on select "**********" at bounding box center [256, 880] width 247 height 30
select select "**"
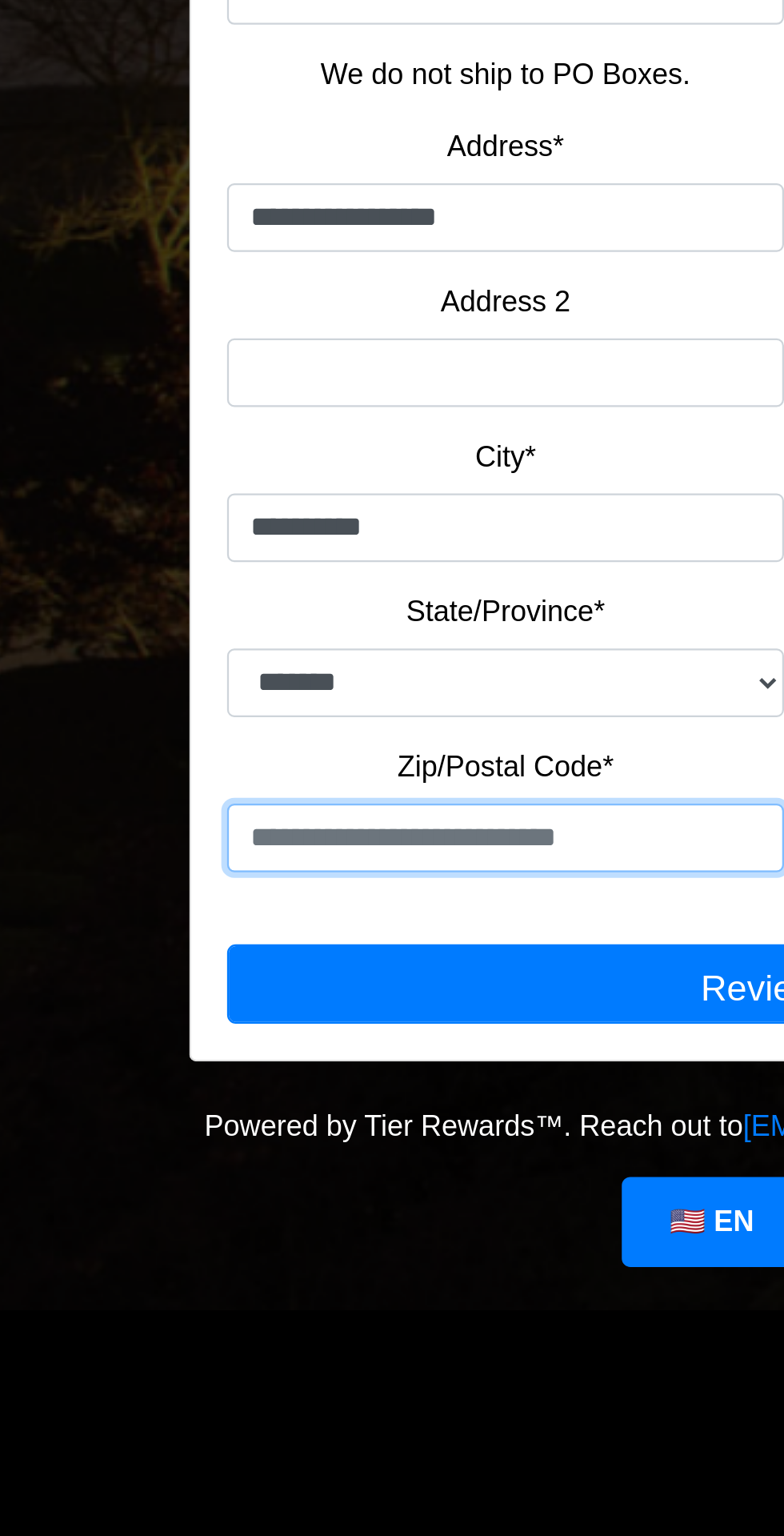
click at [271, 954] on input "text" at bounding box center [256, 949] width 247 height 30
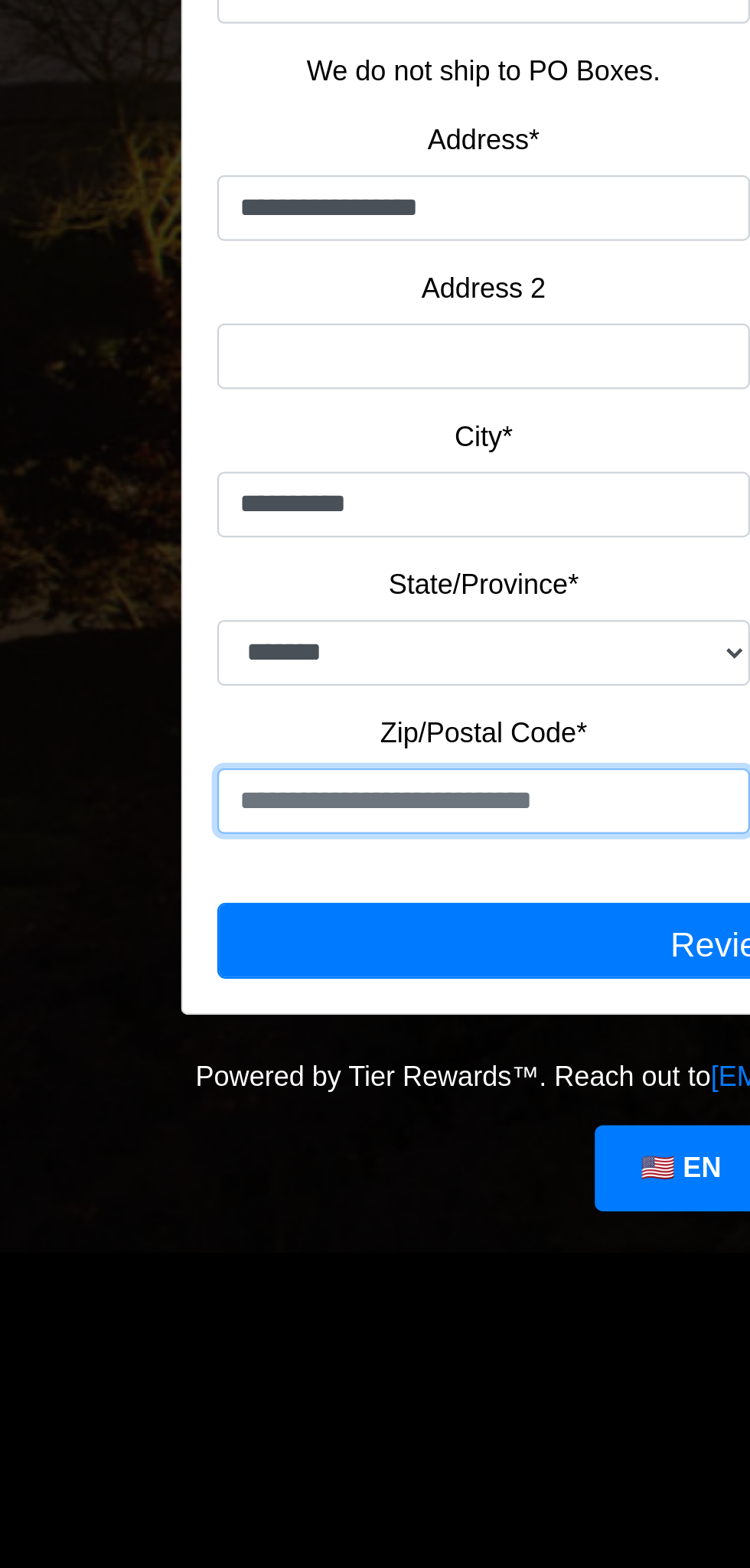
type input "*****"
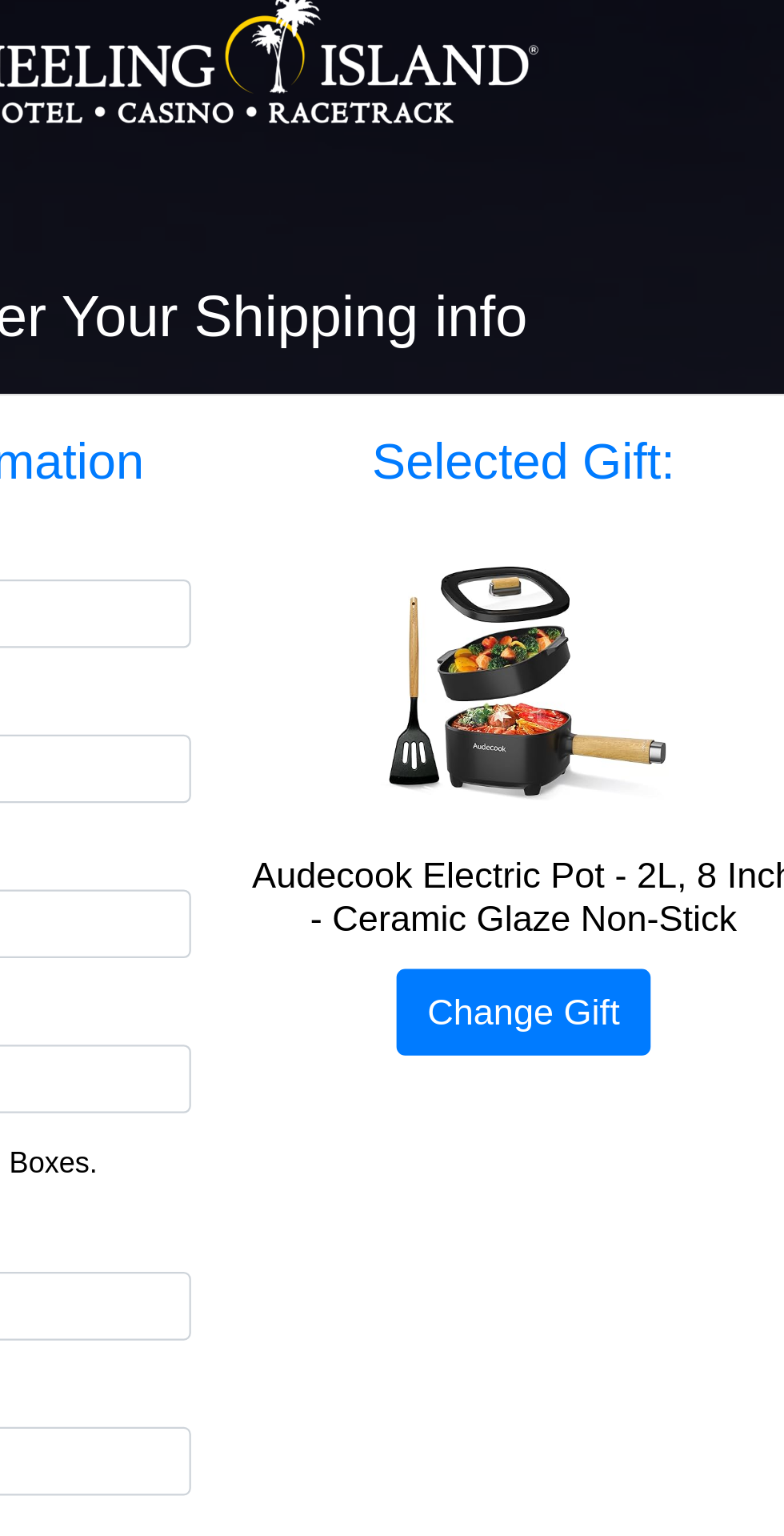
click at [524, 390] on img at bounding box center [528, 396] width 128 height 128
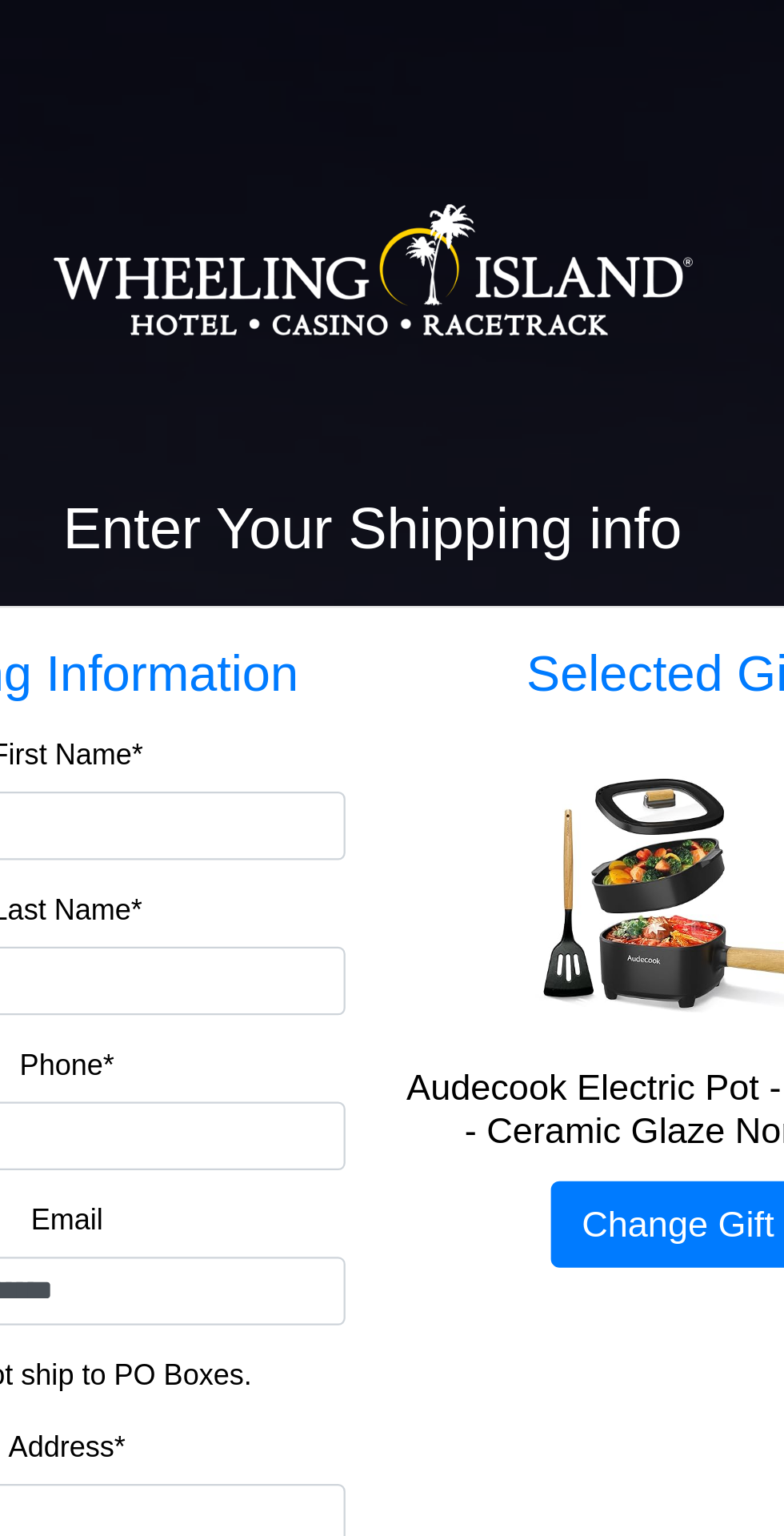
click at [455, 248] on h2 "Enter Your Shipping info" at bounding box center [392, 235] width 552 height 30
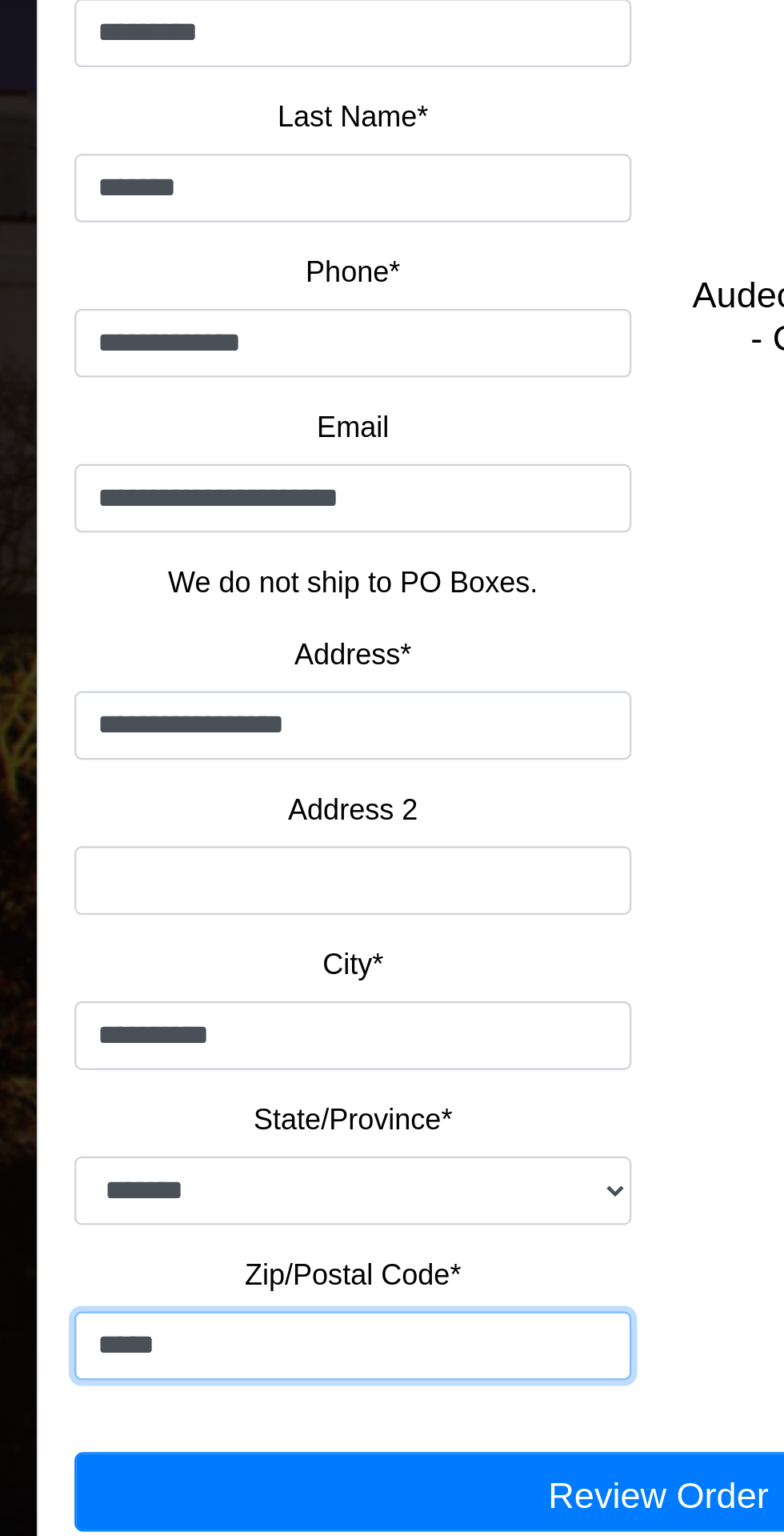
click at [298, 955] on input "*****" at bounding box center [256, 949] width 247 height 30
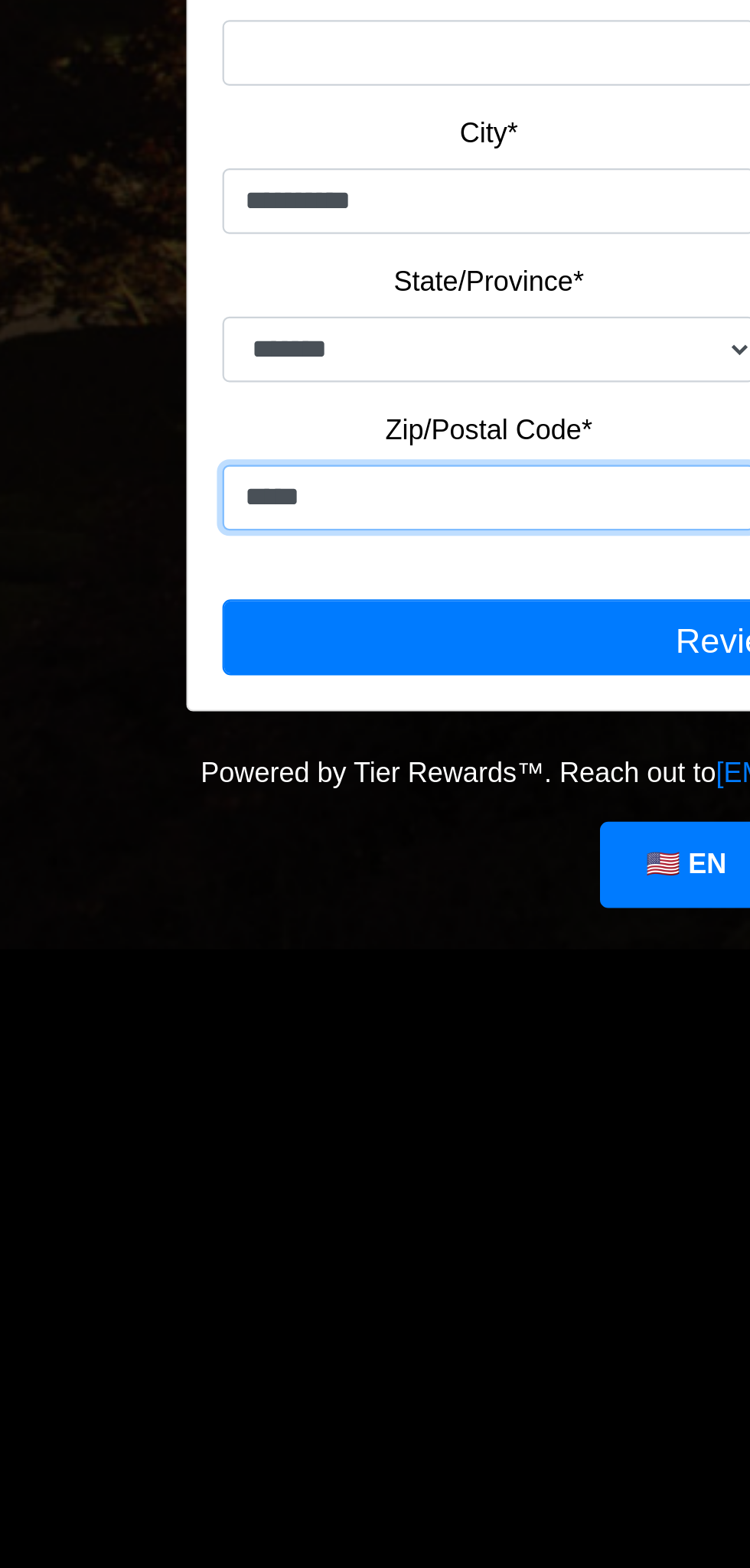
click at [245, 911] on input "*****" at bounding box center [245, 907] width 236 height 29
click at [231, 918] on input "*****" at bounding box center [245, 907] width 236 height 29
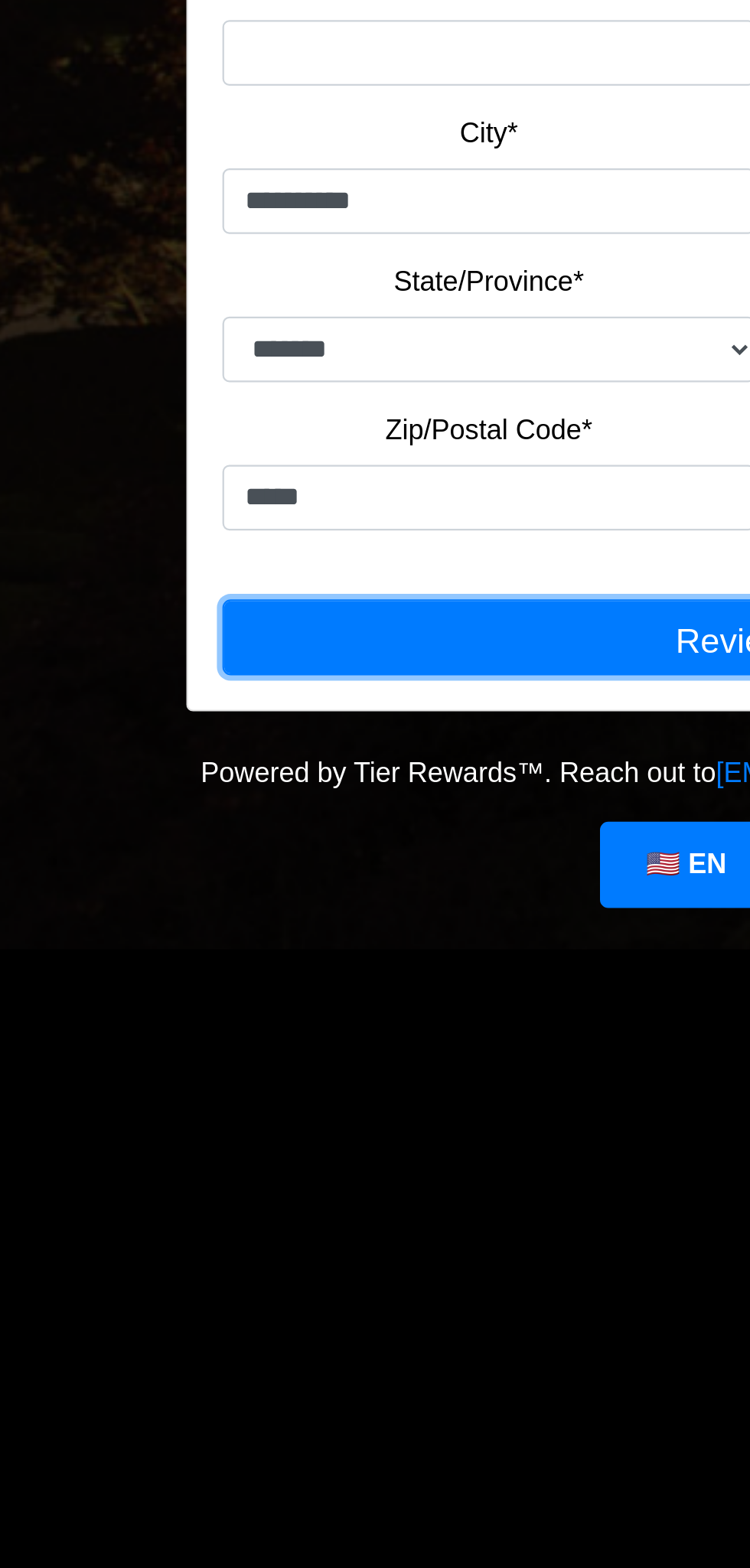
click at [235, 968] on button "Review Order" at bounding box center [375, 969] width 496 height 34
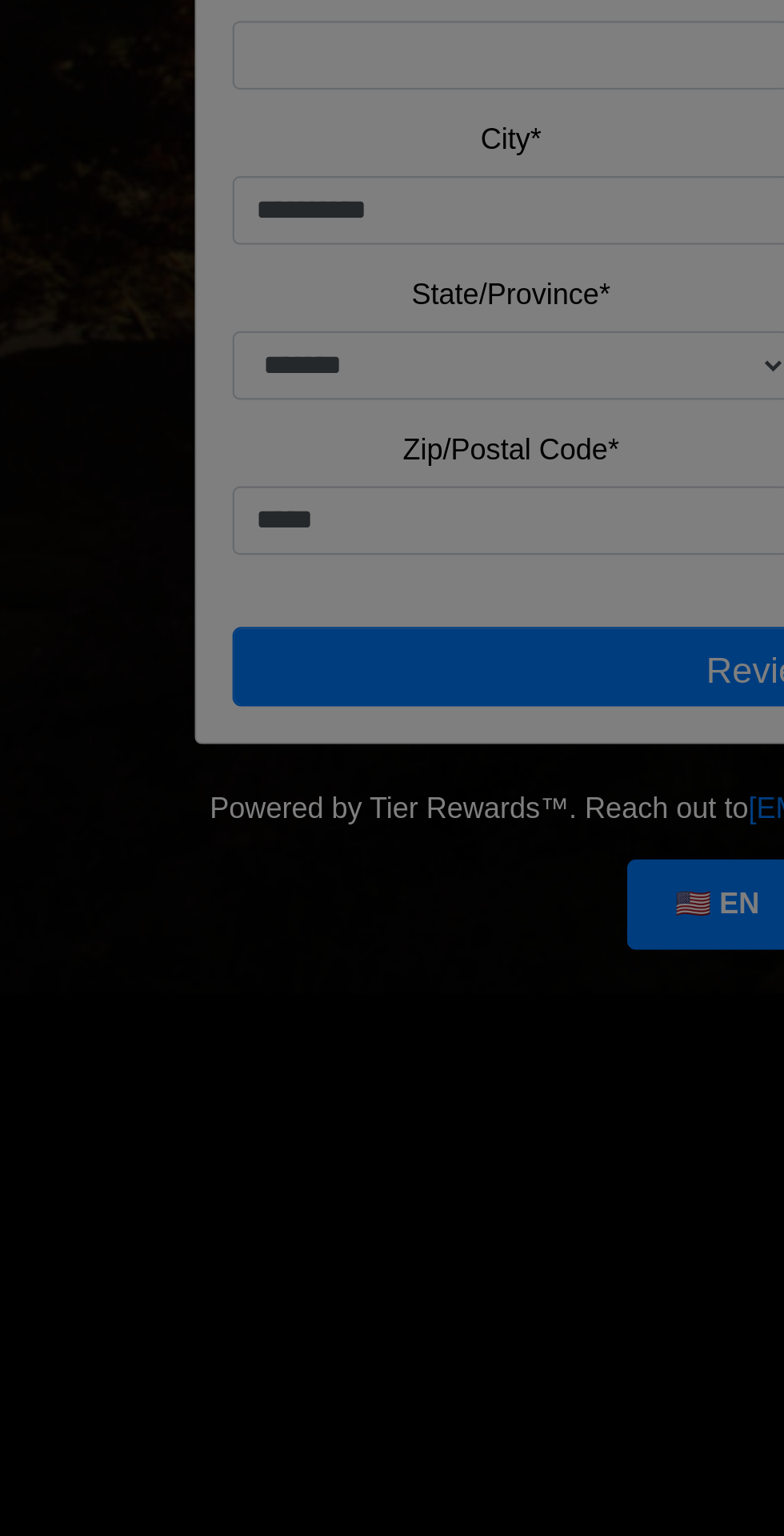
click at [250, 966] on div "Review Order × Shipping Details Name: [PERSON_NAME] Address*: [STREET_ADDRESS] …" at bounding box center [392, 768] width 784 height 1536
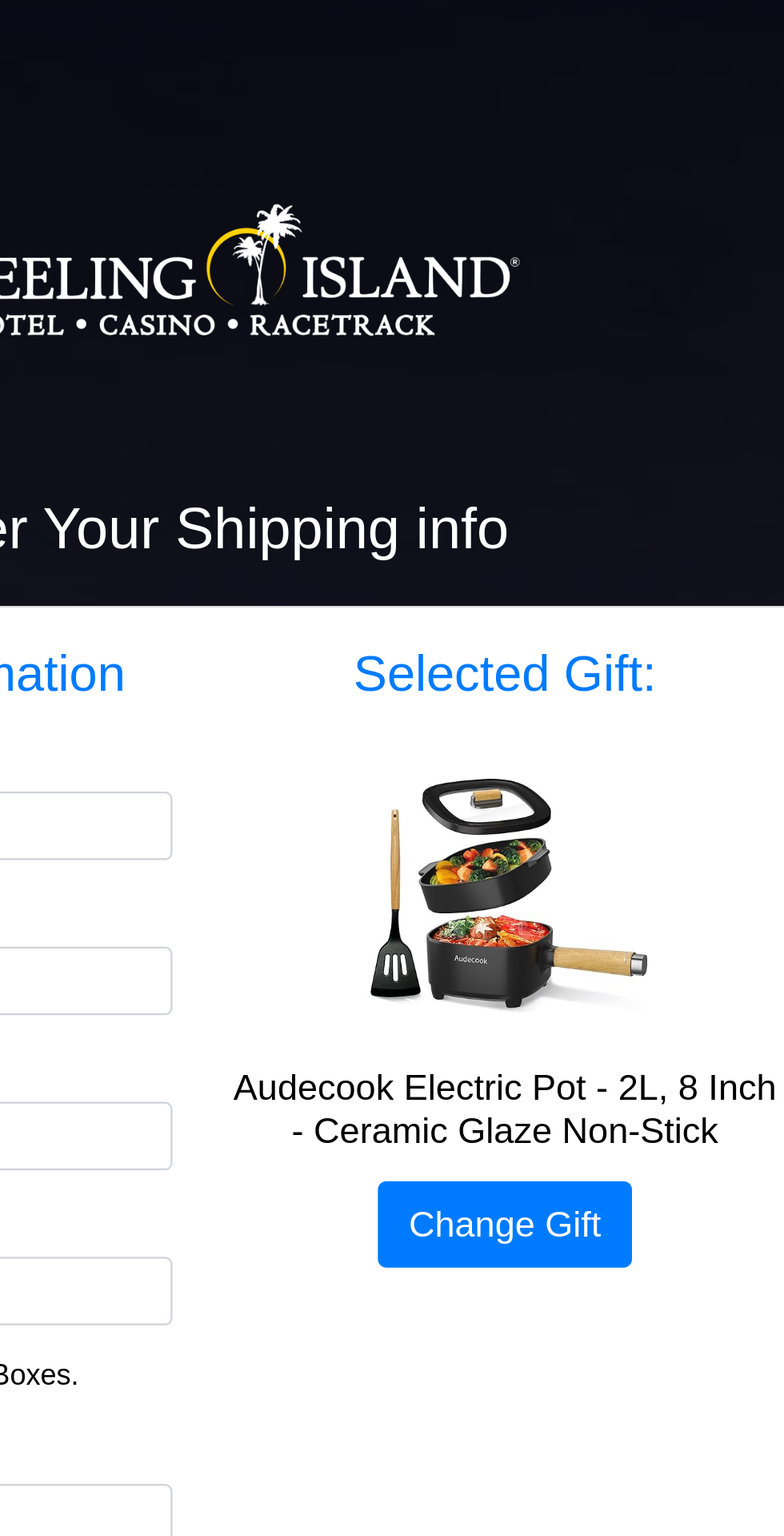
click at [557, 297] on h3 "Selected Gift:" at bounding box center [528, 299] width 247 height 28
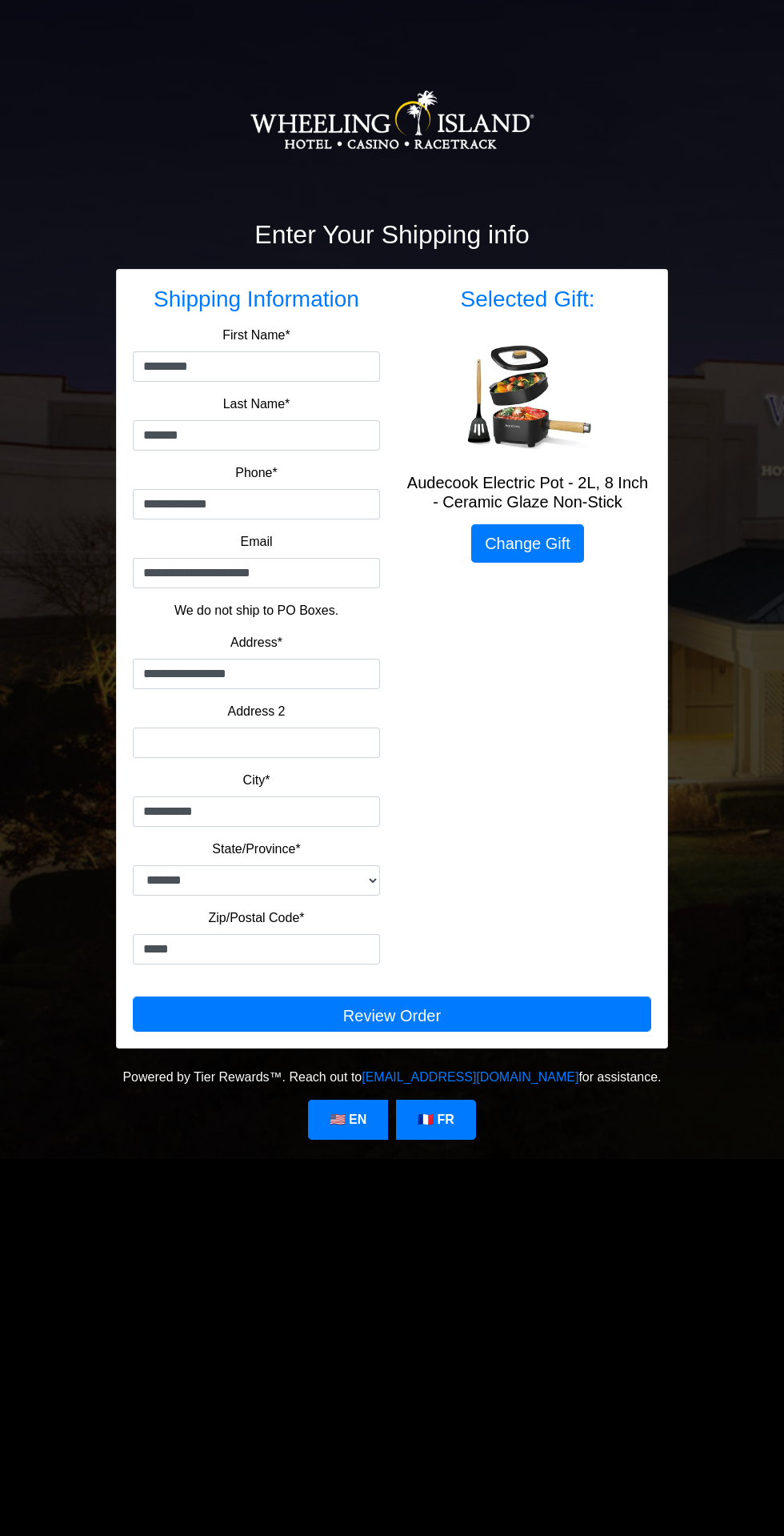
click at [396, 241] on h2 "Enter Your Shipping info" at bounding box center [392, 235] width 552 height 30
click at [348, 1119] on link "🇺🇸 EN" at bounding box center [348, 1120] width 80 height 40
select select "**"
click at [567, 465] on div "Selected Gift: Audecook Electric Pot - 2L, 8 Inch - Ceramic Glaze Non-Stick Cha…" at bounding box center [528, 631] width 271 height 692
click at [555, 544] on link "Change Gift" at bounding box center [528, 544] width 113 height 38
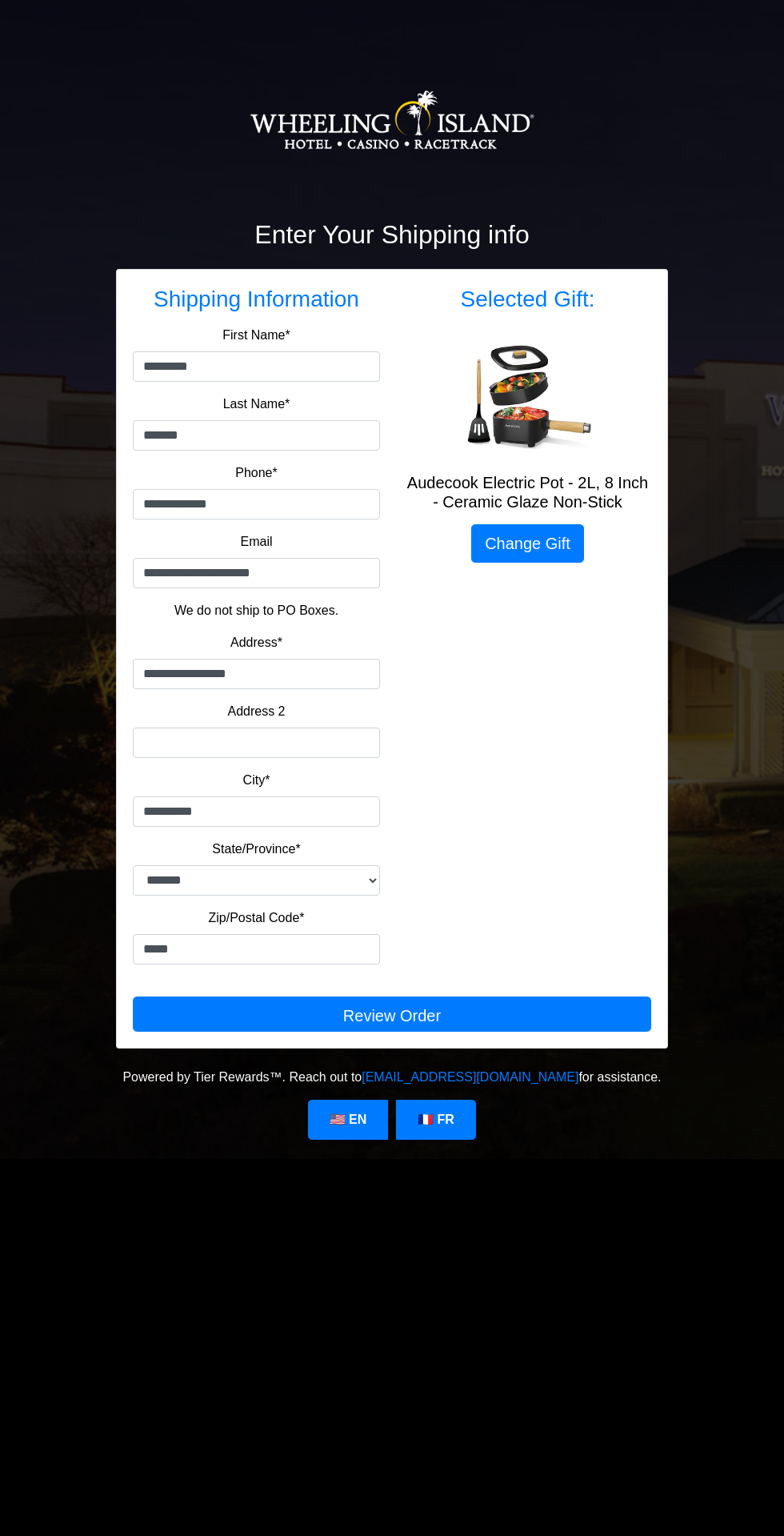
select select "**"
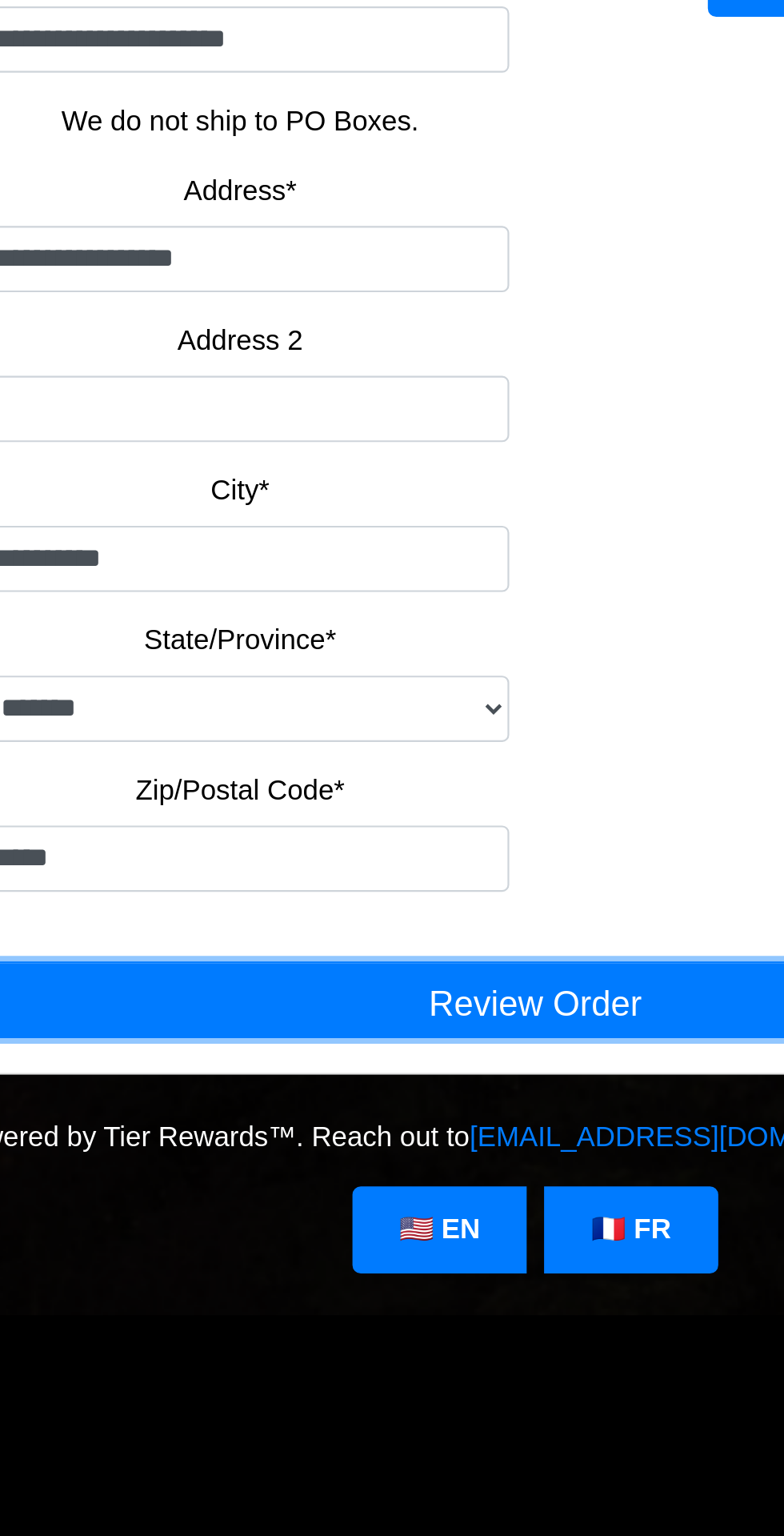
click at [294, 1019] on button "Review Order" at bounding box center [392, 1014] width 518 height 35
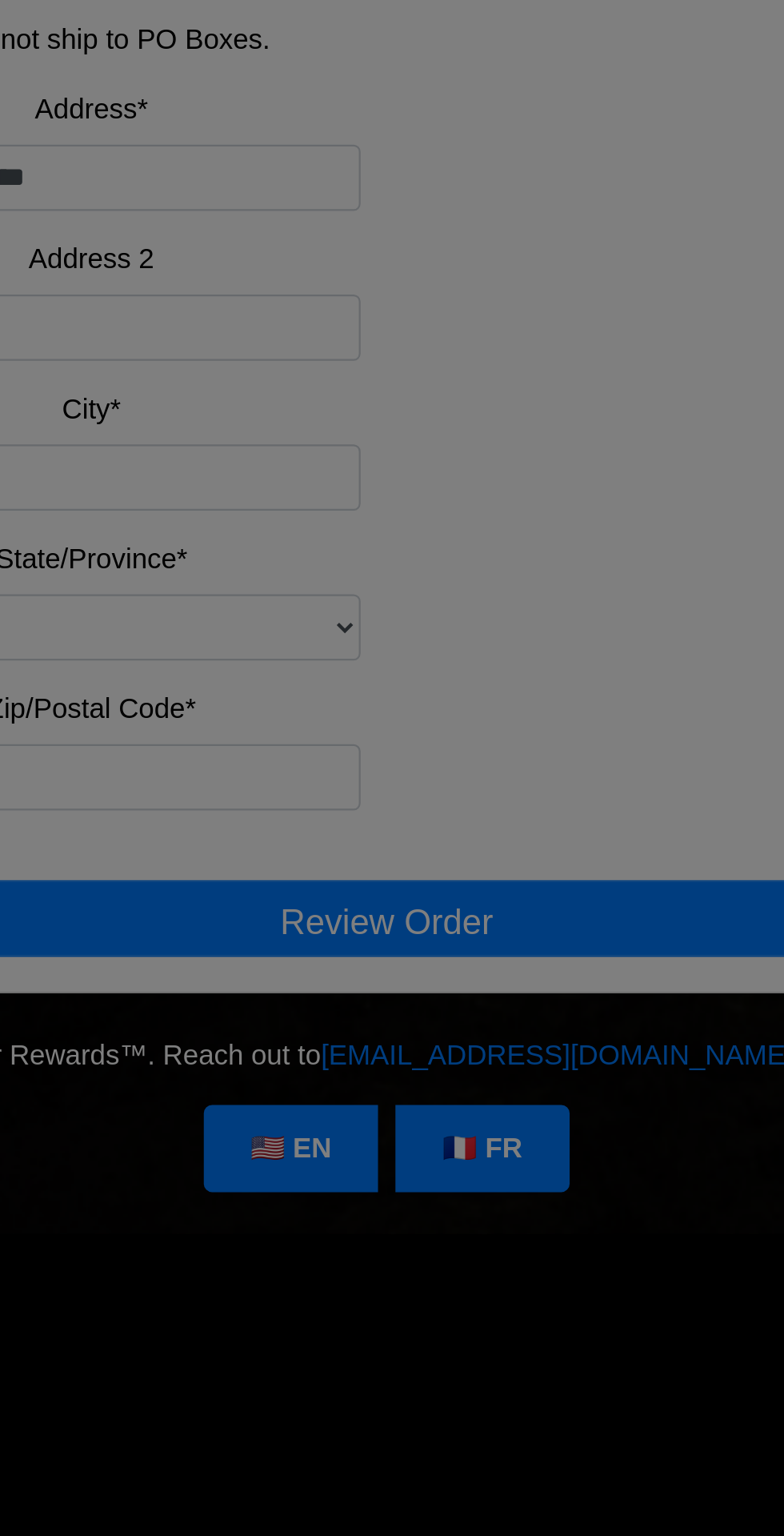
click at [494, 1077] on div "Review Order × Shipping Details Name: [PERSON_NAME] Address*: [STREET_ADDRESS] …" at bounding box center [392, 768] width 784 height 1536
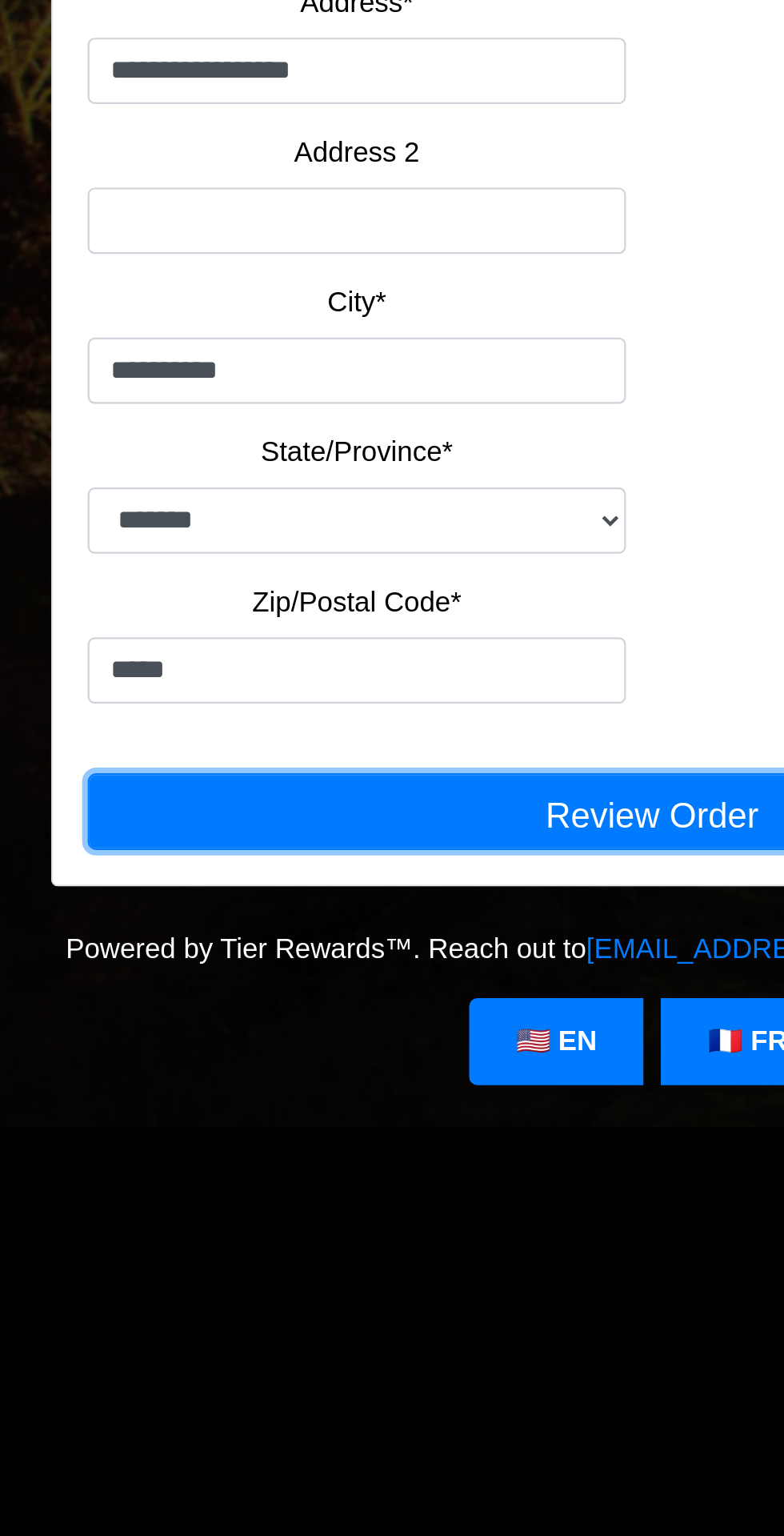
click at [346, 1017] on button "Review Order" at bounding box center [392, 1014] width 518 height 35
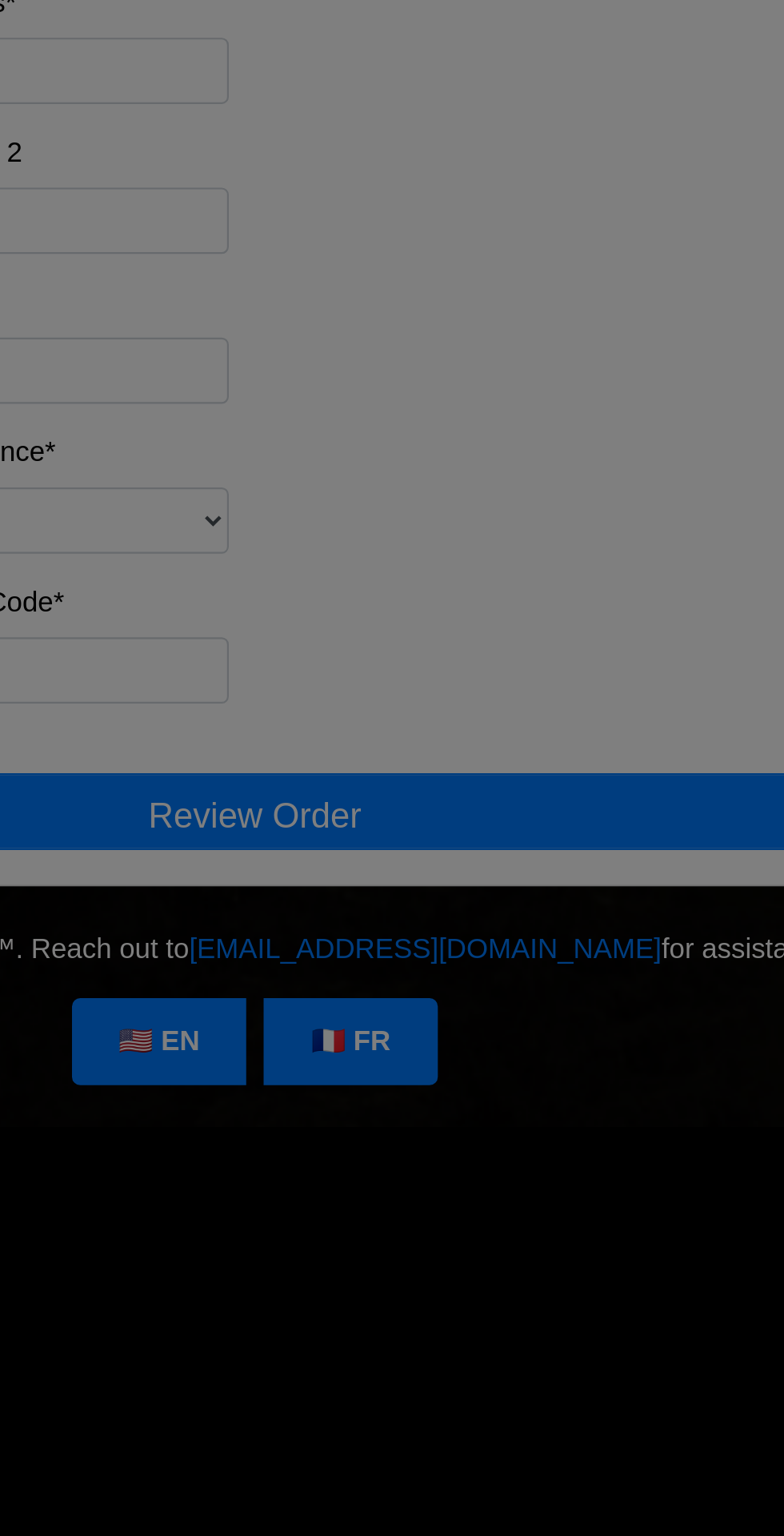
click at [508, 1082] on div "Review Order × Shipping Details Name: [PERSON_NAME] Address*: [STREET_ADDRESS] …" at bounding box center [392, 768] width 784 height 1536
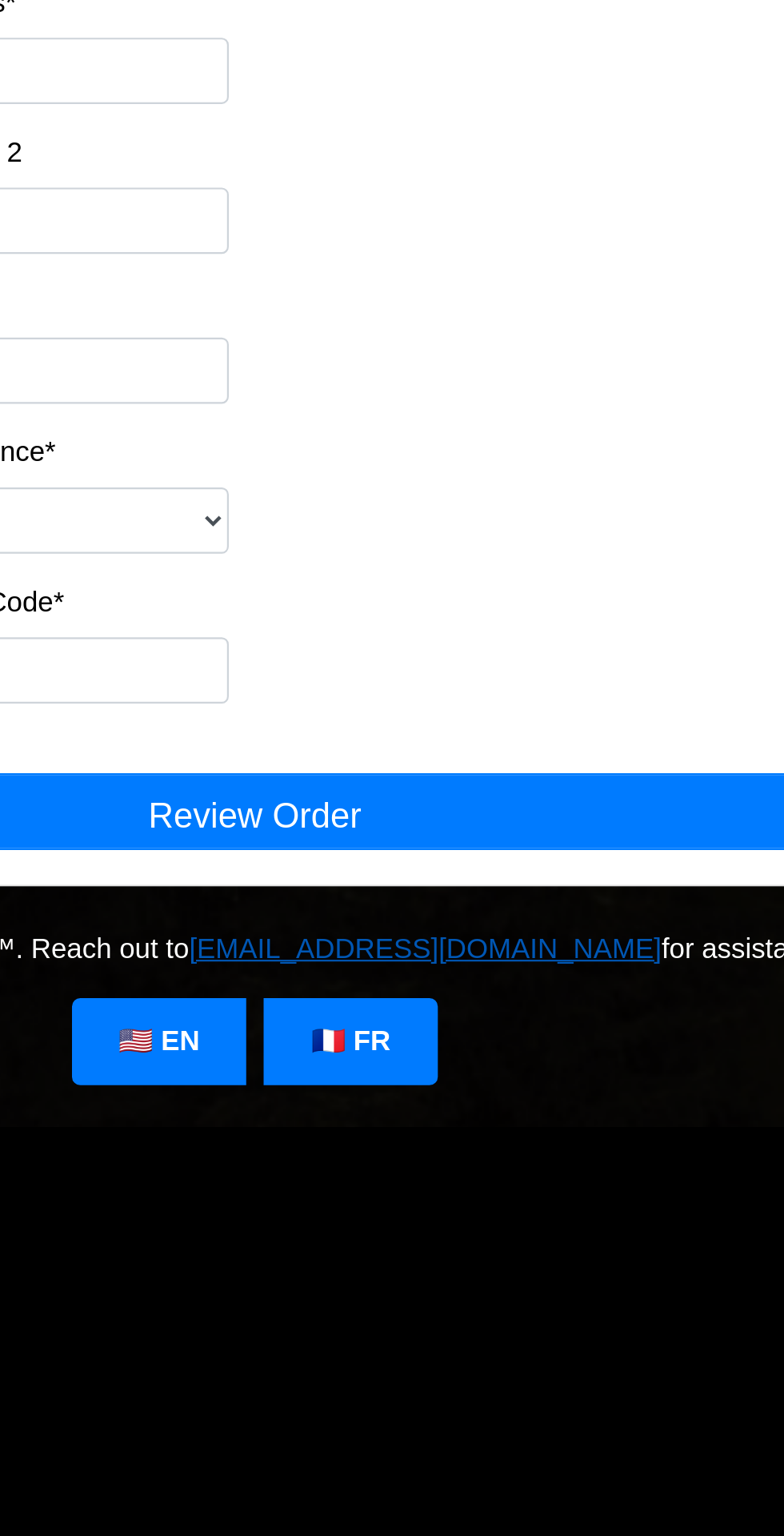
click at [513, 1083] on link "[EMAIL_ADDRESS][DOMAIN_NAME]" at bounding box center [470, 1077] width 217 height 13
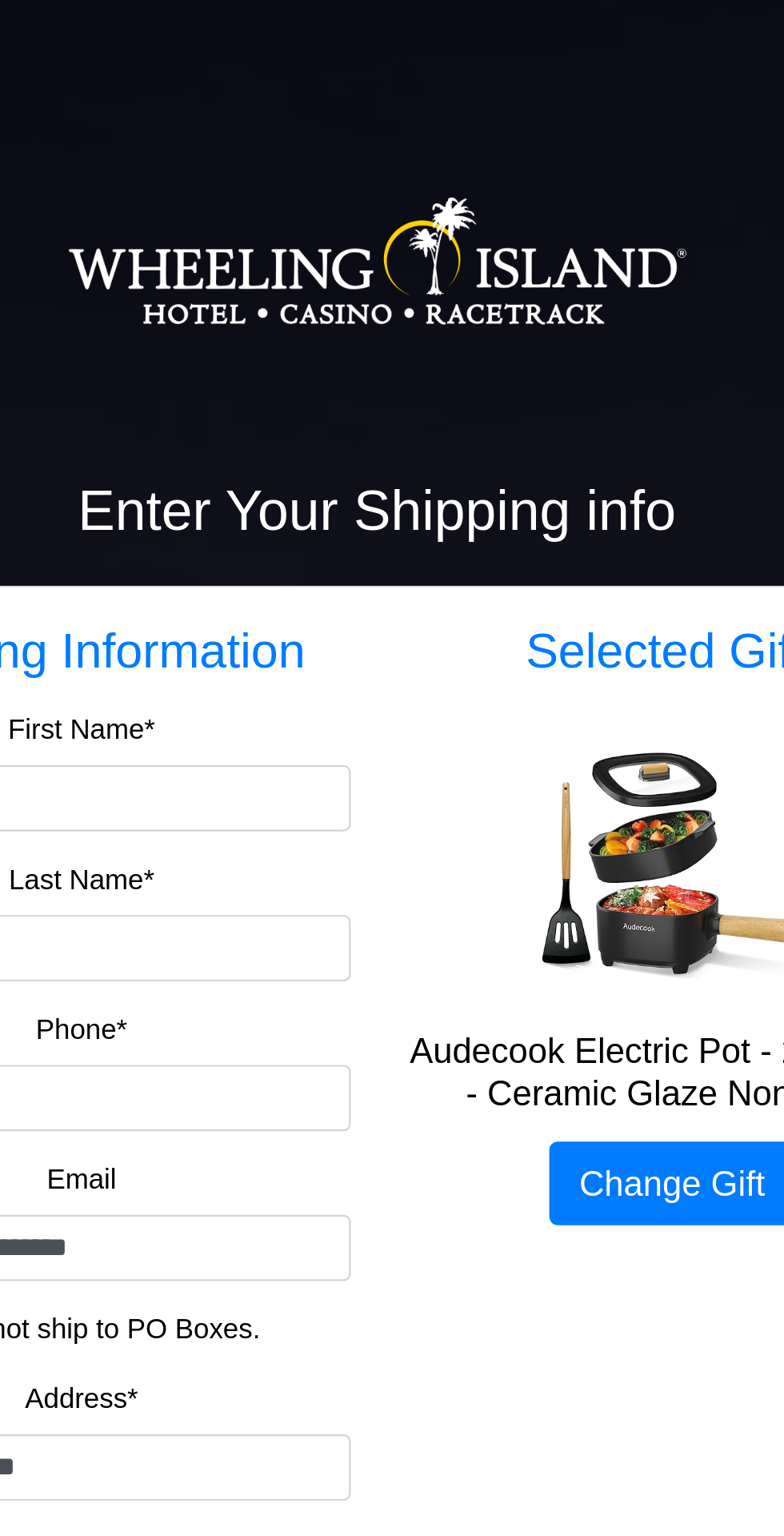
click at [422, 118] on img at bounding box center [392, 120] width 285 height 160
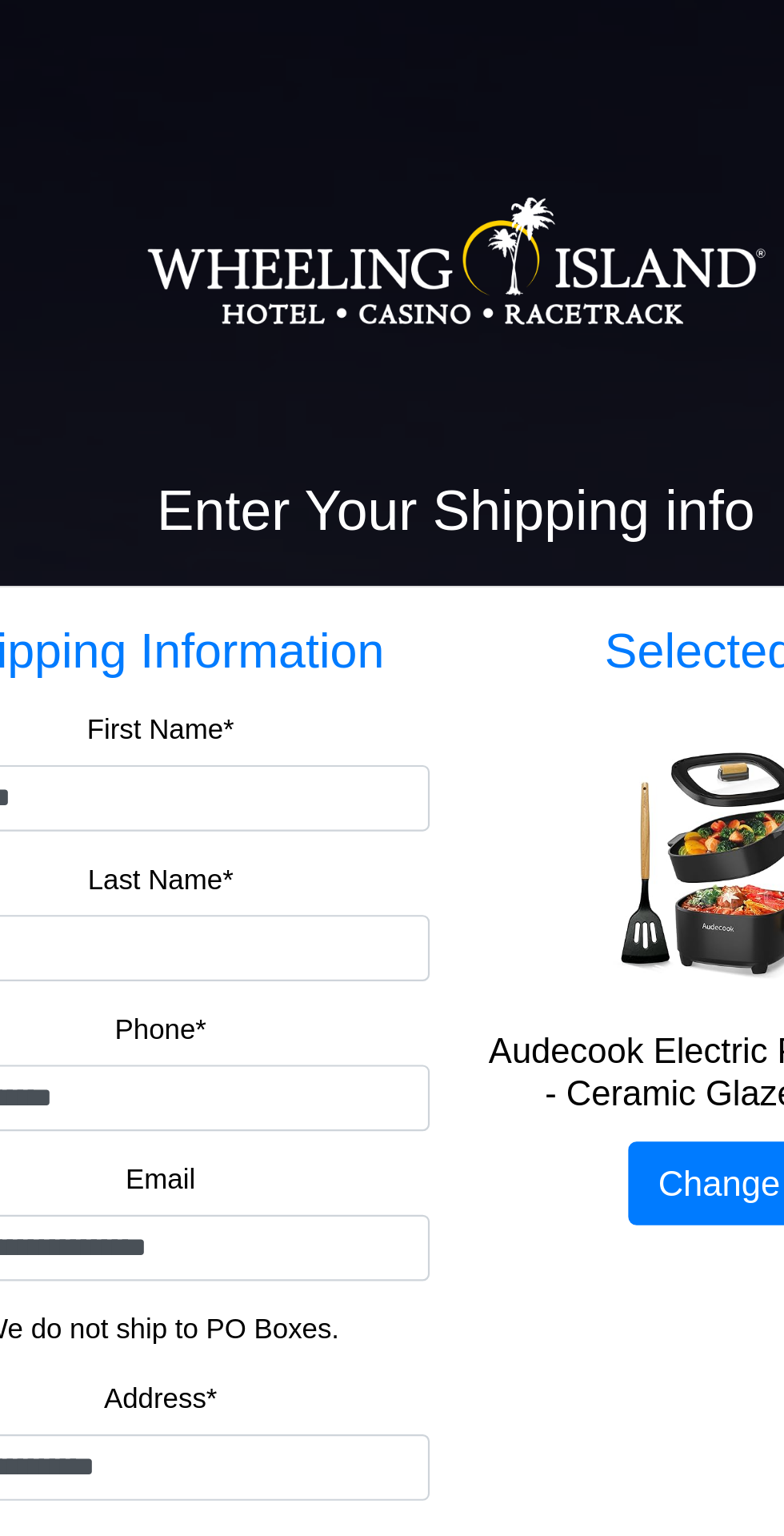
click at [403, 255] on div "Enter Your Shipping info" at bounding box center [392, 244] width 576 height 49
click at [412, 231] on h2 "Enter Your Shipping info" at bounding box center [392, 235] width 552 height 30
click at [442, 224] on h2 "Enter Your Shipping info" at bounding box center [392, 235] width 552 height 30
click at [466, 225] on h2 "Enter Your Shipping info" at bounding box center [392, 235] width 552 height 30
click at [481, 226] on h2 "Enter Your Shipping info" at bounding box center [392, 235] width 552 height 30
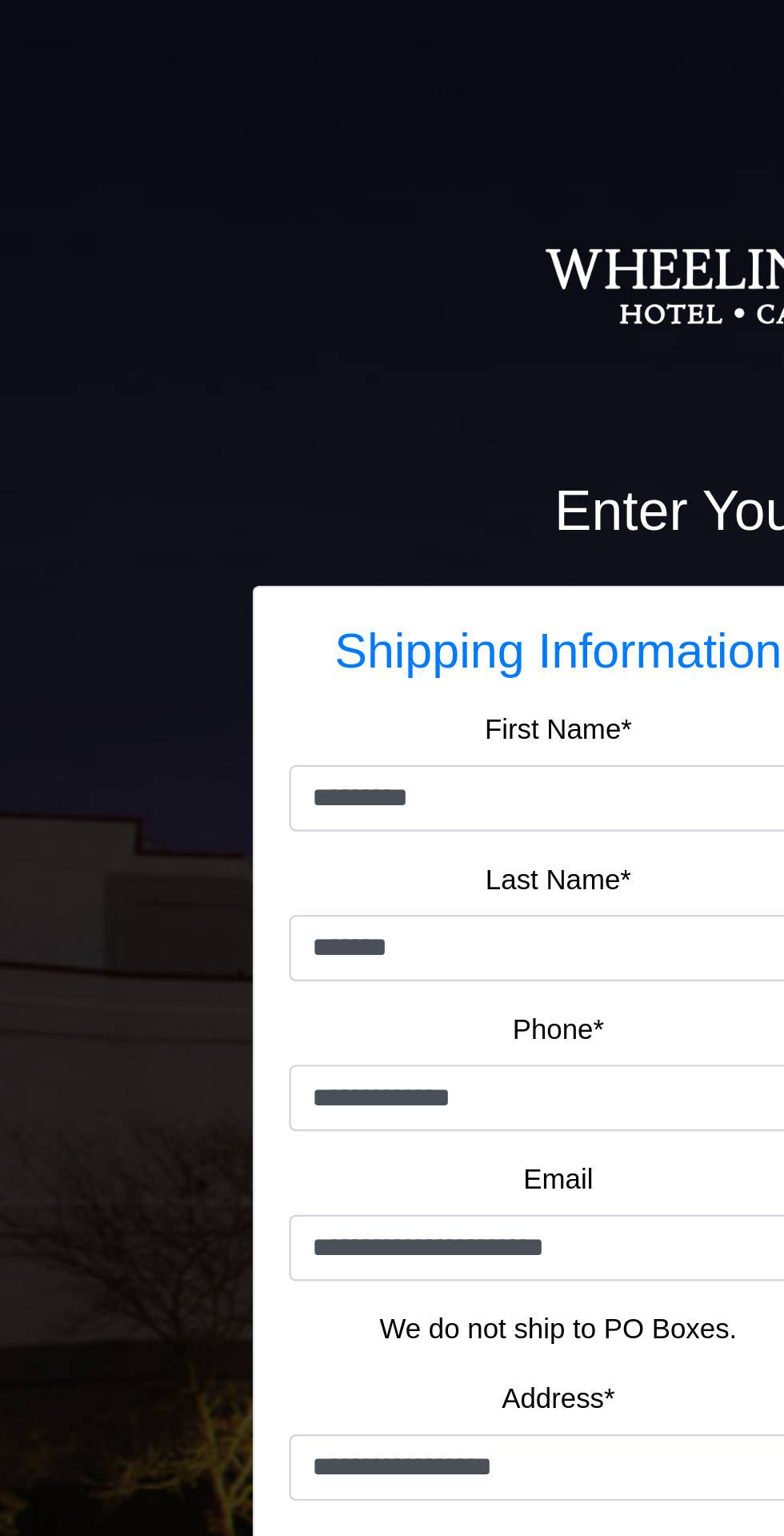
click at [252, 300] on h3 "Shipping Information" at bounding box center [256, 299] width 247 height 28
